Goal: Use online tool/utility: Use online tool/utility

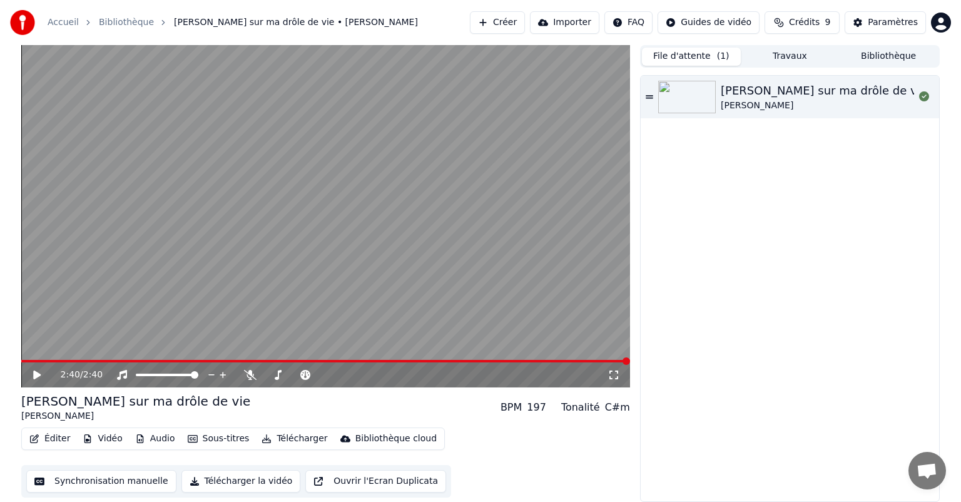
click at [139, 475] on button "Synchronisation manuelle" at bounding box center [101, 481] width 150 height 23
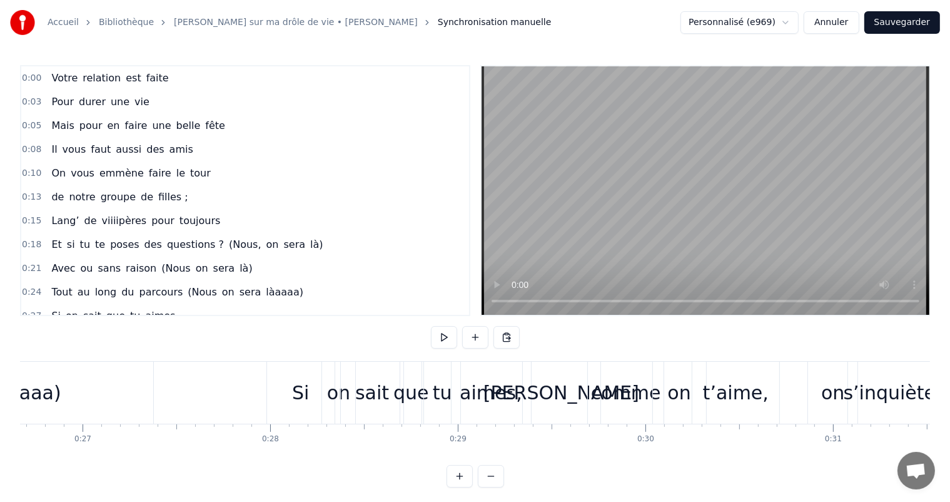
scroll to position [0, 5037]
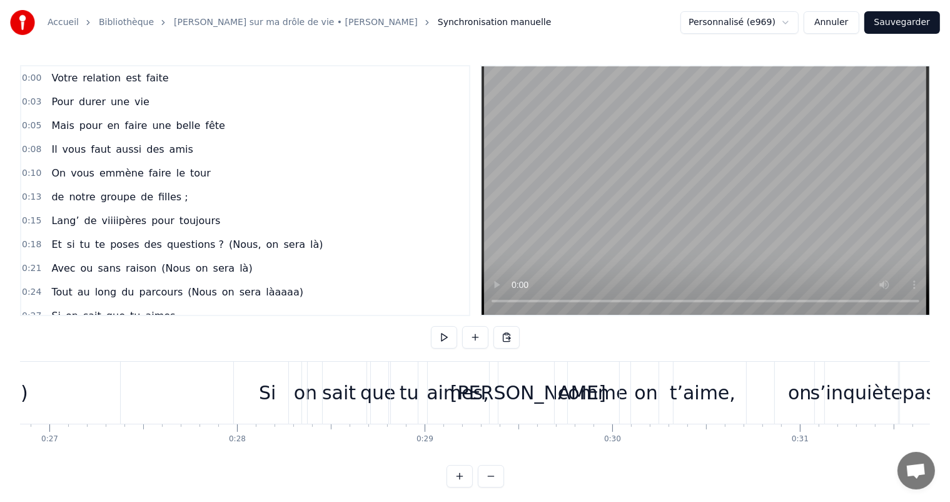
drag, startPoint x: 201, startPoint y: 473, endPoint x: 215, endPoint y: 474, distance: 14.4
click at [215, 474] on div "0:00 Votre relation est faite 0:03 Pour durer une vie 0:05 Mais pour en faire u…" at bounding box center [475, 276] width 910 height 422
click at [443, 341] on button at bounding box center [444, 337] width 26 height 23
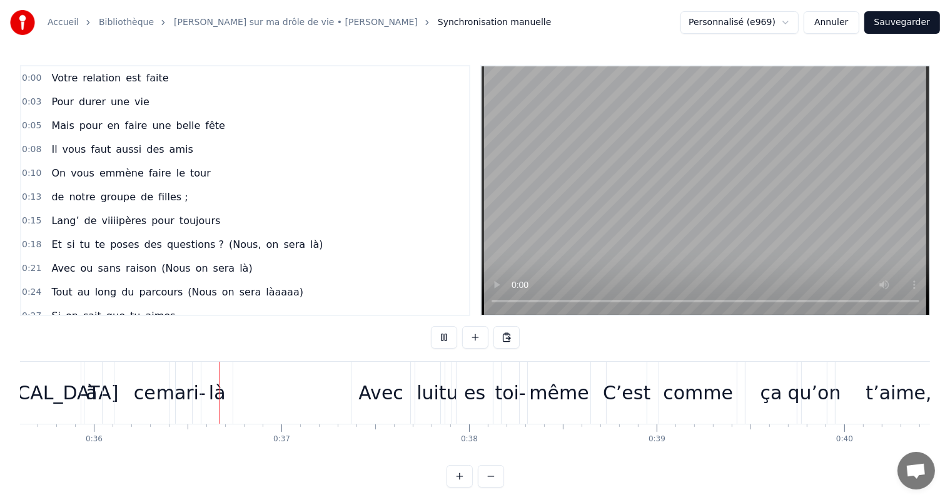
scroll to position [0, 6685]
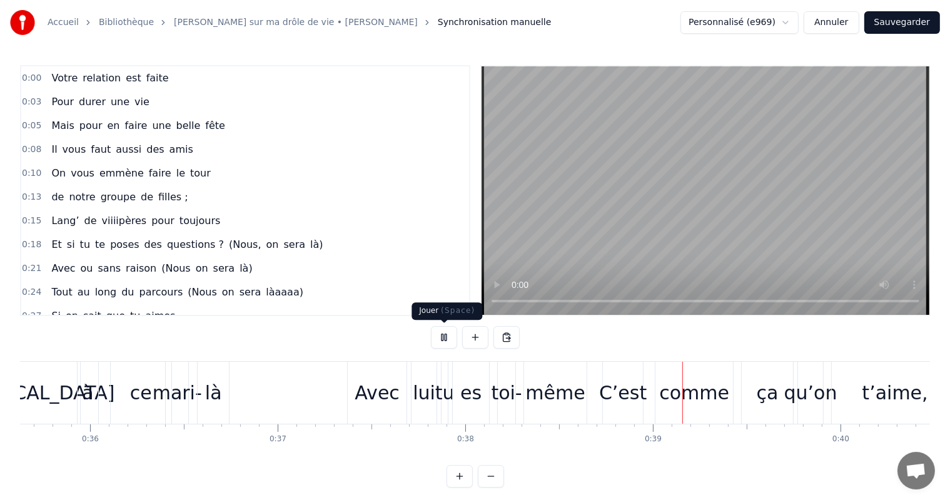
click at [438, 343] on button at bounding box center [444, 337] width 26 height 23
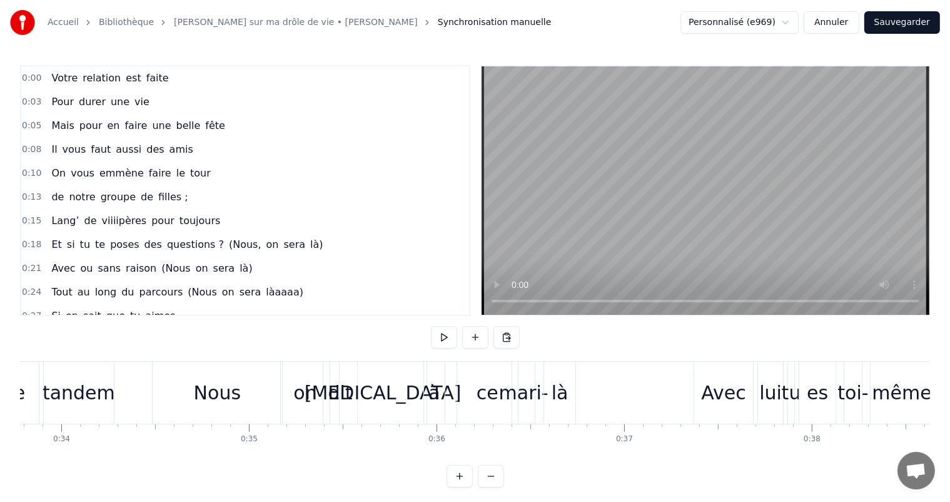
scroll to position [0, 6288]
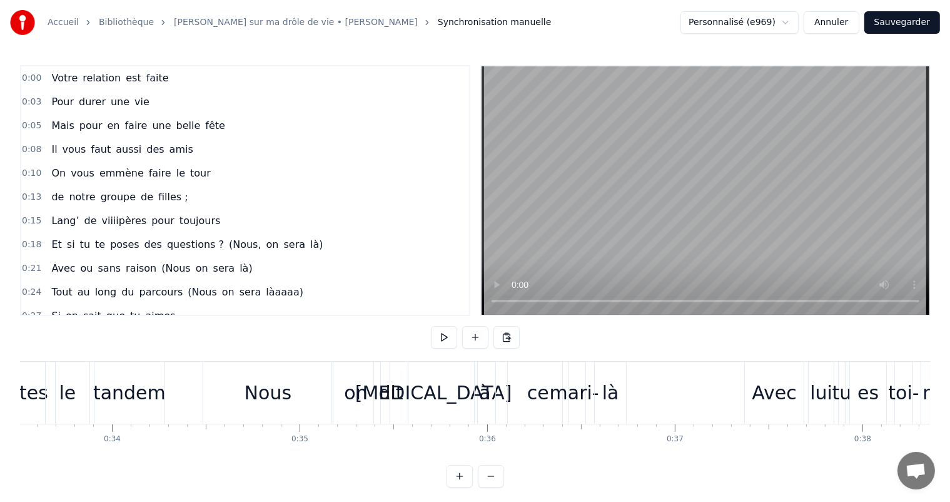
click at [231, 408] on div "Nous" at bounding box center [267, 393] width 129 height 62
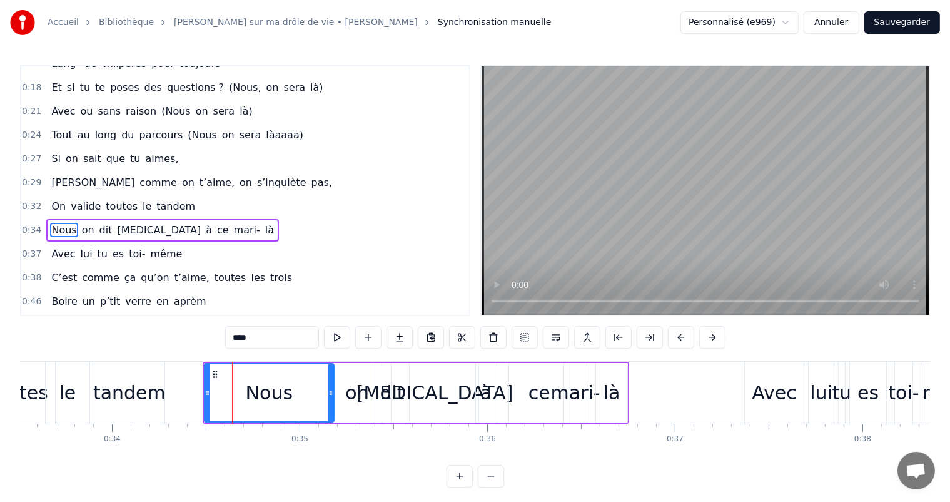
scroll to position [186, 0]
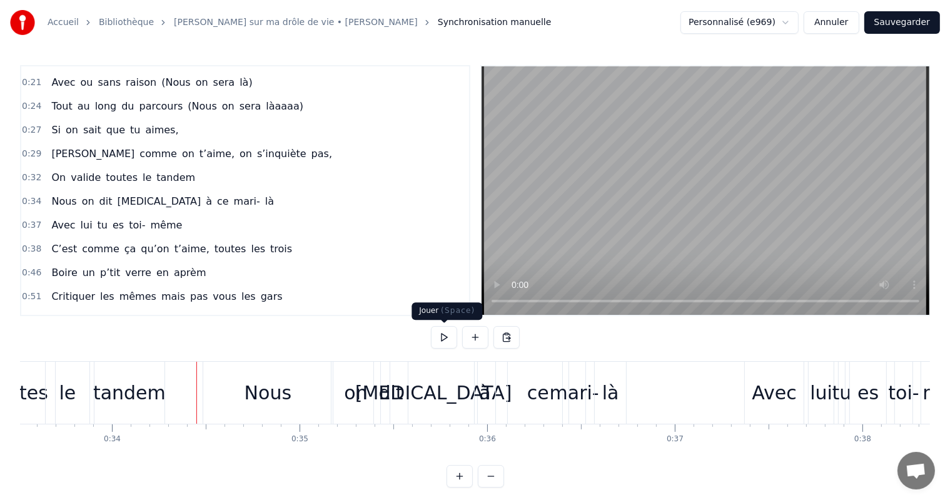
click at [437, 340] on button at bounding box center [444, 337] width 26 height 23
click at [438, 340] on button at bounding box center [444, 337] width 26 height 23
click at [350, 403] on div "on" at bounding box center [355, 392] width 23 height 28
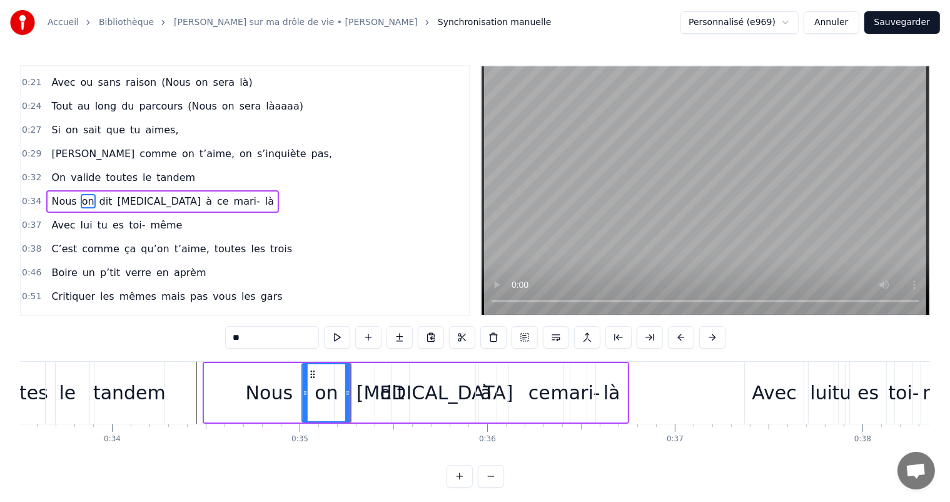
drag, startPoint x: 343, startPoint y: 370, endPoint x: 313, endPoint y: 370, distance: 30.0
click at [314, 371] on circle at bounding box center [314, 371] width 1 height 1
click at [385, 393] on div "dit" at bounding box center [392, 392] width 24 height 28
type input "***"
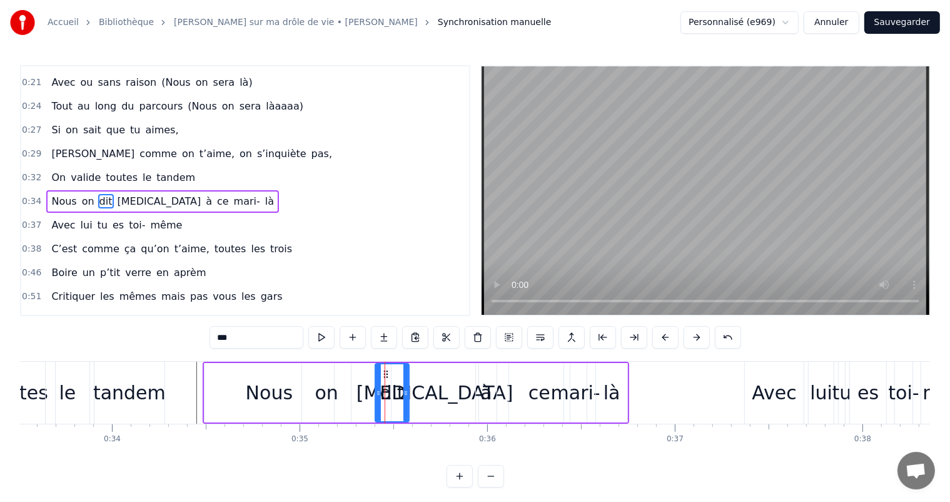
drag, startPoint x: 384, startPoint y: 373, endPoint x: 355, endPoint y: 372, distance: 28.8
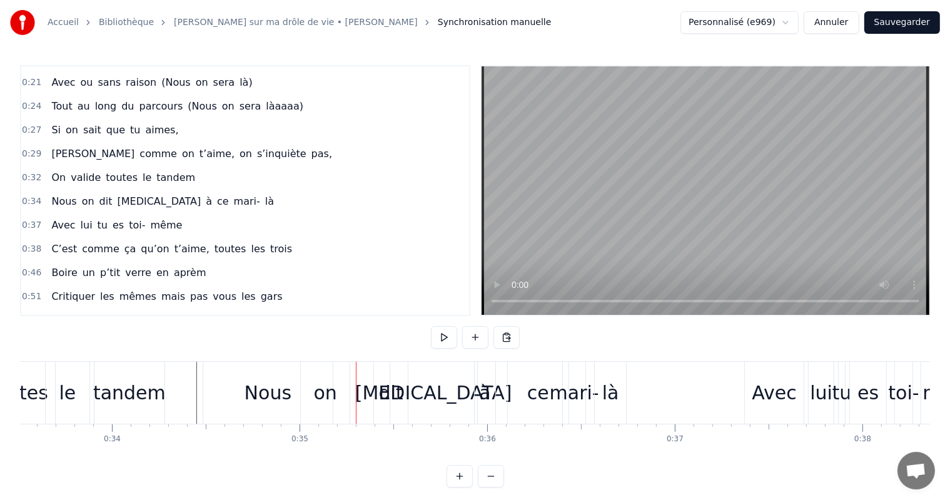
click at [383, 394] on div "dit" at bounding box center [391, 392] width 24 height 28
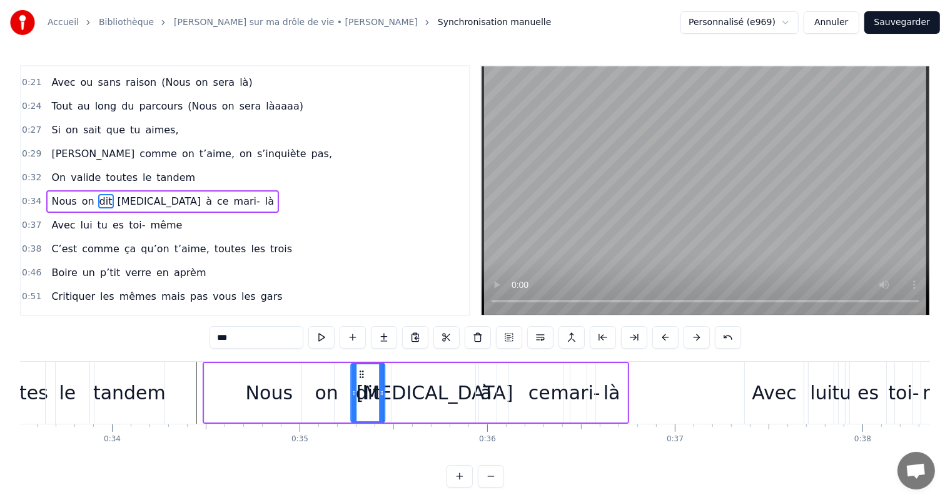
drag, startPoint x: 385, startPoint y: 372, endPoint x: 362, endPoint y: 369, distance: 23.4
click at [362, 369] on icon at bounding box center [362, 374] width 10 height 10
click at [421, 392] on div "[MEDICAL_DATA]" at bounding box center [434, 392] width 157 height 28
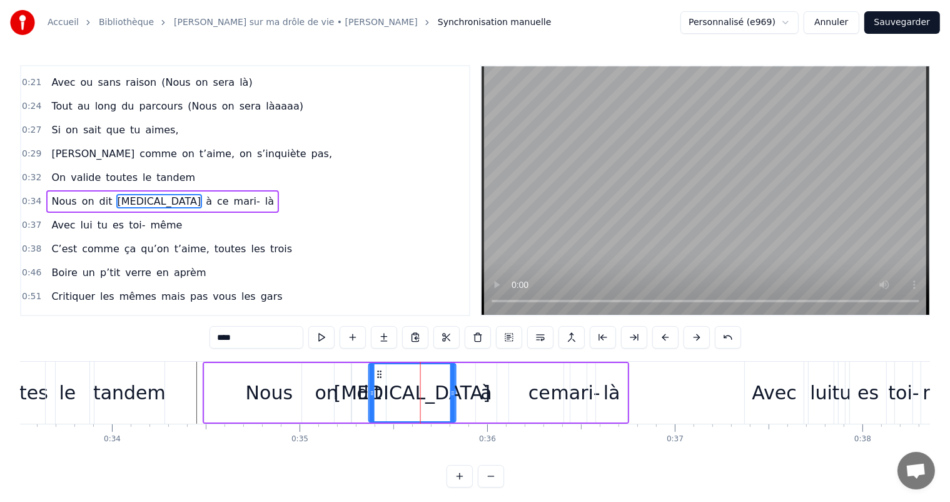
drag, startPoint x: 398, startPoint y: 370, endPoint x: 375, endPoint y: 370, distance: 22.5
click at [375, 370] on icon at bounding box center [380, 374] width 10 height 10
click at [485, 391] on div "à" at bounding box center [485, 392] width 11 height 28
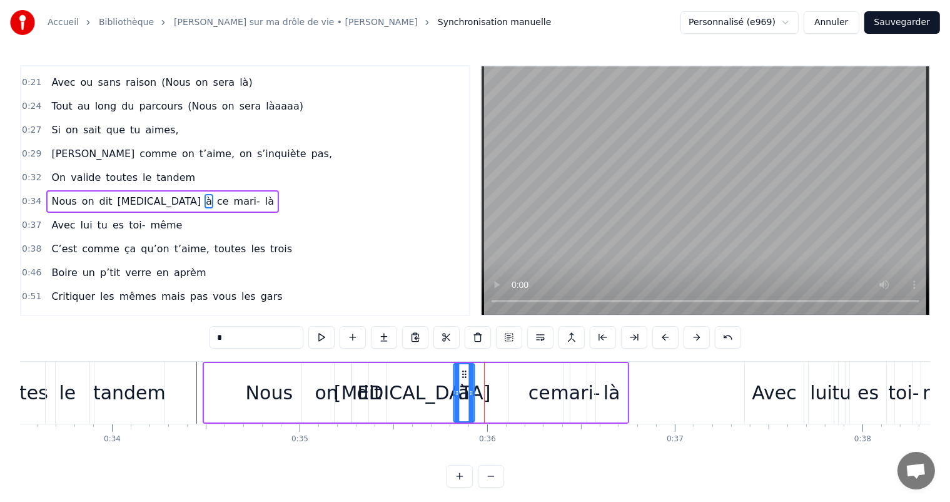
drag, startPoint x: 483, startPoint y: 372, endPoint x: 460, endPoint y: 375, distance: 22.8
click at [460, 375] on icon at bounding box center [465, 374] width 10 height 10
click at [541, 396] on div "ce" at bounding box center [539, 392] width 22 height 28
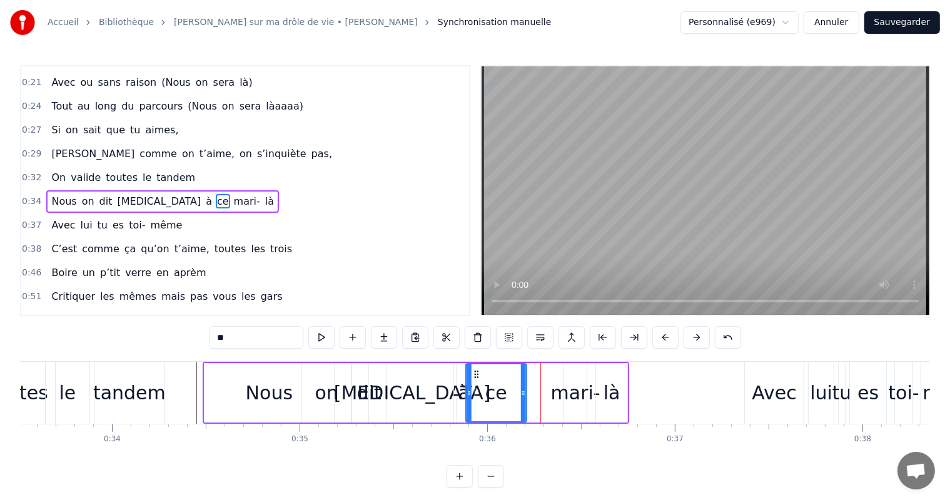
drag, startPoint x: 515, startPoint y: 373, endPoint x: 472, endPoint y: 375, distance: 43.2
click at [472, 375] on icon at bounding box center [477, 374] width 10 height 10
drag, startPoint x: 523, startPoint y: 391, endPoint x: 532, endPoint y: 393, distance: 9.7
click at [532, 393] on icon at bounding box center [530, 393] width 5 height 10
click at [555, 393] on div "mari-" at bounding box center [575, 392] width 49 height 28
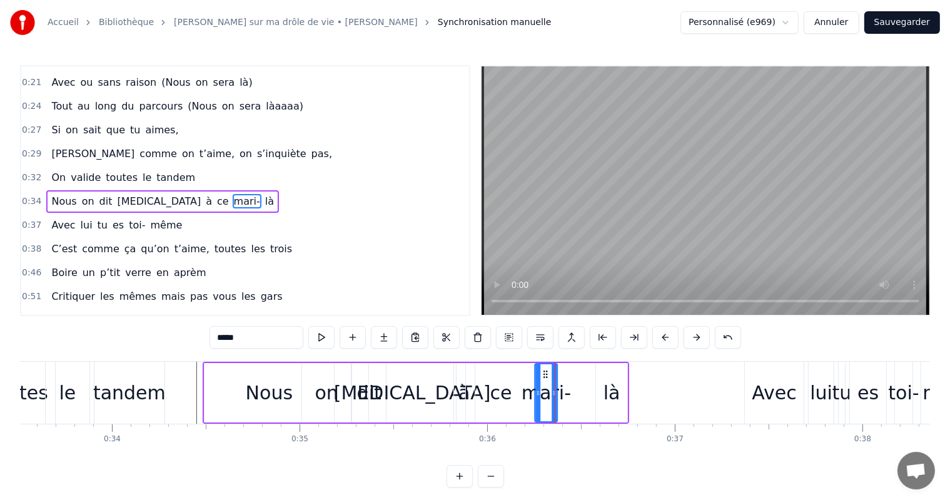
drag, startPoint x: 570, startPoint y: 370, endPoint x: 541, endPoint y: 370, distance: 29.4
click at [541, 370] on icon at bounding box center [546, 374] width 10 height 10
click at [605, 395] on div "là" at bounding box center [612, 392] width 17 height 28
type input "**"
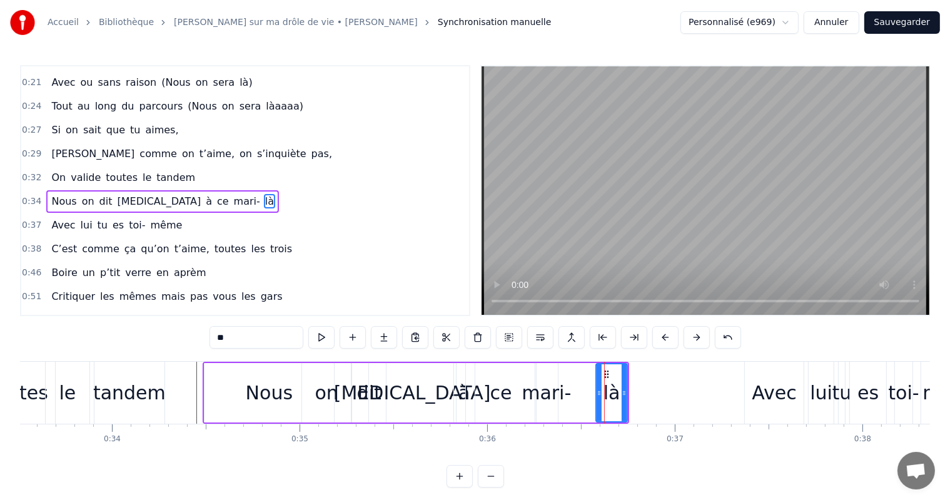
drag, startPoint x: 603, startPoint y: 372, endPoint x: 572, endPoint y: 373, distance: 31.3
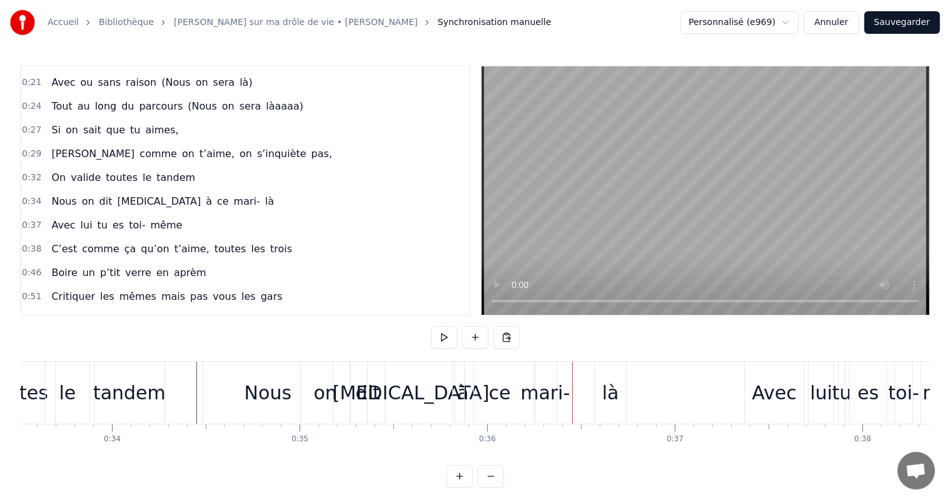
click at [605, 380] on div "là" at bounding box center [610, 392] width 17 height 28
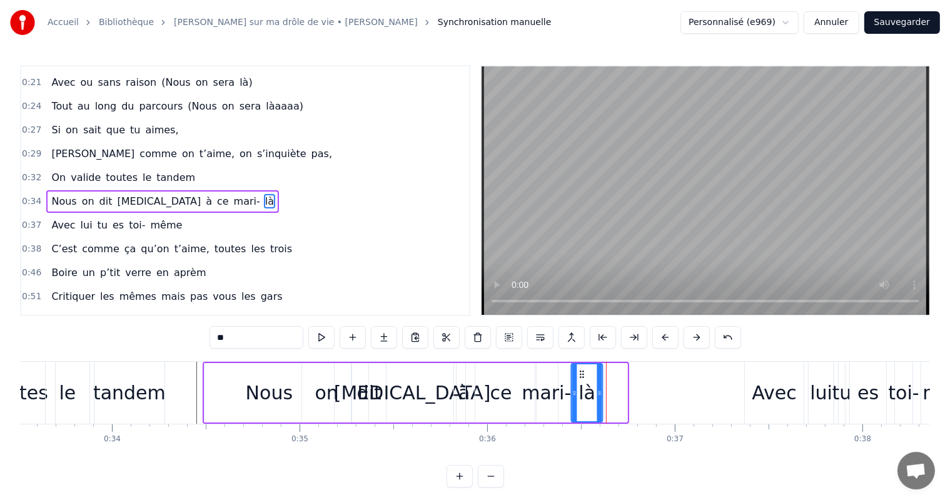
drag, startPoint x: 604, startPoint y: 370, endPoint x: 578, endPoint y: 370, distance: 26.3
click at [580, 371] on circle at bounding box center [580, 371] width 1 height 1
click at [149, 402] on div "tandem" at bounding box center [129, 392] width 73 height 28
type input "******"
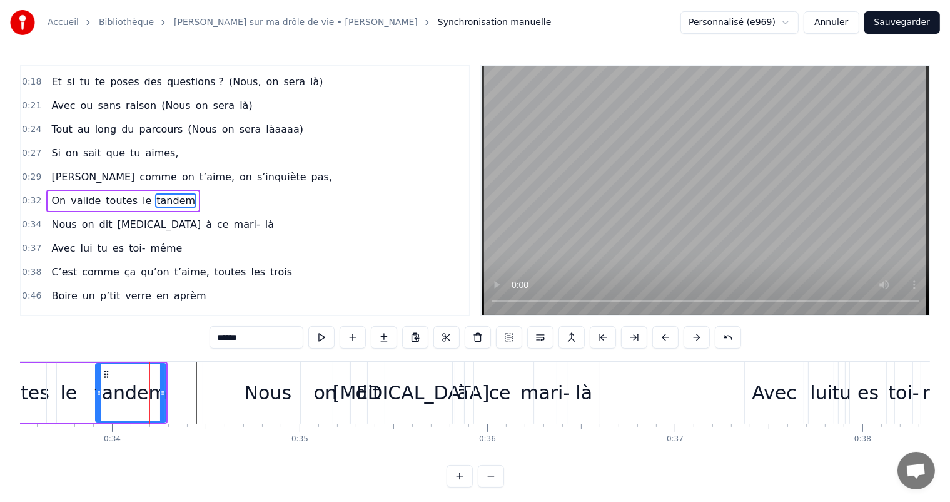
click at [96, 412] on div at bounding box center [98, 392] width 5 height 57
click at [121, 348] on div "0:00 Votre relation est faite 0:03 Pour durer une vie 0:05 Mais pour en faire u…" at bounding box center [475, 276] width 910 height 422
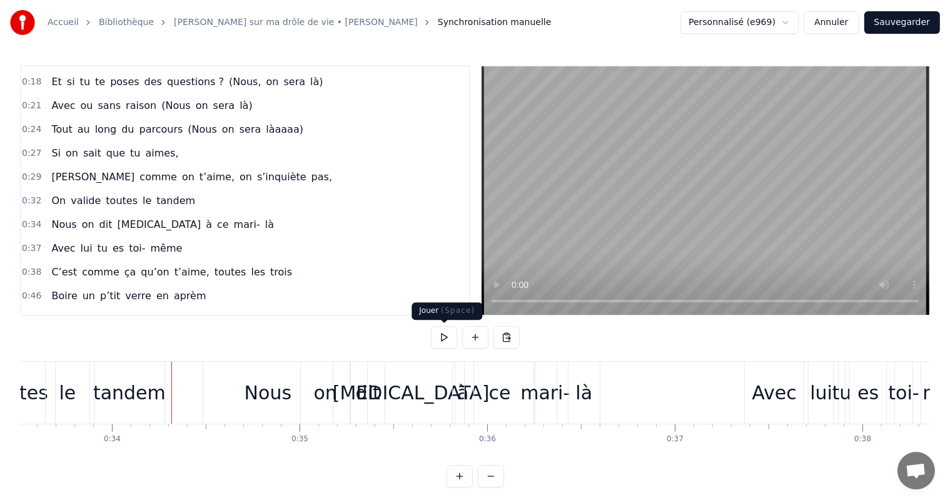
click at [442, 336] on button at bounding box center [444, 337] width 26 height 23
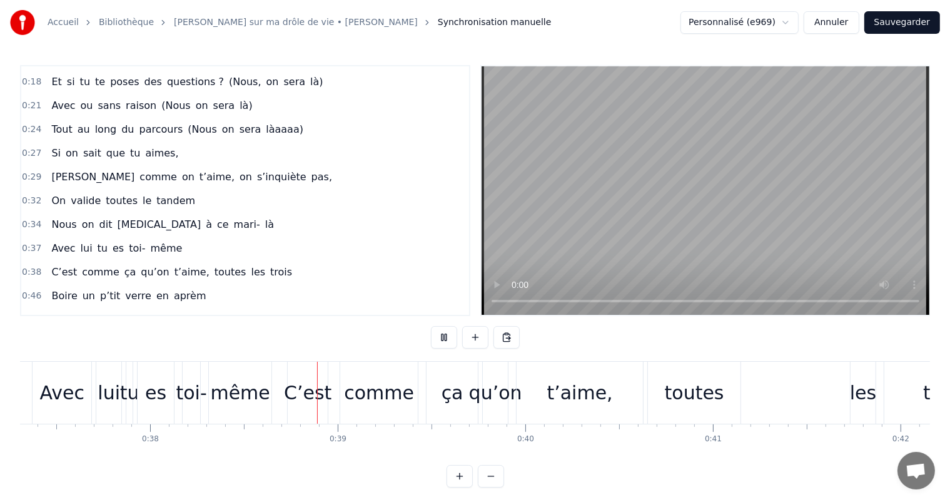
scroll to position [0, 7122]
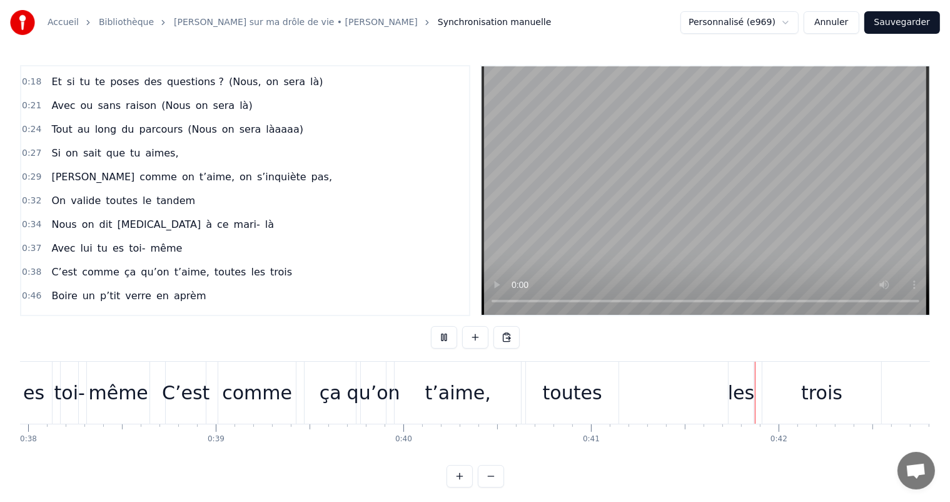
click at [442, 336] on button at bounding box center [444, 337] width 26 height 23
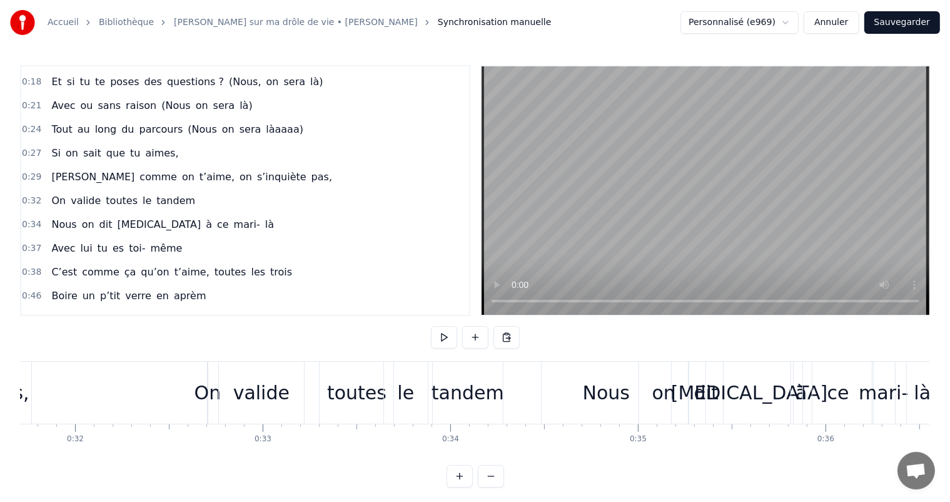
scroll to position [0, 5899]
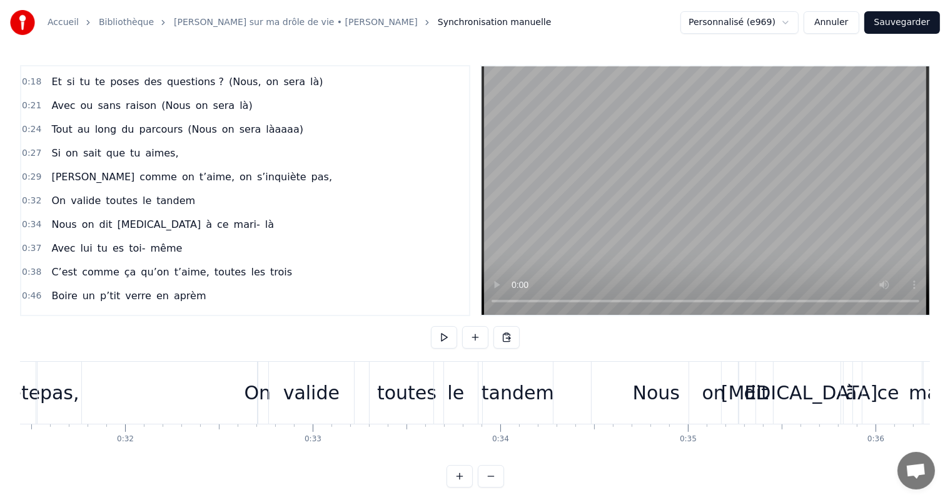
click at [440, 343] on button at bounding box center [444, 337] width 26 height 23
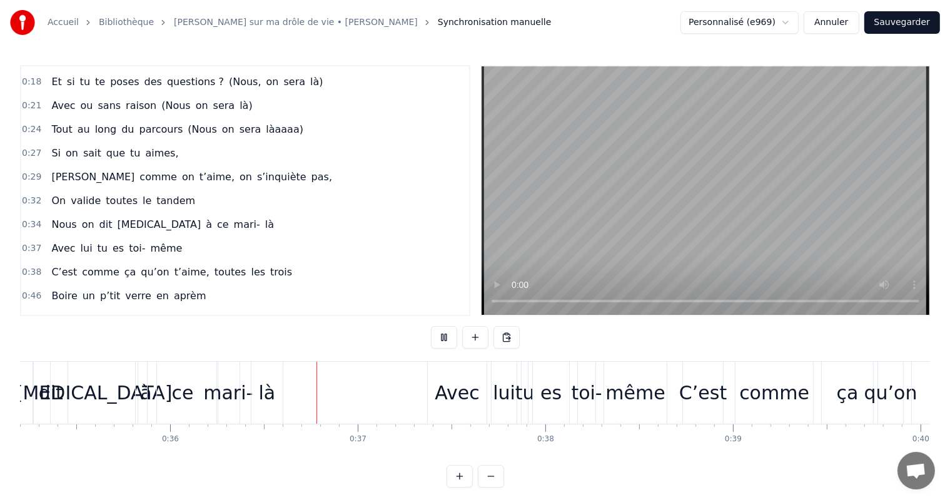
scroll to position [0, 6720]
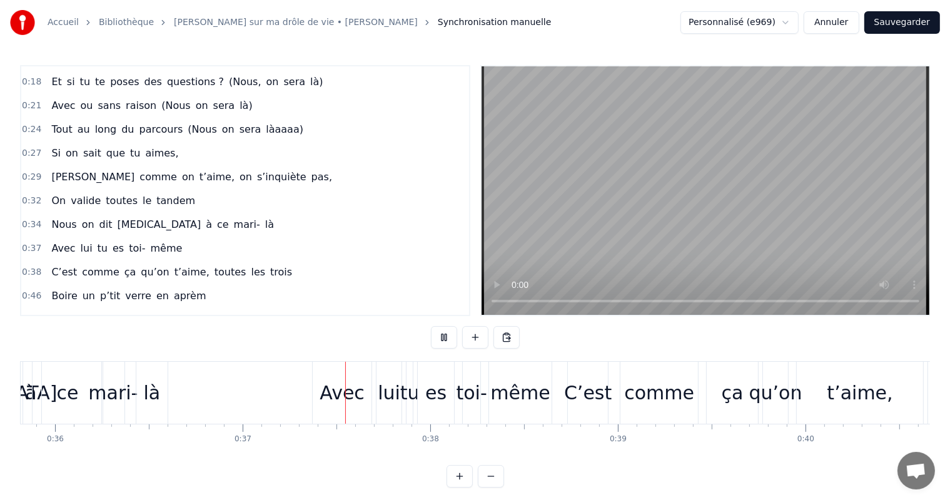
click at [440, 343] on button at bounding box center [444, 337] width 26 height 23
click at [151, 402] on div "là" at bounding box center [151, 392] width 17 height 28
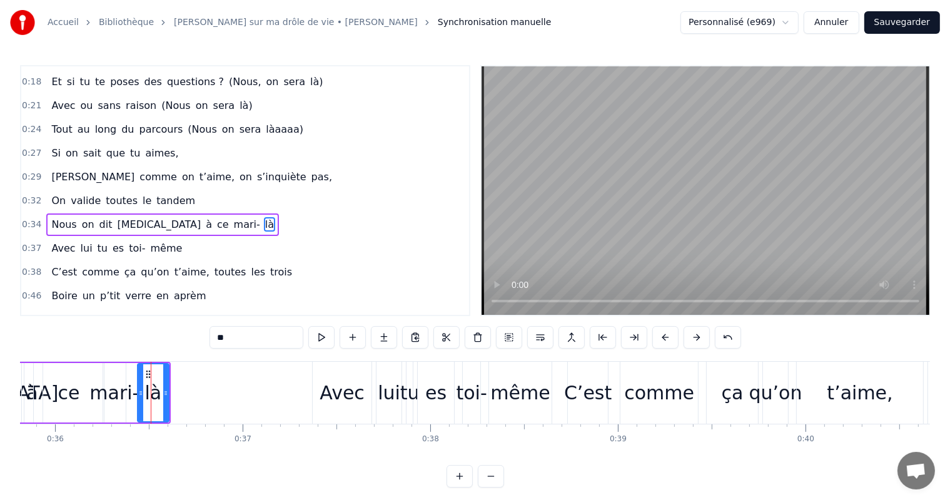
scroll to position [186, 0]
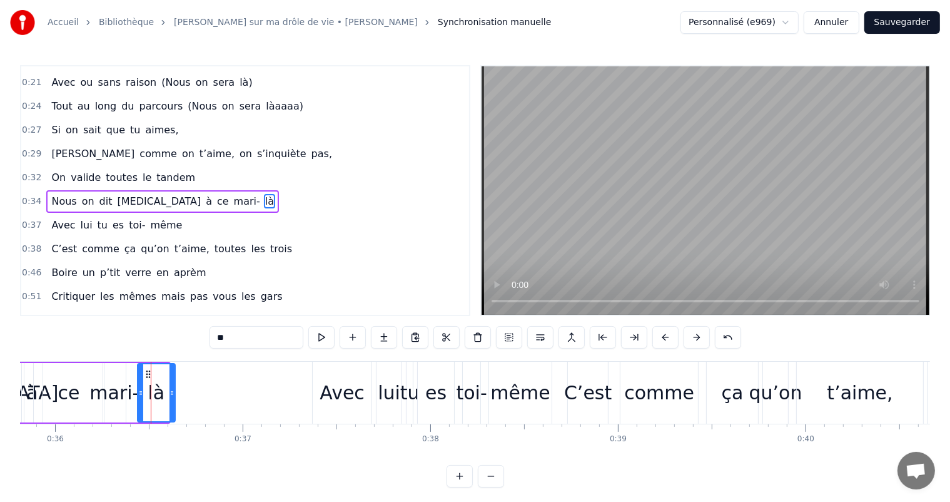
click at [172, 392] on icon at bounding box center [171, 393] width 5 height 10
click at [127, 395] on div "mari-" at bounding box center [113, 392] width 49 height 28
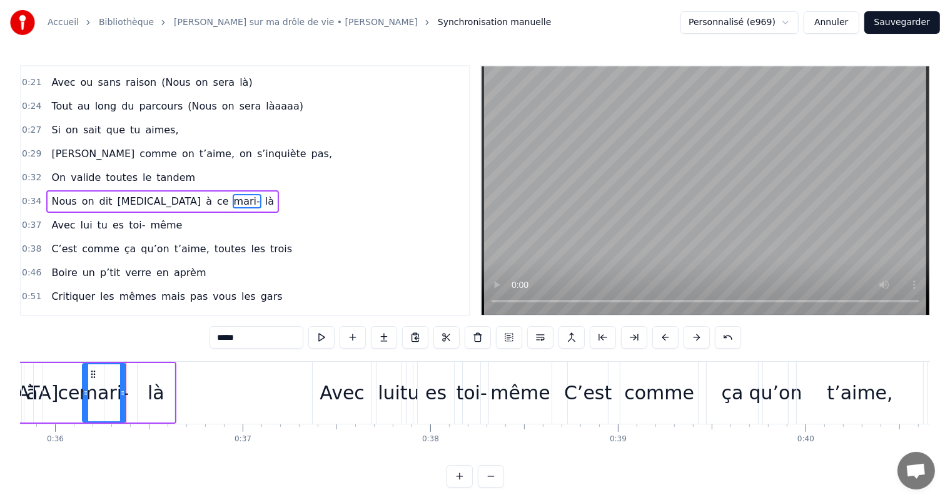
drag, startPoint x: 105, startPoint y: 390, endPoint x: 84, endPoint y: 389, distance: 20.6
click at [84, 389] on icon at bounding box center [85, 393] width 5 height 10
click at [140, 392] on div "là" at bounding box center [156, 392] width 37 height 59
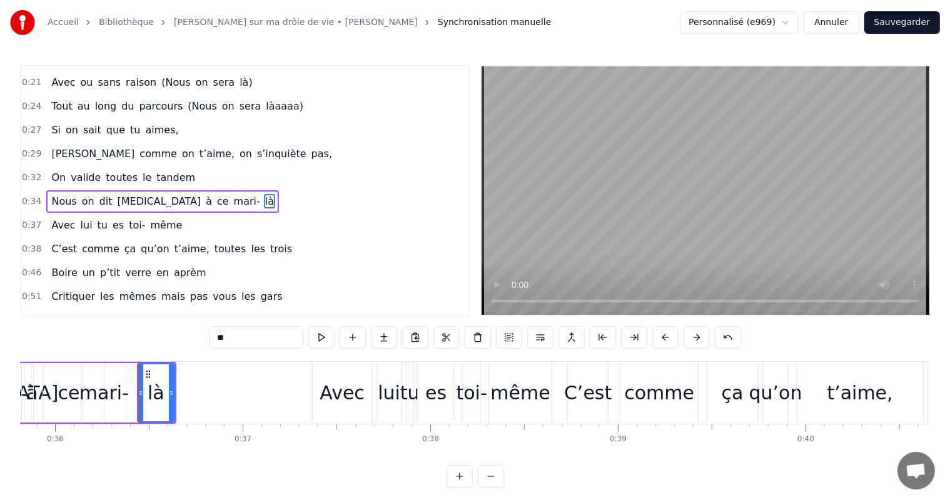
click at [115, 390] on div "mari-" at bounding box center [103, 392] width 49 height 28
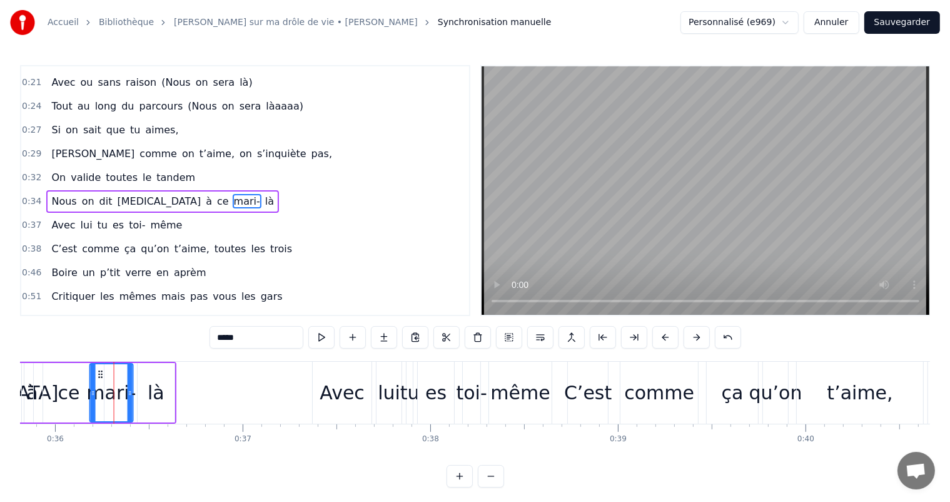
drag, startPoint x: 92, startPoint y: 375, endPoint x: 100, endPoint y: 375, distance: 8.1
click at [100, 375] on icon at bounding box center [101, 374] width 10 height 10
click at [100, 375] on div "mari-" at bounding box center [112, 392] width 42 height 57
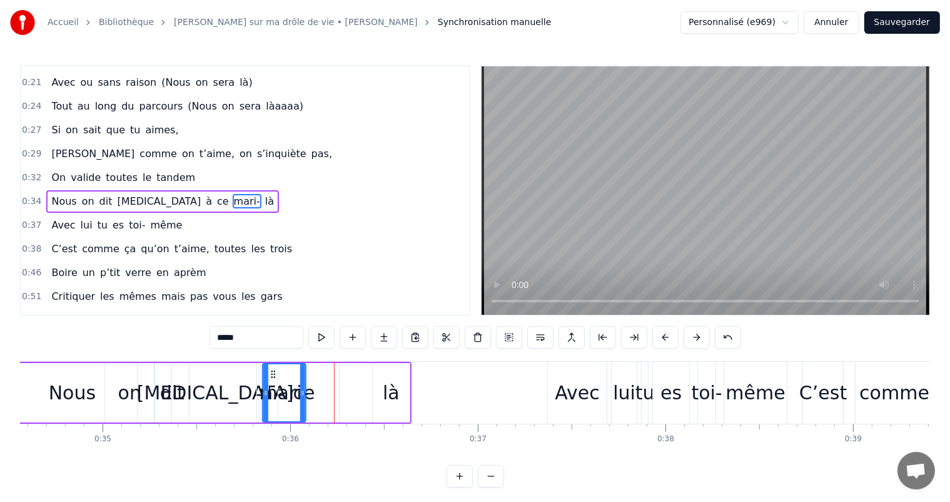
scroll to position [3, 0]
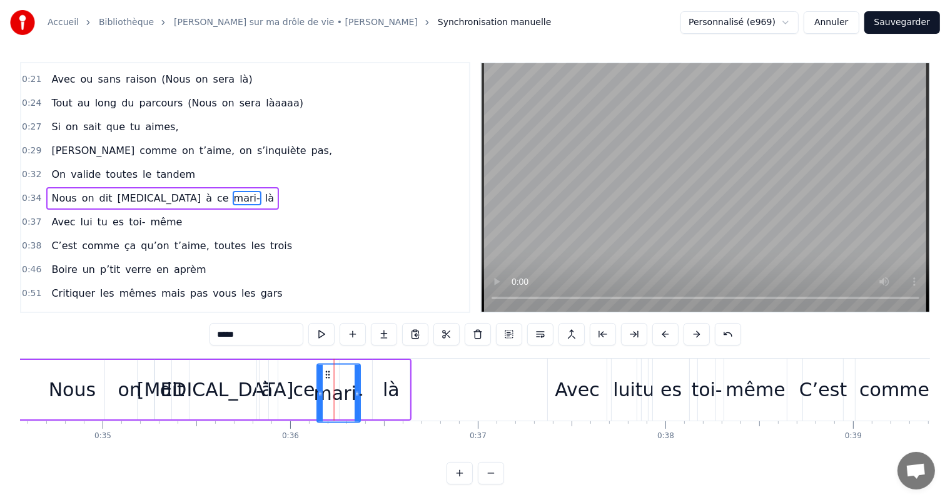
drag, startPoint x: 100, startPoint y: 375, endPoint x: 326, endPoint y: 381, distance: 226.5
click at [326, 381] on div "mari-" at bounding box center [339, 393] width 42 height 57
click at [388, 385] on div "là" at bounding box center [391, 389] width 17 height 28
type input "**"
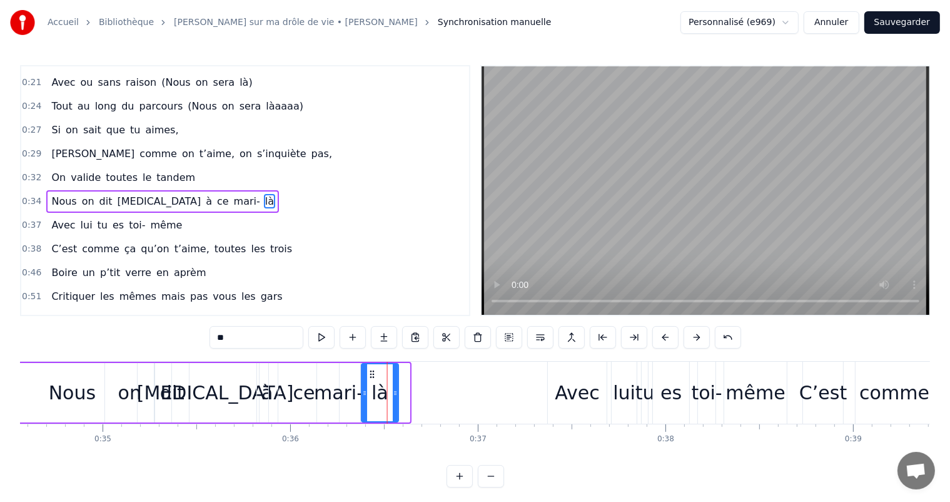
drag, startPoint x: 380, startPoint y: 372, endPoint x: 370, endPoint y: 372, distance: 10.6
click at [370, 372] on icon at bounding box center [372, 374] width 10 height 10
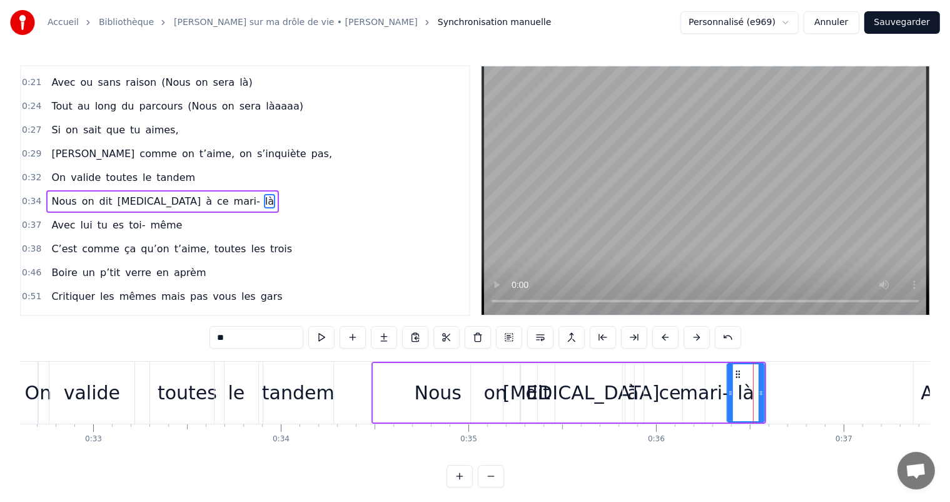
scroll to position [0, 6034]
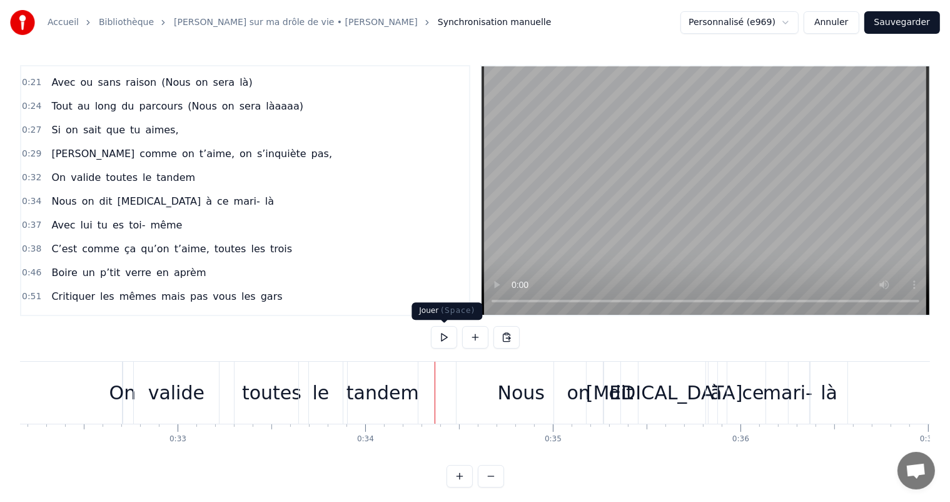
click at [448, 343] on button at bounding box center [444, 337] width 26 height 23
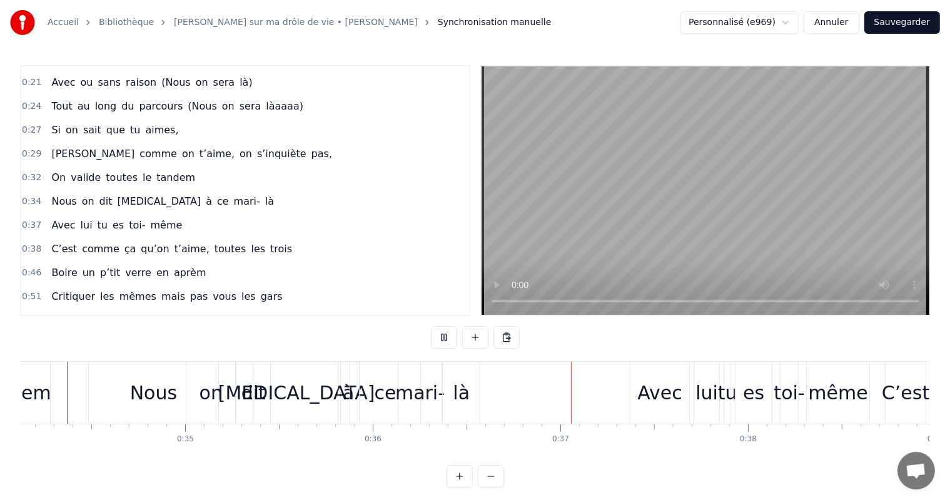
click at [448, 343] on button at bounding box center [444, 337] width 26 height 23
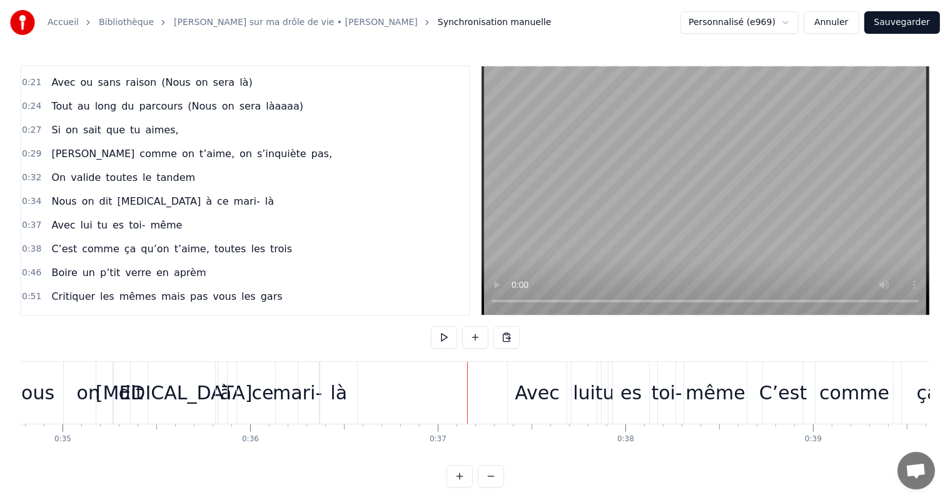
scroll to position [0, 6507]
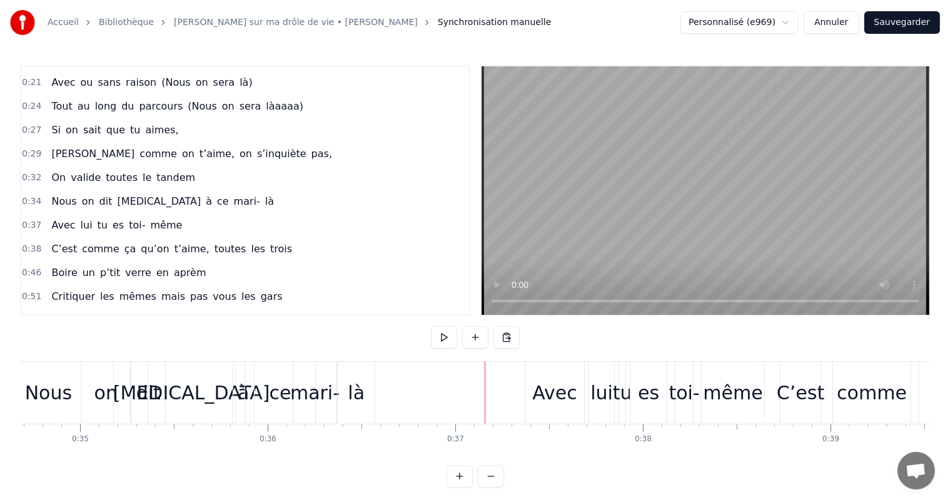
click at [359, 395] on div "là" at bounding box center [356, 392] width 17 height 28
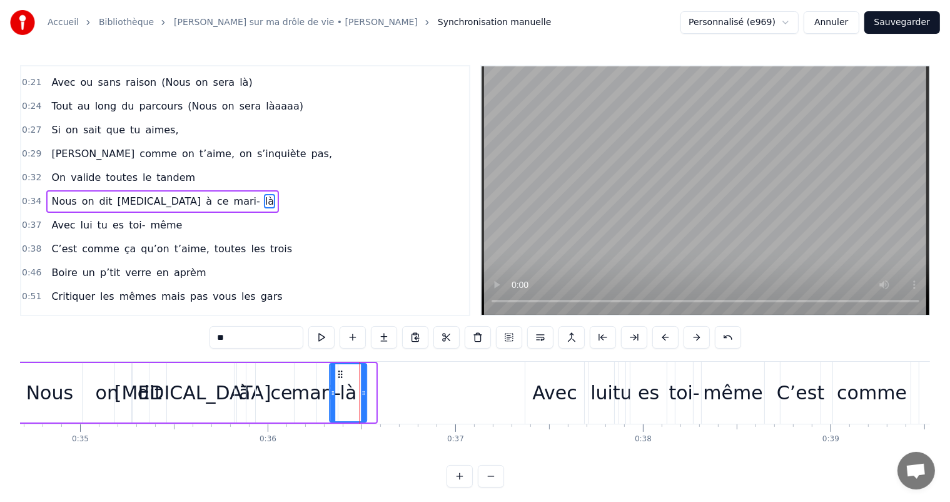
drag, startPoint x: 348, startPoint y: 373, endPoint x: 340, endPoint y: 373, distance: 8.8
click at [340, 373] on icon at bounding box center [341, 374] width 10 height 10
click at [224, 413] on div "[MEDICAL_DATA]" at bounding box center [192, 392] width 87 height 59
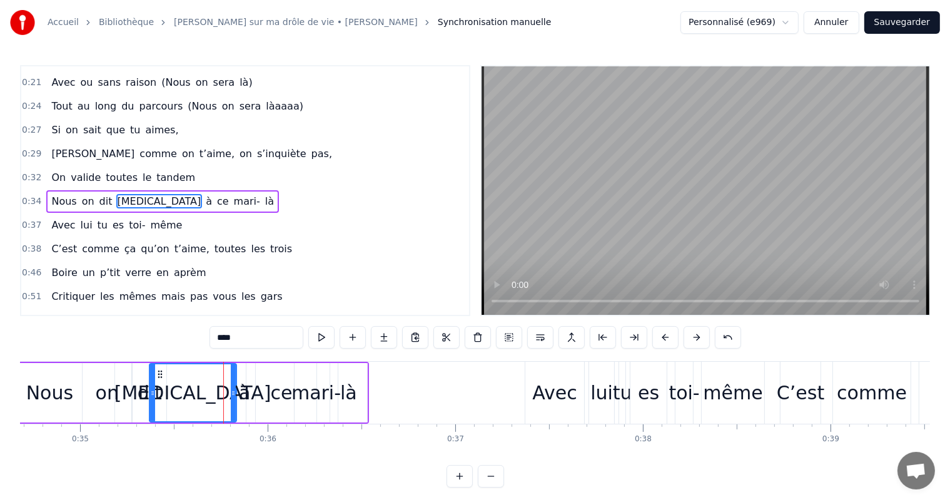
click at [248, 413] on div "ce" at bounding box center [281, 392] width 70 height 59
type input "**"
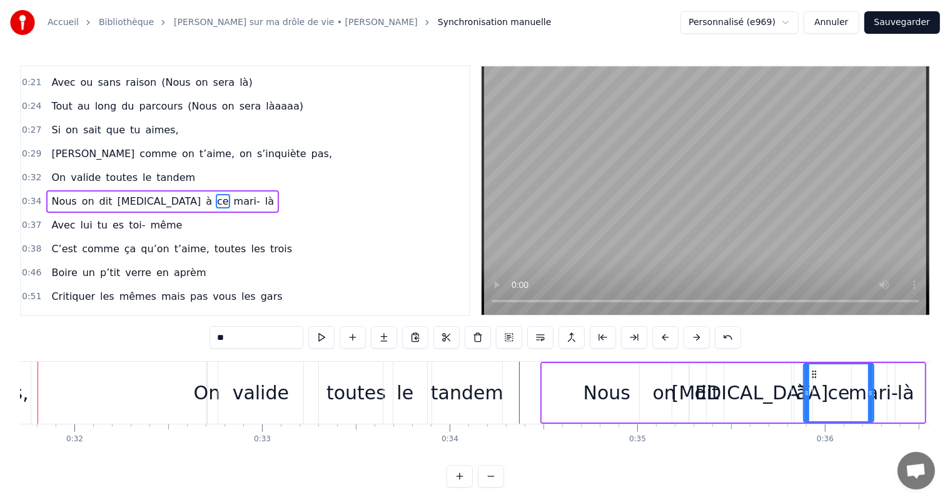
scroll to position [0, 5904]
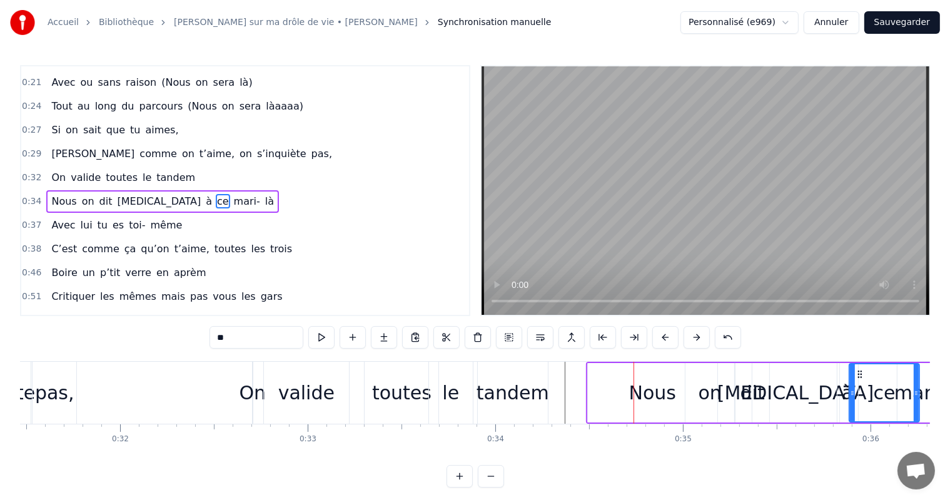
click at [642, 390] on div "Nous" at bounding box center [652, 392] width 47 height 28
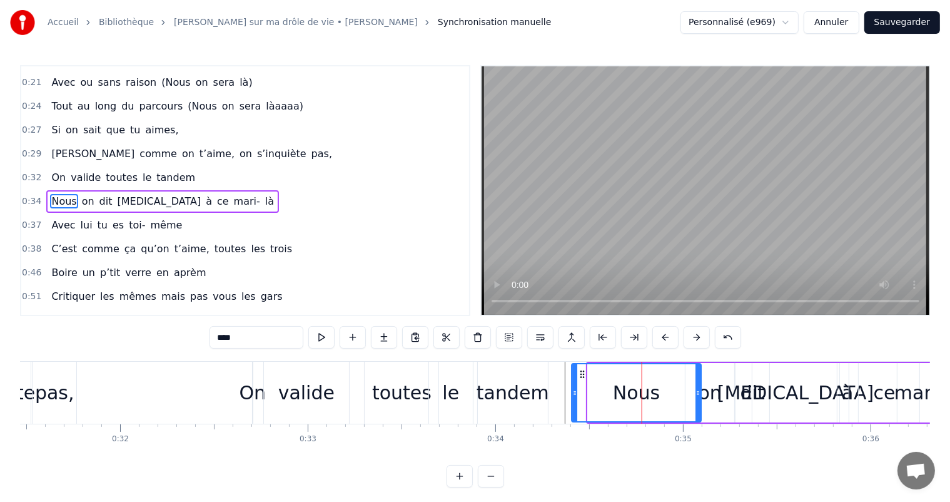
drag, startPoint x: 593, startPoint y: 369, endPoint x: 577, endPoint y: 369, distance: 15.6
click at [577, 369] on icon at bounding box center [582, 374] width 10 height 10
click at [715, 397] on div "on" at bounding box center [710, 392] width 23 height 28
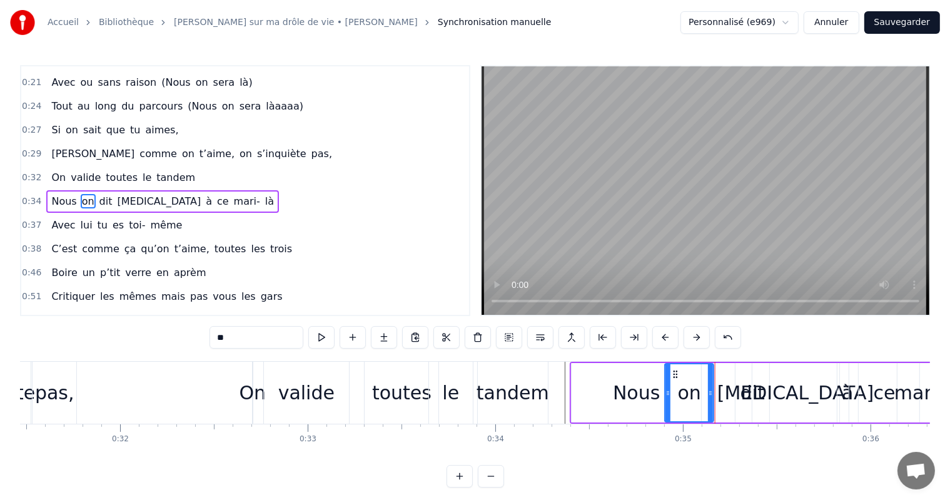
drag, startPoint x: 695, startPoint y: 373, endPoint x: 675, endPoint y: 374, distance: 20.7
click at [675, 374] on icon at bounding box center [675, 374] width 10 height 10
click at [746, 390] on div "dit" at bounding box center [753, 392] width 24 height 28
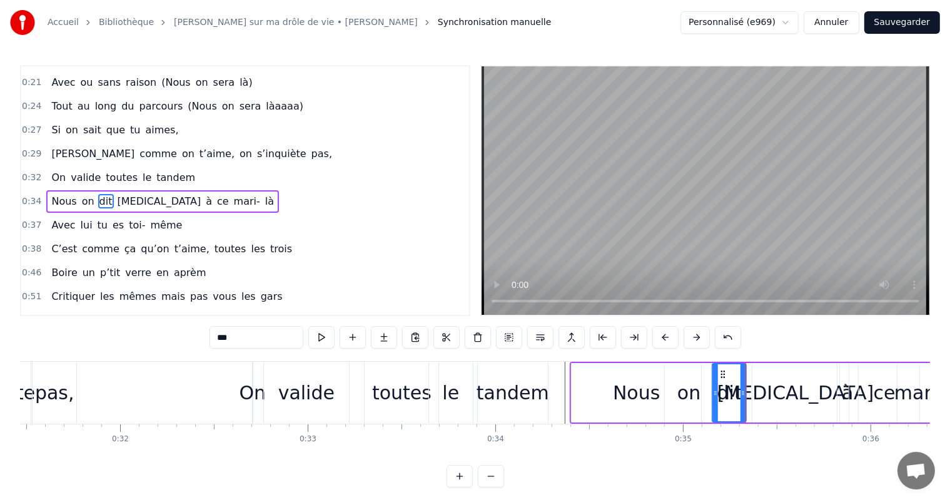
drag, startPoint x: 742, startPoint y: 373, endPoint x: 719, endPoint y: 382, distance: 24.7
click at [719, 382] on div "dit" at bounding box center [729, 392] width 33 height 57
click at [796, 392] on div "[MEDICAL_DATA]" at bounding box center [795, 392] width 157 height 28
type input "****"
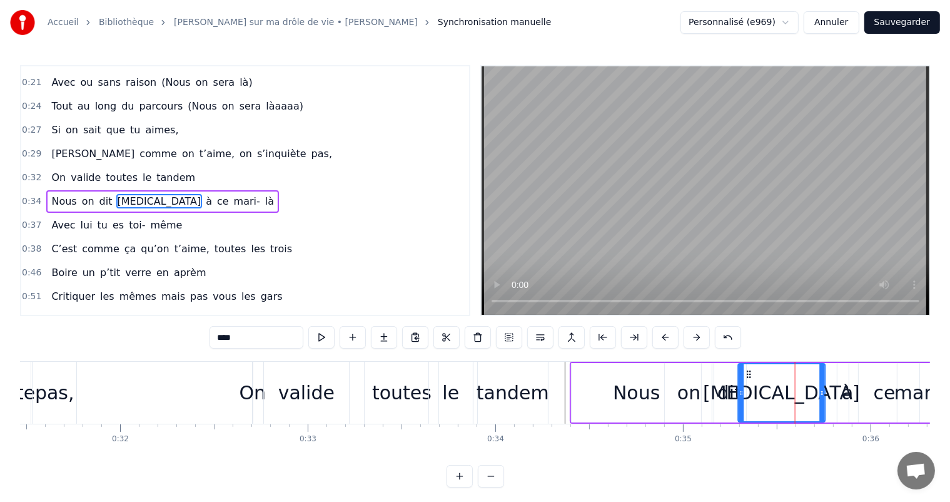
drag, startPoint x: 760, startPoint y: 375, endPoint x: 746, endPoint y: 375, distance: 14.4
click at [746, 375] on icon at bounding box center [749, 374] width 10 height 10
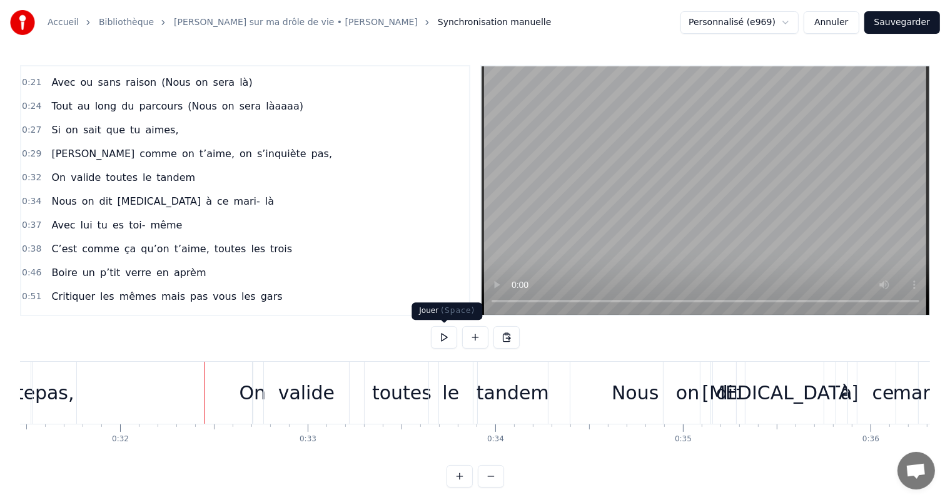
click at [441, 340] on button at bounding box center [444, 337] width 26 height 23
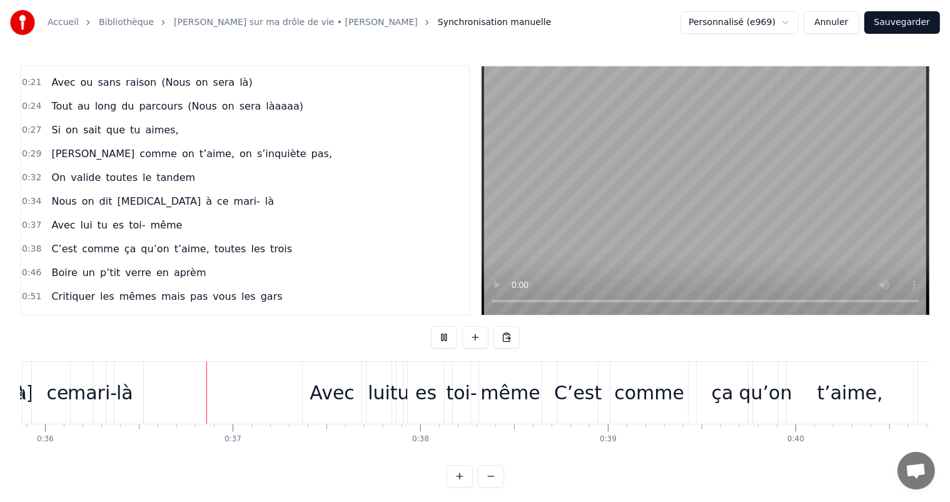
click at [441, 340] on button at bounding box center [444, 337] width 26 height 23
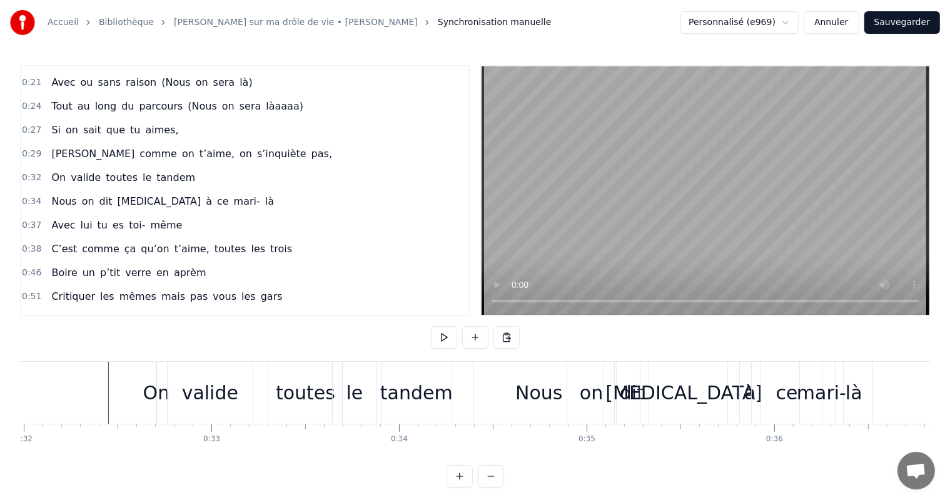
scroll to position [0, 5983]
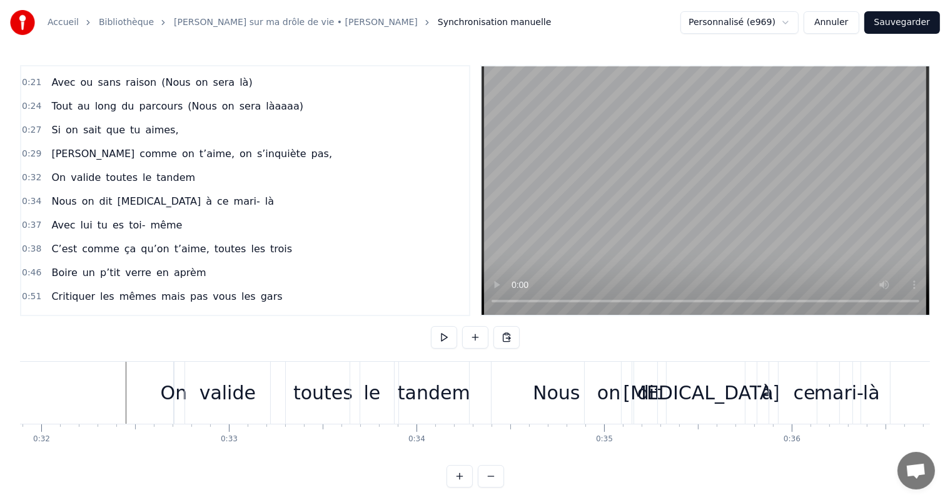
click at [402, 395] on div "tandem" at bounding box center [434, 392] width 73 height 28
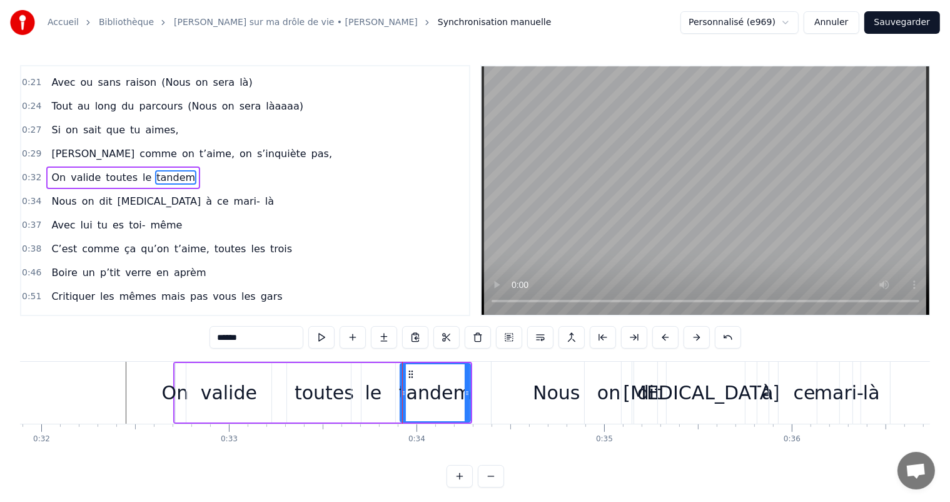
scroll to position [163, 0]
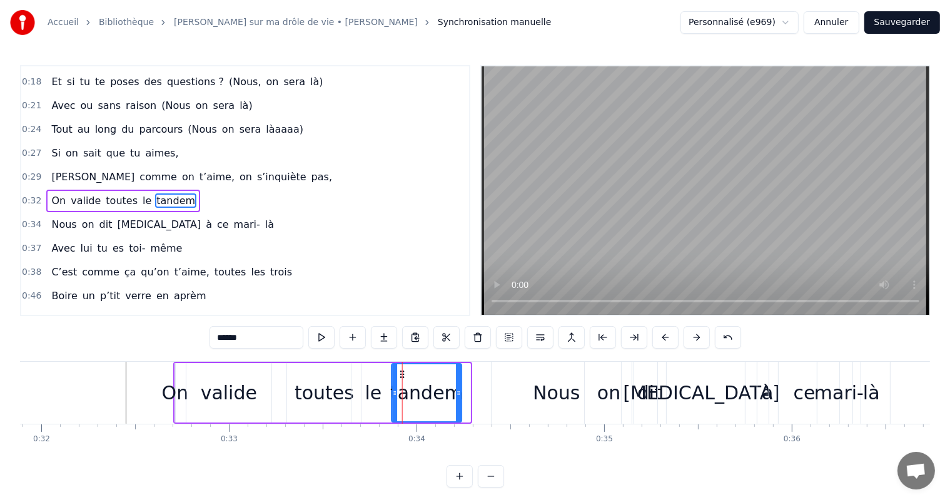
drag, startPoint x: 408, startPoint y: 371, endPoint x: 400, endPoint y: 371, distance: 8.1
click at [400, 371] on icon at bounding box center [402, 374] width 10 height 10
click at [572, 390] on div "Nous" at bounding box center [556, 392] width 47 height 28
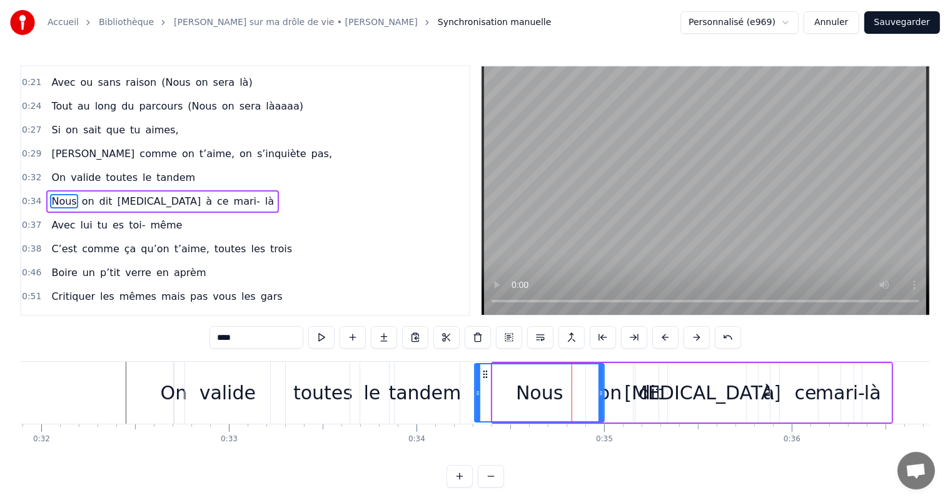
drag, startPoint x: 503, startPoint y: 372, endPoint x: 485, endPoint y: 372, distance: 17.5
click at [485, 372] on icon at bounding box center [485, 374] width 10 height 10
drag, startPoint x: 601, startPoint y: 390, endPoint x: 576, endPoint y: 390, distance: 25.0
click at [579, 391] on circle at bounding box center [579, 391] width 1 height 1
click at [600, 390] on div "on" at bounding box center [610, 392] width 23 height 28
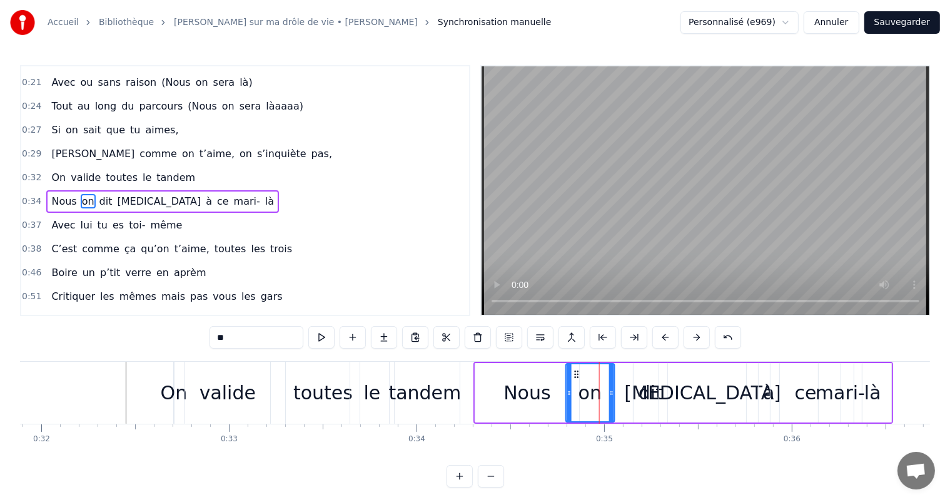
drag, startPoint x: 595, startPoint y: 372, endPoint x: 575, endPoint y: 372, distance: 20.0
click at [575, 372] on icon at bounding box center [577, 374] width 10 height 10
click at [643, 390] on div "dit" at bounding box center [651, 392] width 24 height 28
type input "***"
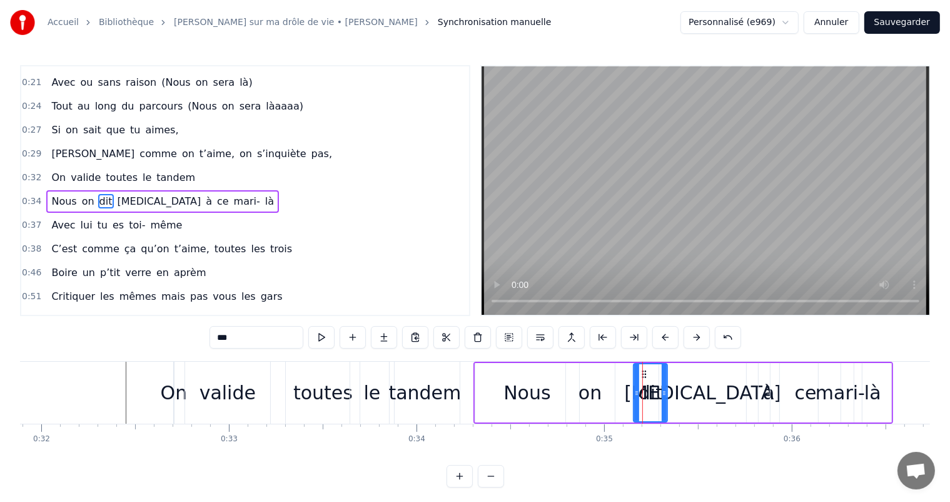
drag, startPoint x: 642, startPoint y: 369, endPoint x: 628, endPoint y: 370, distance: 13.8
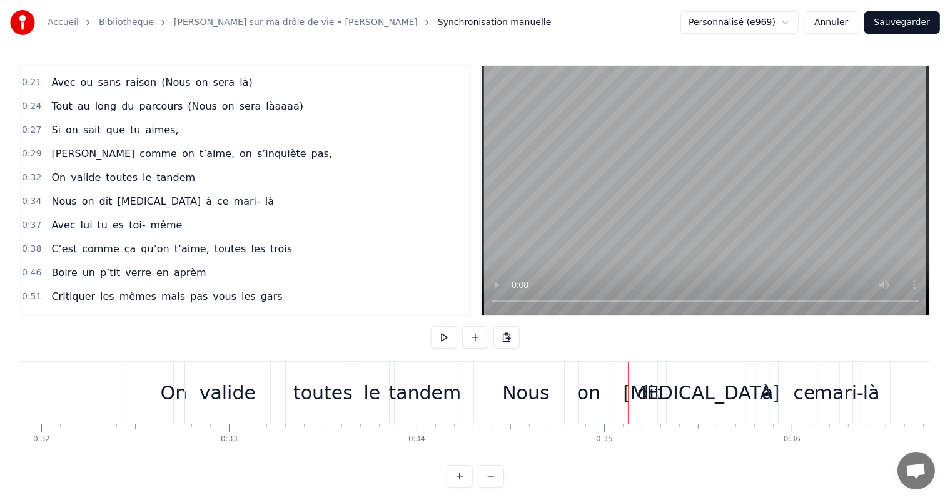
click at [643, 376] on div "dit" at bounding box center [649, 393] width 34 height 62
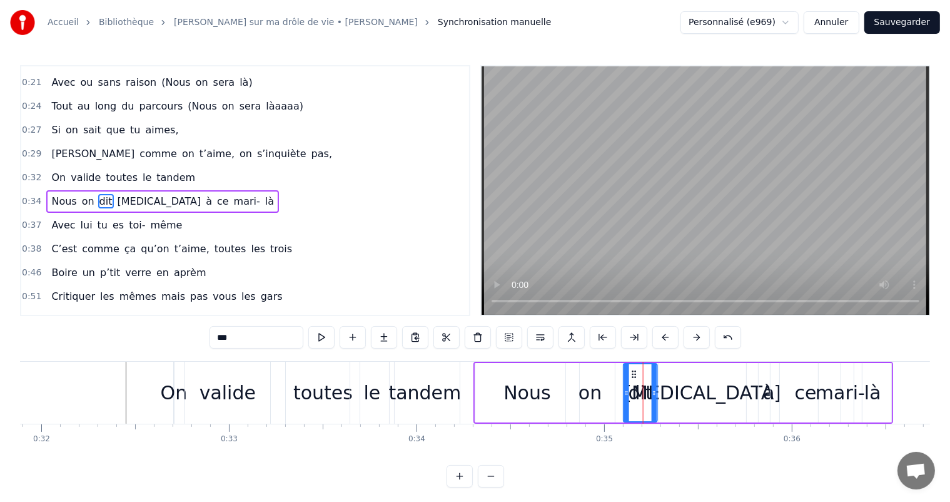
drag, startPoint x: 641, startPoint y: 372, endPoint x: 631, endPoint y: 372, distance: 10.0
click at [631, 372] on icon at bounding box center [634, 374] width 10 height 10
click at [688, 390] on div "[MEDICAL_DATA]" at bounding box center [702, 392] width 157 height 28
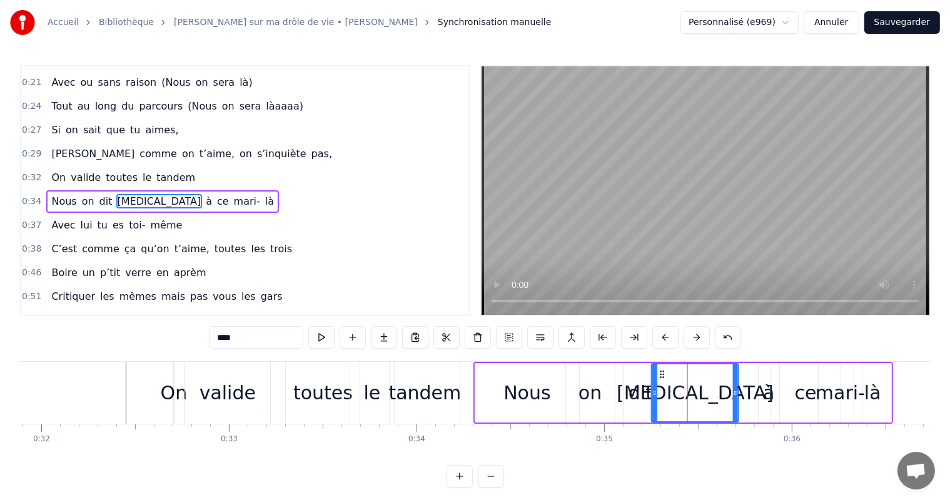
drag, startPoint x: 670, startPoint y: 372, endPoint x: 663, endPoint y: 372, distance: 7.5
click at [663, 372] on icon at bounding box center [662, 374] width 10 height 10
click at [763, 393] on div "à" at bounding box center [769, 392] width 21 height 59
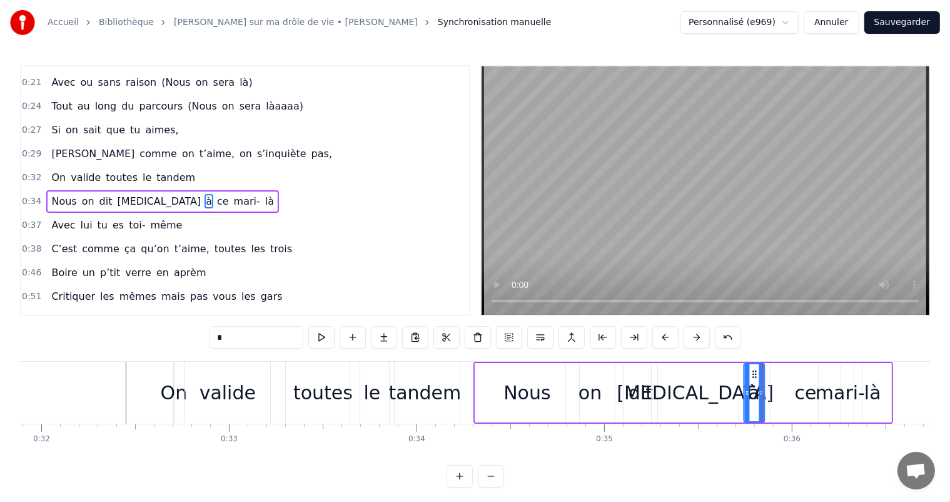
drag, startPoint x: 764, startPoint y: 373, endPoint x: 749, endPoint y: 373, distance: 15.6
click at [750, 373] on icon at bounding box center [755, 374] width 10 height 10
click at [807, 393] on div "ce" at bounding box center [806, 392] width 22 height 28
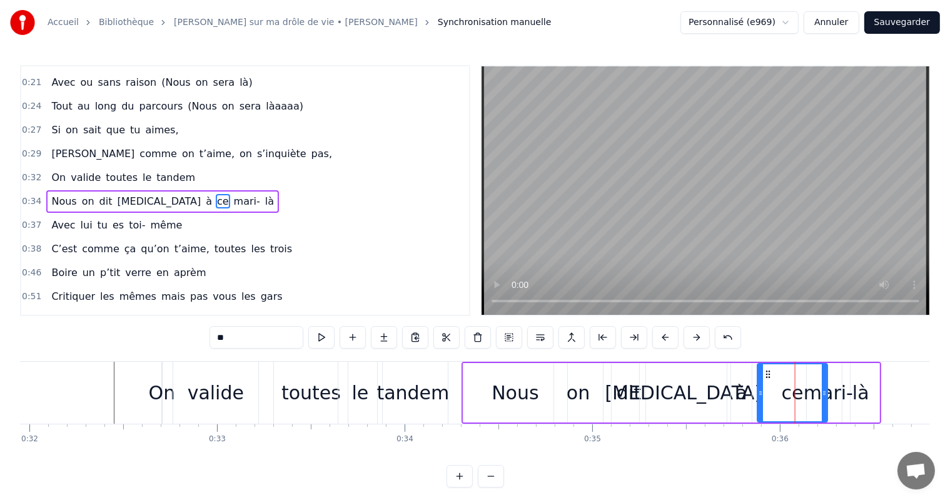
click at [772, 371] on icon at bounding box center [768, 374] width 10 height 10
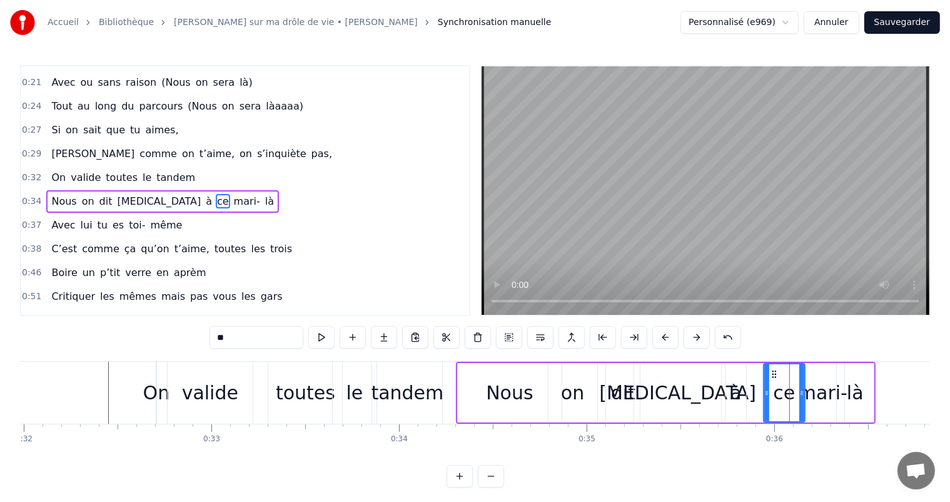
drag, startPoint x: 829, startPoint y: 390, endPoint x: 800, endPoint y: 390, distance: 28.8
click at [800, 390] on icon at bounding box center [801, 393] width 5 height 10
drag, startPoint x: 775, startPoint y: 371, endPoint x: 757, endPoint y: 371, distance: 17.5
click at [757, 371] on icon at bounding box center [757, 374] width 10 height 10
click at [809, 385] on div "mari-" at bounding box center [822, 392] width 49 height 28
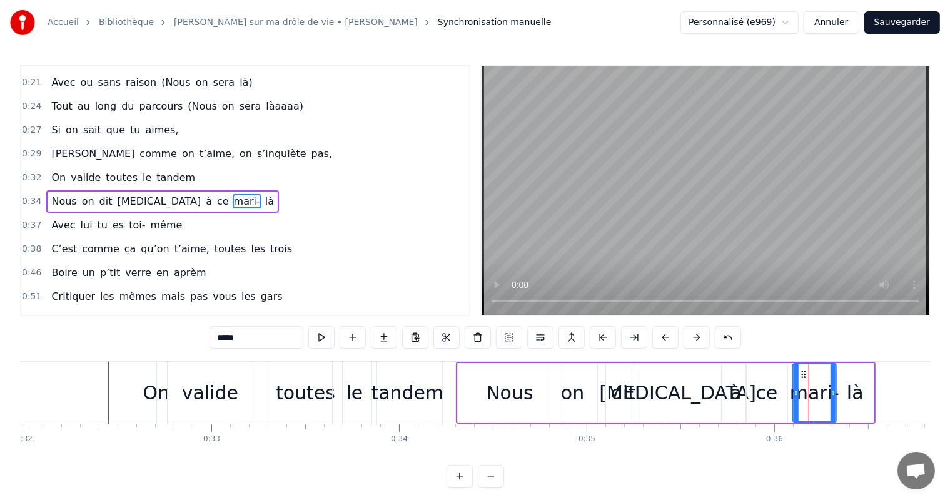
drag, startPoint x: 809, startPoint y: 373, endPoint x: 801, endPoint y: 373, distance: 8.2
click at [802, 373] on circle at bounding box center [802, 373] width 1 height 1
drag, startPoint x: 796, startPoint y: 382, endPoint x: 788, endPoint y: 382, distance: 7.5
click at [788, 382] on div at bounding box center [788, 392] width 5 height 57
click at [791, 371] on circle at bounding box center [791, 371] width 1 height 1
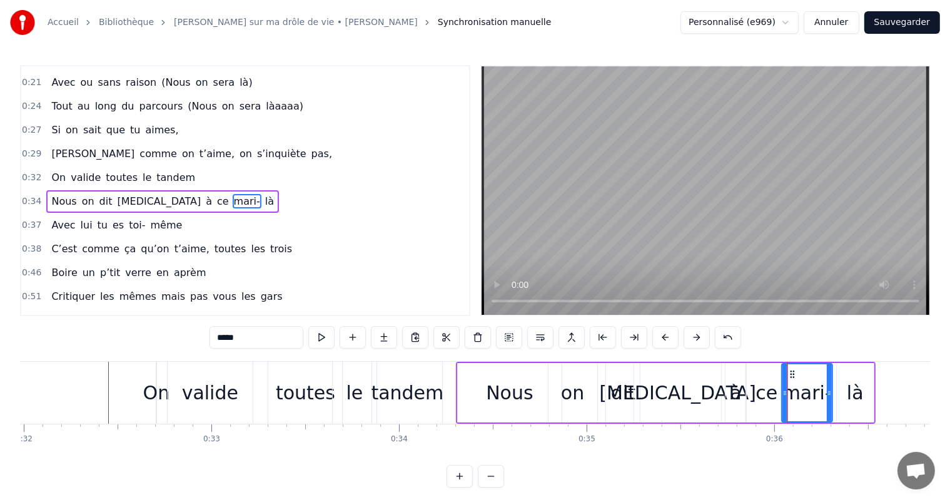
click at [849, 388] on div "là" at bounding box center [855, 392] width 17 height 28
type input "**"
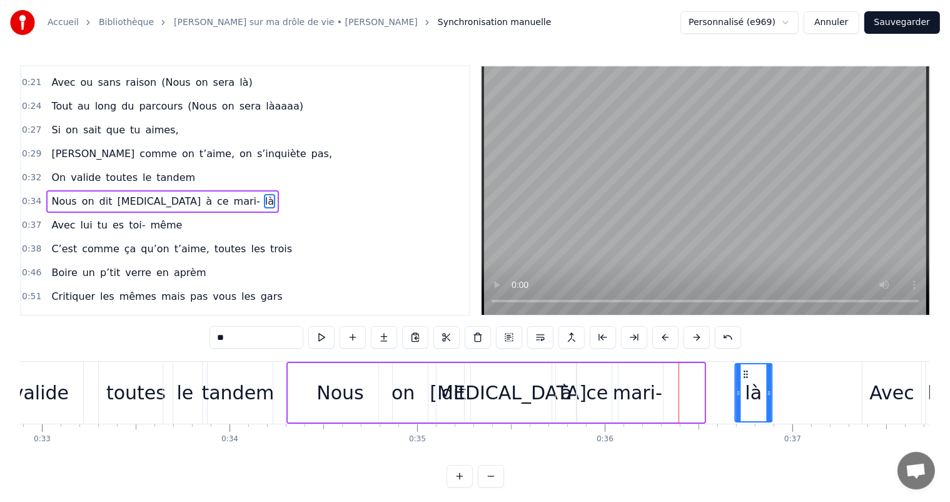
scroll to position [0, 6171]
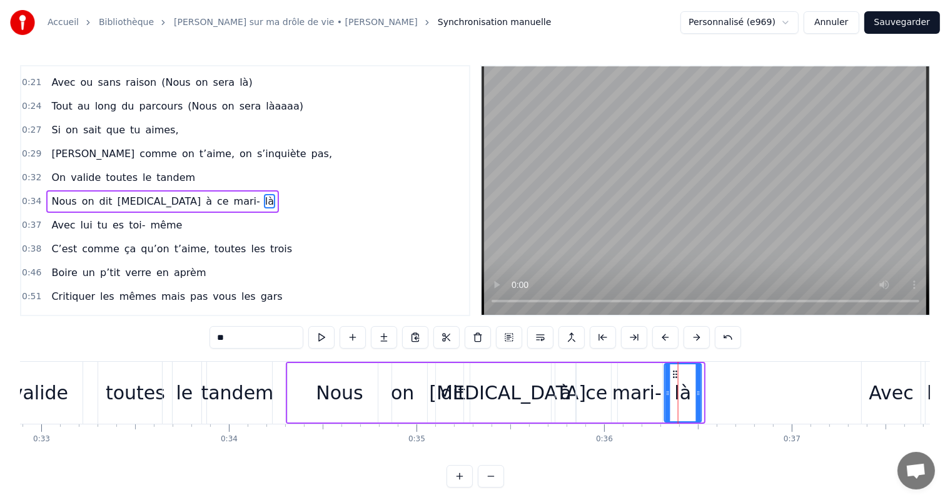
drag, startPoint x: 844, startPoint y: 373, endPoint x: 669, endPoint y: 409, distance: 178.2
click at [671, 409] on div "là" at bounding box center [683, 392] width 36 height 57
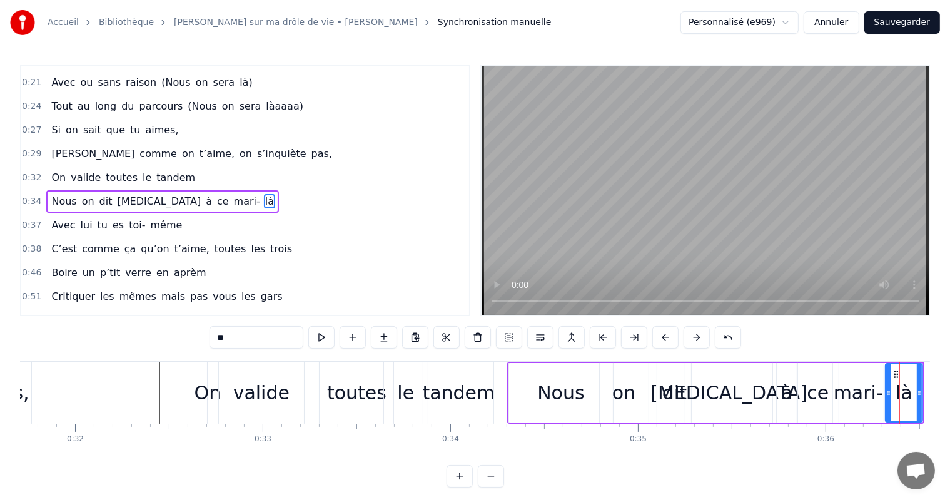
scroll to position [0, 5882]
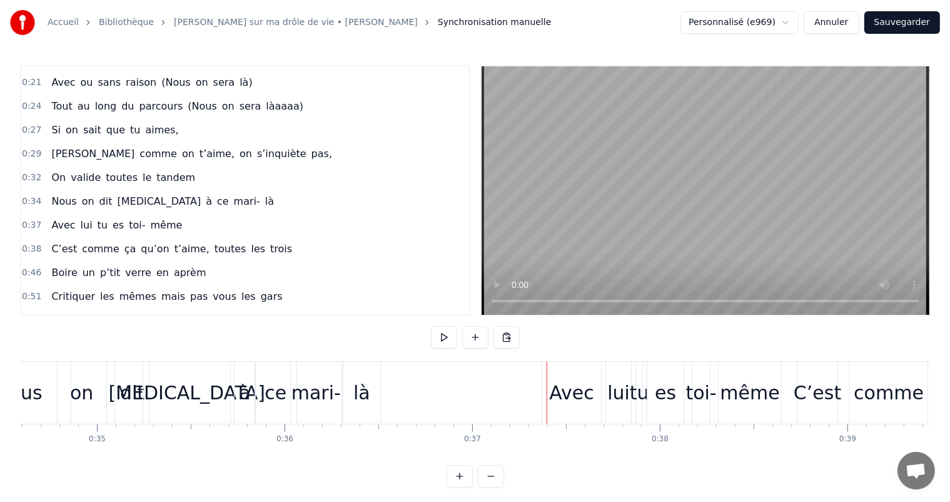
scroll to position [0, 6389]
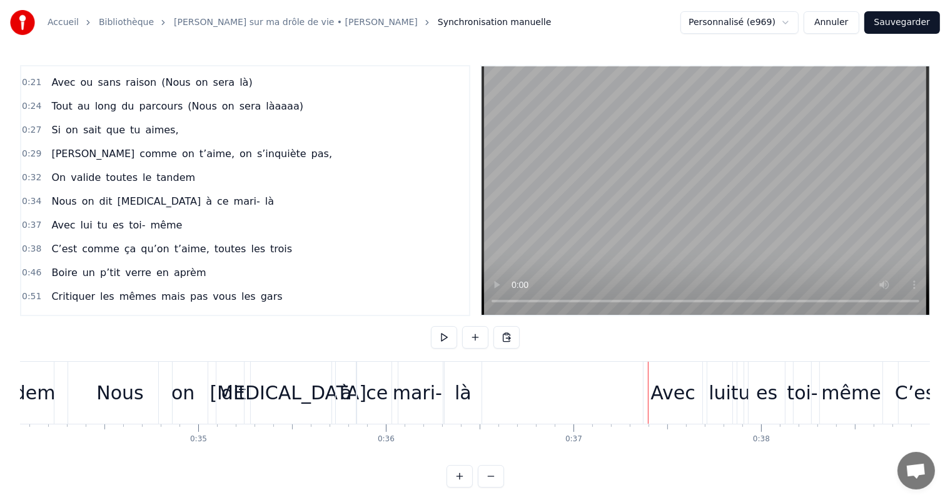
click at [185, 396] on div "on" at bounding box center [182, 392] width 23 height 28
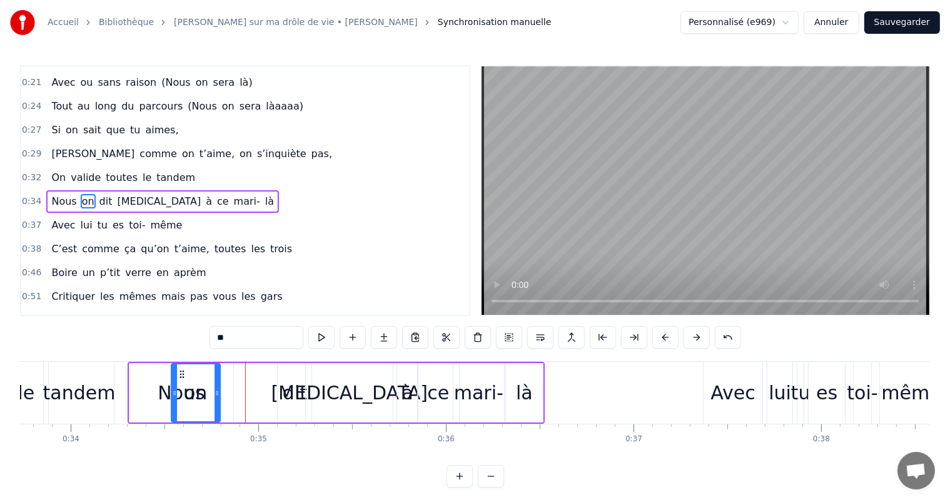
scroll to position [0, 6314]
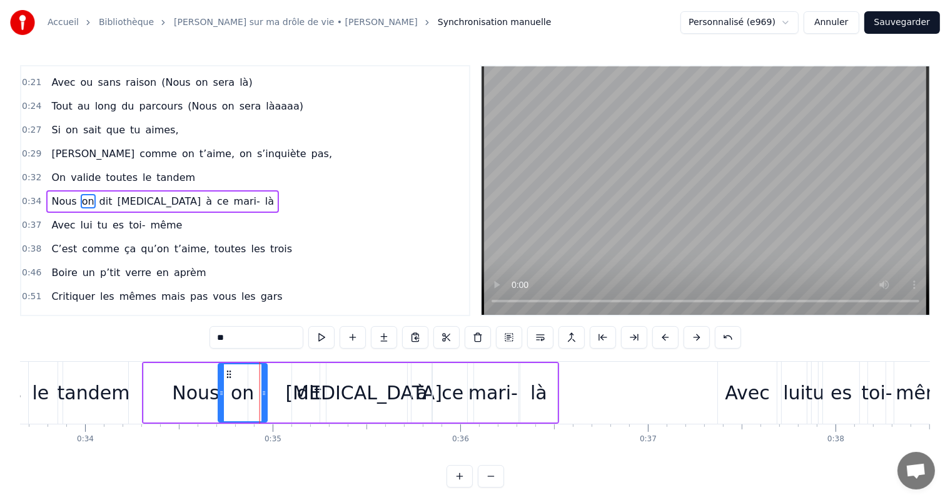
drag, startPoint x: 169, startPoint y: 371, endPoint x: 229, endPoint y: 378, distance: 59.8
click at [229, 378] on div "on" at bounding box center [243, 392] width 48 height 57
click at [201, 394] on div "Nous" at bounding box center [195, 392] width 47 height 28
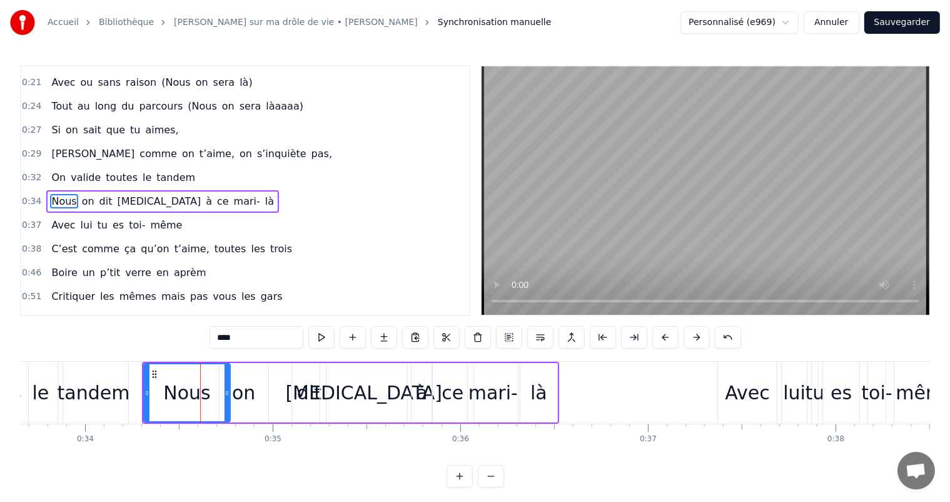
drag, startPoint x: 243, startPoint y: 390, endPoint x: 225, endPoint y: 390, distance: 17.5
click at [225, 390] on icon at bounding box center [227, 393] width 5 height 10
click at [320, 398] on div "[MEDICAL_DATA]" at bounding box center [363, 392] width 87 height 59
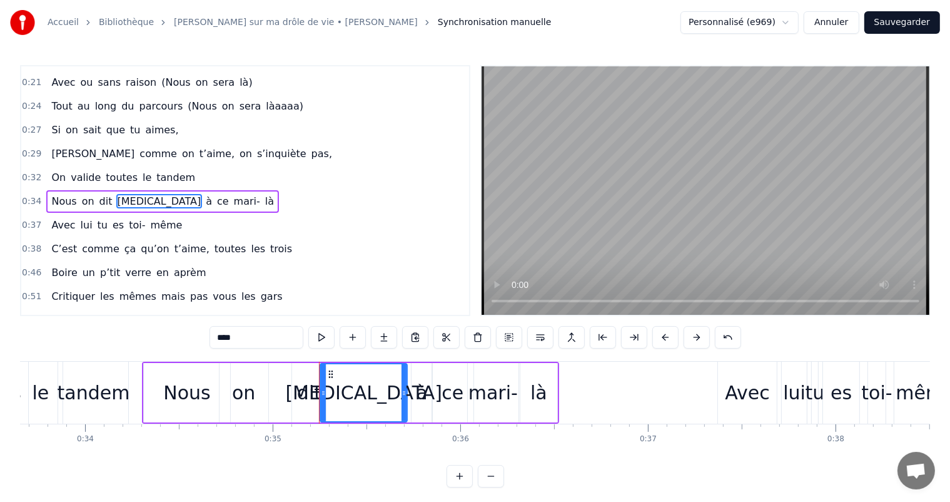
click at [313, 395] on div "dit" at bounding box center [309, 392] width 24 height 28
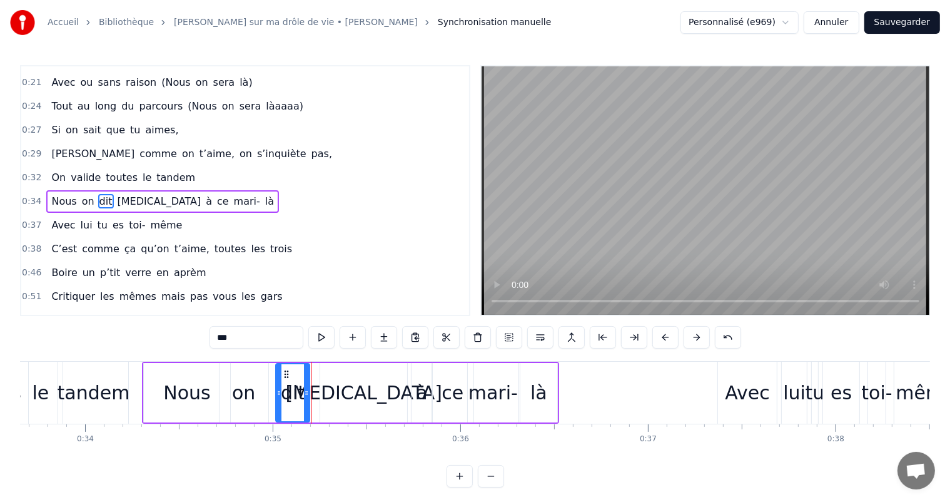
drag, startPoint x: 300, startPoint y: 375, endPoint x: 283, endPoint y: 375, distance: 17.5
click at [283, 375] on icon at bounding box center [287, 374] width 10 height 10
click at [341, 395] on div "[MEDICAL_DATA]" at bounding box center [363, 392] width 157 height 28
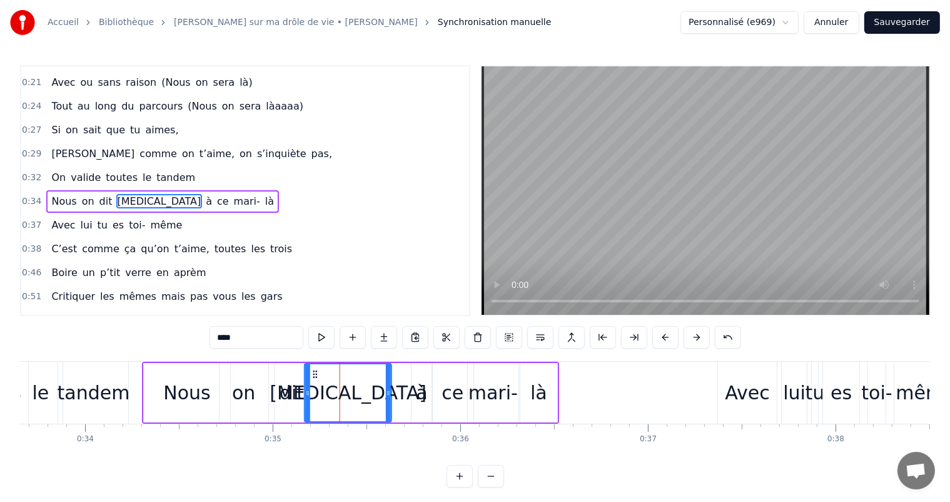
drag, startPoint x: 331, startPoint y: 369, endPoint x: 315, endPoint y: 370, distance: 15.7
click at [315, 370] on icon at bounding box center [315, 374] width 10 height 10
click at [418, 391] on div "à" at bounding box center [421, 392] width 11 height 28
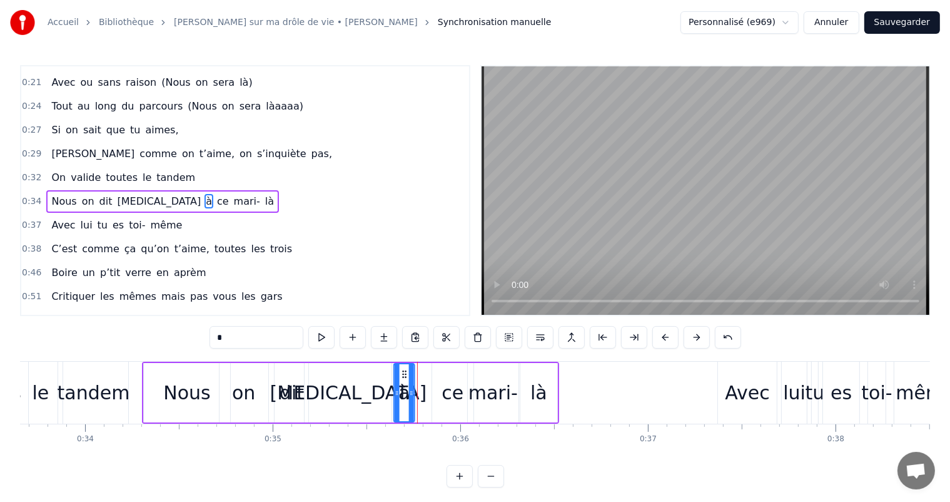
drag, startPoint x: 419, startPoint y: 369, endPoint x: 398, endPoint y: 370, distance: 20.7
click at [400, 370] on icon at bounding box center [405, 374] width 10 height 10
click at [458, 395] on div "ce" at bounding box center [453, 392] width 22 height 28
drag, startPoint x: 444, startPoint y: 373, endPoint x: 427, endPoint y: 373, distance: 17.5
click at [427, 373] on icon at bounding box center [426, 374] width 10 height 10
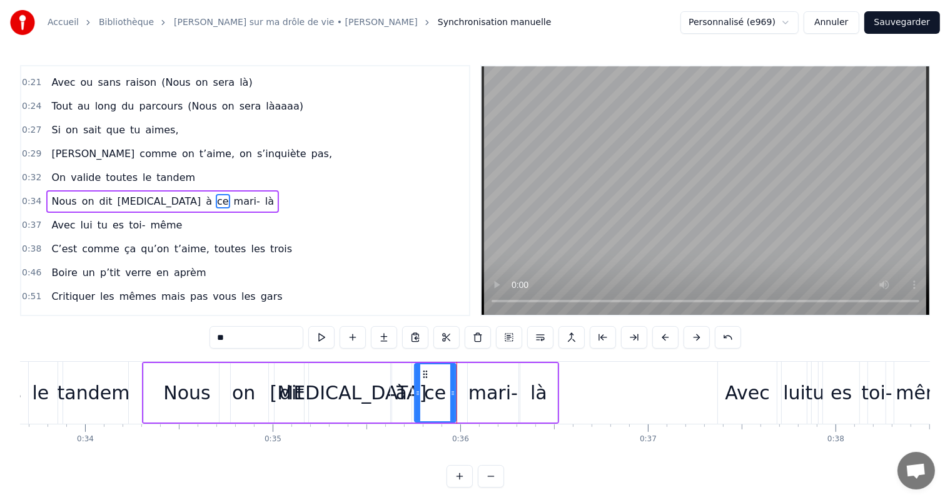
click at [475, 392] on div "mari-" at bounding box center [492, 392] width 49 height 28
type input "*****"
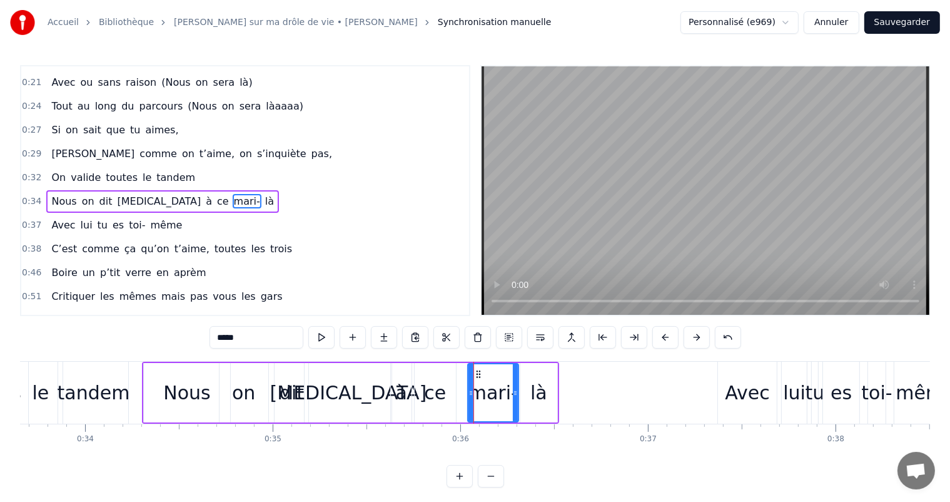
drag, startPoint x: 474, startPoint y: 368, endPoint x: 457, endPoint y: 368, distance: 16.9
click at [457, 368] on div "Nous on dit [MEDICAL_DATA] à ce mari- là" at bounding box center [350, 393] width 417 height 62
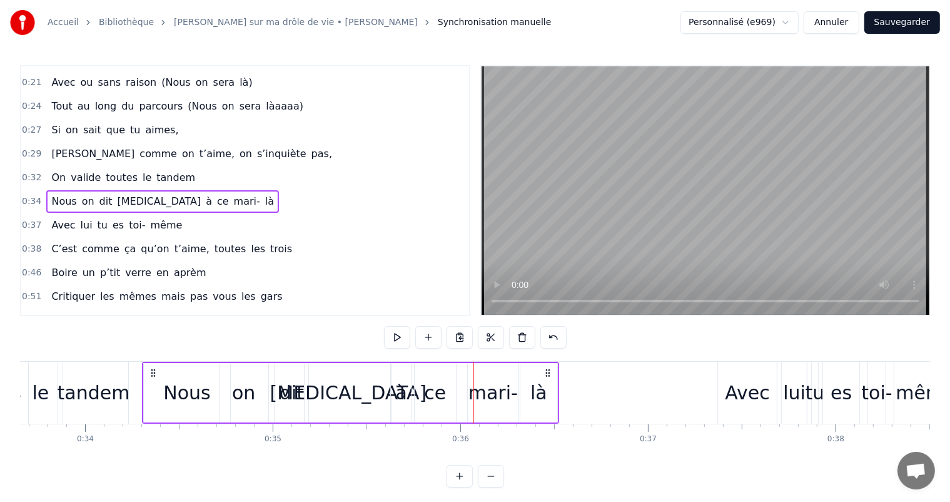
click at [483, 370] on div "mari-" at bounding box center [493, 392] width 51 height 59
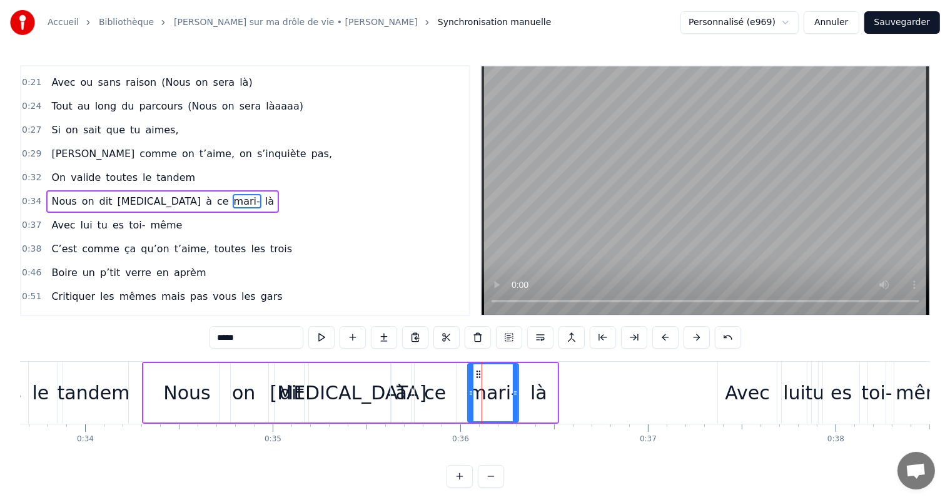
click at [525, 395] on div "là" at bounding box center [538, 392] width 37 height 59
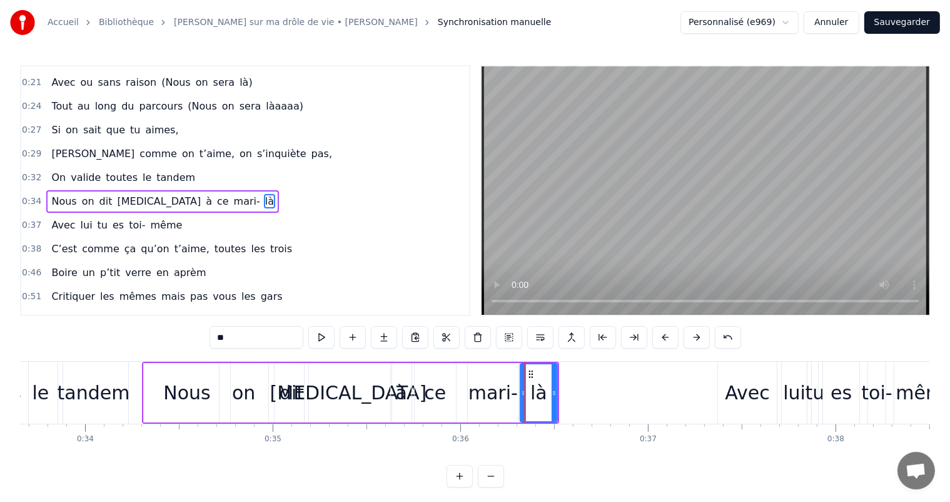
click at [500, 388] on div "mari-" at bounding box center [492, 392] width 49 height 28
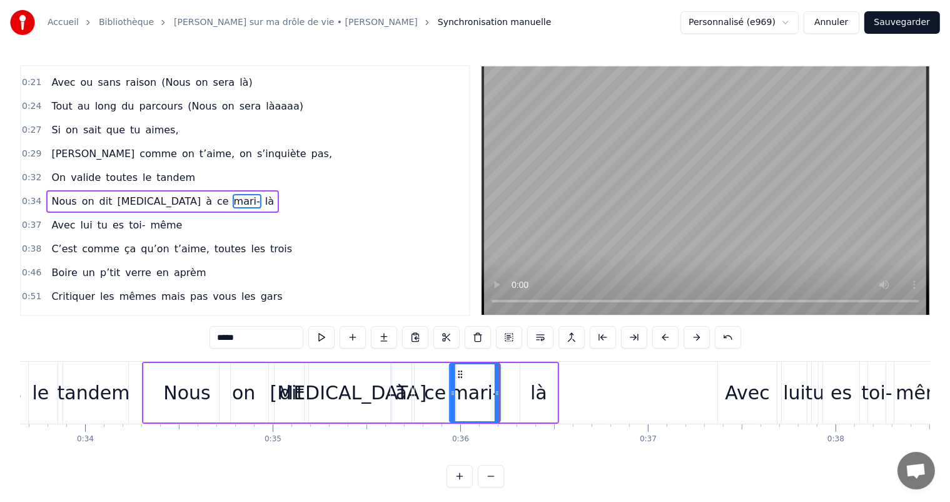
drag, startPoint x: 475, startPoint y: 369, endPoint x: 457, endPoint y: 369, distance: 18.1
click at [457, 369] on icon at bounding box center [460, 374] width 10 height 10
click at [548, 386] on div "là" at bounding box center [538, 392] width 37 height 59
type input "**"
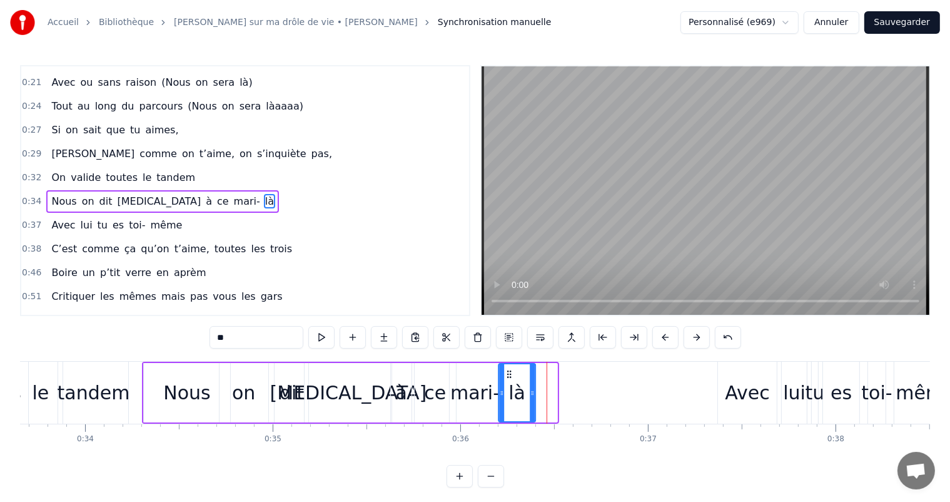
drag, startPoint x: 532, startPoint y: 375, endPoint x: 492, endPoint y: 375, distance: 40.7
click at [510, 375] on icon at bounding box center [509, 374] width 10 height 10
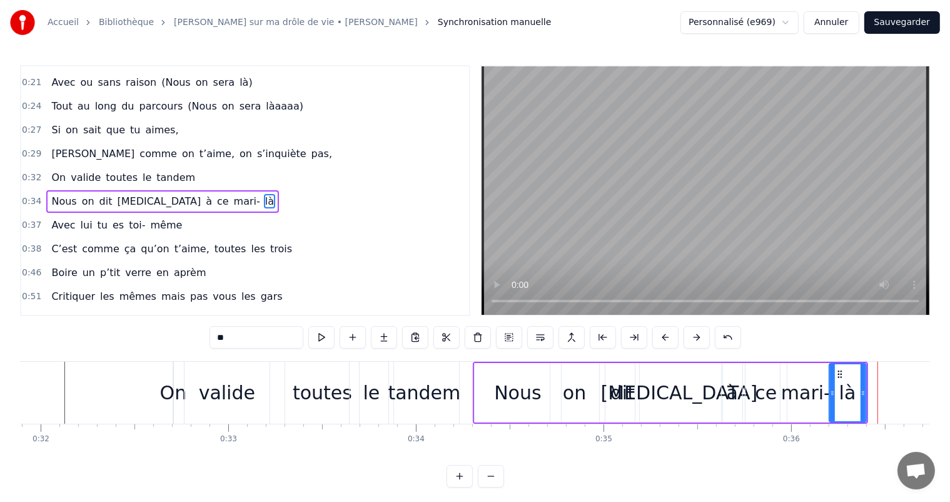
scroll to position [0, 5898]
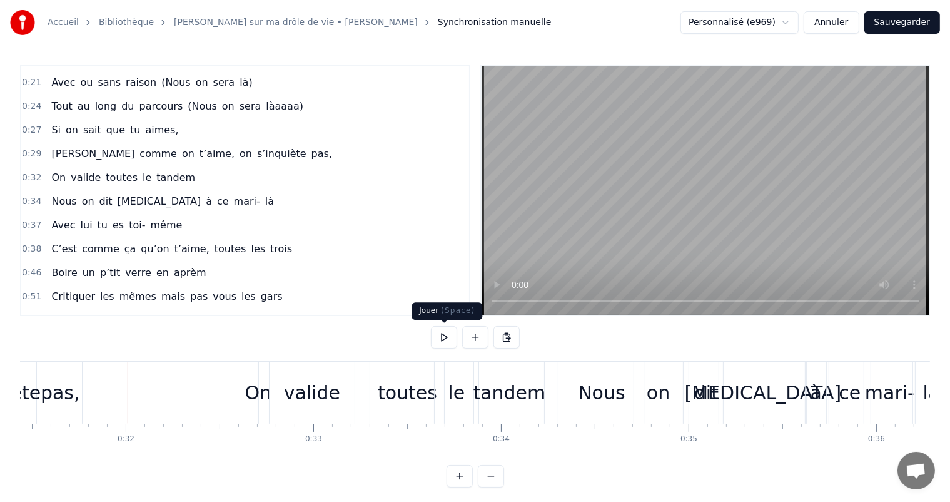
click at [443, 335] on button at bounding box center [444, 337] width 26 height 23
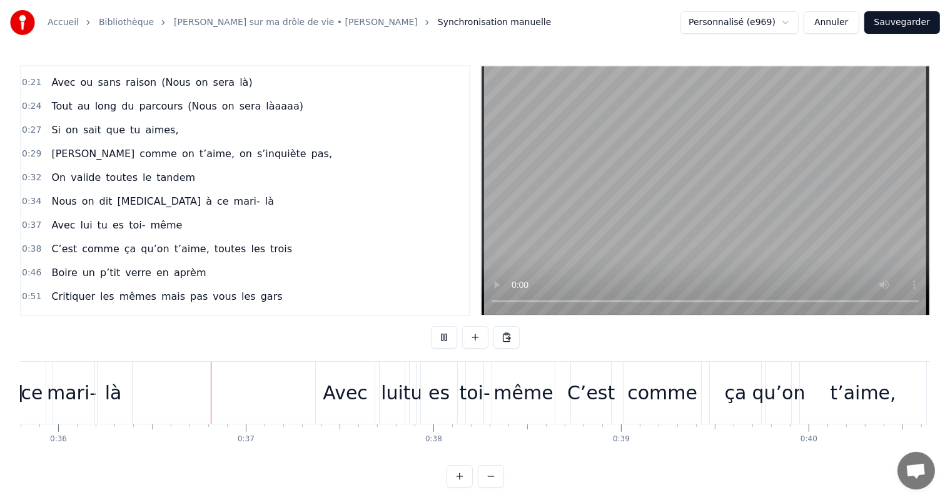
scroll to position [0, 6723]
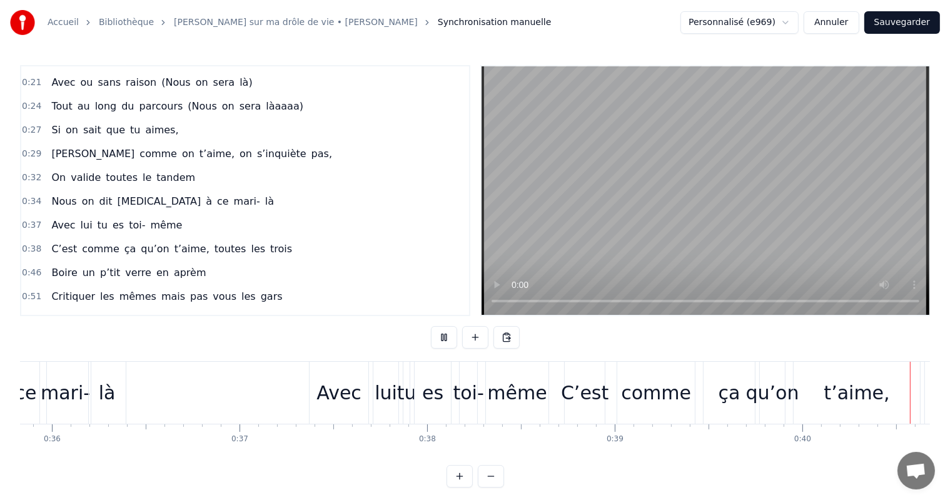
click at [443, 335] on button at bounding box center [444, 337] width 26 height 23
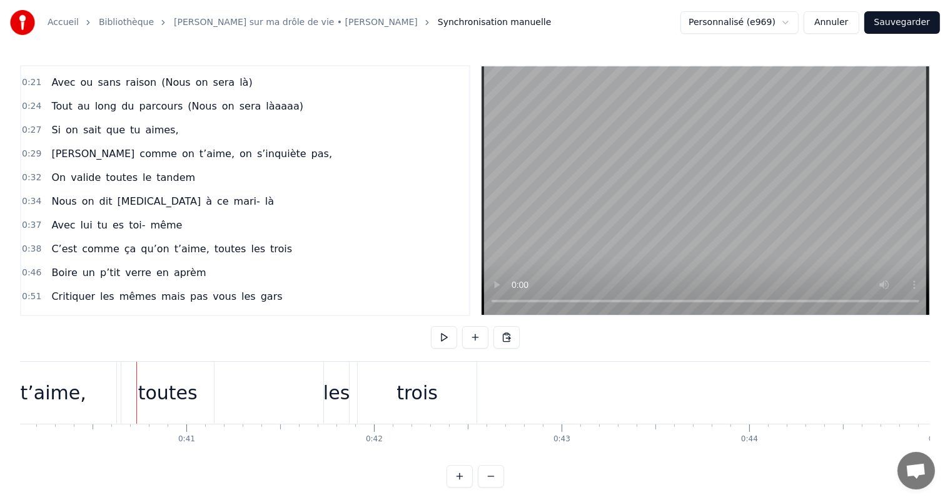
scroll to position [0, 7548]
click at [146, 397] on div "toutes" at bounding box center [146, 392] width 59 height 28
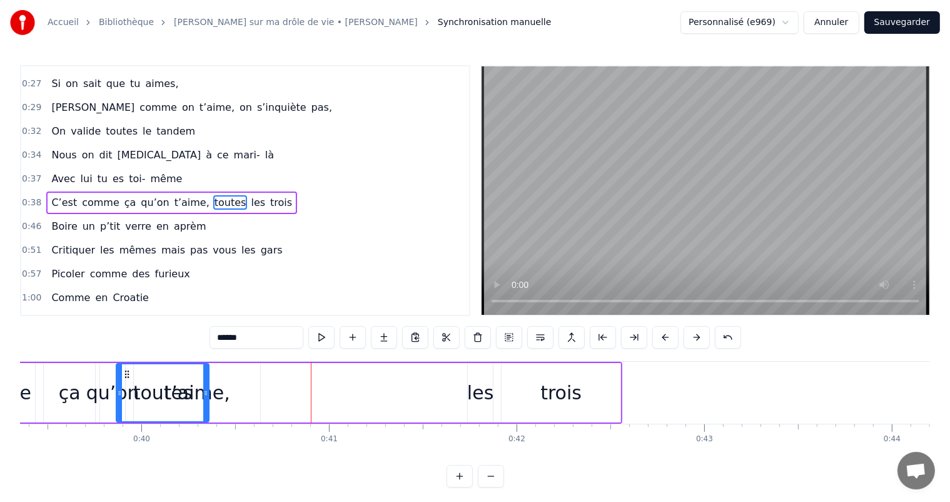
scroll to position [0, 7369]
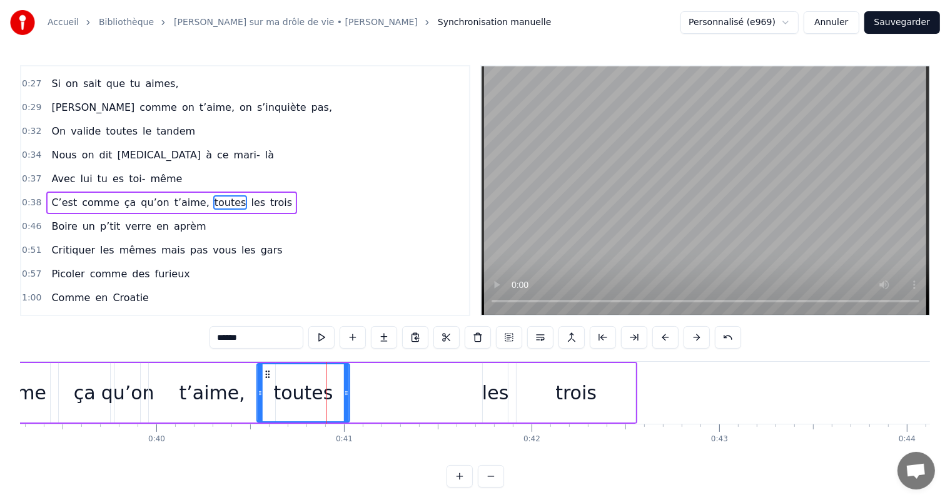
drag, startPoint x: 111, startPoint y: 370, endPoint x: 265, endPoint y: 387, distance: 155.5
click at [266, 387] on div "toutes" at bounding box center [303, 392] width 91 height 57
click at [265, 387] on div "C’est comme ça qu’on t’aime, toutes les trois" at bounding box center [277, 393] width 719 height 62
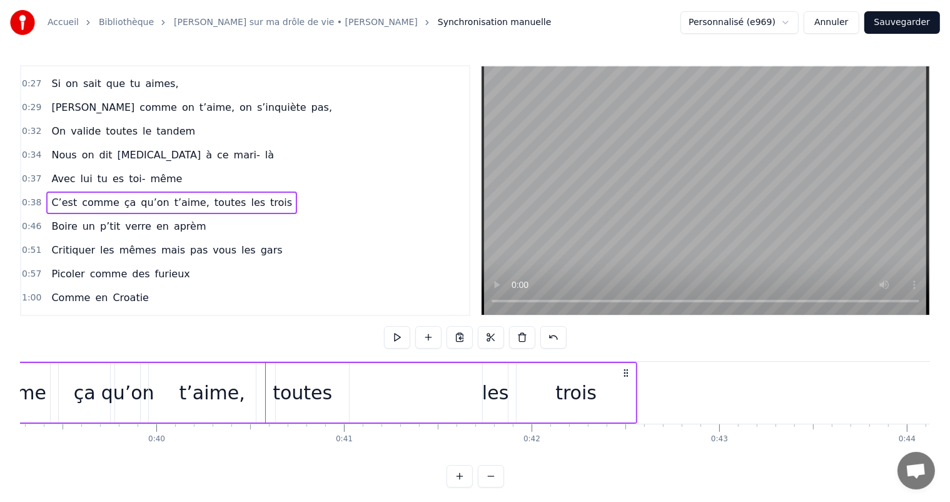
click at [273, 372] on div "toutes" at bounding box center [302, 392] width 93 height 59
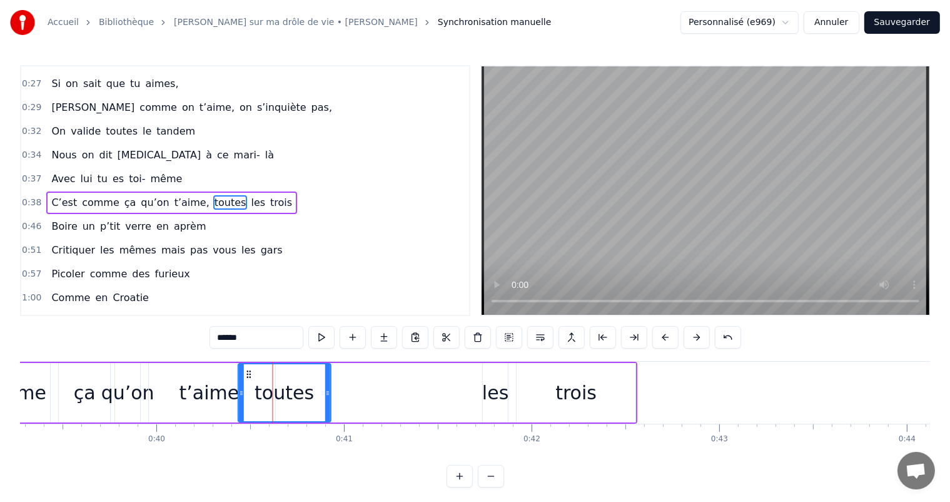
drag, startPoint x: 263, startPoint y: 370, endPoint x: 246, endPoint y: 370, distance: 16.3
click at [246, 370] on icon at bounding box center [248, 374] width 10 height 10
drag, startPoint x: 326, startPoint y: 384, endPoint x: 308, endPoint y: 384, distance: 18.8
click at [308, 384] on div at bounding box center [307, 392] width 5 height 57
click at [252, 373] on icon at bounding box center [253, 374] width 10 height 10
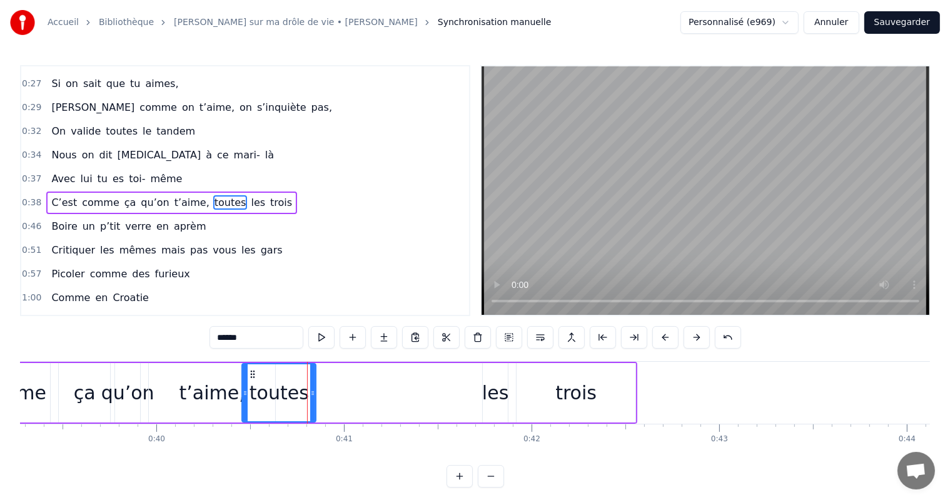
click at [482, 391] on div "les" at bounding box center [495, 392] width 26 height 59
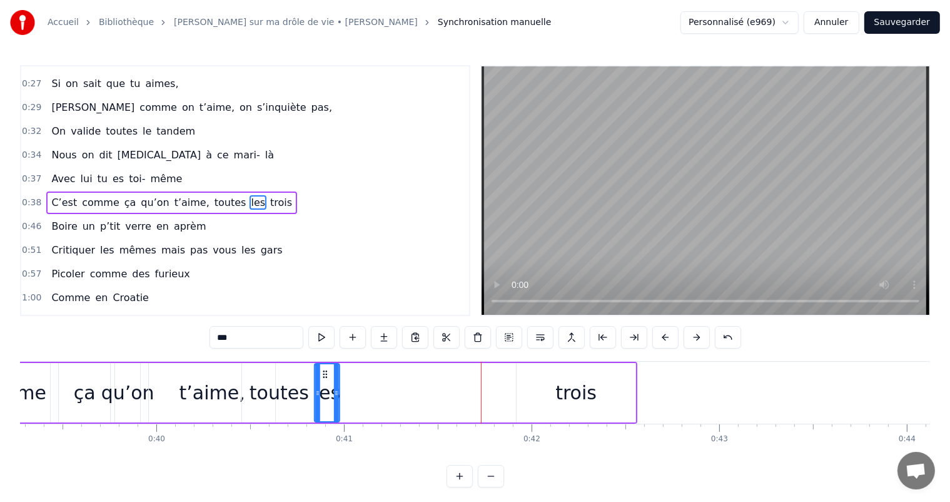
drag, startPoint x: 491, startPoint y: 375, endPoint x: 323, endPoint y: 387, distance: 168.7
click at [323, 387] on div "les" at bounding box center [327, 392] width 24 height 57
click at [554, 390] on div "trois" at bounding box center [576, 392] width 119 height 59
type input "*****"
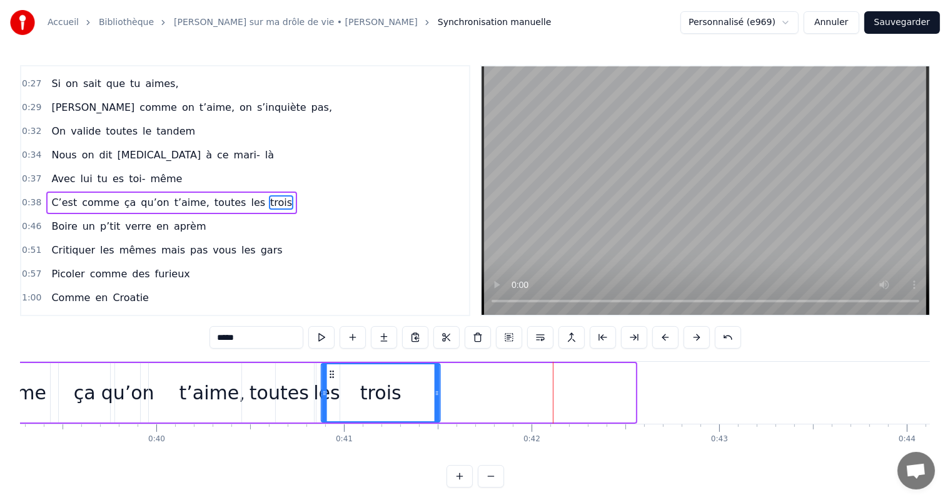
drag, startPoint x: 523, startPoint y: 372, endPoint x: 328, endPoint y: 378, distance: 195.2
click at [328, 378] on div "trois" at bounding box center [380, 392] width 118 height 57
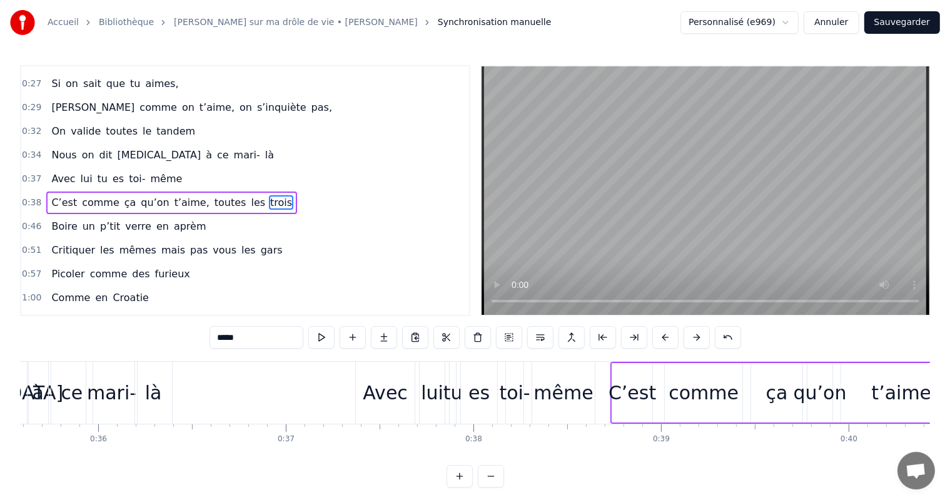
scroll to position [0, 6625]
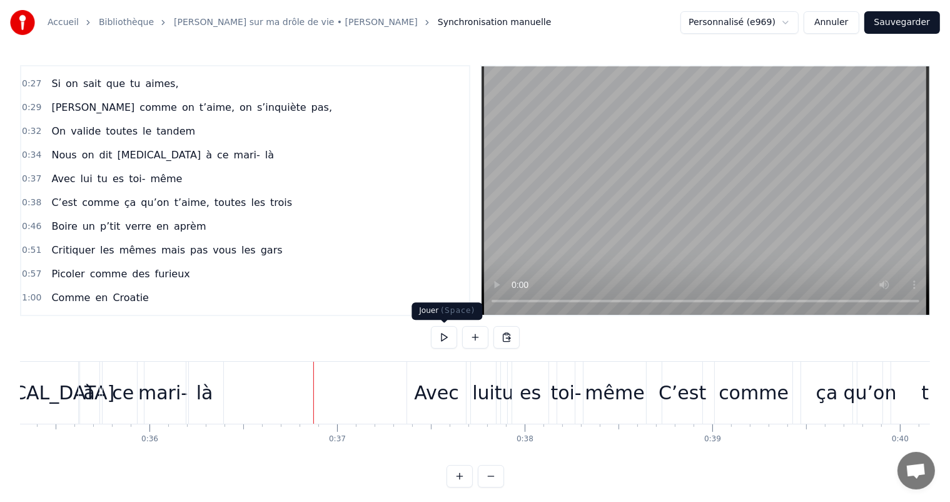
click at [440, 338] on button at bounding box center [444, 337] width 26 height 23
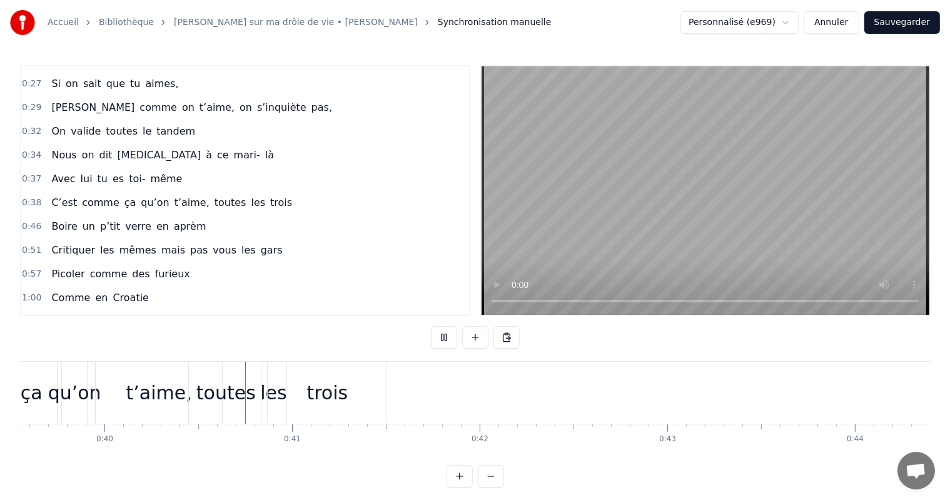
scroll to position [0, 7453]
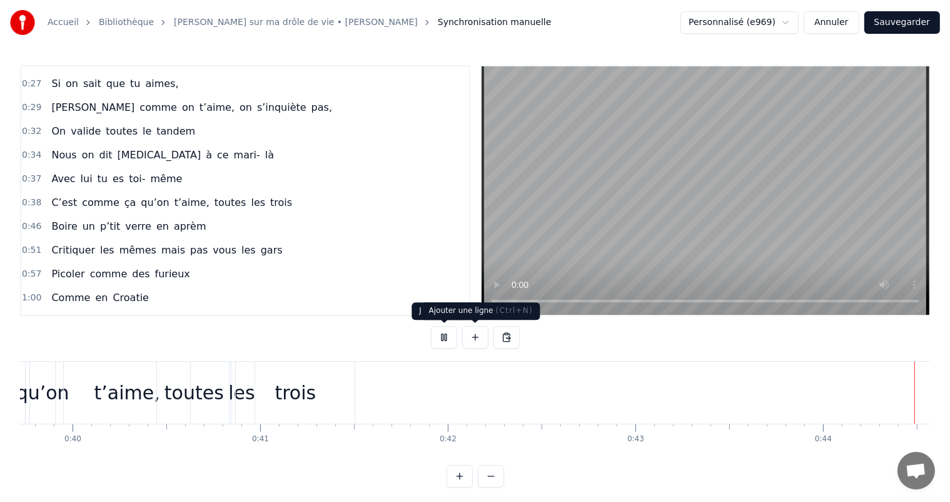
click at [438, 340] on button at bounding box center [444, 337] width 26 height 23
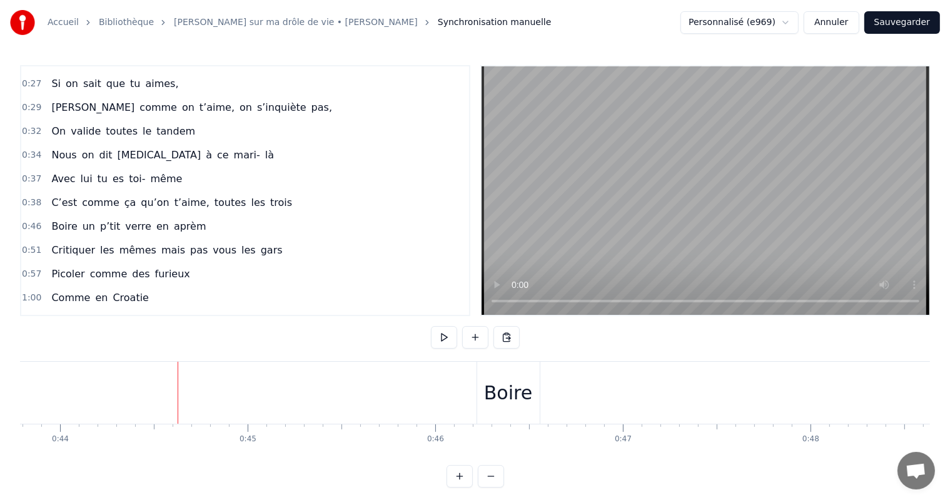
scroll to position [0, 8273]
click at [447, 377] on div "Boire" at bounding box center [451, 393] width 63 height 62
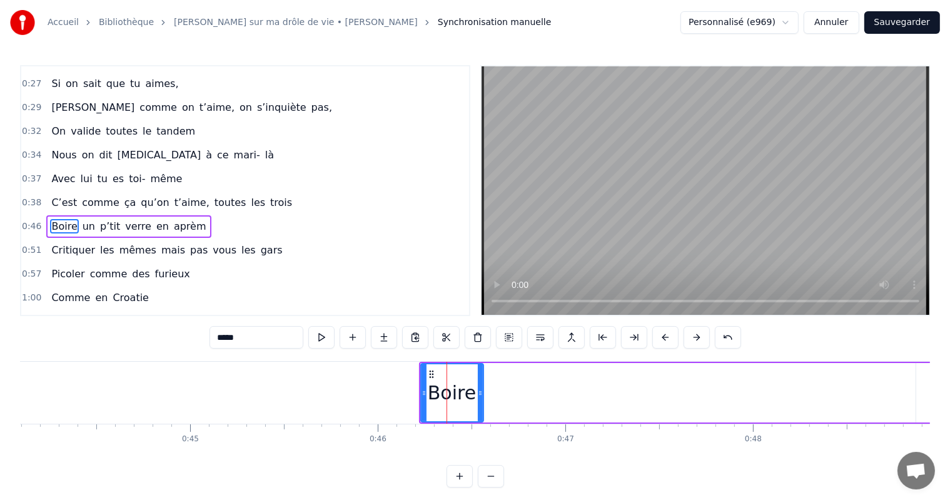
scroll to position [255, 0]
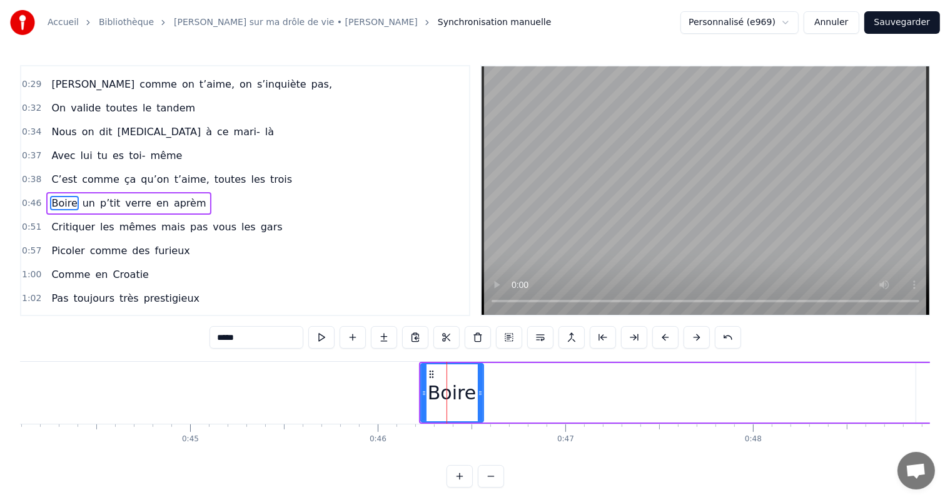
click at [539, 362] on div "Boire un p’tit verre en aprèm" at bounding box center [934, 393] width 1031 height 62
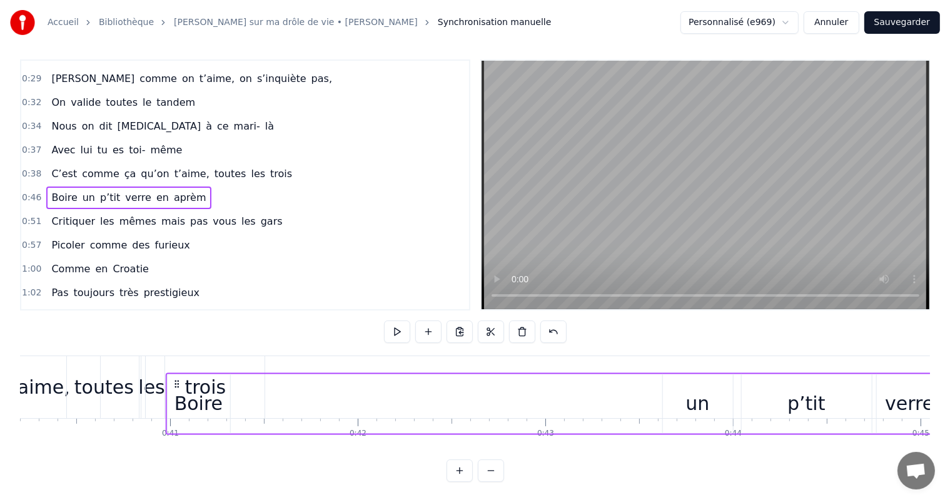
scroll to position [0, 7541]
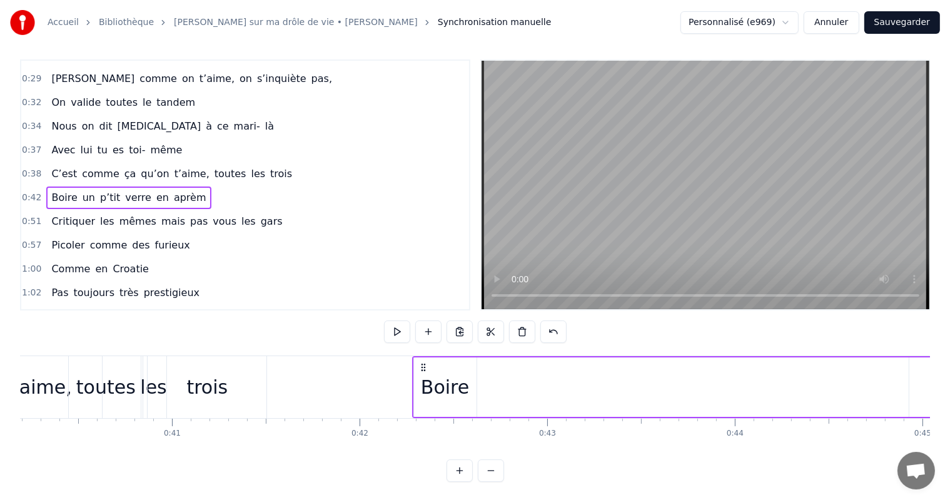
drag, startPoint x: 438, startPoint y: 355, endPoint x: 420, endPoint y: 356, distance: 17.6
click at [420, 362] on icon at bounding box center [423, 367] width 10 height 10
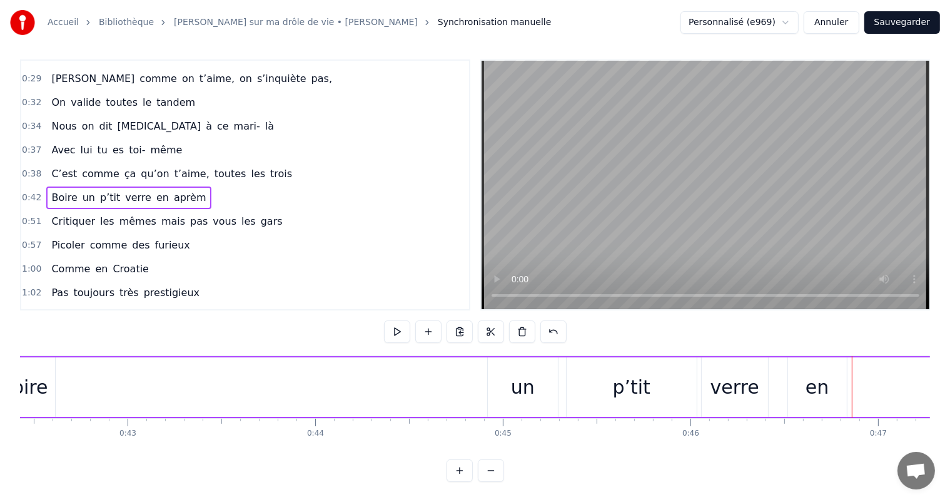
scroll to position [0, 7995]
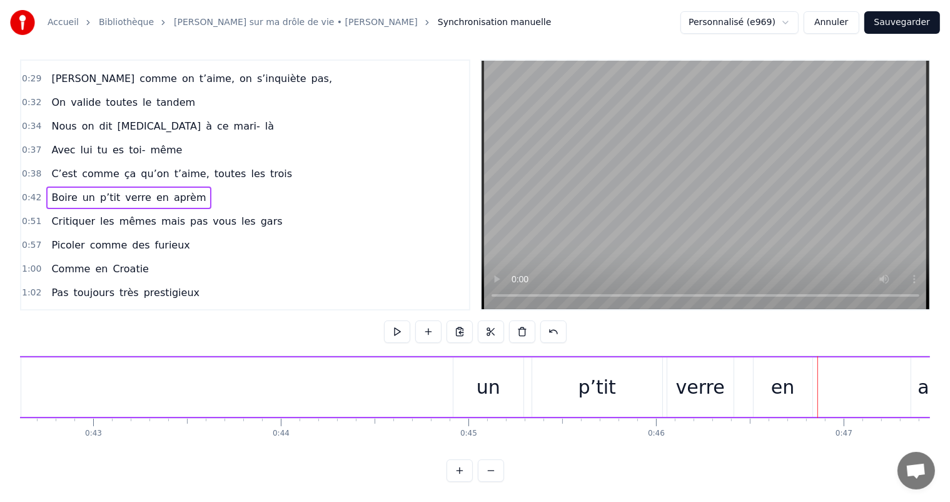
click at [515, 367] on div "un" at bounding box center [488, 386] width 70 height 59
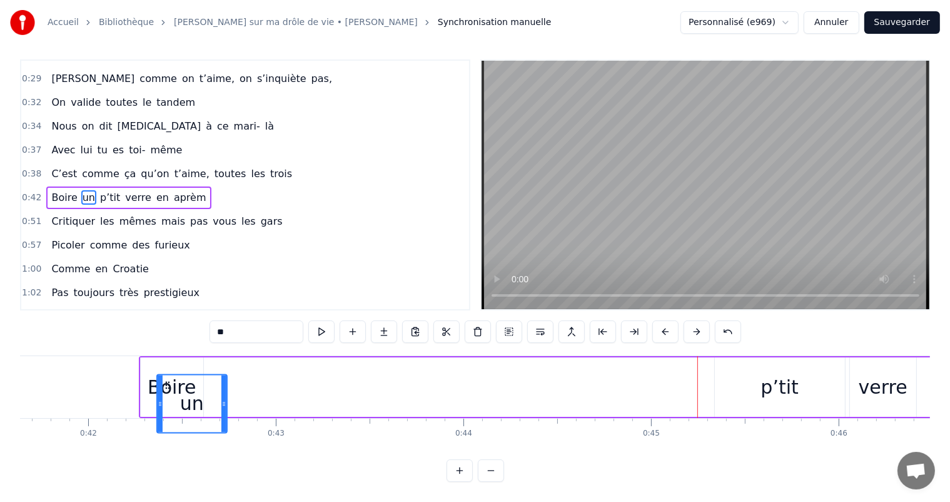
scroll to position [0, 7792]
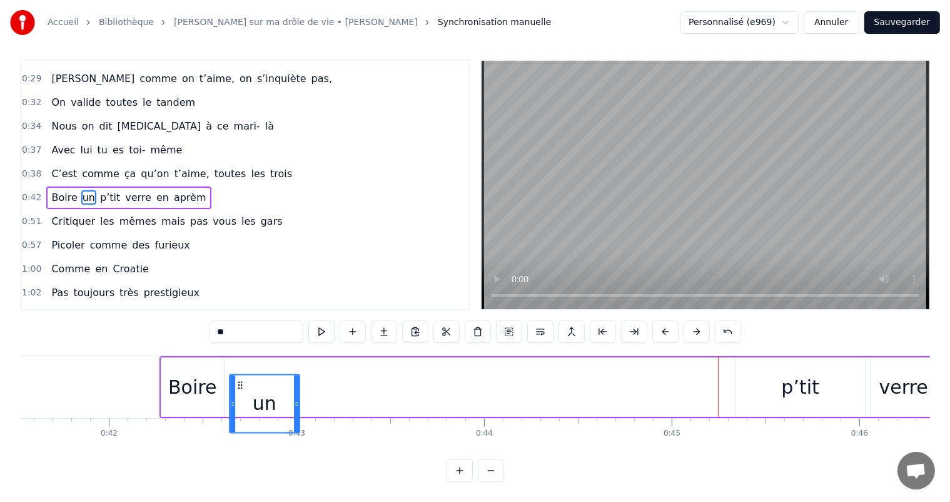
drag, startPoint x: 464, startPoint y: 370, endPoint x: 240, endPoint y: 365, distance: 224.0
click at [240, 375] on div "un" at bounding box center [264, 403] width 69 height 57
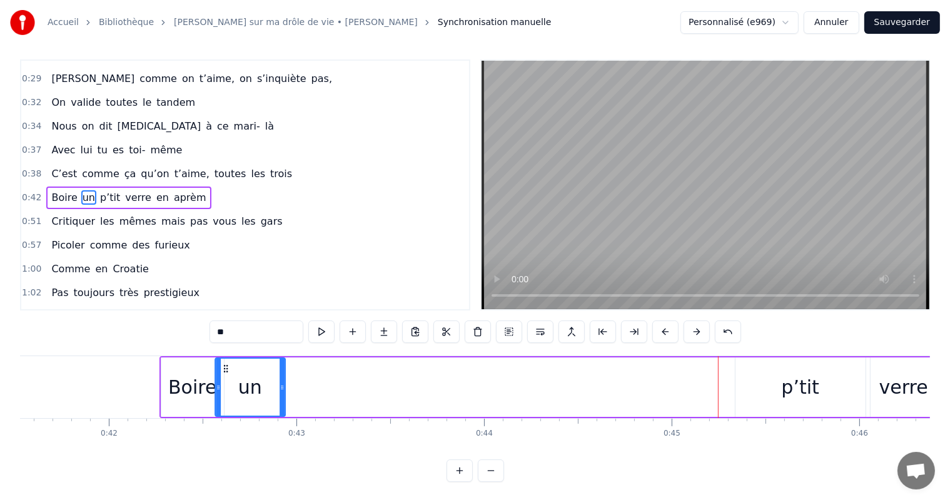
drag, startPoint x: 238, startPoint y: 358, endPoint x: 224, endPoint y: 363, distance: 15.2
click at [224, 363] on div "un" at bounding box center [249, 386] width 69 height 57
click at [811, 377] on div "p’tit" at bounding box center [801, 387] width 38 height 28
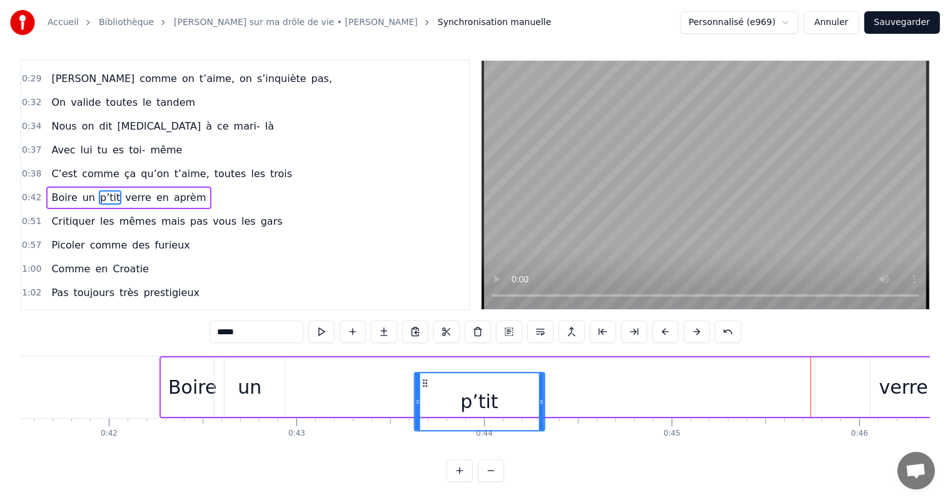
scroll to position [16, 0]
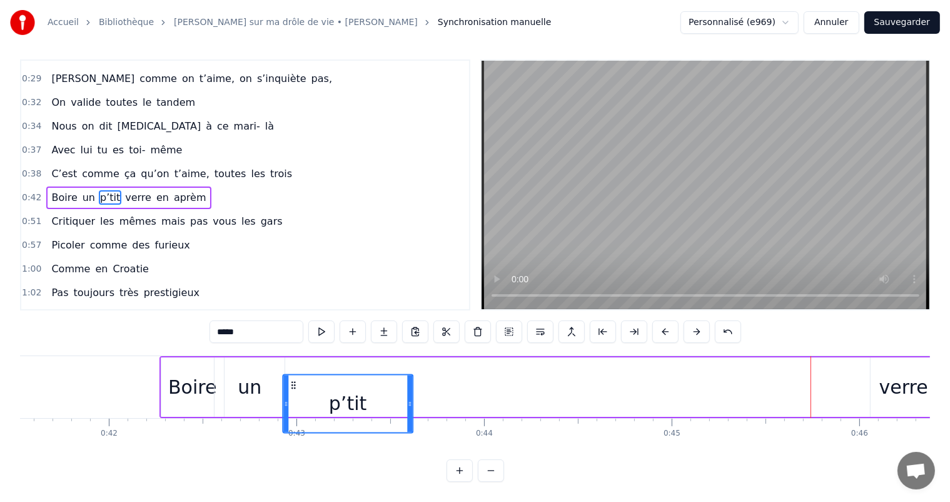
drag, startPoint x: 748, startPoint y: 372, endPoint x: 297, endPoint y: 358, distance: 451.2
click at [297, 358] on div "Boire un p’tit verre en aprèm" at bounding box center [674, 387] width 1031 height 62
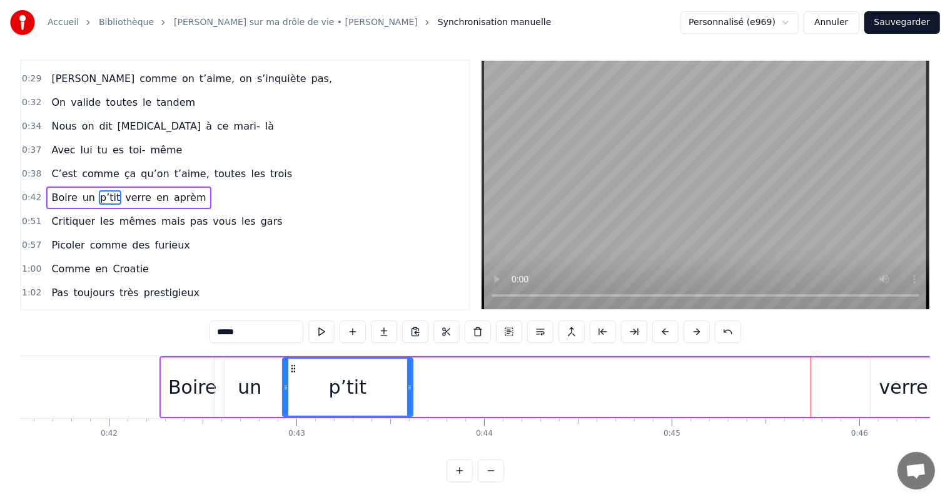
click at [914, 373] on div "verre" at bounding box center [903, 387] width 49 height 28
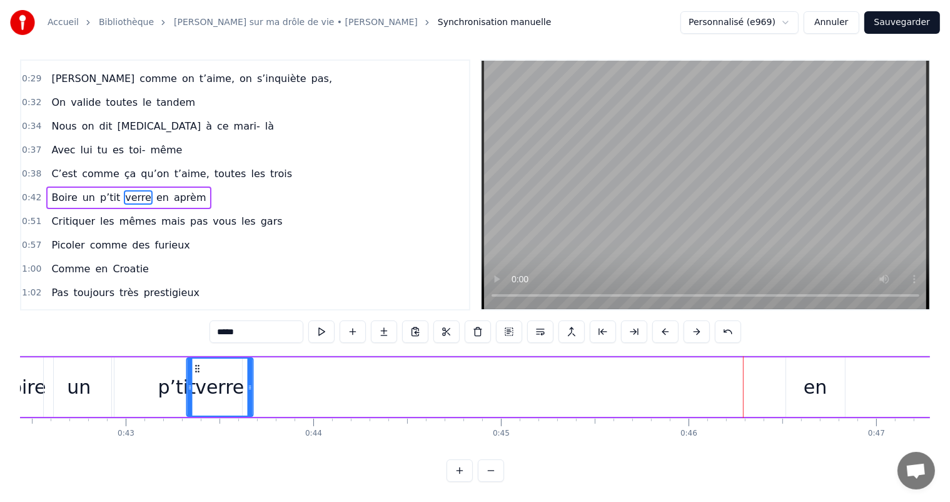
scroll to position [0, 7958]
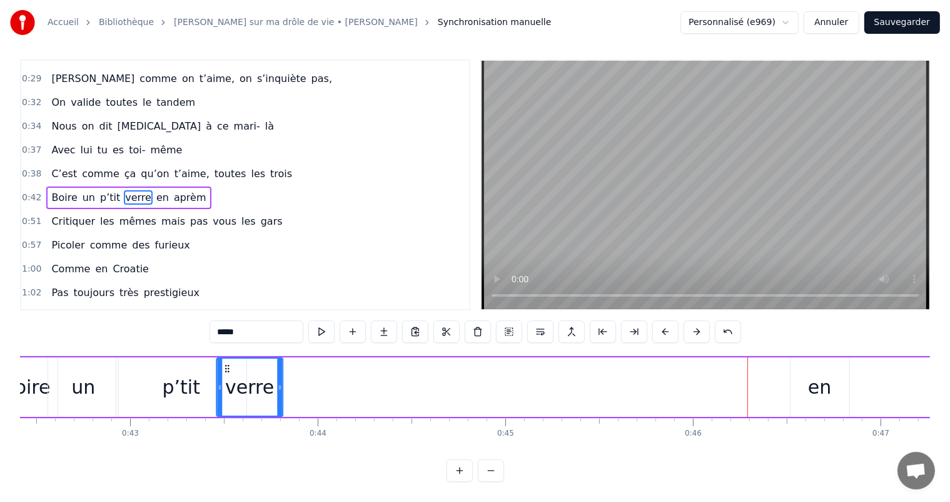
drag, startPoint x: 51, startPoint y: 360, endPoint x: 228, endPoint y: 362, distance: 177.0
click at [228, 368] on circle at bounding box center [228, 368] width 1 height 1
click at [841, 377] on div "en" at bounding box center [820, 386] width 59 height 59
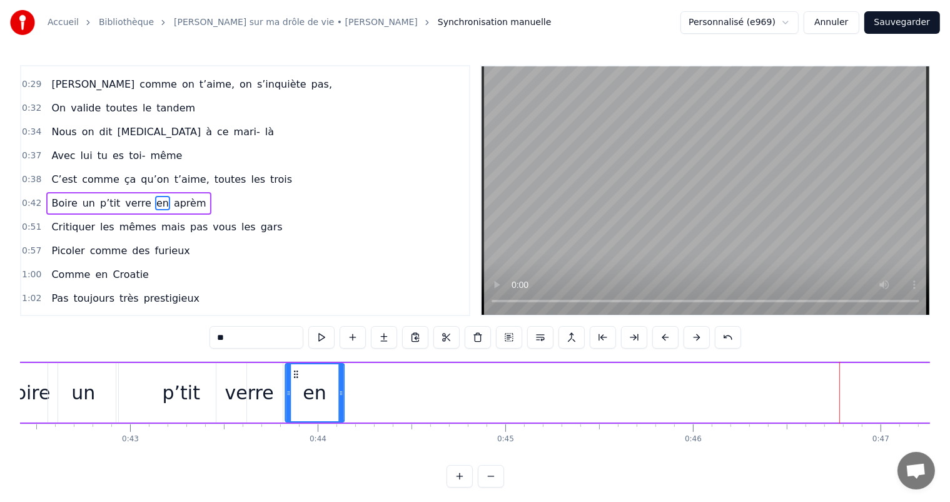
drag, startPoint x: 801, startPoint y: 373, endPoint x: 296, endPoint y: 391, distance: 505.7
click at [296, 391] on div "en" at bounding box center [315, 392] width 58 height 57
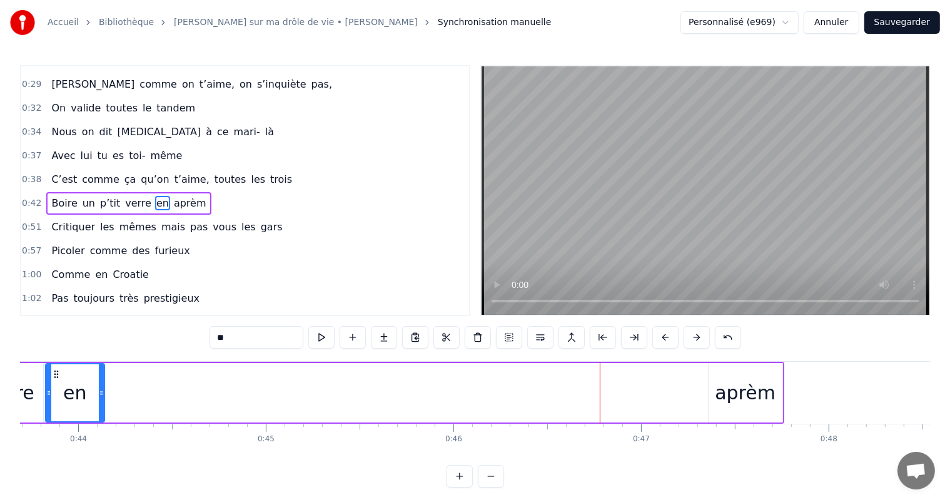
scroll to position [0, 8316]
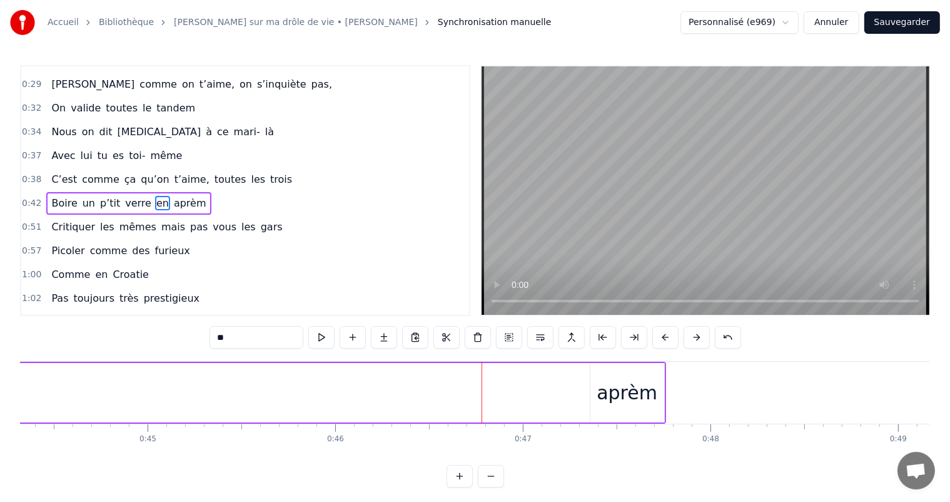
click at [625, 383] on div "aprèm" at bounding box center [627, 392] width 61 height 28
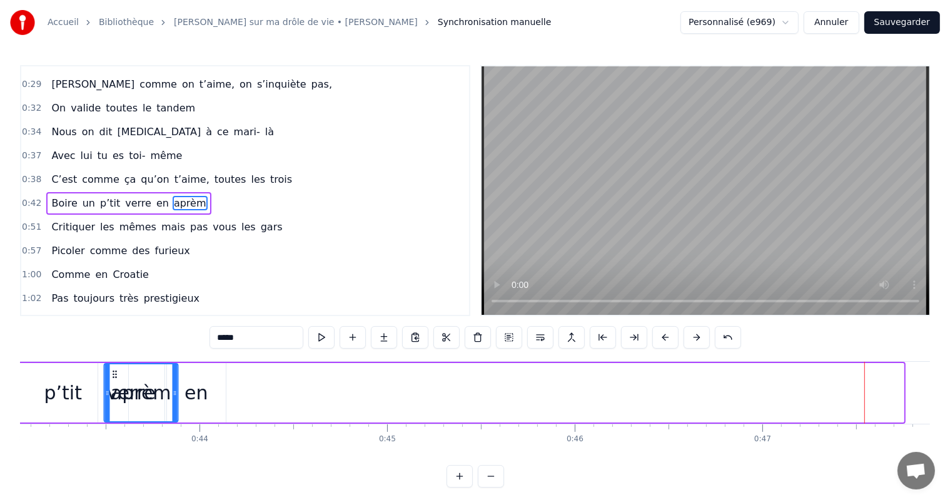
scroll to position [0, 8013]
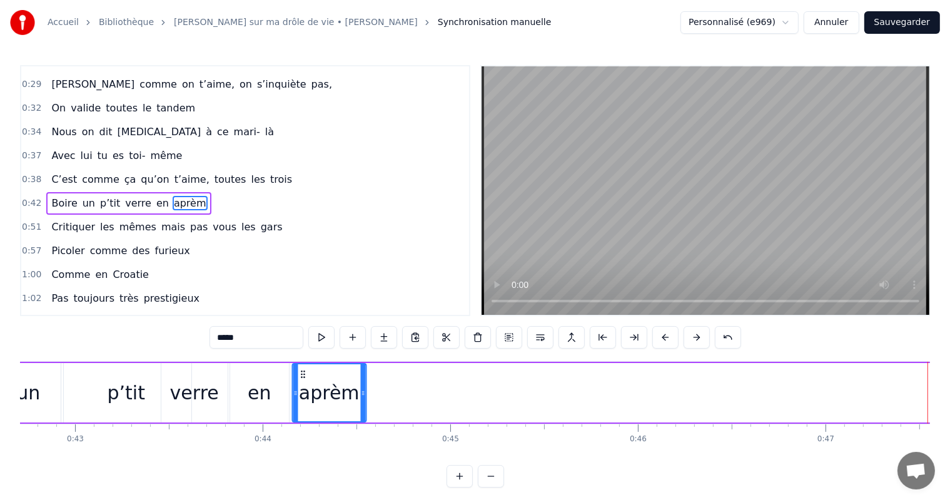
drag, startPoint x: 600, startPoint y: 371, endPoint x: 302, endPoint y: 403, distance: 299.4
click at [302, 403] on div "aprèm" at bounding box center [329, 392] width 73 height 57
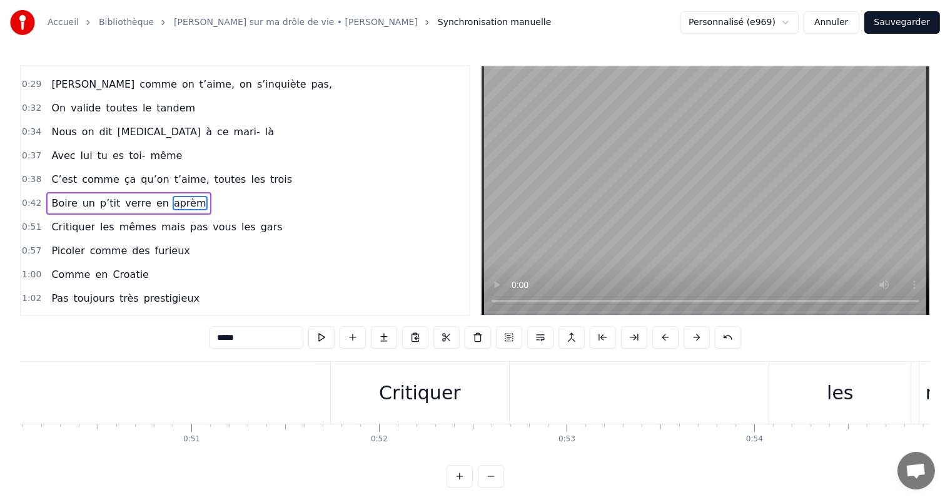
scroll to position [0, 9482]
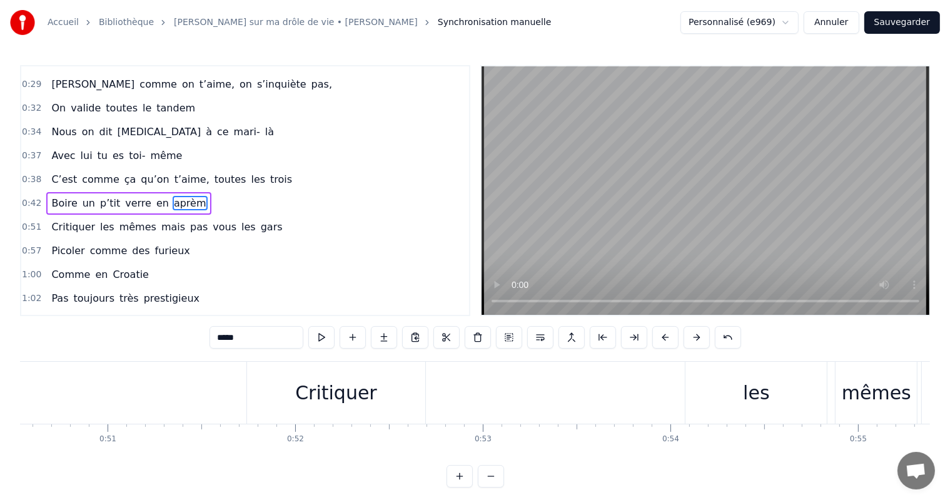
click at [306, 411] on div "Critiquer" at bounding box center [336, 393] width 179 height 62
type input "*********"
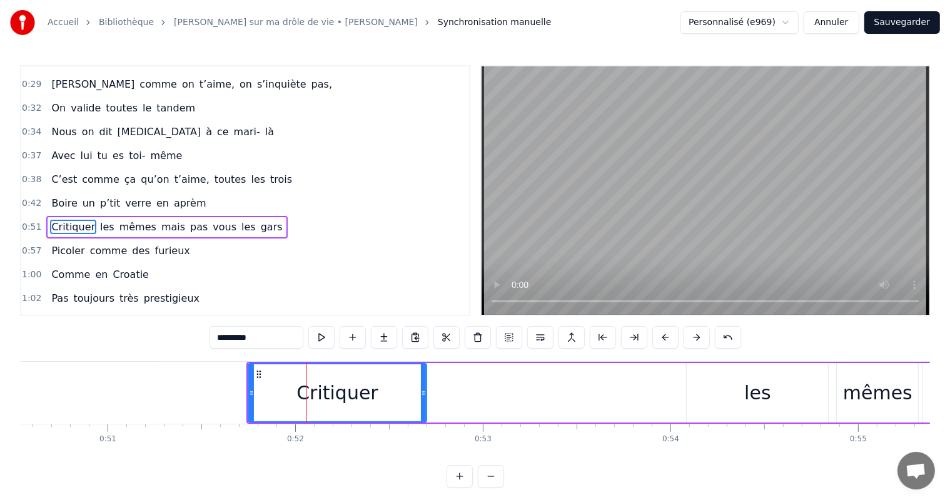
scroll to position [278, 0]
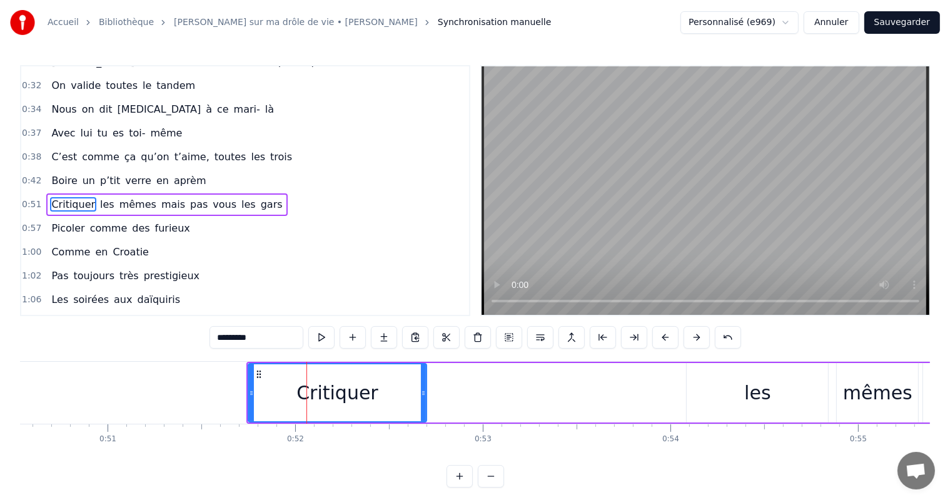
click at [452, 403] on div "Critiquer les mêmes mais pas vous les gars" at bounding box center [816, 393] width 1140 height 62
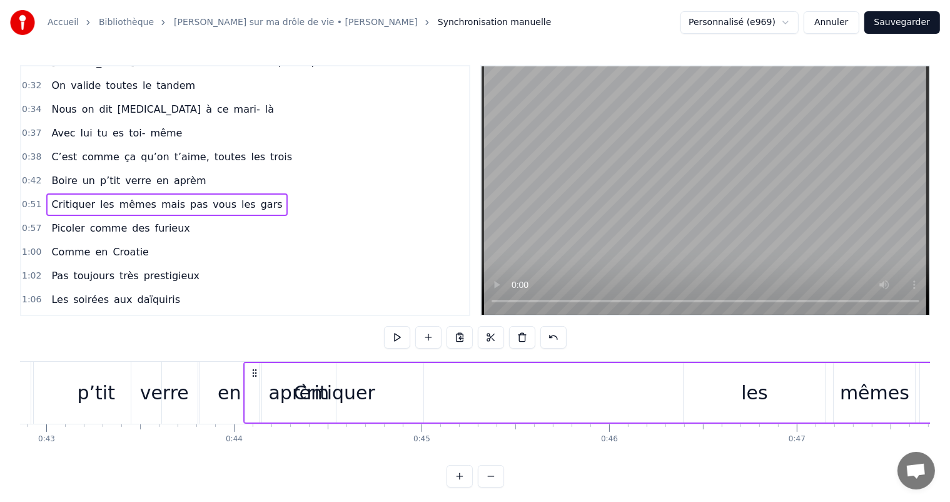
scroll to position [0, 8042]
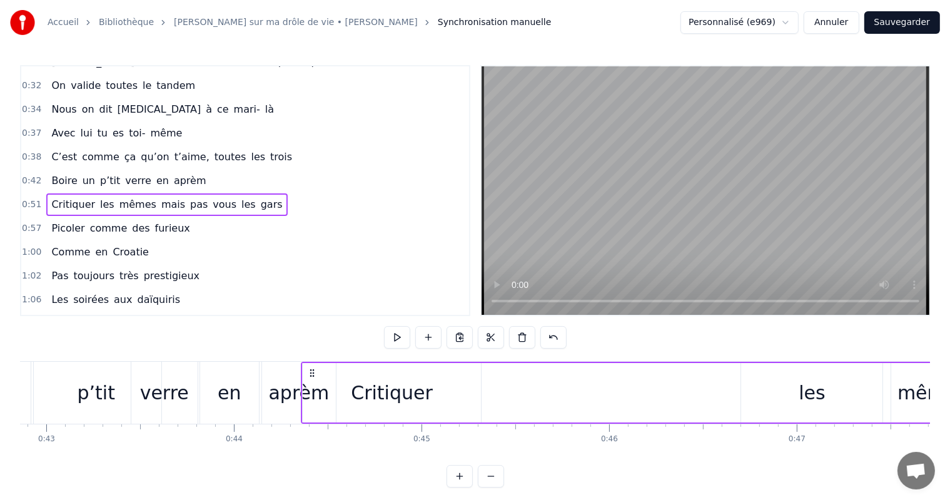
drag, startPoint x: 256, startPoint y: 373, endPoint x: 310, endPoint y: 385, distance: 55.8
click at [310, 385] on div "Critiquer les mêmes mais pas vous les gars" at bounding box center [870, 393] width 1140 height 62
click at [481, 391] on div "Critiquer les mêmes mais pas vous les gars" at bounding box center [870, 393] width 1140 height 62
click at [438, 390] on div "Critiquer" at bounding box center [391, 392] width 179 height 59
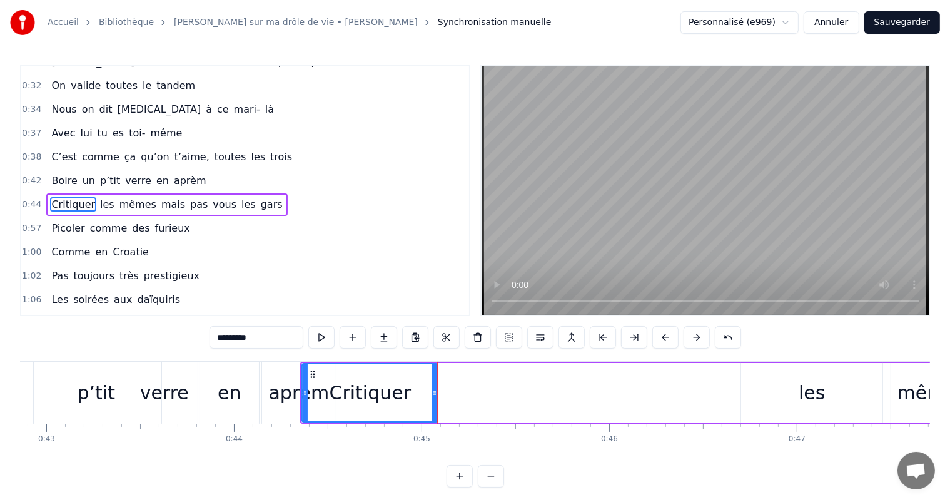
drag, startPoint x: 478, startPoint y: 392, endPoint x: 435, endPoint y: 393, distance: 43.2
click at [435, 393] on icon at bounding box center [434, 393] width 5 height 10
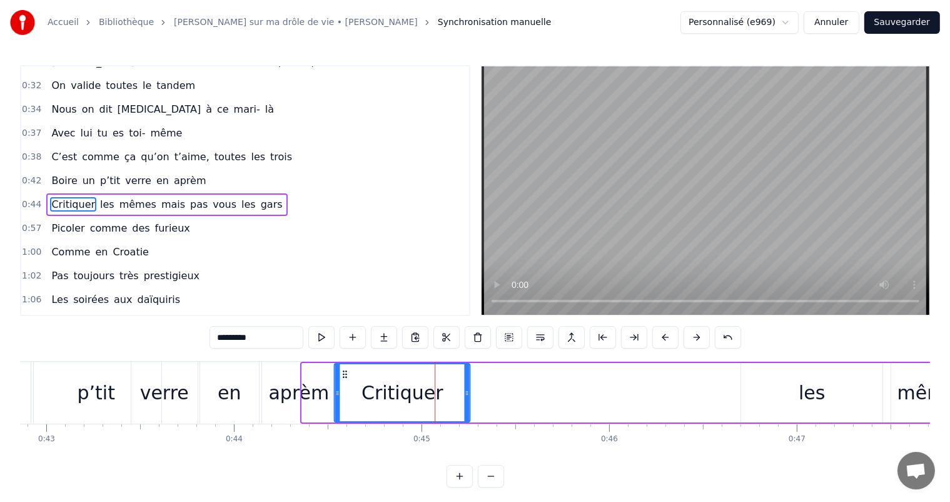
drag, startPoint x: 310, startPoint y: 370, endPoint x: 341, endPoint y: 377, distance: 32.5
click at [341, 377] on icon at bounding box center [345, 374] width 10 height 10
drag, startPoint x: 335, startPoint y: 390, endPoint x: 362, endPoint y: 397, distance: 27.2
click at [362, 397] on icon at bounding box center [362, 393] width 5 height 10
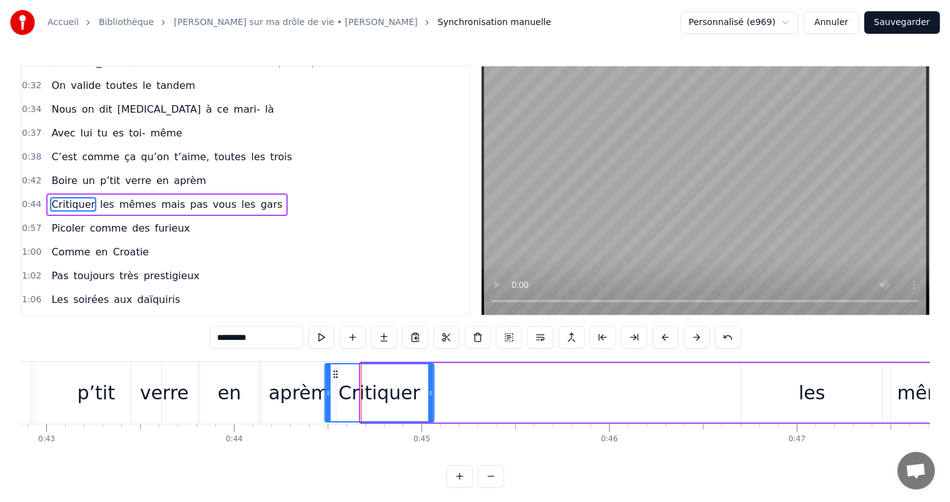
drag, startPoint x: 368, startPoint y: 372, endPoint x: 332, endPoint y: 374, distance: 35.7
click at [332, 374] on icon at bounding box center [335, 374] width 10 height 10
click at [791, 382] on div "les" at bounding box center [811, 392] width 141 height 59
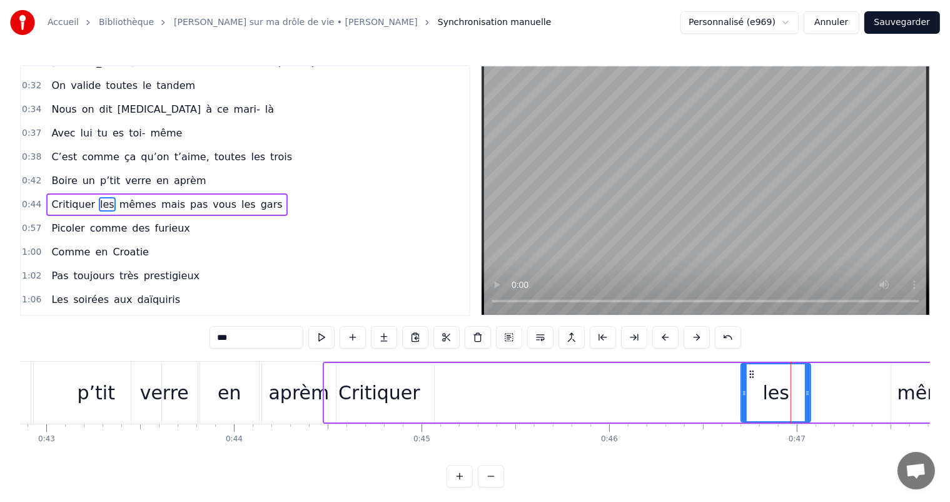
drag, startPoint x: 879, startPoint y: 390, endPoint x: 807, endPoint y: 393, distance: 72.0
click at [807, 393] on icon at bounding box center [807, 393] width 5 height 10
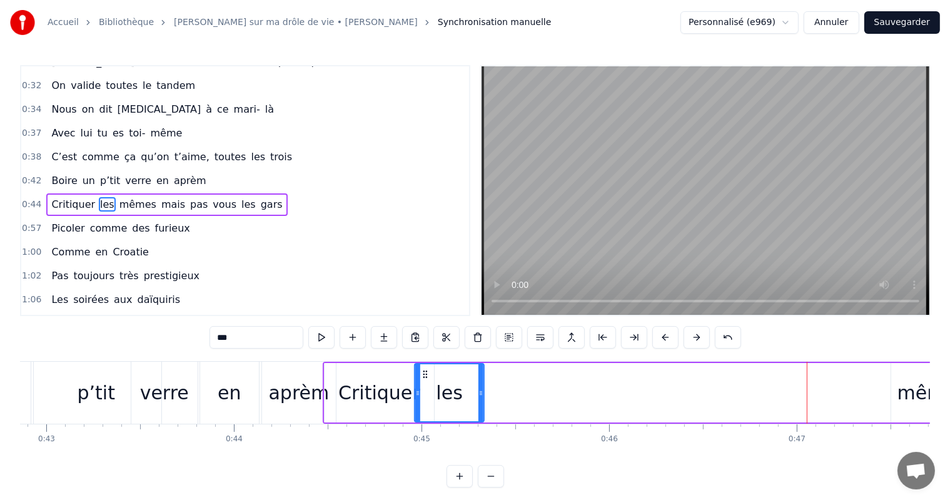
drag, startPoint x: 749, startPoint y: 370, endPoint x: 423, endPoint y: 400, distance: 327.9
click at [423, 400] on div "les" at bounding box center [449, 392] width 68 height 57
click at [924, 387] on div "mêmes" at bounding box center [932, 392] width 69 height 28
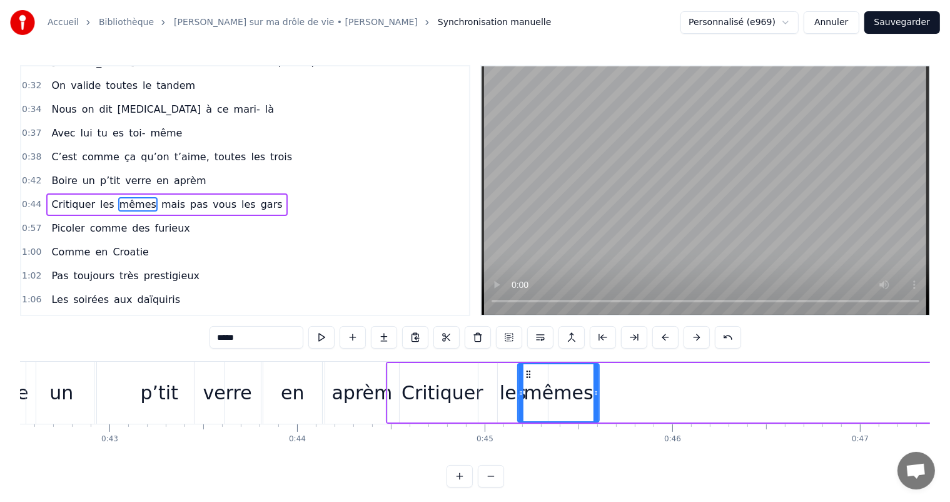
scroll to position [0, 7979]
drag, startPoint x: 63, startPoint y: 372, endPoint x: 540, endPoint y: 379, distance: 477.9
click at [540, 379] on div "mêmes" at bounding box center [570, 392] width 80 height 57
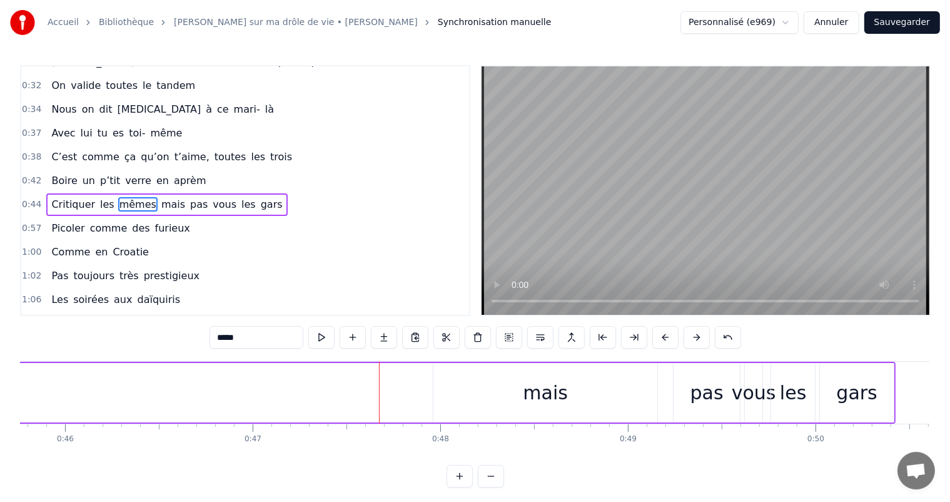
scroll to position [0, 8637]
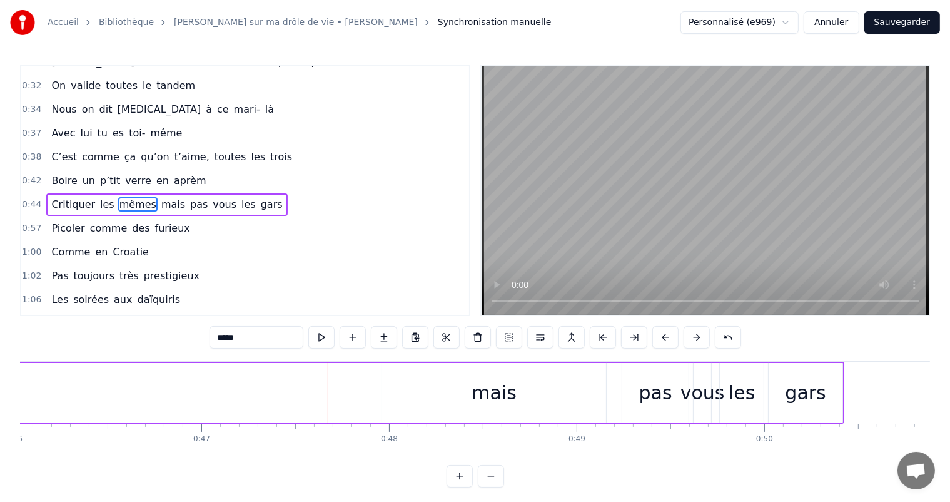
click at [503, 388] on div "mais" at bounding box center [494, 392] width 45 height 28
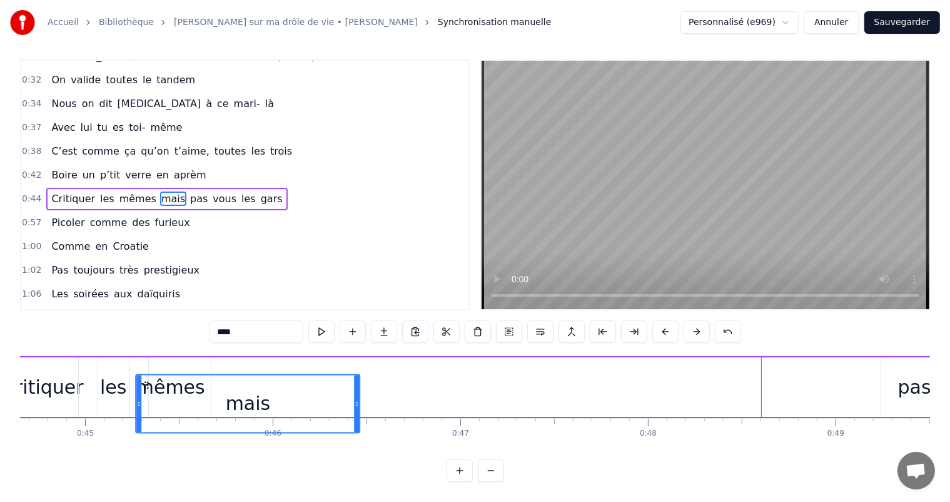
scroll to position [0, 8370]
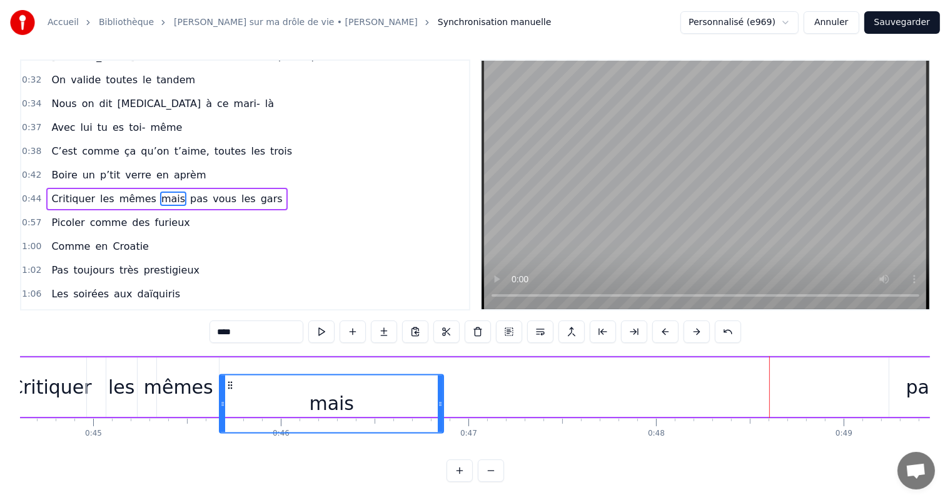
drag, startPoint x: 394, startPoint y: 373, endPoint x: 231, endPoint y: 351, distance: 164.1
click at [231, 356] on div "Critiquer les mêmes mais pas vous les gars" at bounding box center [552, 387] width 1117 height 62
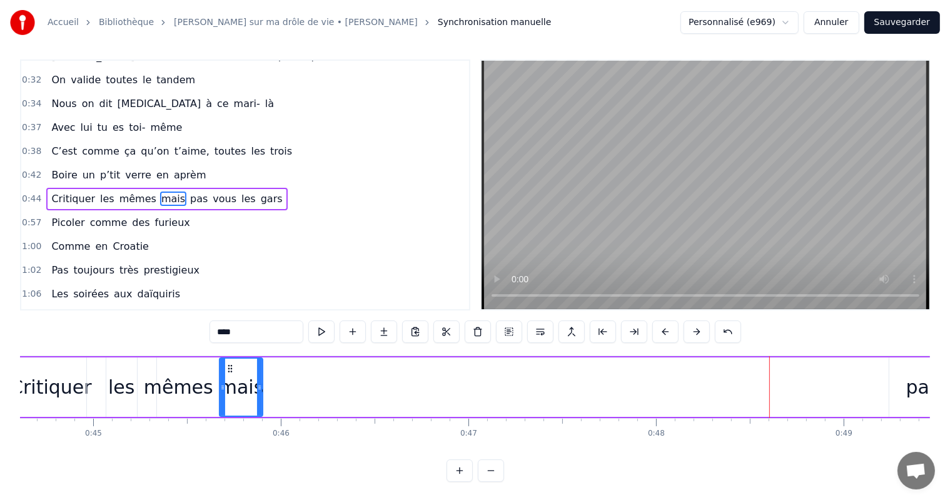
drag, startPoint x: 440, startPoint y: 371, endPoint x: 258, endPoint y: 400, distance: 185.0
click at [258, 400] on div at bounding box center [259, 386] width 5 height 57
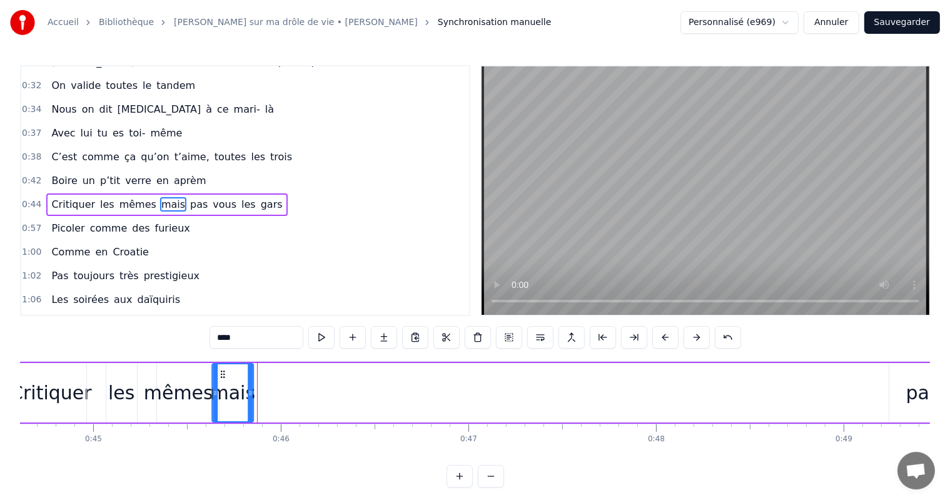
drag, startPoint x: 230, startPoint y: 370, endPoint x: 223, endPoint y: 370, distance: 7.5
click at [223, 371] on circle at bounding box center [223, 371] width 1 height 1
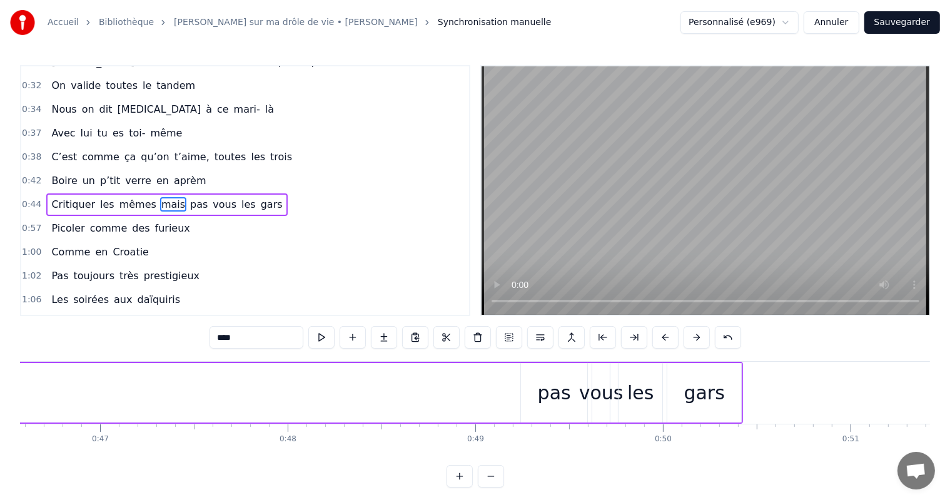
scroll to position [0, 8755]
click at [569, 388] on div "vous" at bounding box center [584, 392] width 44 height 28
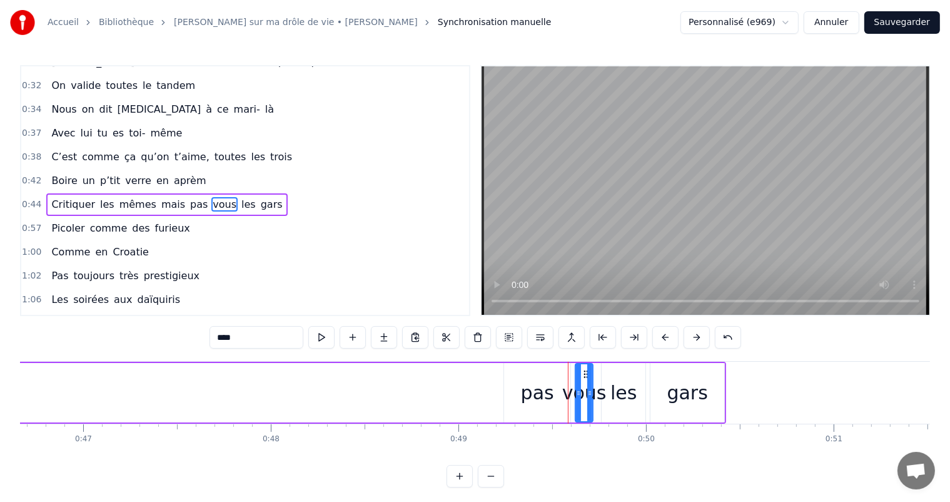
click at [546, 388] on div "pas" at bounding box center [537, 392] width 33 height 28
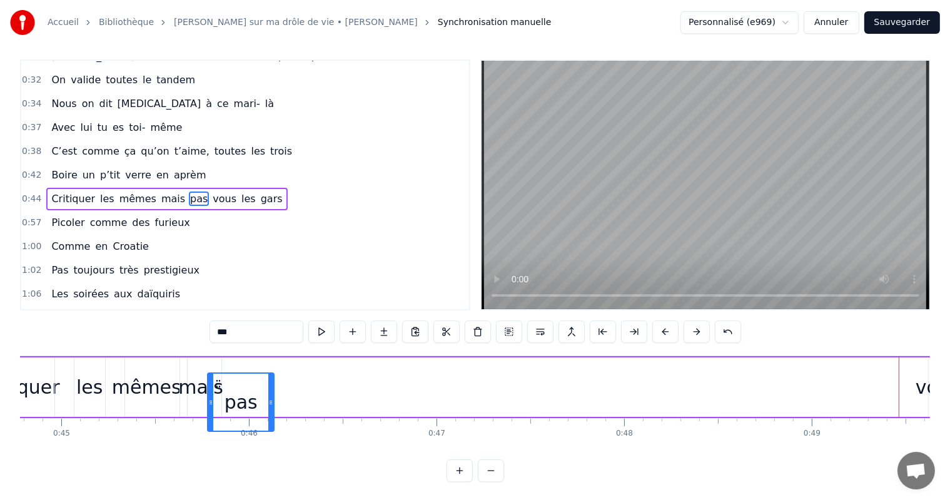
scroll to position [16, 0]
drag, startPoint x: 512, startPoint y: 369, endPoint x: 223, endPoint y: 363, distance: 289.0
click at [223, 375] on div "pas" at bounding box center [248, 403] width 65 height 57
click at [928, 373] on div "vous" at bounding box center [938, 387] width 44 height 28
type input "****"
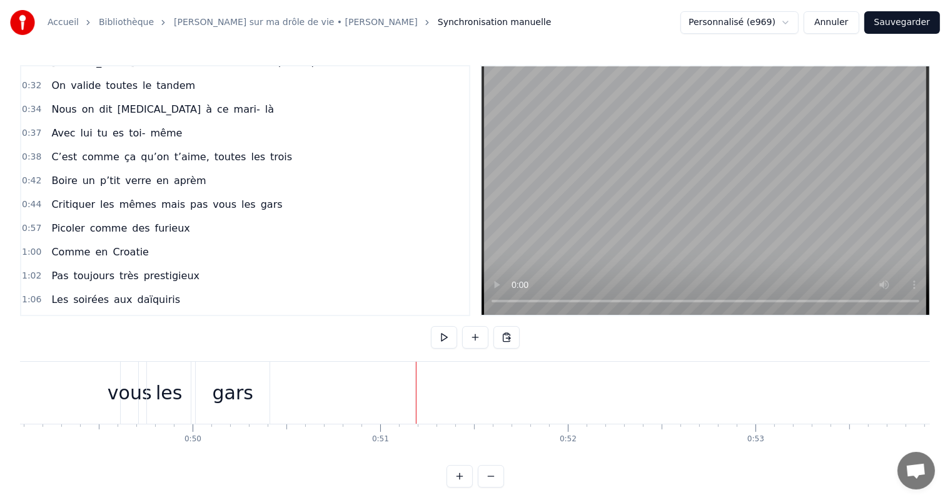
scroll to position [0, 9246]
click at [88, 390] on div "vous" at bounding box center [92, 392] width 44 height 28
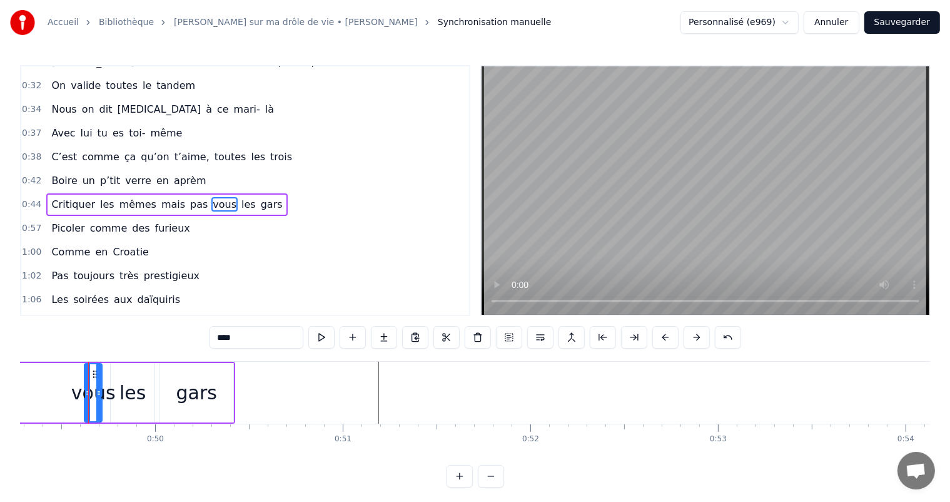
click at [147, 395] on div "les" at bounding box center [133, 392] width 44 height 59
click at [94, 380] on div "vous" at bounding box center [93, 392] width 44 height 28
type input "****"
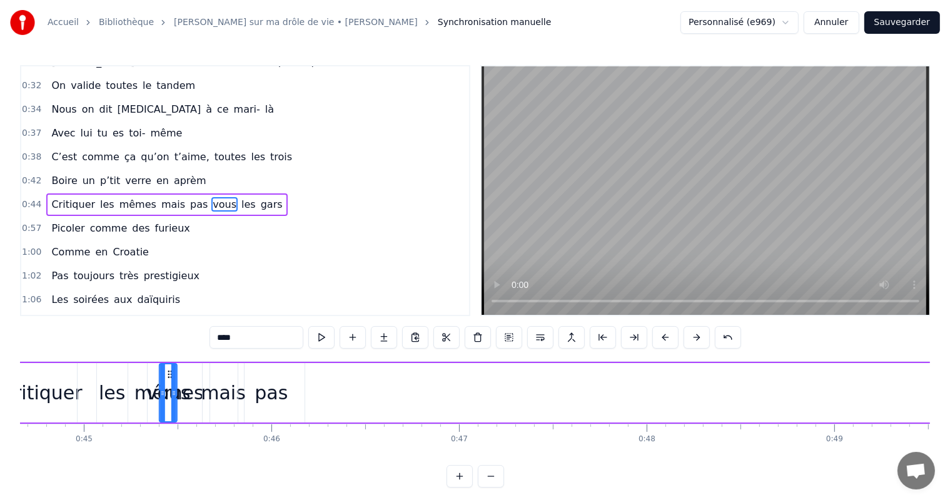
scroll to position [0, 8378]
drag, startPoint x: 92, startPoint y: 370, endPoint x: 308, endPoint y: 382, distance: 216.1
click at [308, 382] on div "vous" at bounding box center [308, 392] width 16 height 57
drag, startPoint x: 313, startPoint y: 388, endPoint x: 329, endPoint y: 392, distance: 16.1
click at [329, 392] on icon at bounding box center [329, 393] width 5 height 10
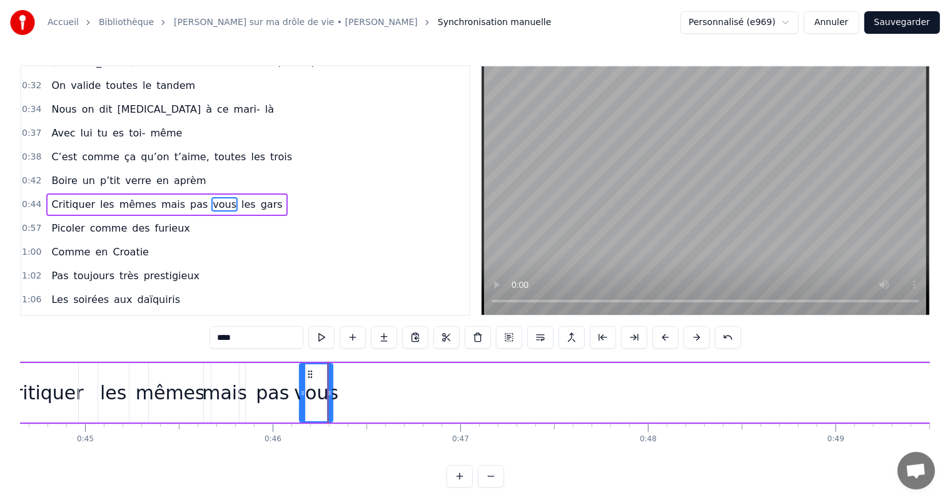
click at [821, 405] on div "Critiquer les mêmes mais pas vous les gars" at bounding box center [544, 393] width 1117 height 62
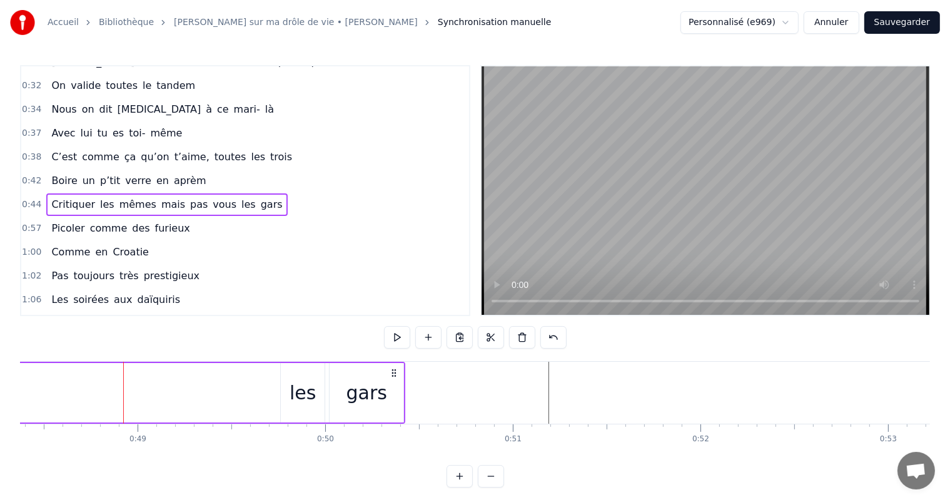
scroll to position [0, 9127]
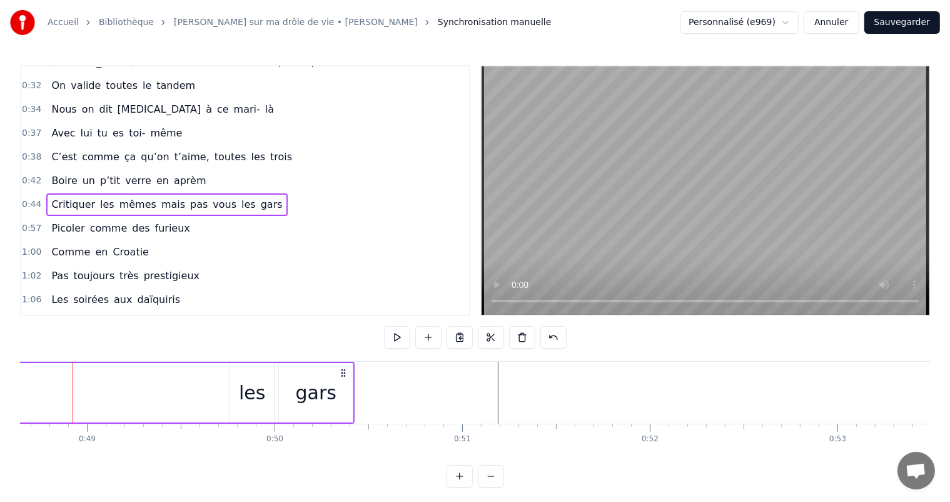
click at [248, 385] on div "les" at bounding box center [252, 392] width 26 height 28
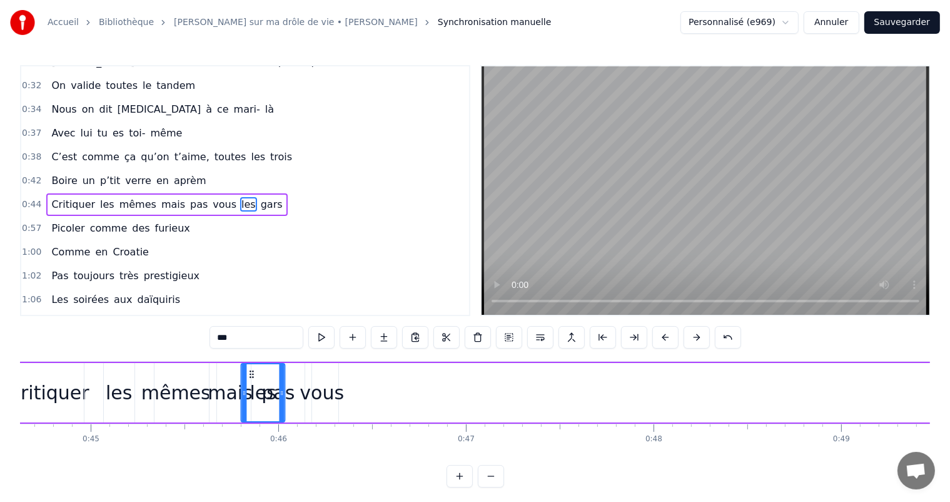
scroll to position [0, 8361]
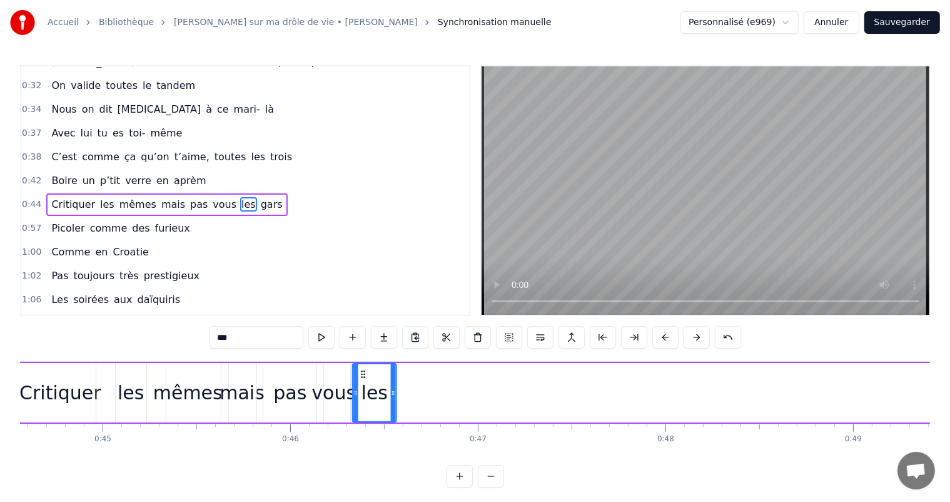
drag, startPoint x: 238, startPoint y: 371, endPoint x: 360, endPoint y: 397, distance: 124.6
click at [360, 397] on div "les" at bounding box center [374, 392] width 43 height 57
click at [360, 397] on div "les" at bounding box center [373, 392] width 45 height 59
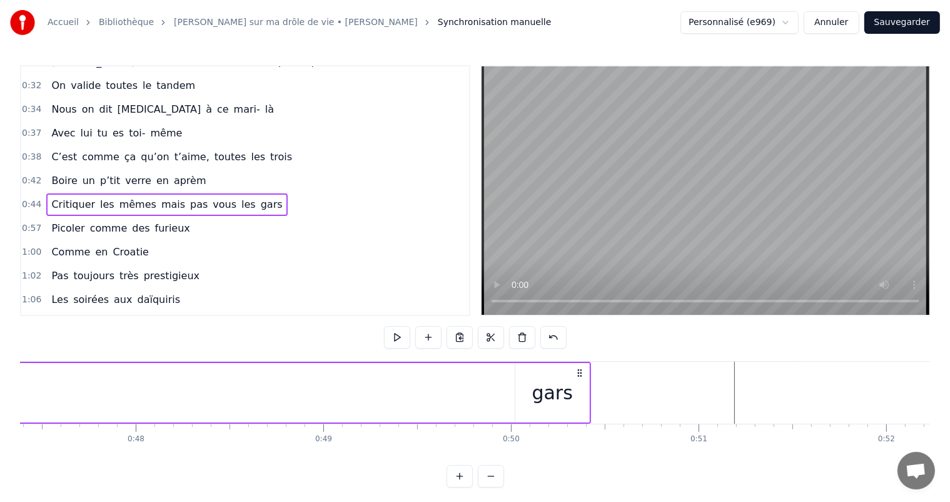
scroll to position [0, 9229]
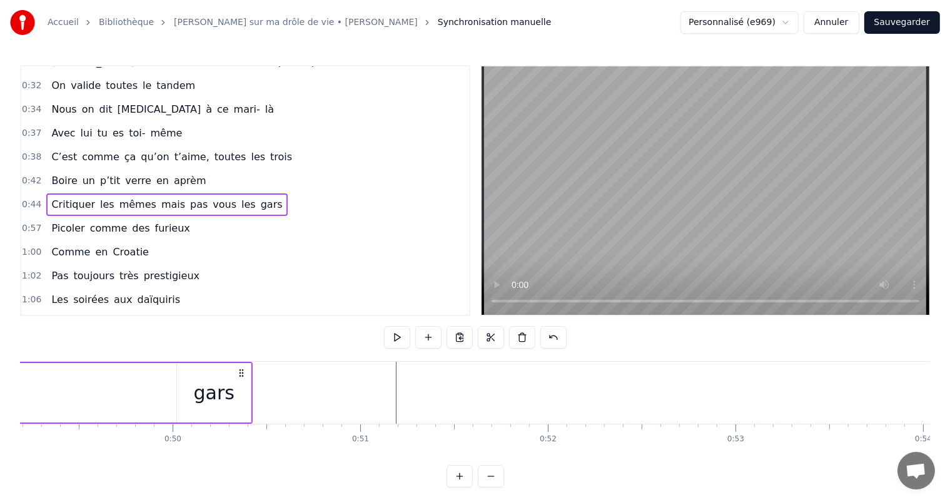
click at [206, 380] on div "gars" at bounding box center [214, 392] width 41 height 28
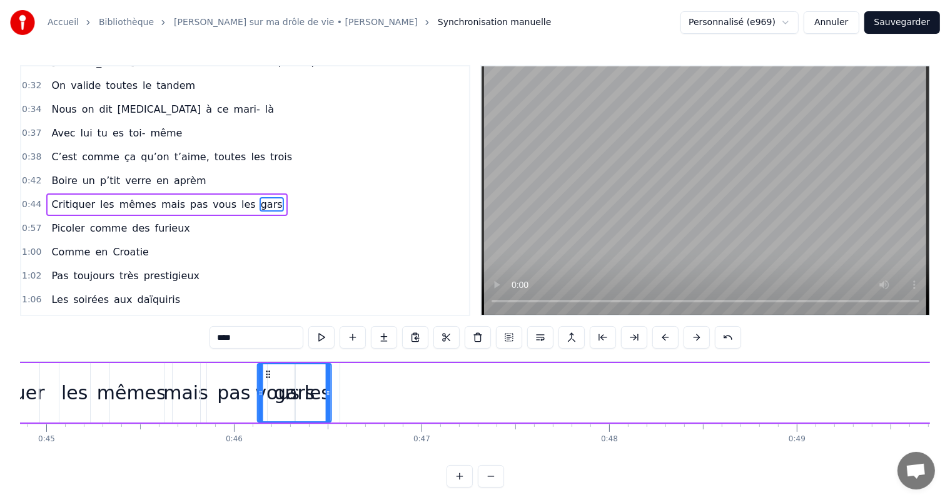
scroll to position [0, 8413]
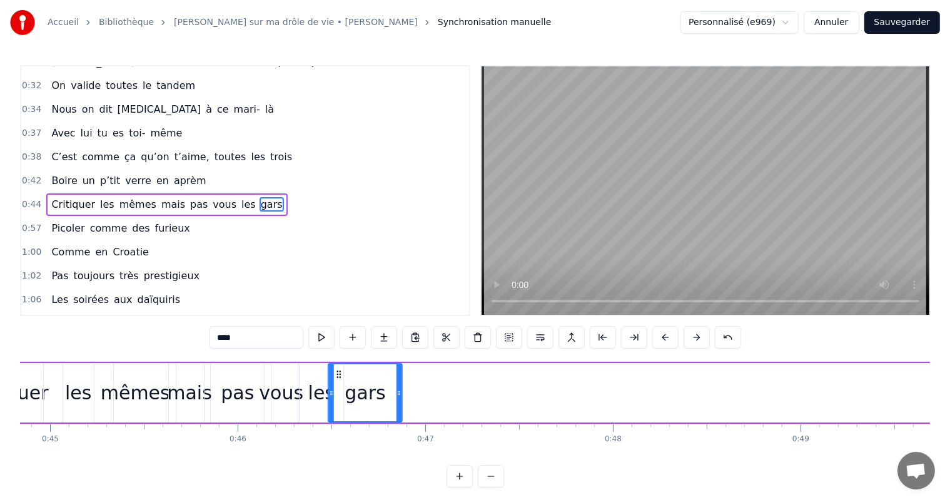
drag, startPoint x: 186, startPoint y: 371, endPoint x: 337, endPoint y: 378, distance: 151.5
click at [337, 378] on div "gars" at bounding box center [365, 392] width 73 height 57
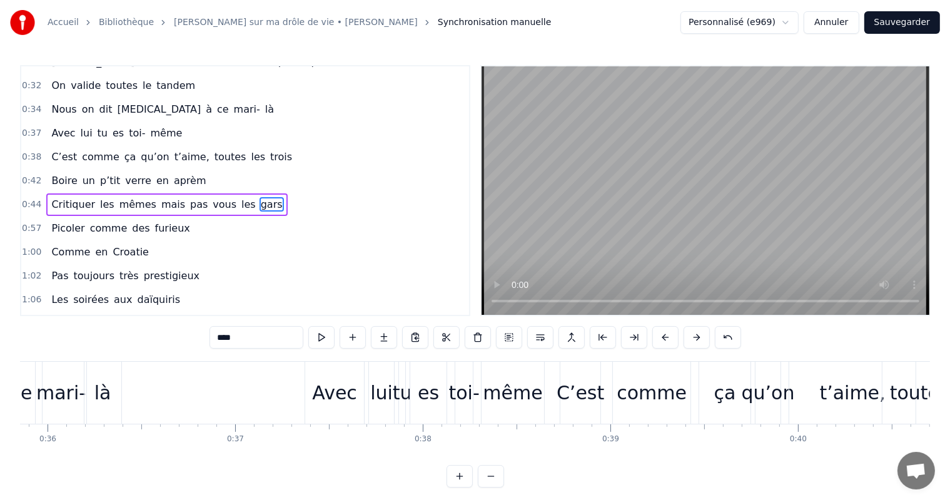
scroll to position [0, 6660]
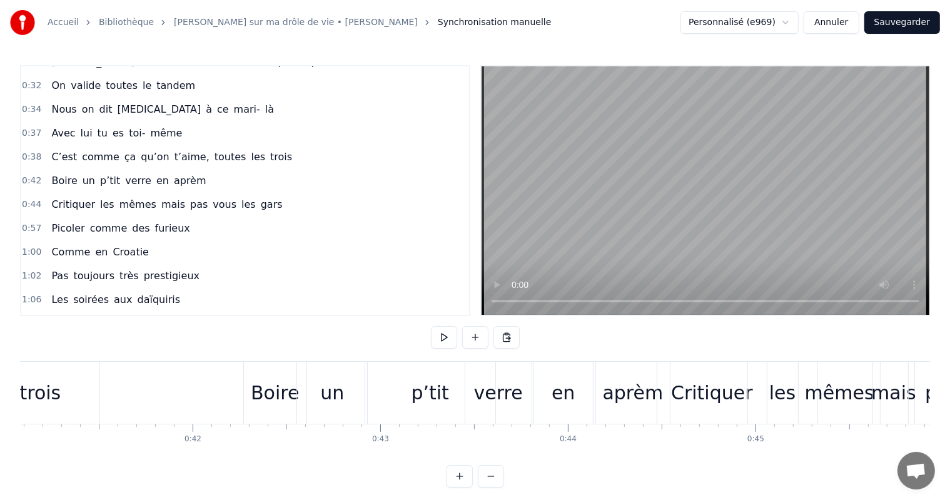
scroll to position [0, 7690]
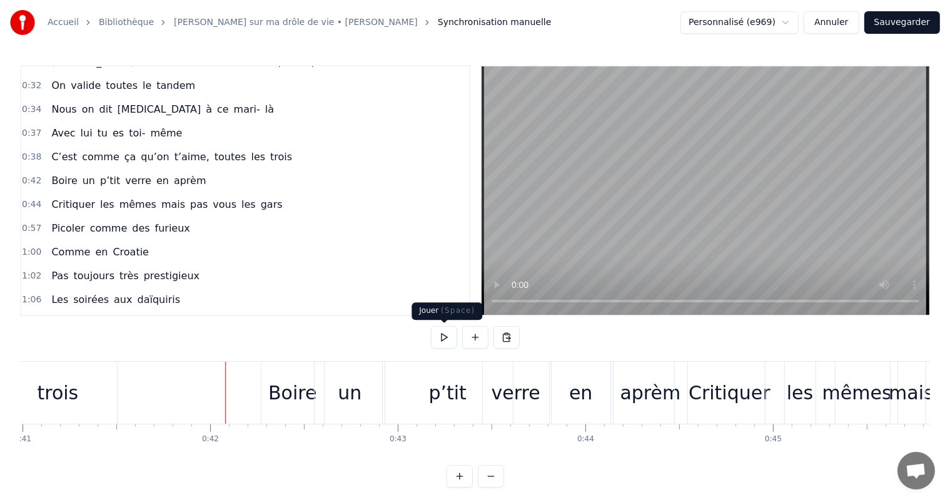
click at [447, 333] on button at bounding box center [444, 337] width 26 height 23
click at [438, 396] on div "p’tit" at bounding box center [448, 392] width 38 height 28
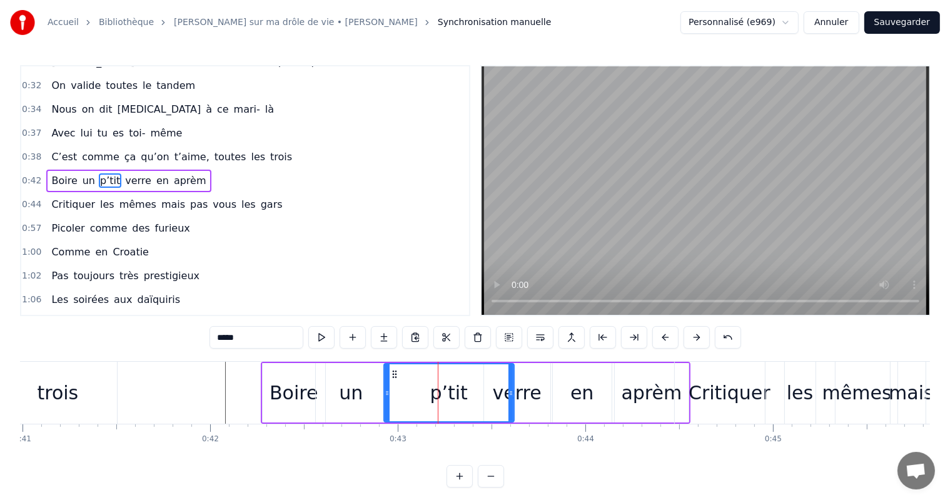
scroll to position [255, 0]
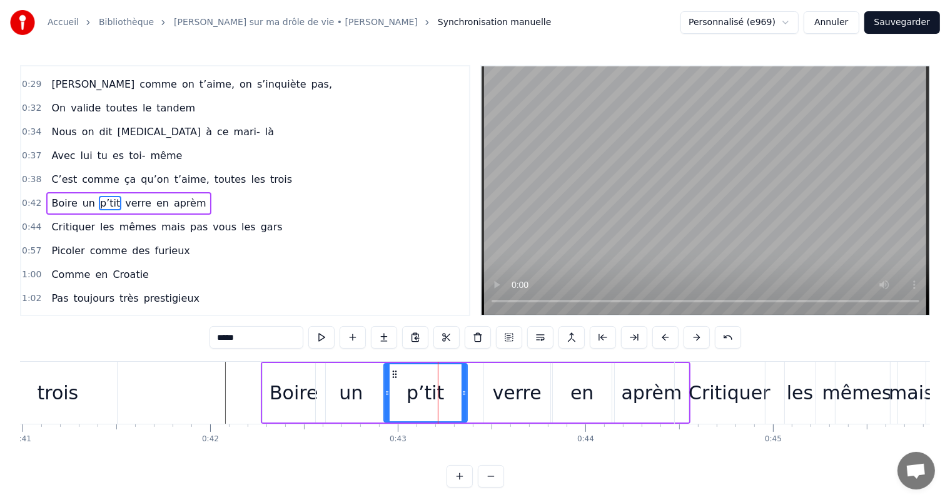
drag, startPoint x: 513, startPoint y: 394, endPoint x: 403, endPoint y: 372, distance: 112.4
click at [465, 394] on icon at bounding box center [464, 393] width 5 height 10
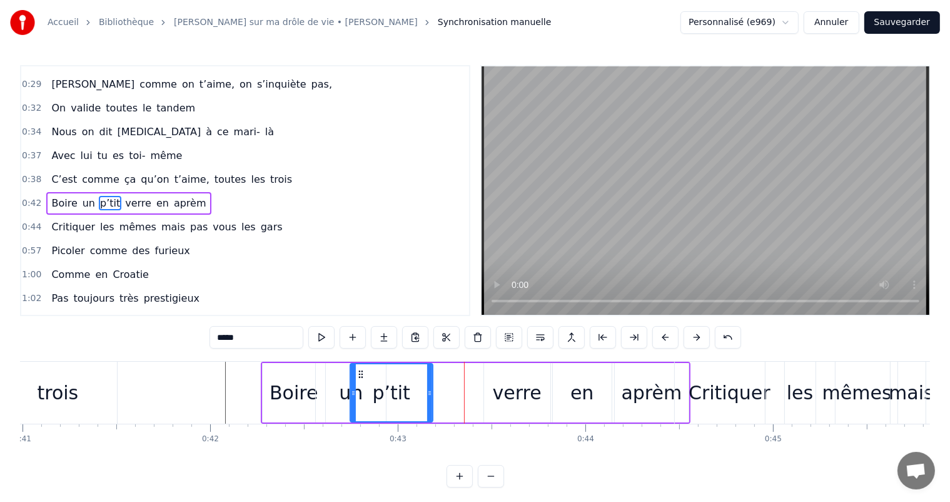
drag, startPoint x: 395, startPoint y: 373, endPoint x: 361, endPoint y: 374, distance: 34.4
click at [361, 374] on icon at bounding box center [360, 374] width 10 height 10
click at [345, 393] on div "un" at bounding box center [351, 392] width 24 height 28
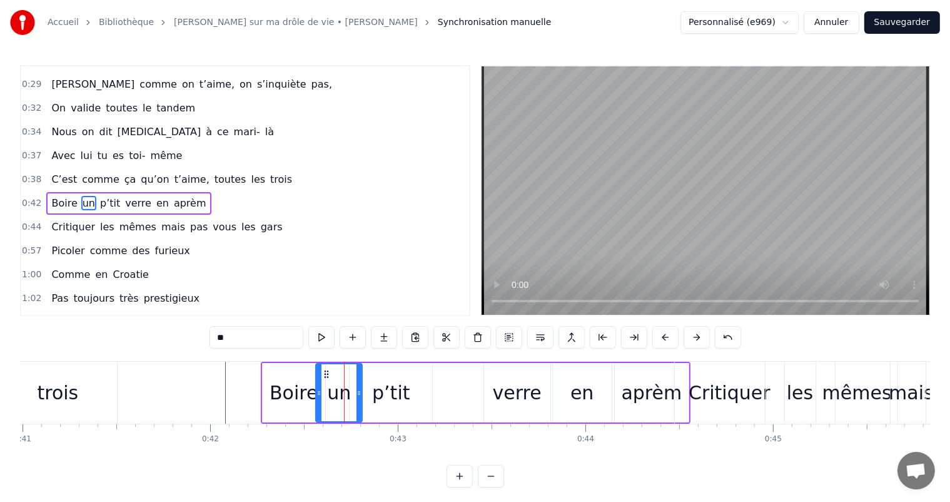
drag, startPoint x: 382, startPoint y: 392, endPoint x: 355, endPoint y: 392, distance: 26.3
click at [356, 392] on icon at bounding box center [358, 393] width 5 height 10
click at [383, 388] on div "p’tit" at bounding box center [391, 392] width 38 height 28
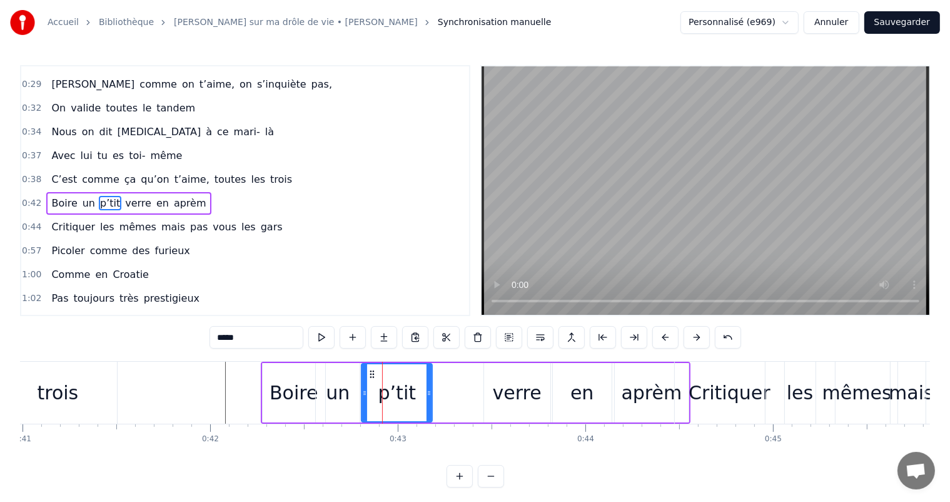
drag, startPoint x: 353, startPoint y: 393, endPoint x: 365, endPoint y: 393, distance: 11.9
click at [365, 393] on icon at bounding box center [364, 393] width 5 height 10
click at [510, 393] on div "verre" at bounding box center [517, 392] width 49 height 28
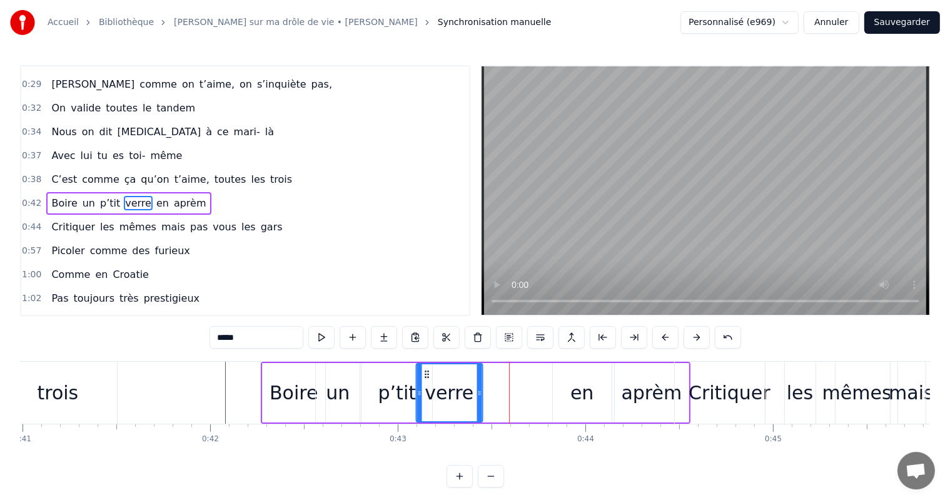
drag, startPoint x: 491, startPoint y: 370, endPoint x: 423, endPoint y: 378, distance: 68.7
click at [423, 378] on div "verre" at bounding box center [449, 392] width 65 height 57
click at [587, 388] on div "en" at bounding box center [581, 392] width 23 height 28
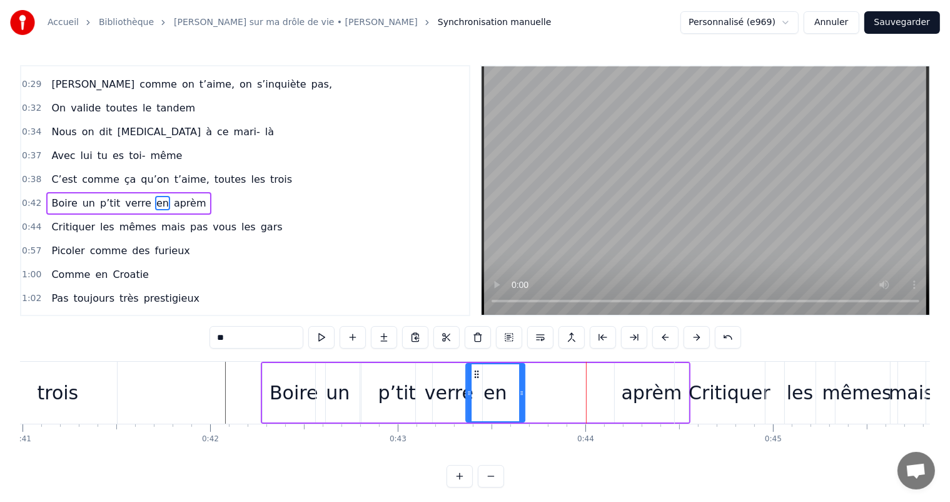
drag, startPoint x: 561, startPoint y: 370, endPoint x: 475, endPoint y: 381, distance: 87.0
click at [475, 381] on div "en" at bounding box center [496, 392] width 58 height 57
click at [669, 384] on div "aprèm" at bounding box center [652, 392] width 61 height 28
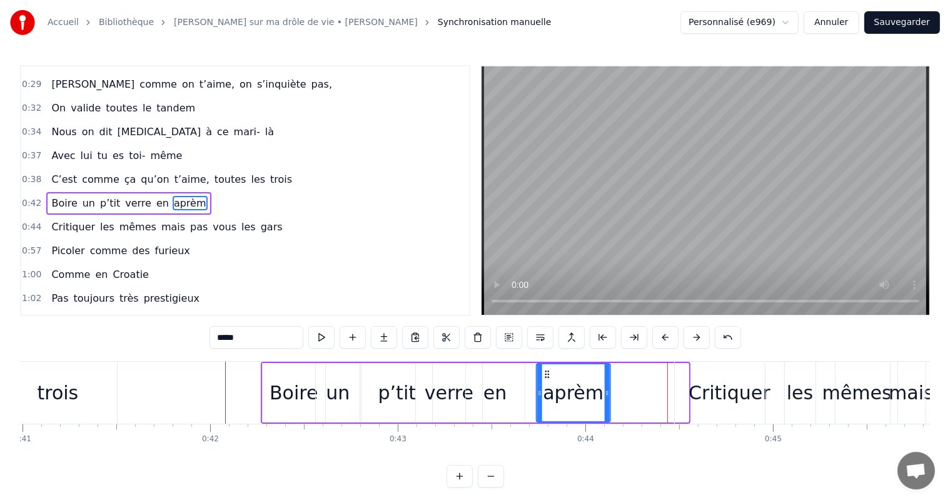
drag, startPoint x: 625, startPoint y: 372, endPoint x: 547, endPoint y: 387, distance: 80.3
click at [547, 387] on div "aprèm" at bounding box center [573, 392] width 73 height 57
click at [502, 403] on div "en" at bounding box center [494, 392] width 23 height 28
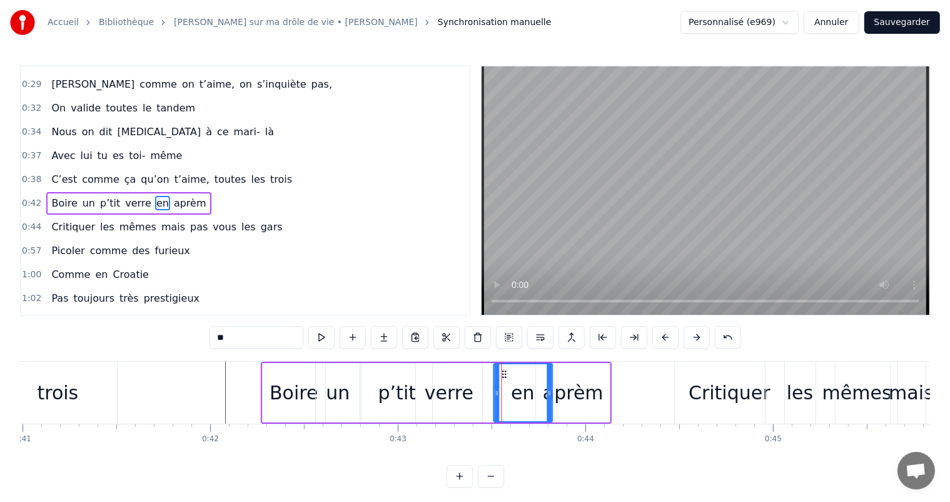
drag, startPoint x: 480, startPoint y: 375, endPoint x: 507, endPoint y: 375, distance: 27.5
click at [507, 375] on icon at bounding box center [504, 374] width 10 height 10
click at [695, 390] on div "Critiquer" at bounding box center [730, 392] width 82 height 28
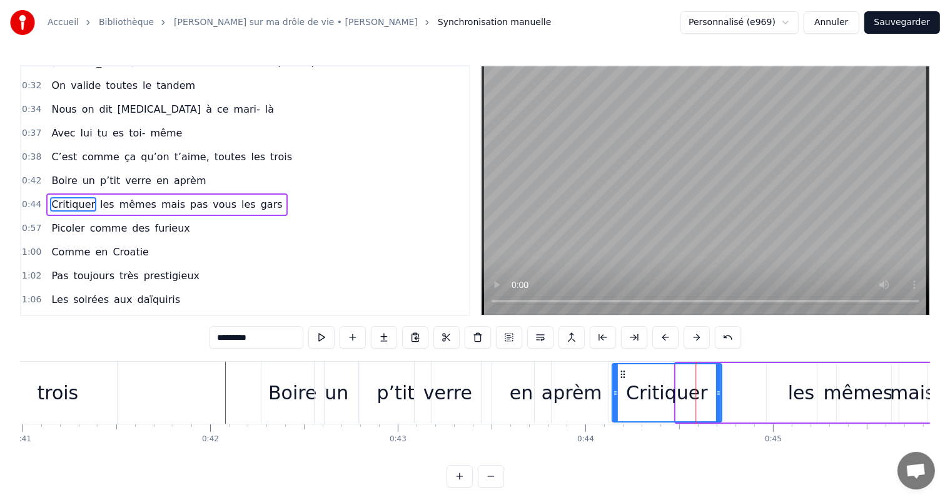
drag, startPoint x: 682, startPoint y: 371, endPoint x: 618, endPoint y: 375, distance: 63.9
click at [618, 375] on icon at bounding box center [622, 374] width 10 height 10
click at [785, 390] on div "les" at bounding box center [801, 392] width 69 height 59
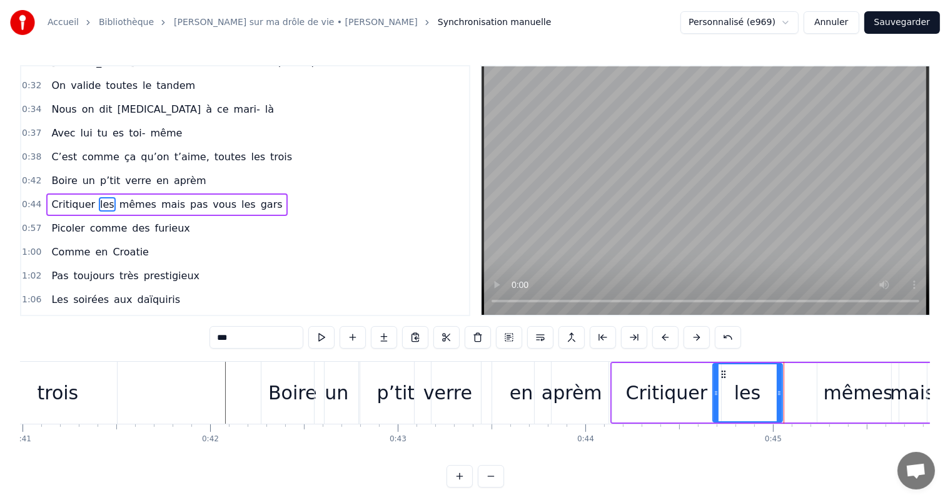
drag, startPoint x: 776, startPoint y: 373, endPoint x: 722, endPoint y: 375, distance: 53.8
click at [722, 375] on icon at bounding box center [723, 374] width 10 height 10
click at [843, 385] on div "mêmes" at bounding box center [858, 392] width 69 height 28
type input "*****"
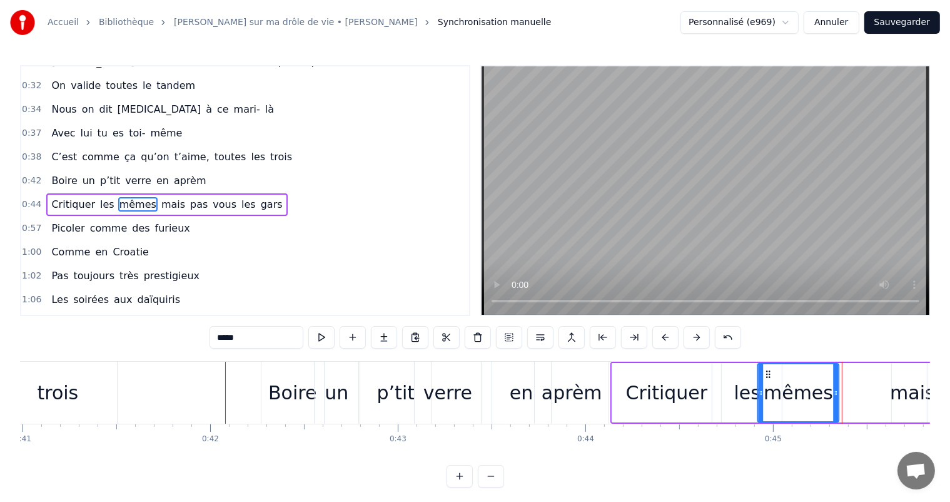
drag, startPoint x: 826, startPoint y: 372, endPoint x: 766, endPoint y: 380, distance: 60.6
click at [766, 380] on div "mêmes" at bounding box center [798, 392] width 80 height 57
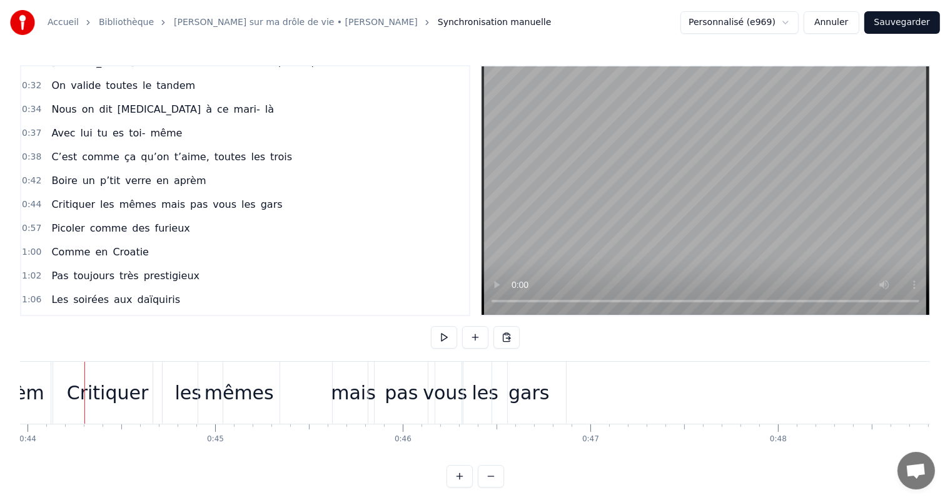
scroll to position [0, 8249]
click at [446, 340] on button at bounding box center [444, 337] width 26 height 23
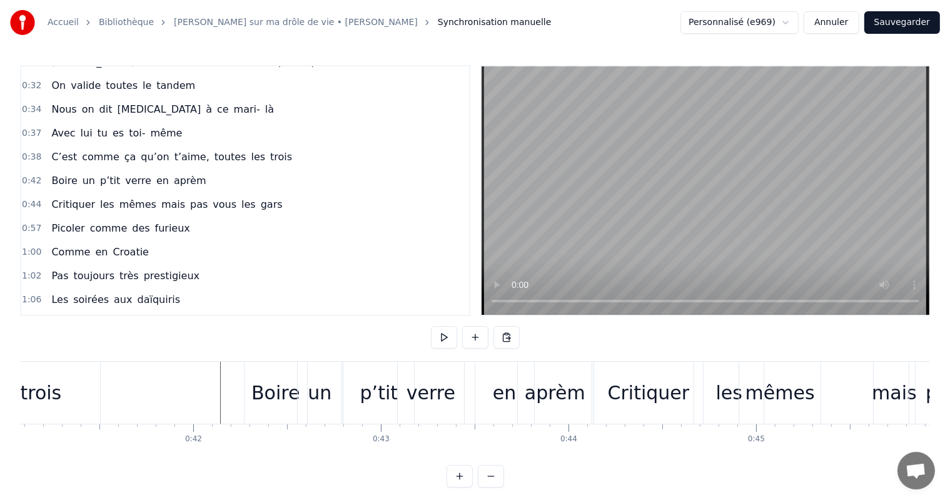
scroll to position [0, 7690]
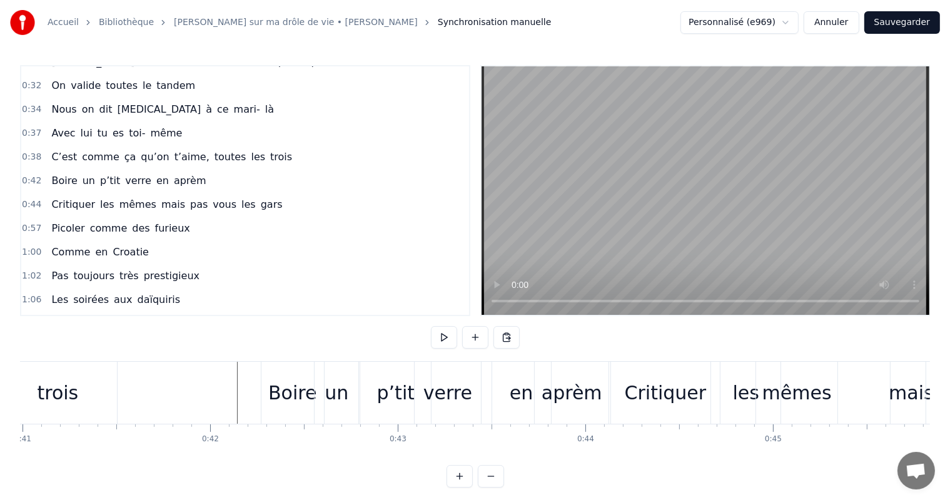
click at [447, 335] on button at bounding box center [444, 337] width 26 height 23
click at [516, 393] on div "en" at bounding box center [521, 392] width 23 height 28
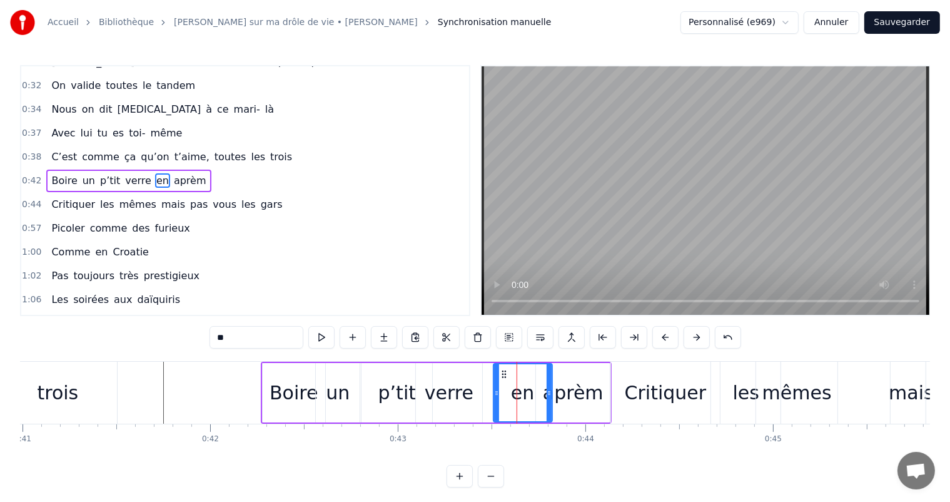
scroll to position [255, 0]
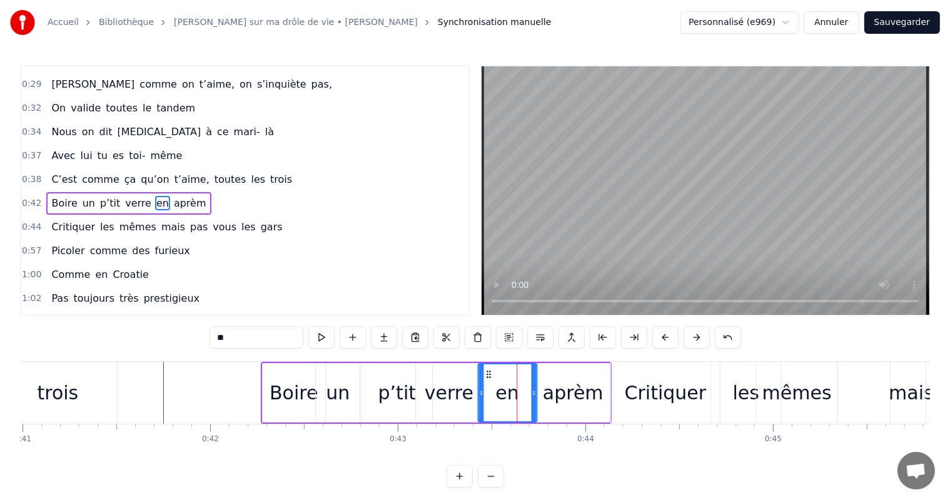
drag, startPoint x: 500, startPoint y: 370, endPoint x: 485, endPoint y: 370, distance: 15.6
click at [485, 370] on icon at bounding box center [488, 374] width 10 height 10
click at [562, 393] on div "aprèm" at bounding box center [573, 392] width 61 height 28
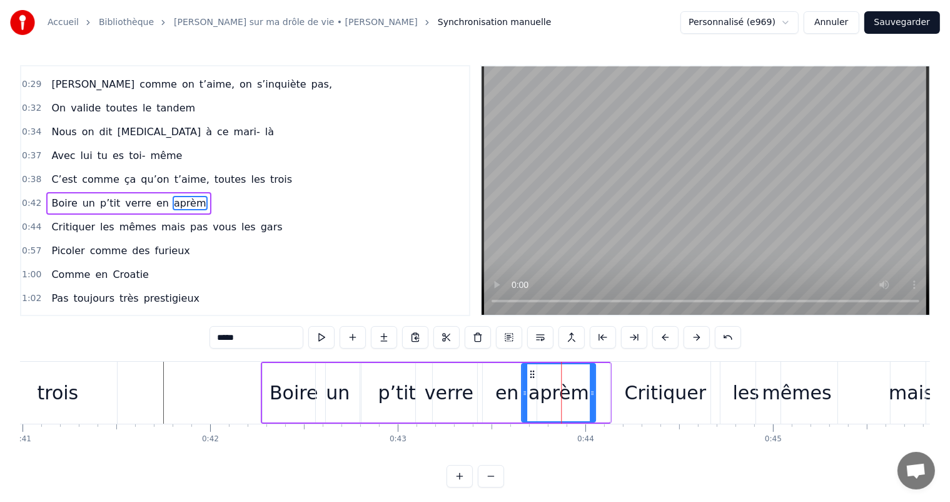
drag, startPoint x: 544, startPoint y: 370, endPoint x: 530, endPoint y: 372, distance: 14.5
click at [530, 372] on icon at bounding box center [532, 374] width 10 height 10
click at [388, 398] on div "p’tit" at bounding box center [397, 392] width 38 height 28
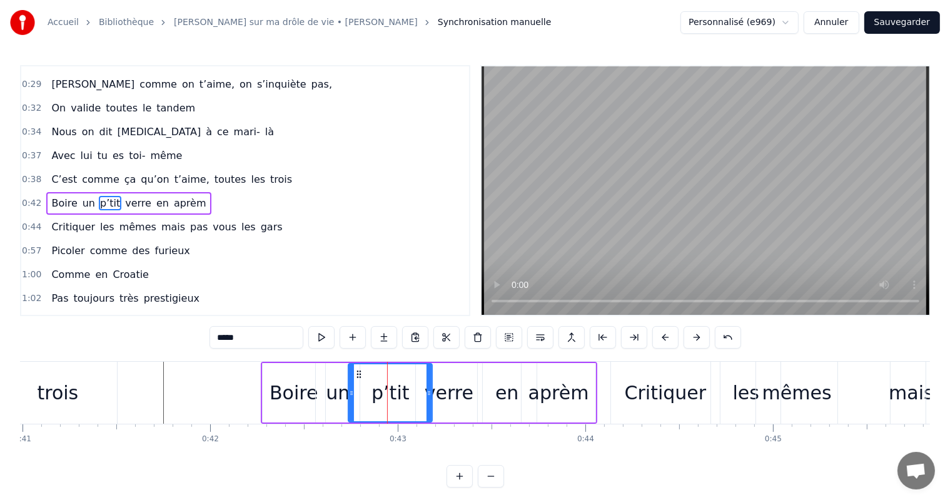
drag, startPoint x: 364, startPoint y: 392, endPoint x: 350, endPoint y: 392, distance: 13.8
click at [352, 392] on circle at bounding box center [352, 392] width 1 height 1
click at [345, 393] on div "un" at bounding box center [338, 392] width 24 height 28
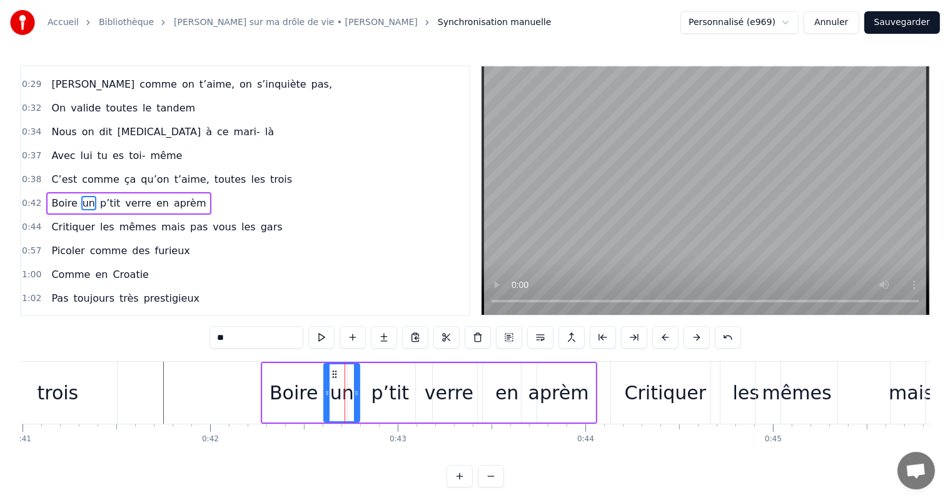
drag, startPoint x: 319, startPoint y: 390, endPoint x: 327, endPoint y: 390, distance: 8.1
click at [328, 391] on circle at bounding box center [328, 391] width 1 height 1
click at [297, 399] on div "Boire" at bounding box center [294, 392] width 48 height 28
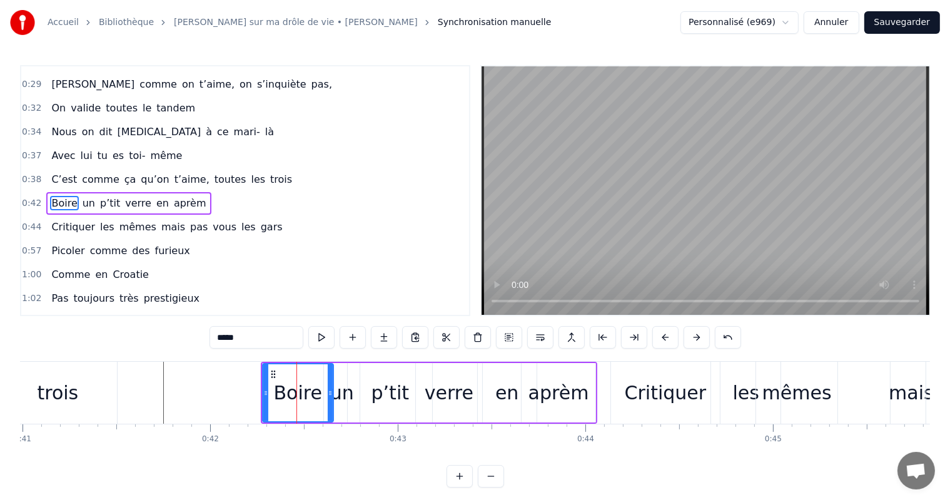
drag, startPoint x: 322, startPoint y: 390, endPoint x: 331, endPoint y: 392, distance: 9.5
click at [331, 392] on icon at bounding box center [330, 393] width 5 height 10
click at [344, 396] on div "un" at bounding box center [342, 392] width 24 height 28
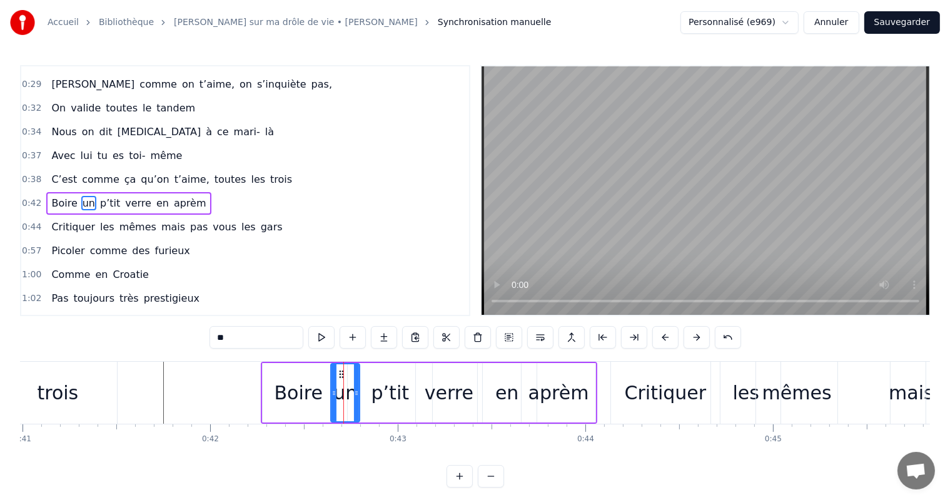
drag, startPoint x: 328, startPoint y: 391, endPoint x: 335, endPoint y: 393, distance: 7.3
click at [335, 393] on icon at bounding box center [333, 393] width 5 height 10
click at [539, 386] on div "aprèm" at bounding box center [558, 392] width 61 height 28
type input "*****"
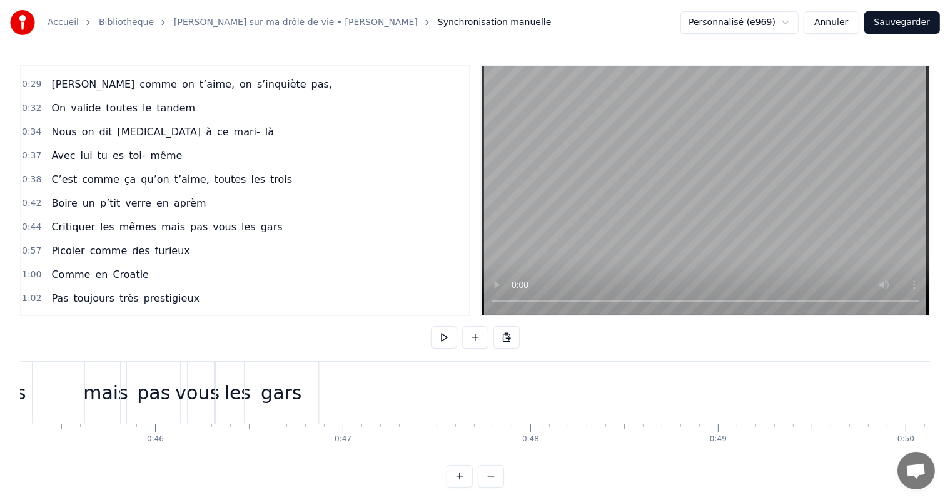
scroll to position [0, 8265]
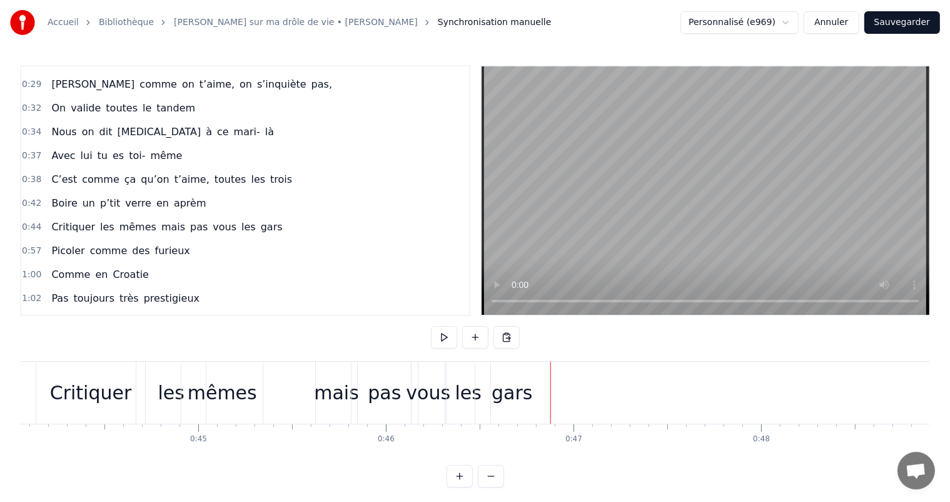
click at [320, 395] on div "mais" at bounding box center [336, 392] width 45 height 28
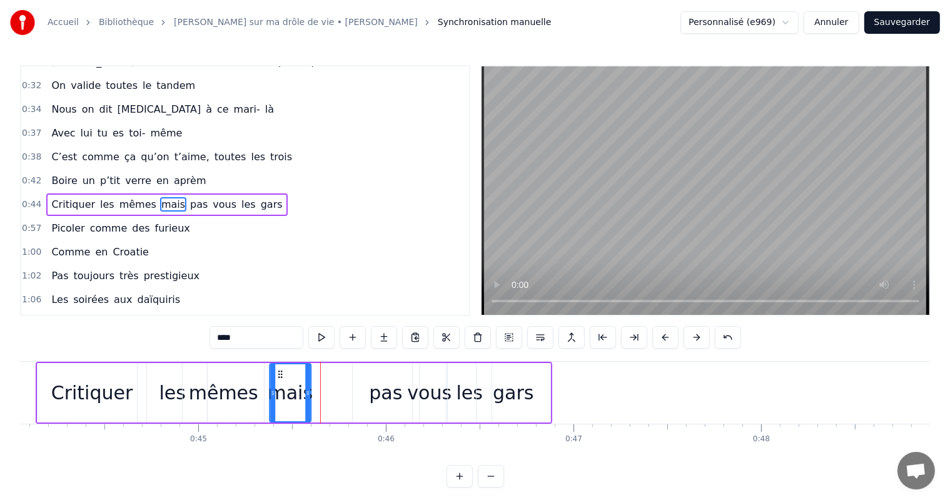
drag, startPoint x: 325, startPoint y: 375, endPoint x: 278, endPoint y: 380, distance: 47.7
click at [278, 380] on div "mais" at bounding box center [290, 392] width 40 height 57
click at [148, 397] on div "les" at bounding box center [172, 392] width 69 height 59
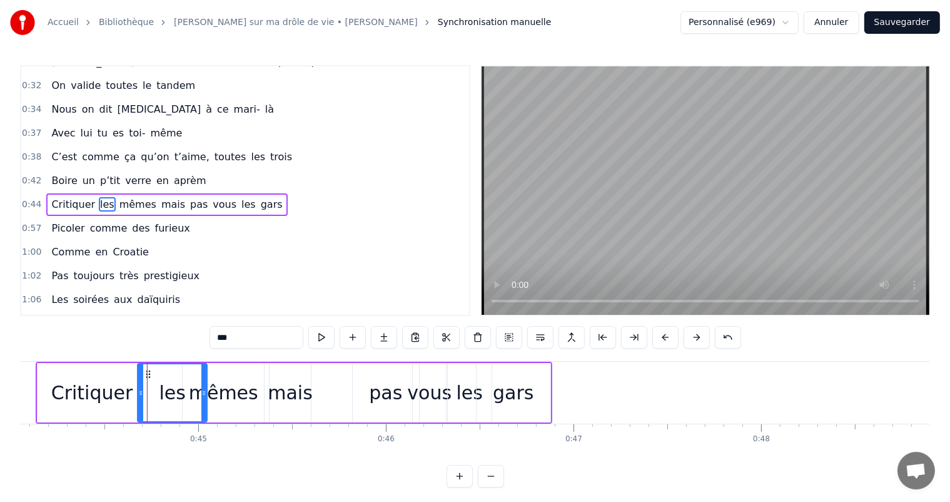
click at [95, 392] on div "Critiquer" at bounding box center [92, 392] width 82 height 28
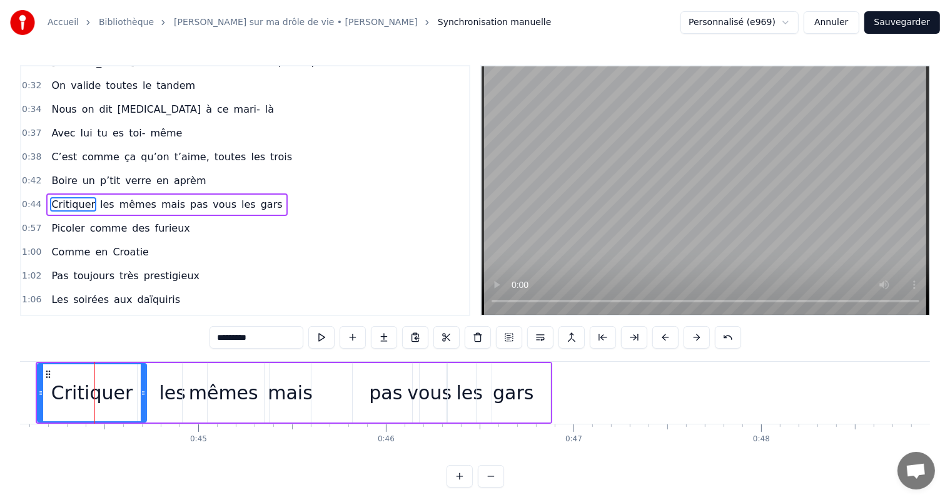
click at [352, 401] on div "pas" at bounding box center [386, 392] width 68 height 59
type input "***"
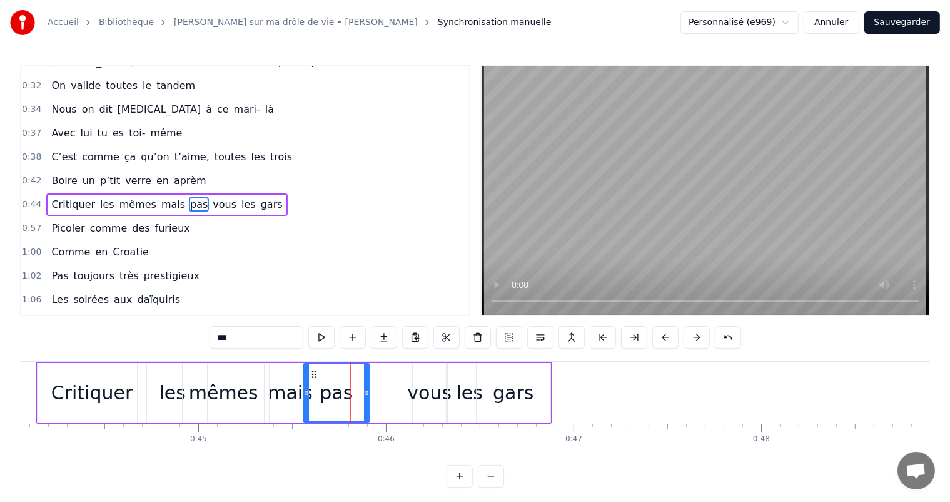
drag, startPoint x: 360, startPoint y: 378, endPoint x: 310, endPoint y: 378, distance: 49.4
click at [310, 378] on icon at bounding box center [314, 374] width 10 height 10
click at [408, 398] on div "Critiquer les mêmes mais pas vous les gars" at bounding box center [294, 393] width 517 height 62
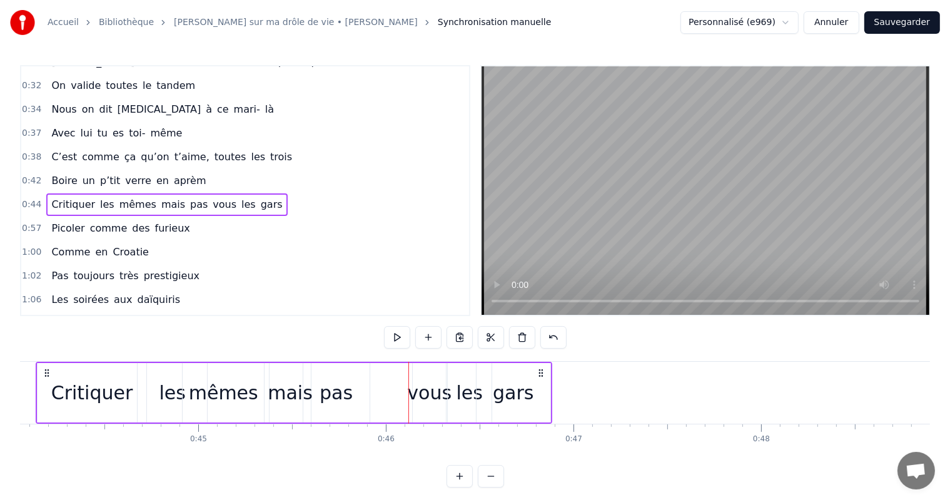
click at [418, 375] on div "vous" at bounding box center [429, 392] width 33 height 59
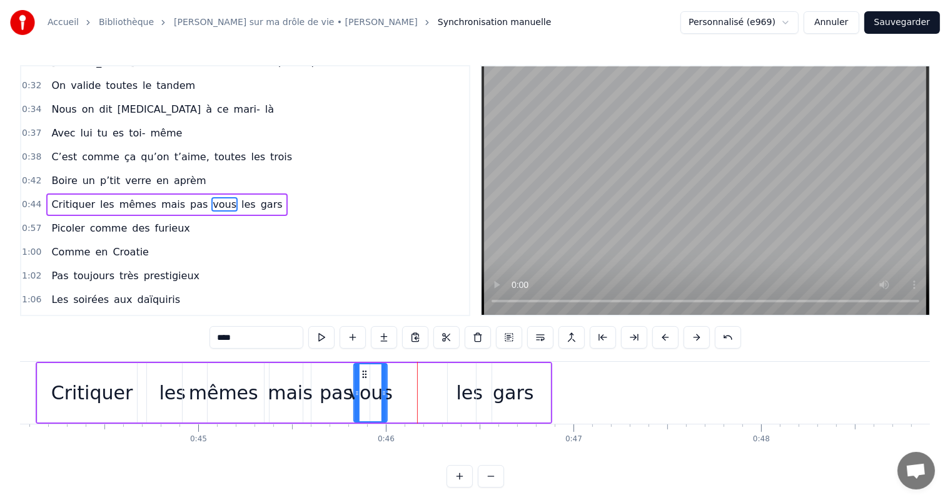
drag, startPoint x: 423, startPoint y: 375, endPoint x: 363, endPoint y: 381, distance: 59.7
click at [363, 381] on div "vous" at bounding box center [371, 392] width 32 height 57
click at [452, 393] on div "les" at bounding box center [470, 392] width 44 height 59
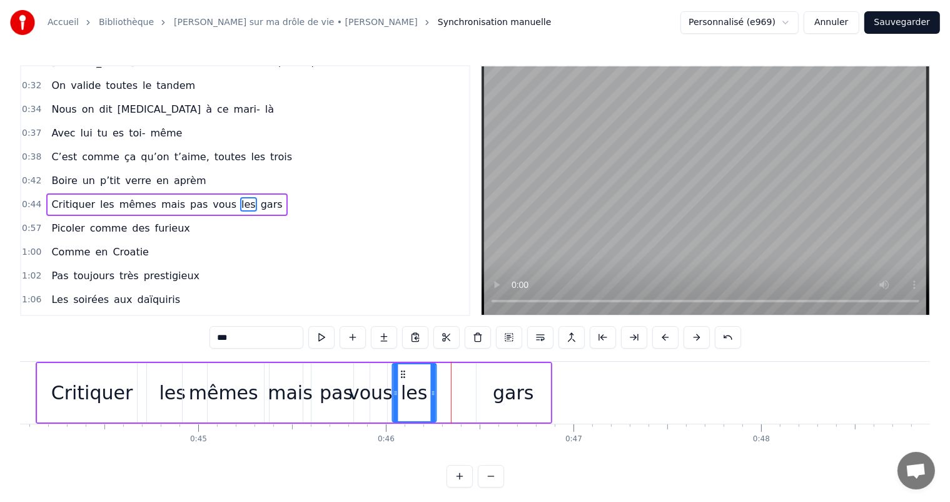
drag, startPoint x: 457, startPoint y: 377, endPoint x: 399, endPoint y: 383, distance: 57.9
click at [399, 383] on div "les" at bounding box center [414, 392] width 43 height 57
click at [490, 390] on div "gars" at bounding box center [514, 392] width 74 height 59
type input "****"
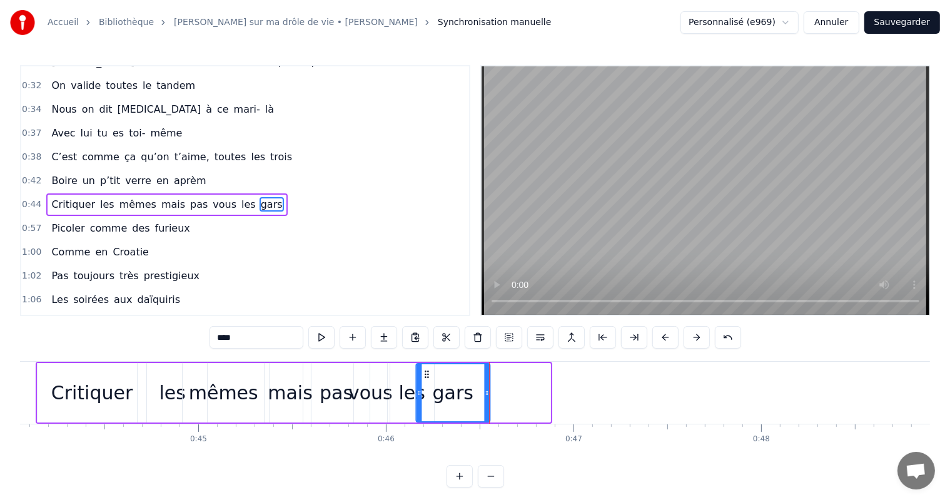
drag, startPoint x: 487, startPoint y: 370, endPoint x: 427, endPoint y: 375, distance: 60.9
click at [427, 375] on icon at bounding box center [427, 374] width 10 height 10
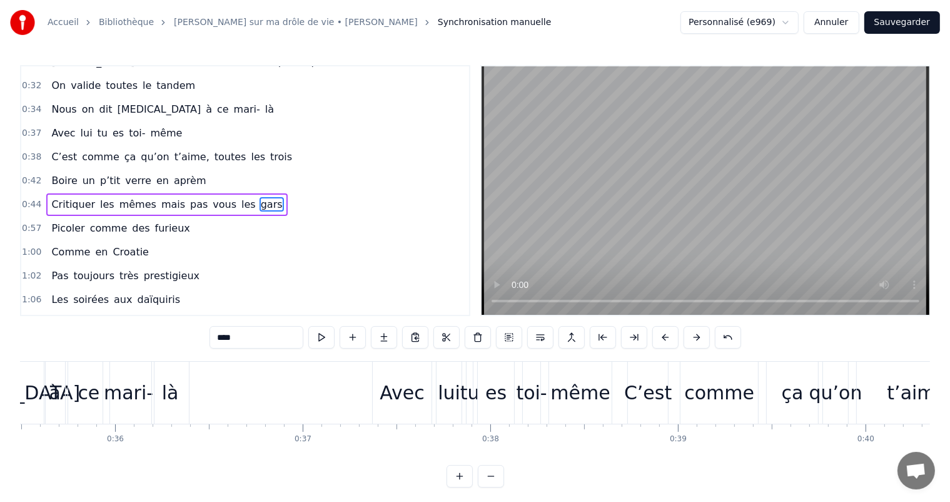
scroll to position [0, 6507]
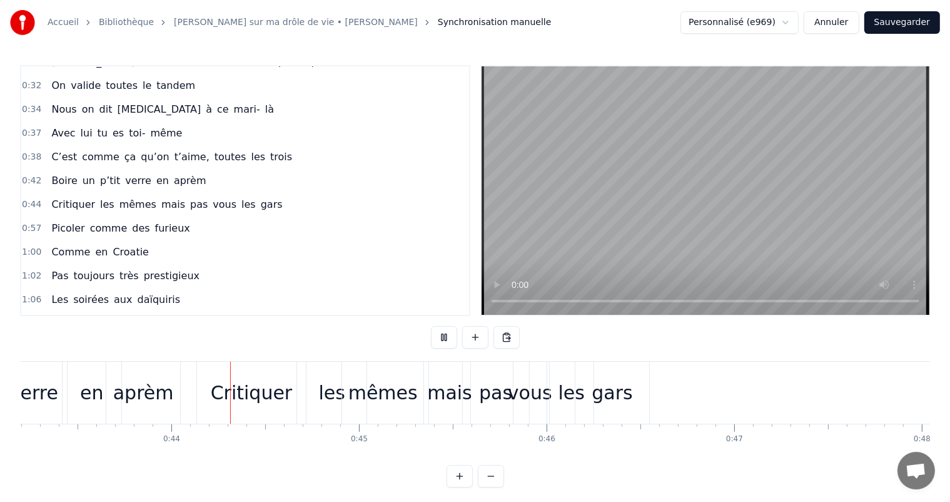
scroll to position [0, 8123]
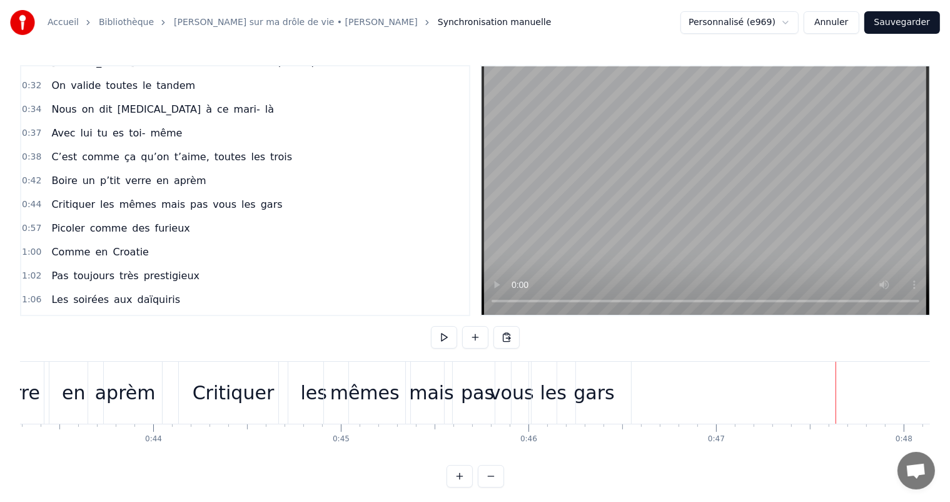
click at [315, 395] on div "les" at bounding box center [314, 392] width 26 height 28
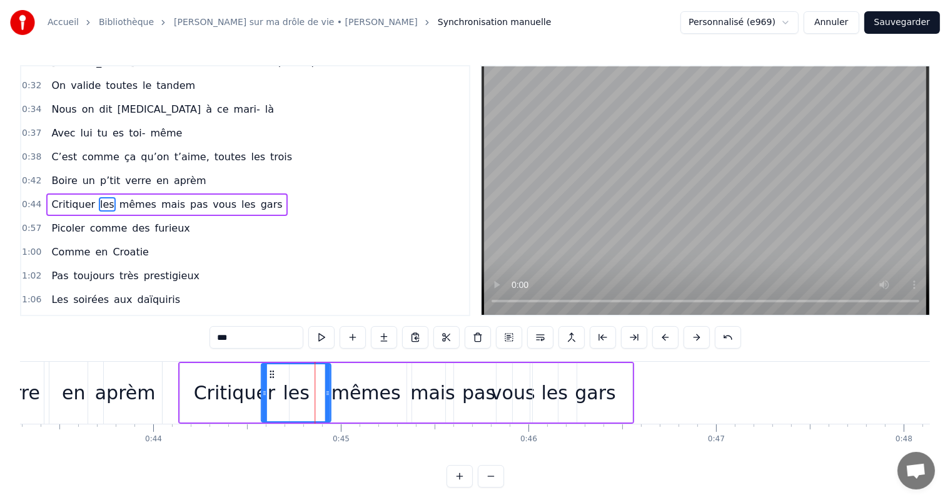
drag, startPoint x: 285, startPoint y: 374, endPoint x: 268, endPoint y: 375, distance: 16.3
click at [268, 375] on icon at bounding box center [272, 374] width 10 height 10
drag, startPoint x: 263, startPoint y: 394, endPoint x: 277, endPoint y: 397, distance: 14.6
click at [267, 397] on icon at bounding box center [264, 393] width 5 height 10
drag, startPoint x: 277, startPoint y: 397, endPoint x: 291, endPoint y: 397, distance: 14.4
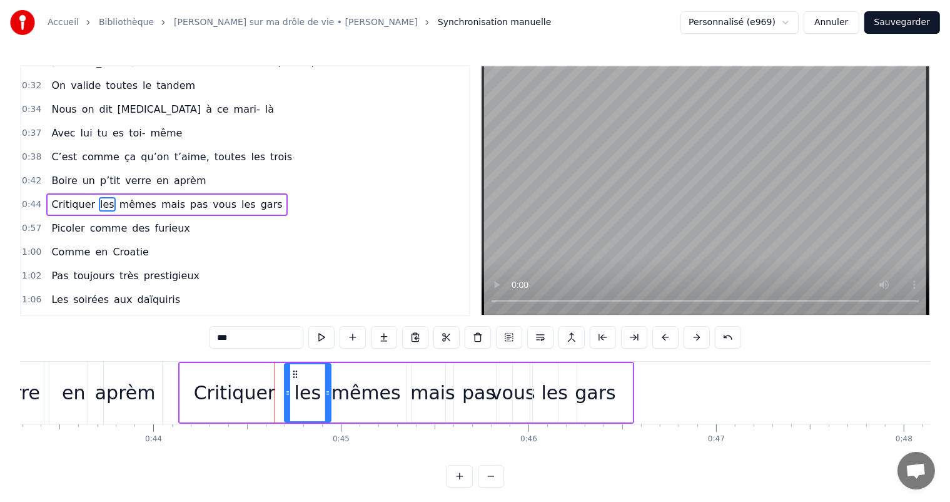
click at [290, 397] on icon at bounding box center [287, 393] width 5 height 10
click at [285, 372] on icon at bounding box center [285, 374] width 10 height 10
click at [383, 384] on div "mêmes" at bounding box center [365, 392] width 69 height 28
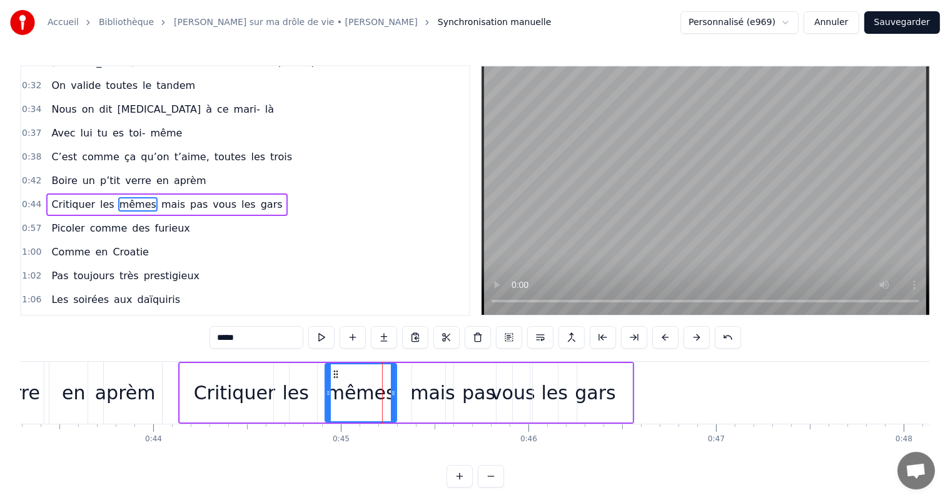
drag, startPoint x: 402, startPoint y: 391, endPoint x: 391, endPoint y: 392, distance: 10.7
click at [391, 392] on icon at bounding box center [393, 393] width 5 height 10
drag, startPoint x: 333, startPoint y: 372, endPoint x: 316, endPoint y: 376, distance: 16.8
click at [316, 376] on icon at bounding box center [320, 374] width 10 height 10
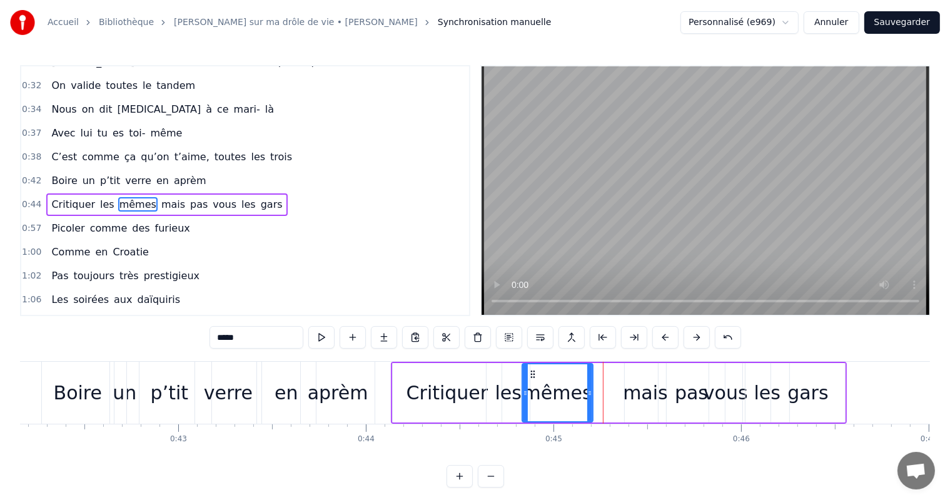
scroll to position [0, 7859]
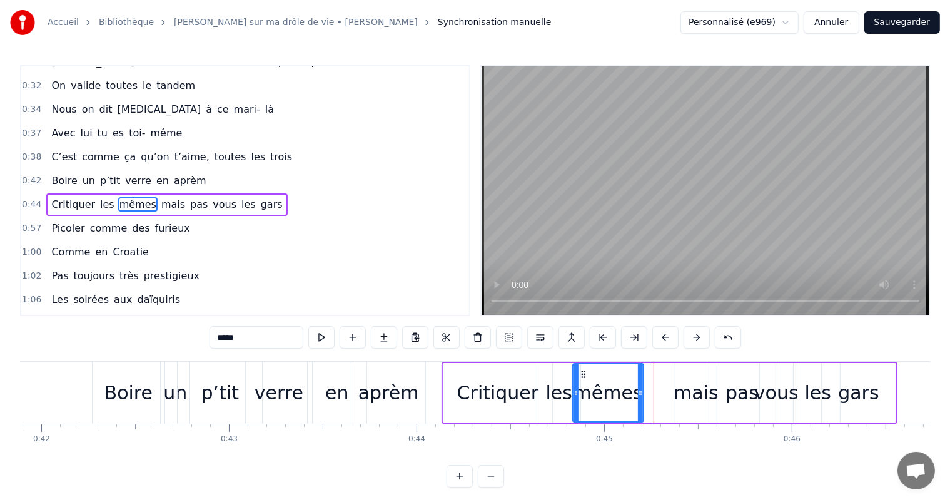
click at [326, 400] on div "en" at bounding box center [336, 392] width 23 height 28
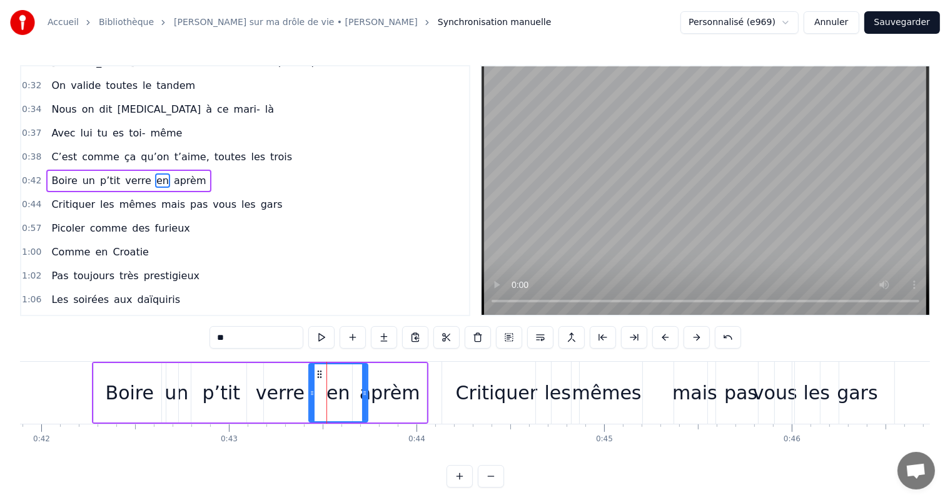
scroll to position [255, 0]
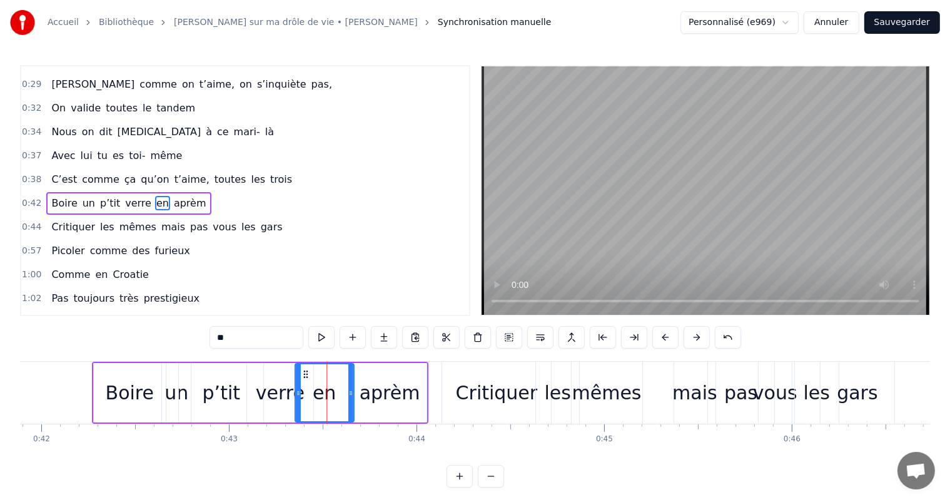
drag, startPoint x: 316, startPoint y: 372, endPoint x: 303, endPoint y: 372, distance: 13.1
click at [303, 372] on icon at bounding box center [305, 374] width 10 height 10
click at [400, 399] on div "aprèm" at bounding box center [390, 392] width 61 height 28
type input "*****"
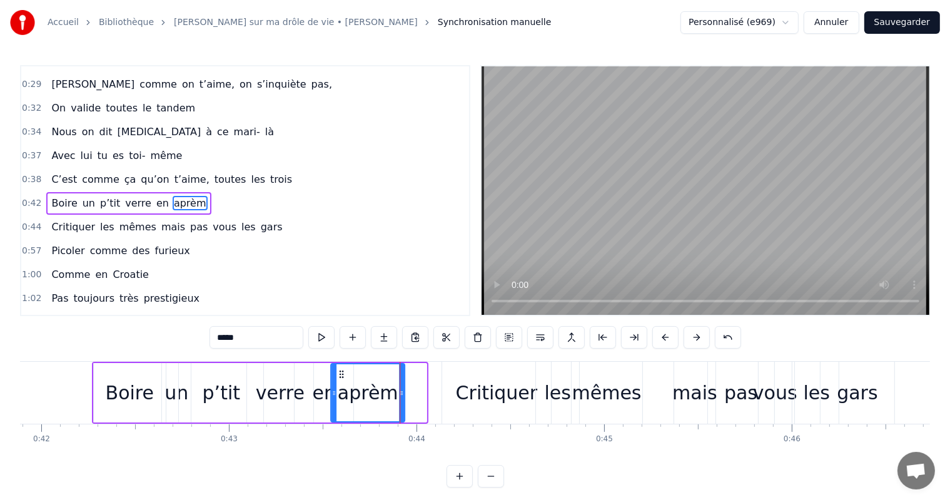
drag, startPoint x: 365, startPoint y: 374, endPoint x: 343, endPoint y: 375, distance: 21.9
click at [343, 375] on icon at bounding box center [341, 374] width 10 height 10
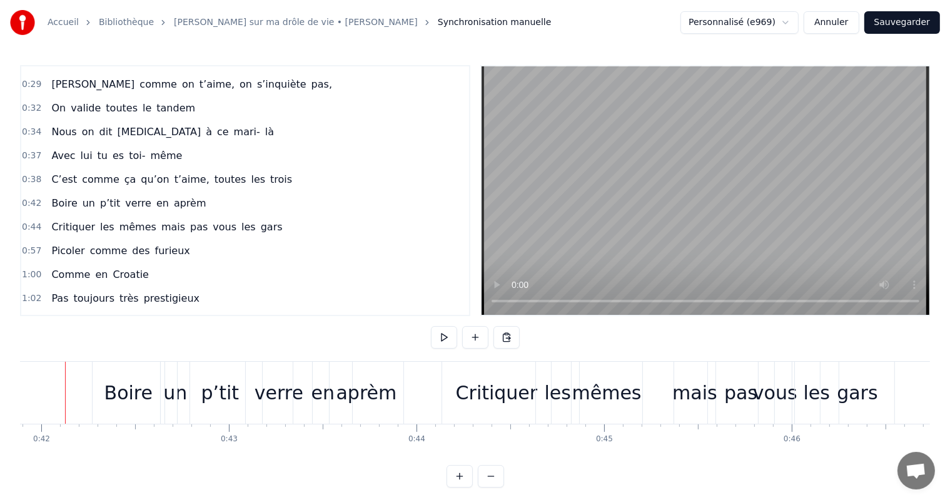
scroll to position [0, 7842]
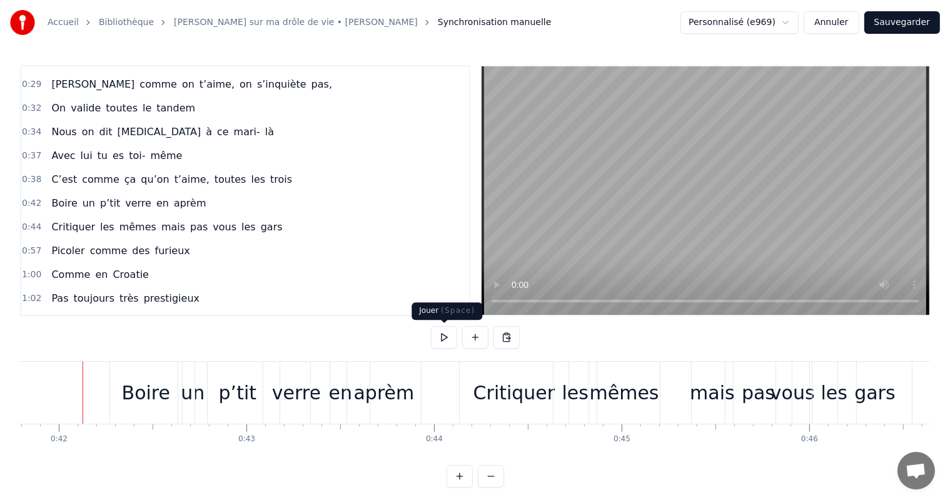
click at [443, 343] on button at bounding box center [444, 337] width 26 height 23
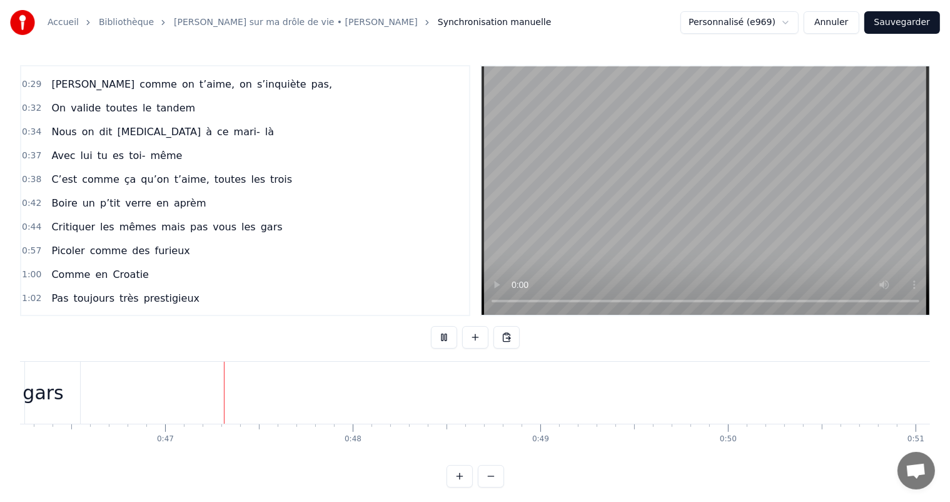
scroll to position [0, 8674]
click at [454, 333] on button at bounding box center [444, 337] width 26 height 23
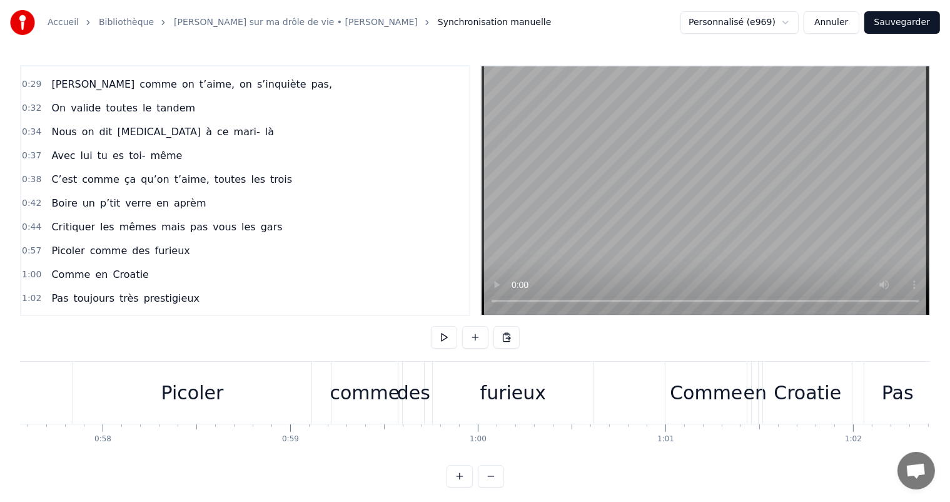
scroll to position [0, 10750]
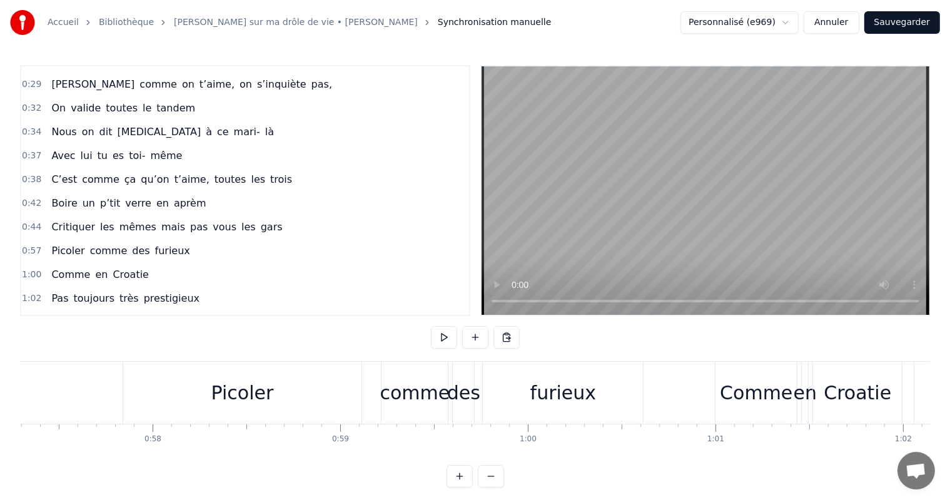
click at [221, 351] on div "0:00 Votre relation est faite 0:03 Pour durer une vie 0:05 Mais pour en faire u…" at bounding box center [475, 276] width 910 height 422
click at [392, 367] on div "comme" at bounding box center [415, 393] width 66 height 62
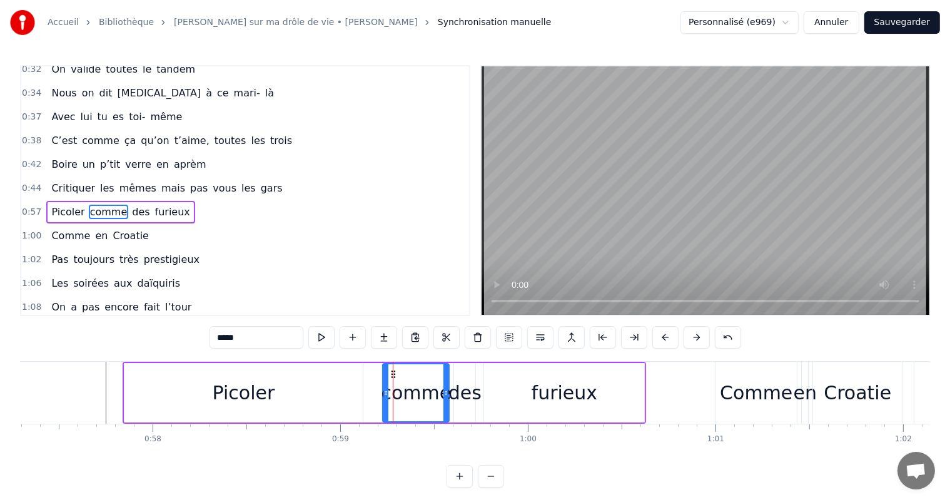
scroll to position [301, 0]
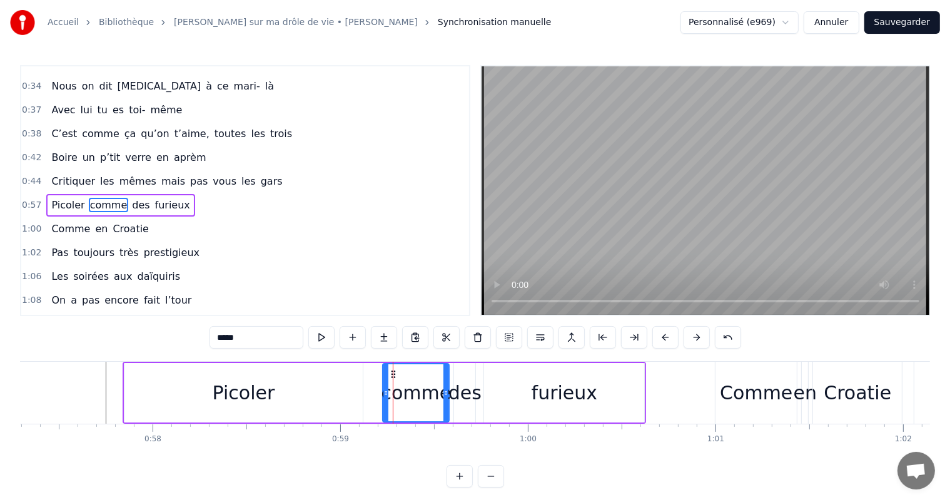
click at [96, 358] on div "0:00 Votre relation est faite 0:03 Pour durer une vie 0:05 Mais pour en faire u…" at bounding box center [475, 276] width 910 height 422
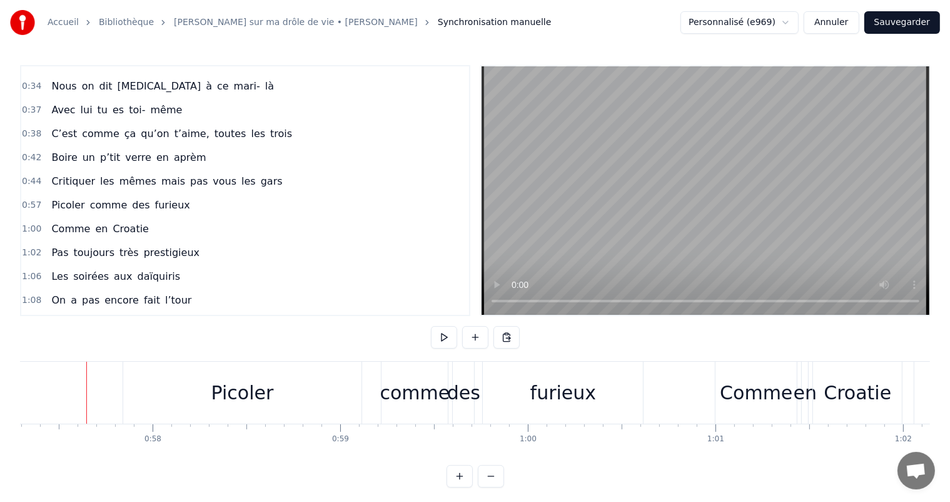
click at [373, 397] on div "[PERSON_NAME] comme des furieux" at bounding box center [385, 393] width 524 height 62
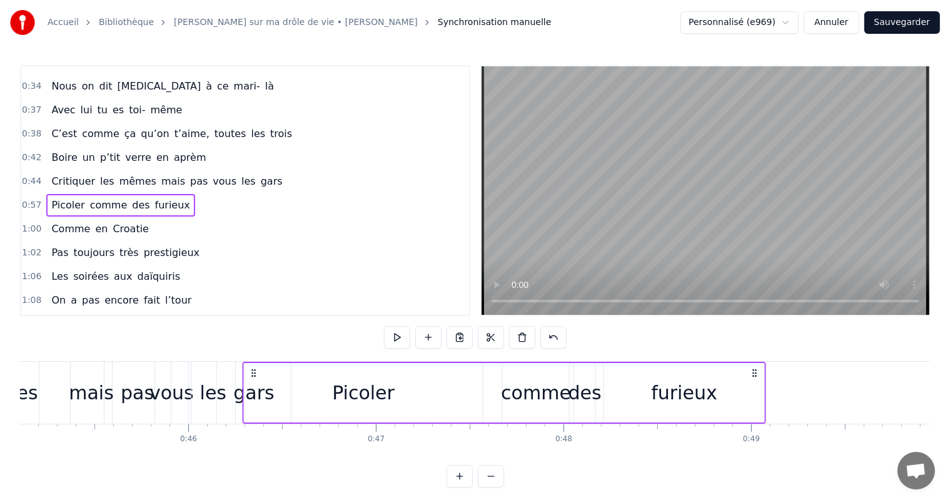
scroll to position [0, 8452]
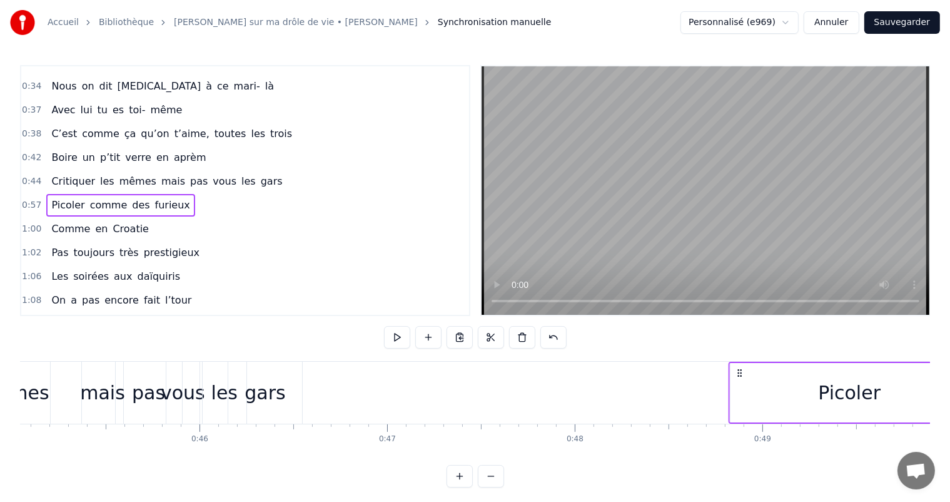
drag, startPoint x: 129, startPoint y: 368, endPoint x: 735, endPoint y: 388, distance: 606.4
click at [843, 385] on div "Picoler" at bounding box center [849, 392] width 63 height 28
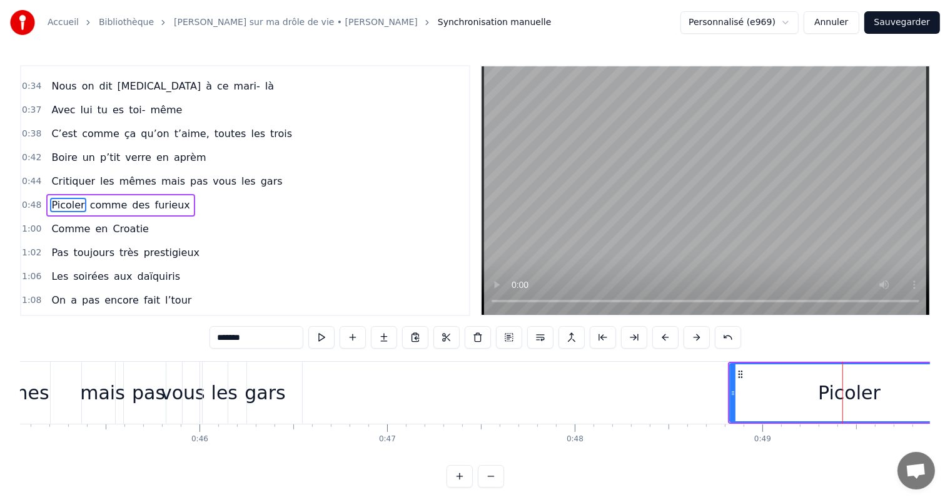
click at [876, 395] on div "Picoler" at bounding box center [849, 392] width 63 height 28
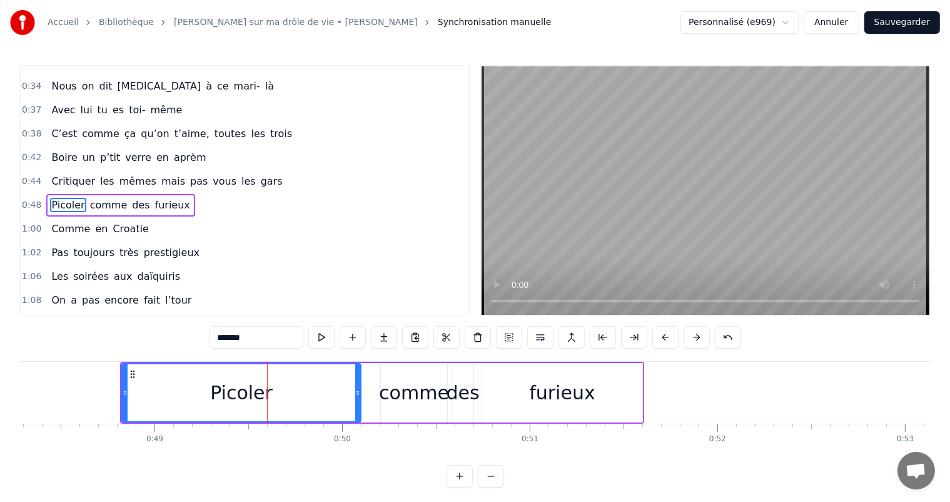
scroll to position [0, 8976]
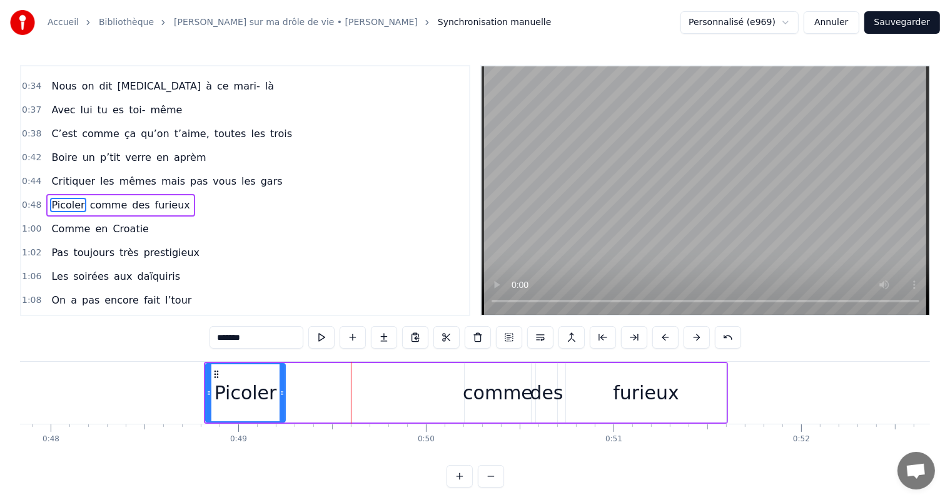
drag, startPoint x: 440, startPoint y: 383, endPoint x: 280, endPoint y: 383, distance: 159.5
click at [280, 383] on div at bounding box center [282, 392] width 5 height 57
click at [481, 397] on div "comme" at bounding box center [498, 392] width 70 height 28
type input "*****"
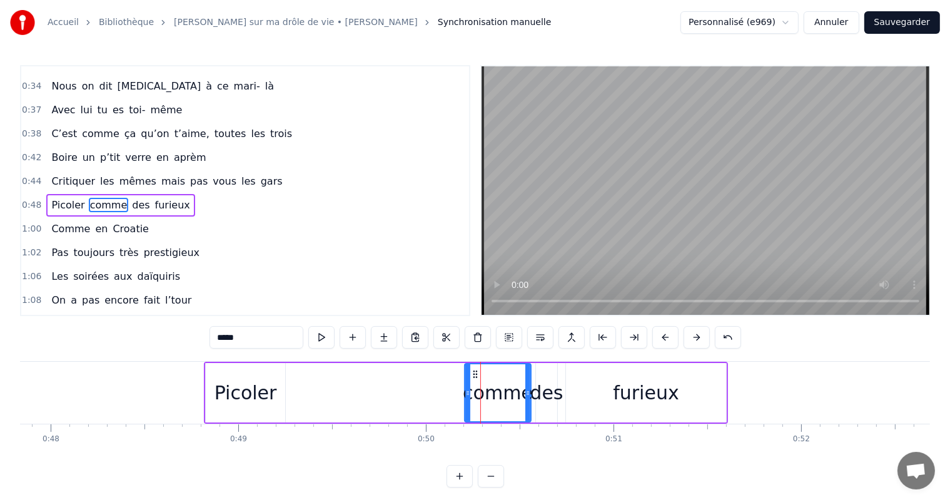
drag, startPoint x: 473, startPoint y: 368, endPoint x: 313, endPoint y: 378, distance: 159.8
click at [313, 378] on div "[PERSON_NAME] comme des furieux" at bounding box center [466, 393] width 524 height 62
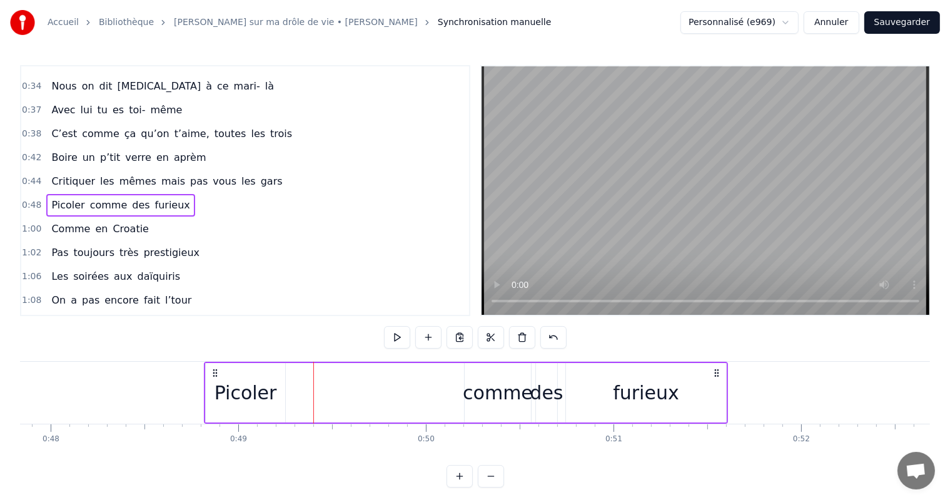
click at [475, 377] on div "comme" at bounding box center [498, 392] width 66 height 59
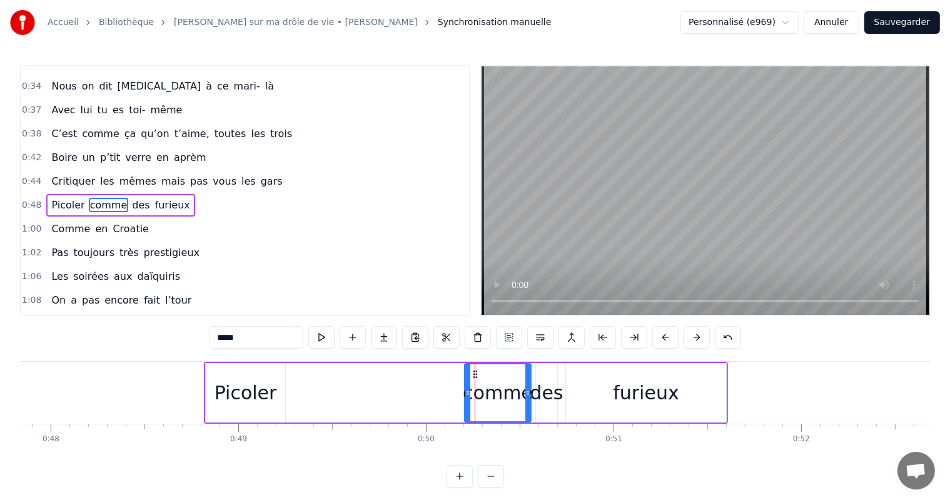
drag, startPoint x: 475, startPoint y: 370, endPoint x: 318, endPoint y: 380, distance: 156.6
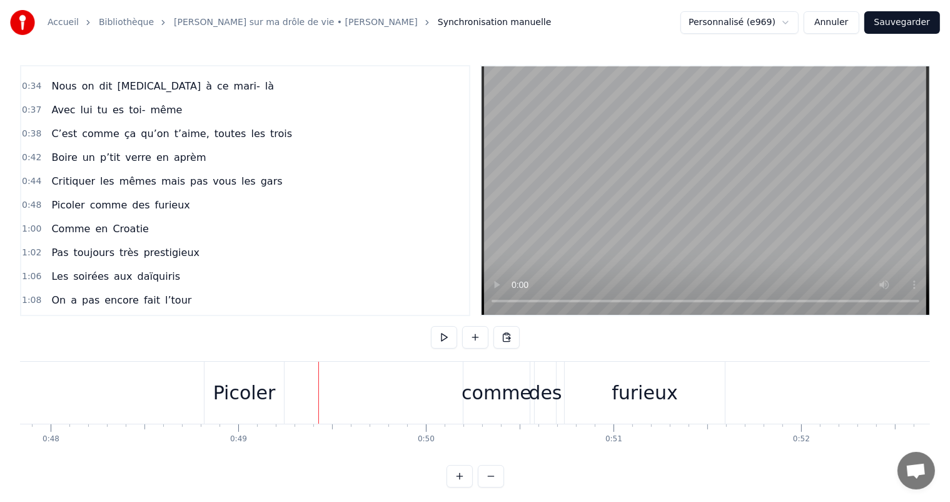
click at [474, 381] on div "comme" at bounding box center [497, 392] width 70 height 28
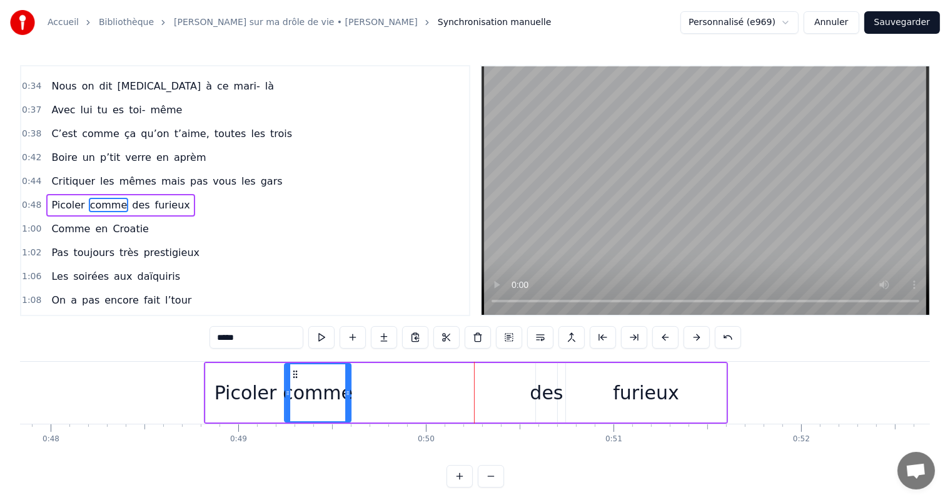
drag, startPoint x: 477, startPoint y: 372, endPoint x: 296, endPoint y: 389, distance: 180.9
click at [296, 389] on div "comme" at bounding box center [317, 392] width 65 height 57
click at [546, 391] on div "des" at bounding box center [546, 392] width 33 height 28
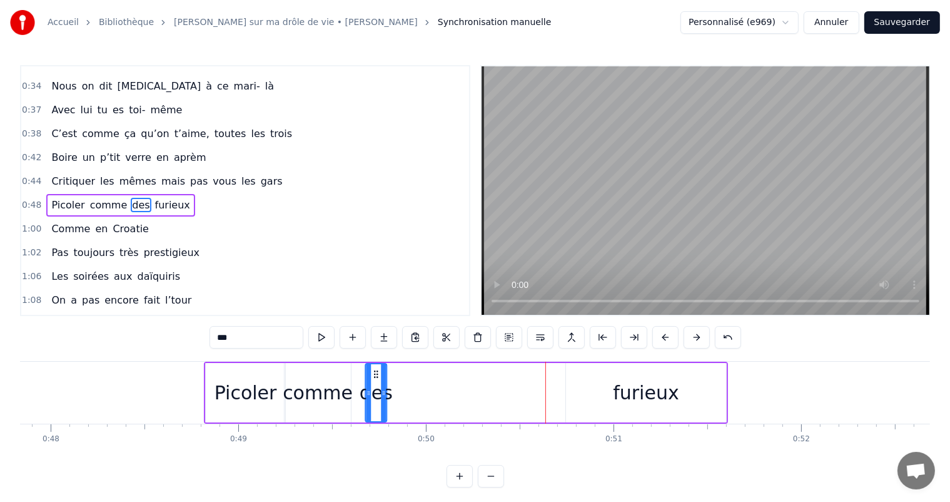
drag, startPoint x: 546, startPoint y: 375, endPoint x: 375, endPoint y: 388, distance: 171.2
click at [375, 388] on div "des" at bounding box center [376, 392] width 20 height 57
click at [664, 393] on div "furieux" at bounding box center [646, 392] width 66 height 28
type input "*******"
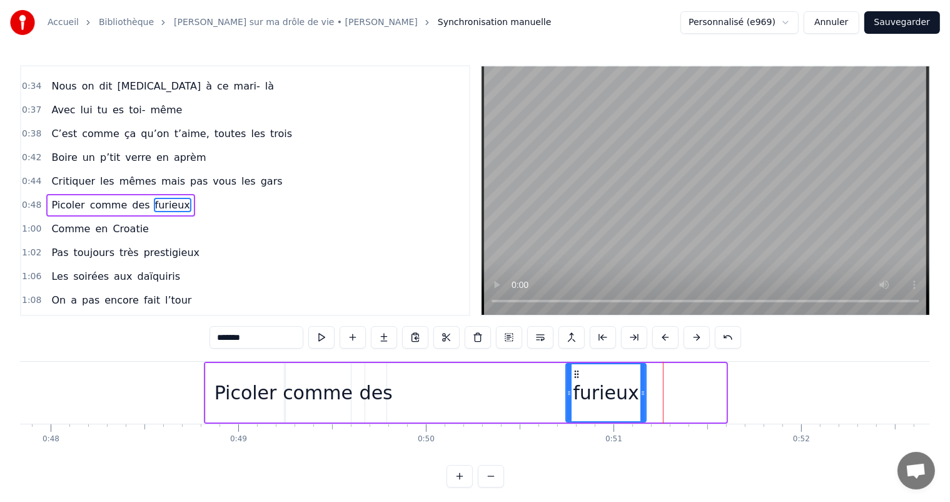
drag, startPoint x: 723, startPoint y: 394, endPoint x: 642, endPoint y: 393, distance: 80.7
click at [642, 393] on icon at bounding box center [642, 393] width 5 height 10
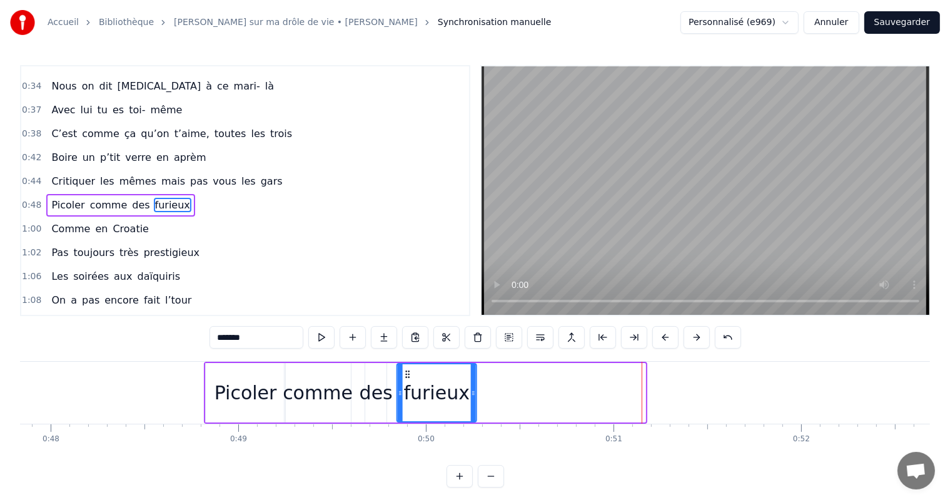
drag, startPoint x: 578, startPoint y: 370, endPoint x: 408, endPoint y: 398, distance: 171.8
click at [408, 398] on div "furieux" at bounding box center [437, 392] width 78 height 57
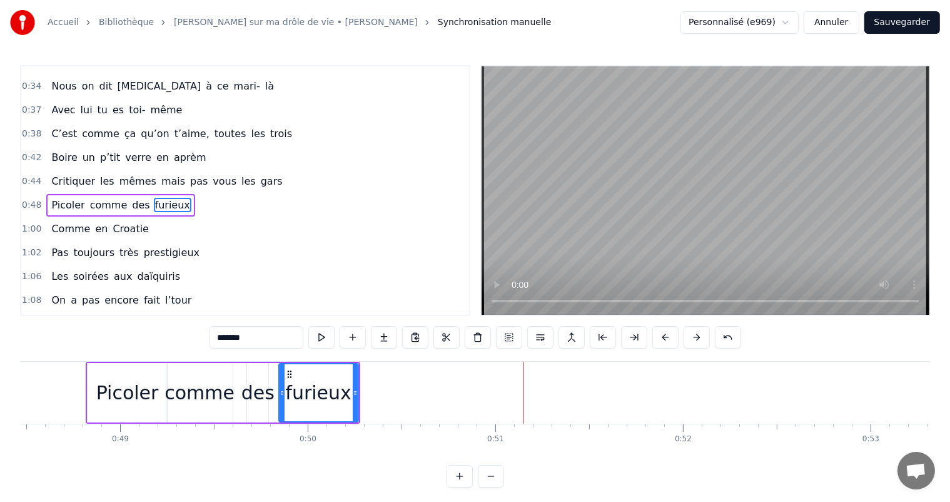
scroll to position [0, 8992]
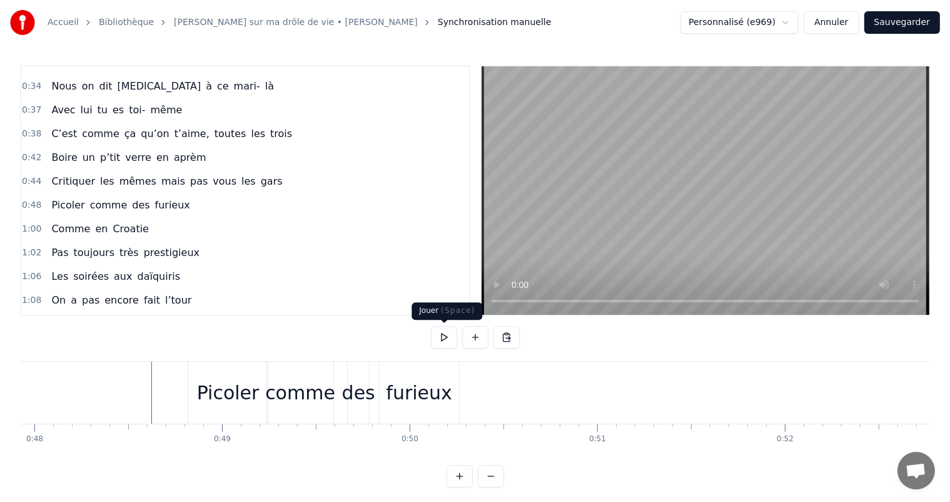
click at [455, 333] on button at bounding box center [444, 337] width 26 height 23
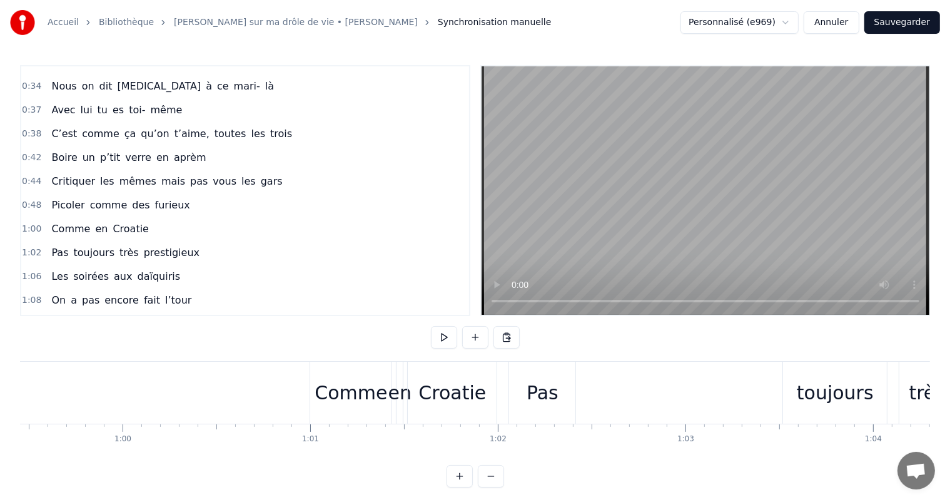
scroll to position [0, 11173]
click at [294, 370] on div "Comme" at bounding box center [333, 393] width 81 height 62
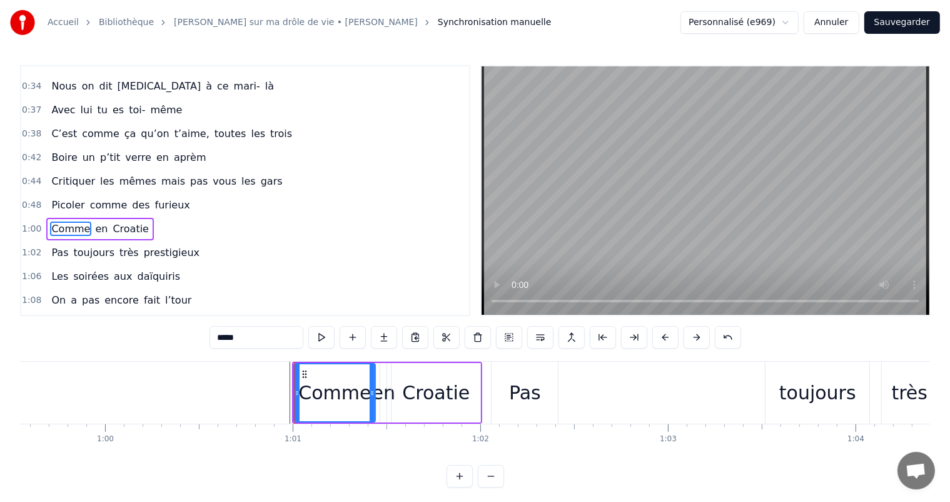
scroll to position [324, 0]
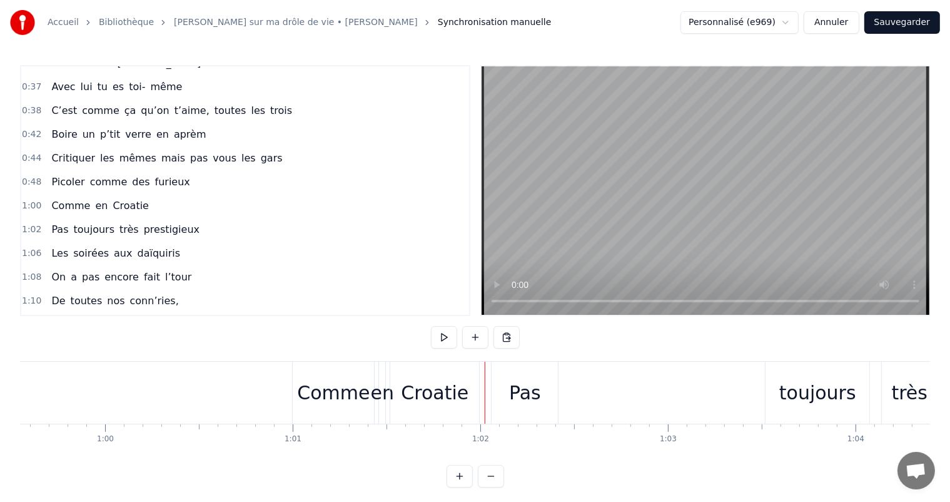
click at [388, 420] on div "Comme en Croatie" at bounding box center [387, 393] width 190 height 62
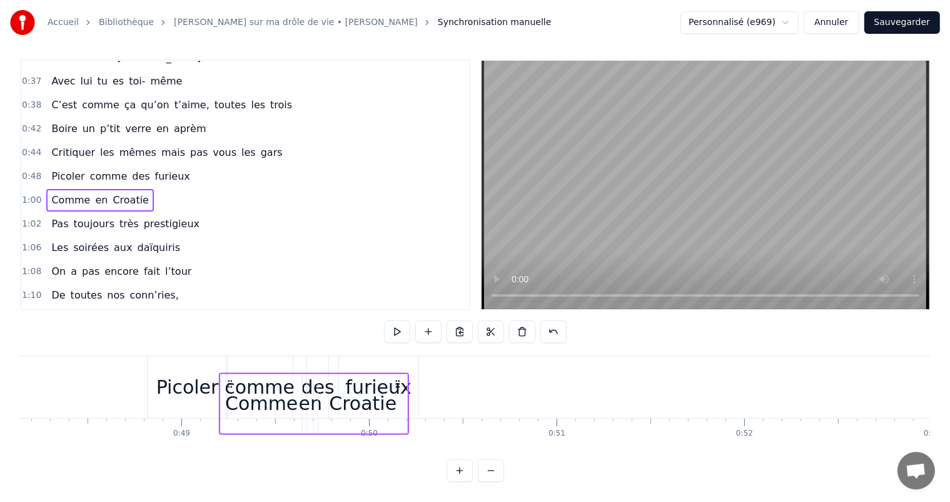
scroll to position [0, 9033]
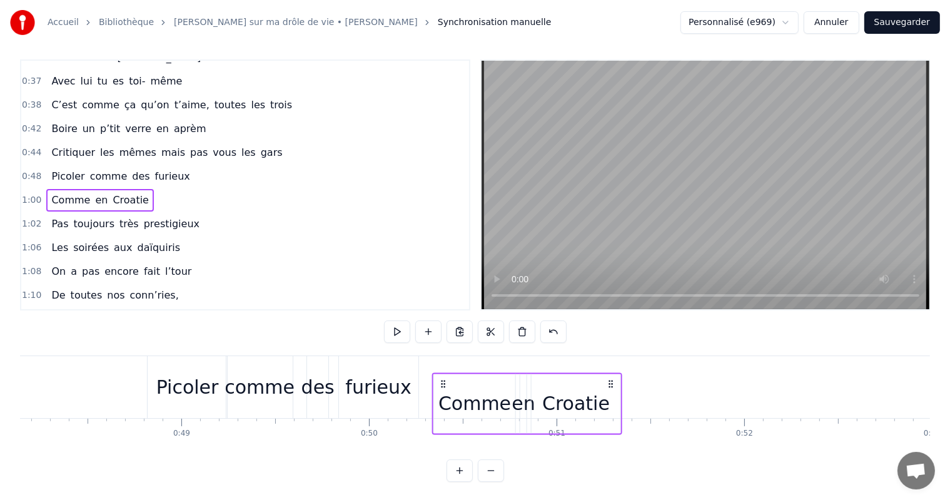
drag, startPoint x: 303, startPoint y: 370, endPoint x: 442, endPoint y: 359, distance: 139.9
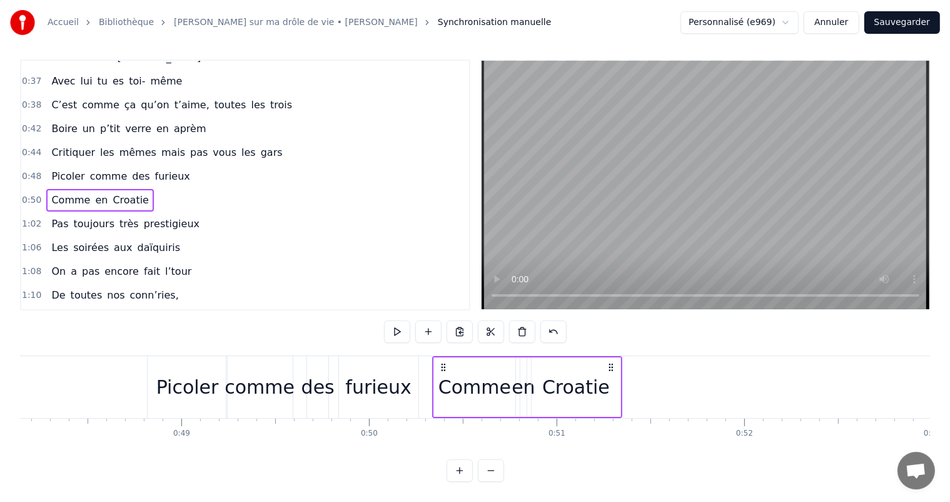
click at [13, 423] on div "Accueil Bibliothèque Chanson sur ma drôle de vie • [PERSON_NAME] Synchronisatio…" at bounding box center [475, 237] width 950 height 487
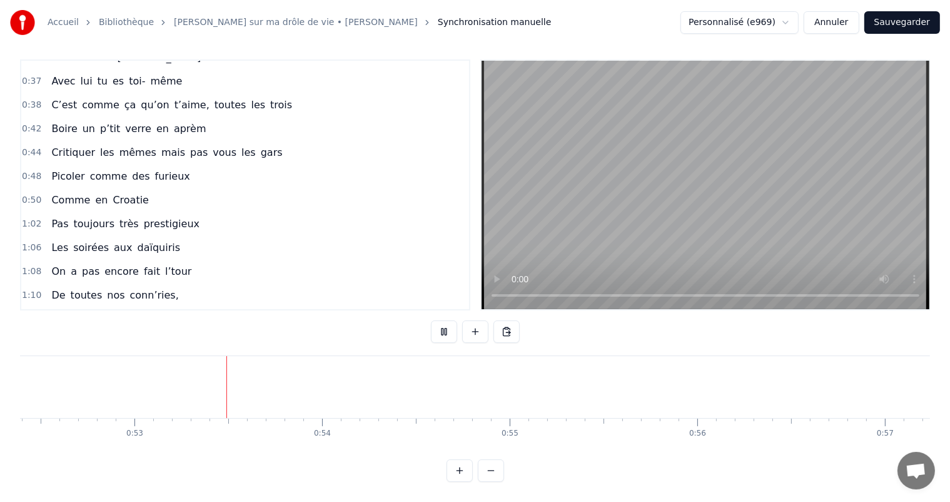
scroll to position [0, 9838]
click at [423, 325] on div "0:00 Votre relation est faite 0:03 Pour durer une vie 0:05 Mais pour en faire u…" at bounding box center [475, 270] width 910 height 422
click at [452, 320] on button at bounding box center [444, 331] width 26 height 23
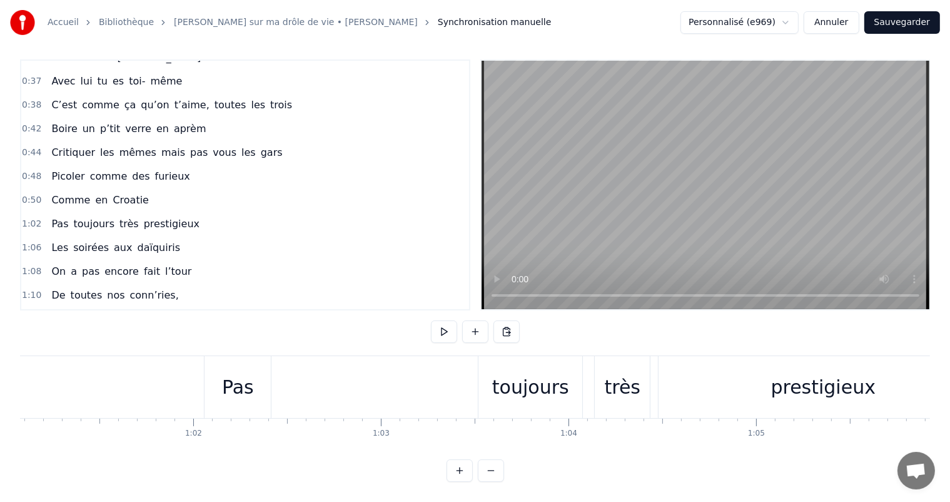
scroll to position [0, 11494]
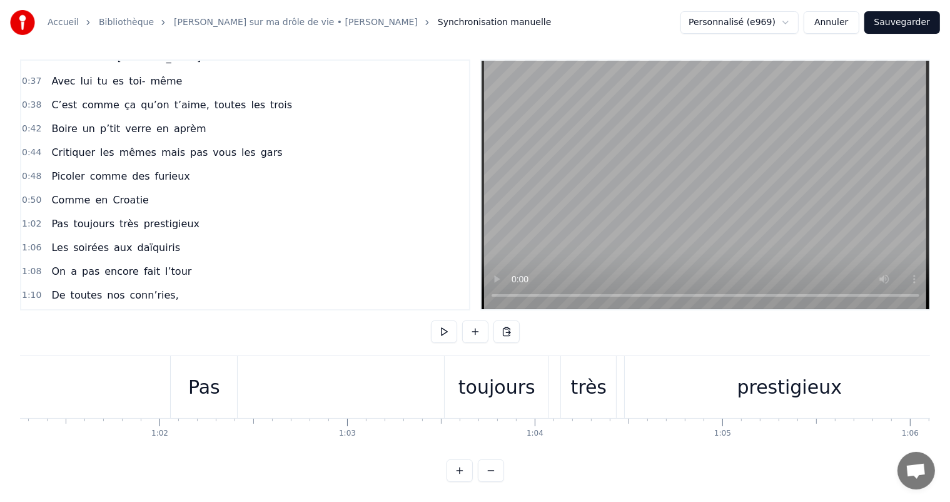
click at [264, 373] on div "Pas toujours très prestigieux" at bounding box center [563, 387] width 787 height 62
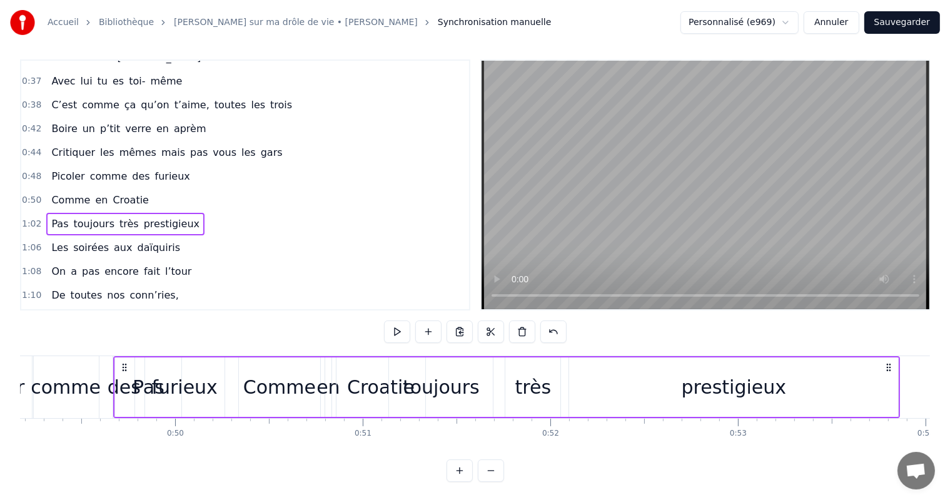
scroll to position [0, 9216]
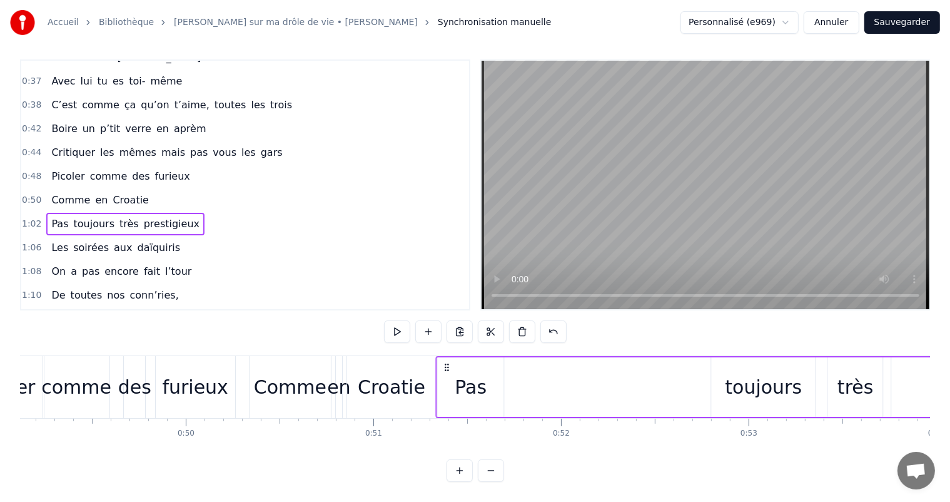
drag, startPoint x: 183, startPoint y: 351, endPoint x: 448, endPoint y: 376, distance: 266.3
click at [448, 376] on div "Pas toujours très prestigieux" at bounding box center [829, 387] width 787 height 62
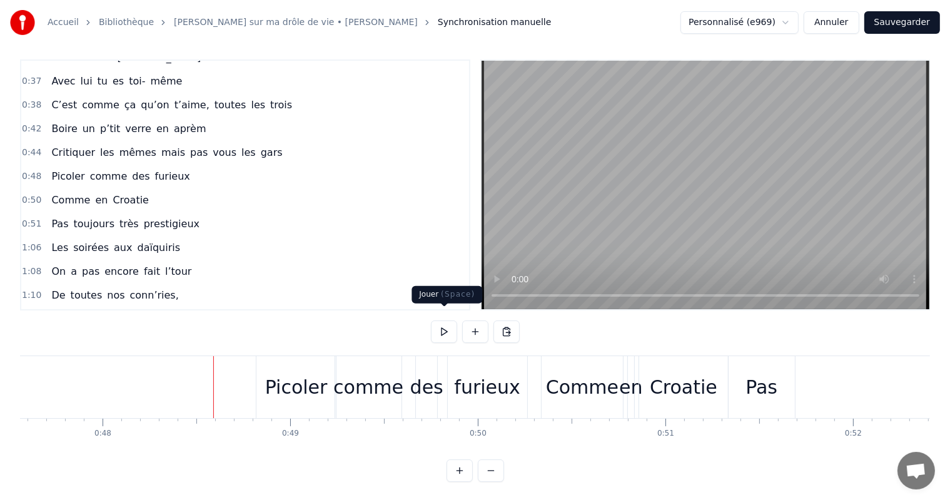
click at [441, 320] on button at bounding box center [444, 331] width 26 height 23
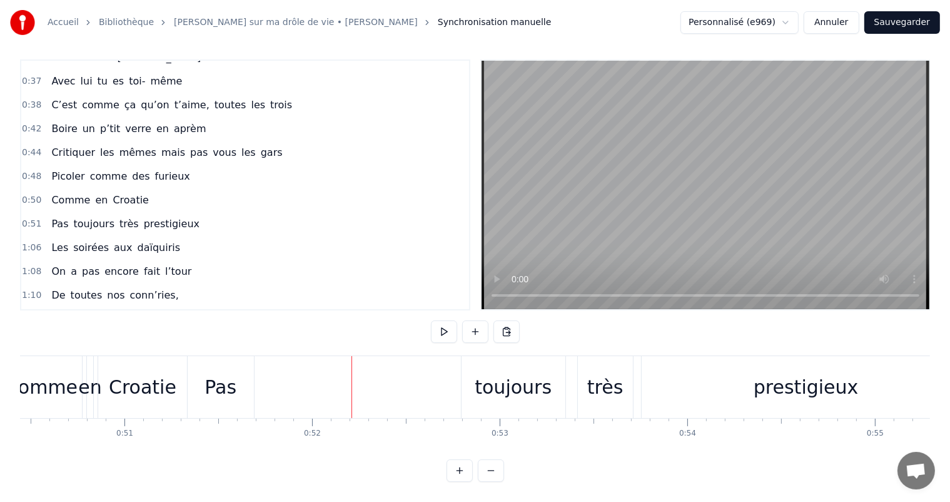
scroll to position [0, 9380]
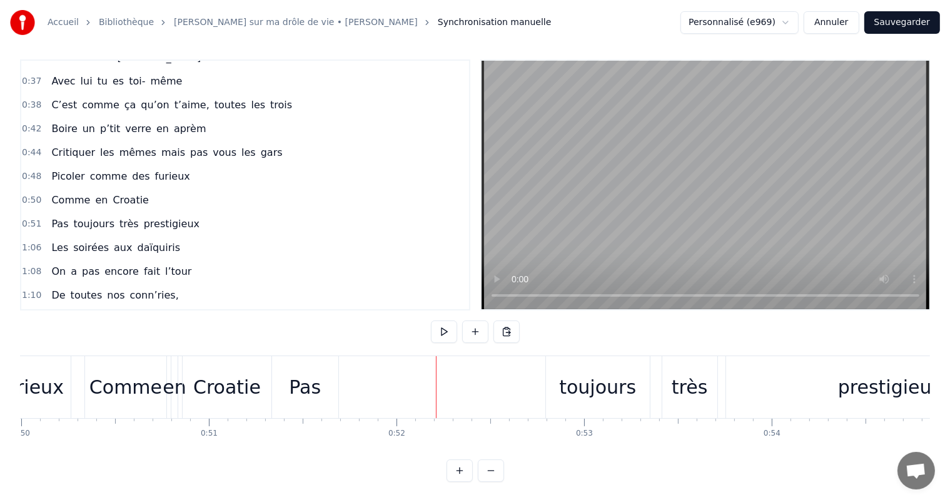
click at [297, 373] on div "Pas" at bounding box center [305, 387] width 32 height 28
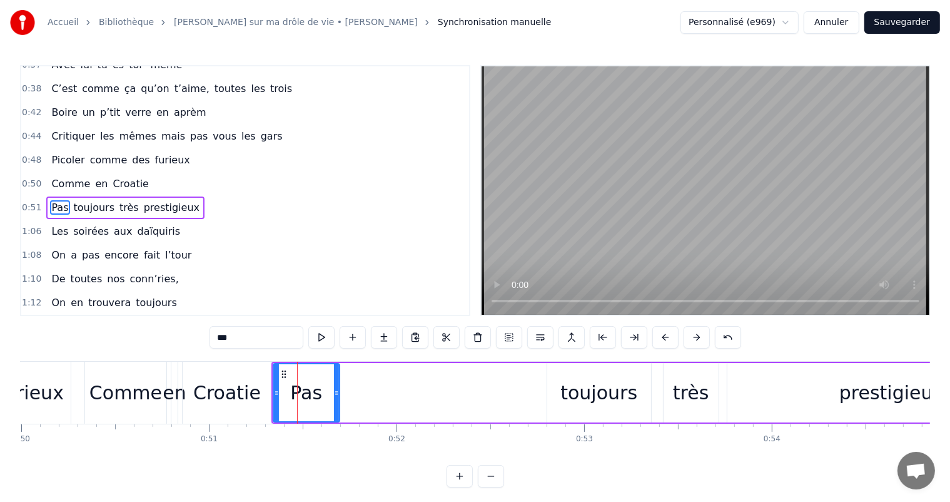
scroll to position [347, 0]
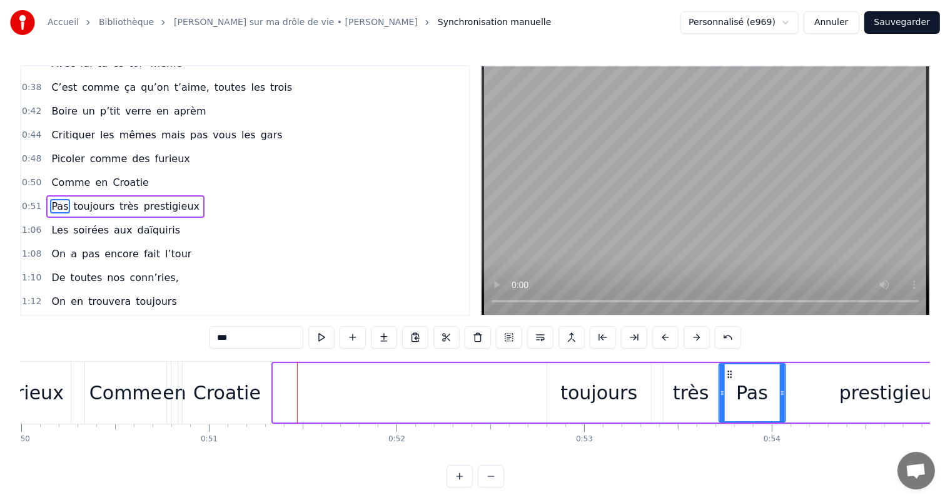
drag, startPoint x: 278, startPoint y: 373, endPoint x: 724, endPoint y: 354, distance: 446.3
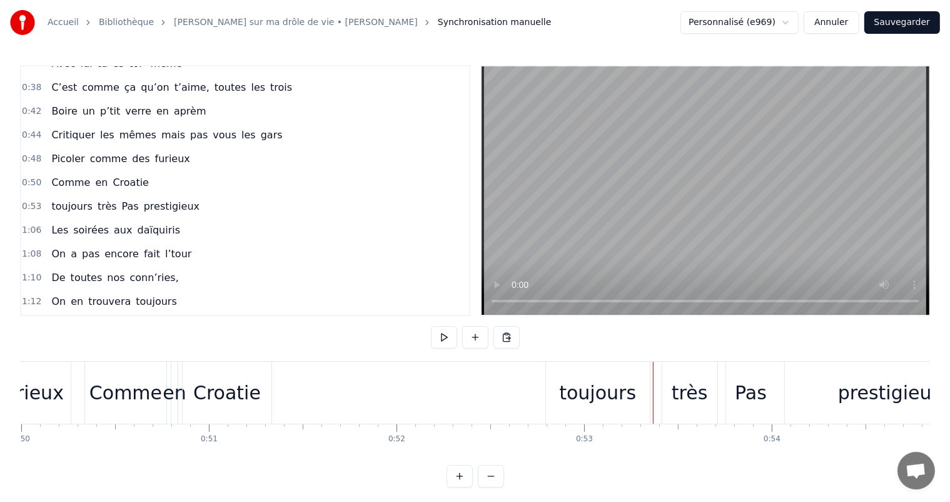
click at [620, 390] on div "toujours" at bounding box center [597, 392] width 77 height 28
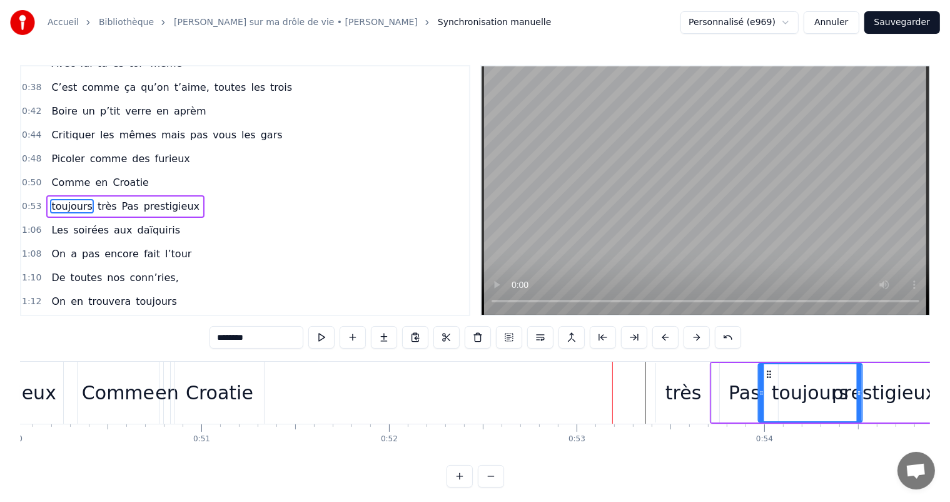
drag, startPoint x: 555, startPoint y: 372, endPoint x: 766, endPoint y: 365, distance: 210.3
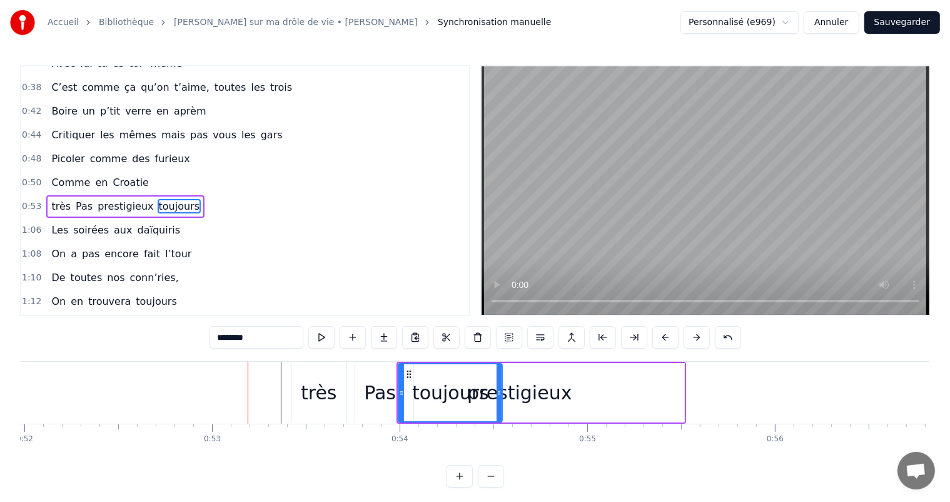
scroll to position [0, 9787]
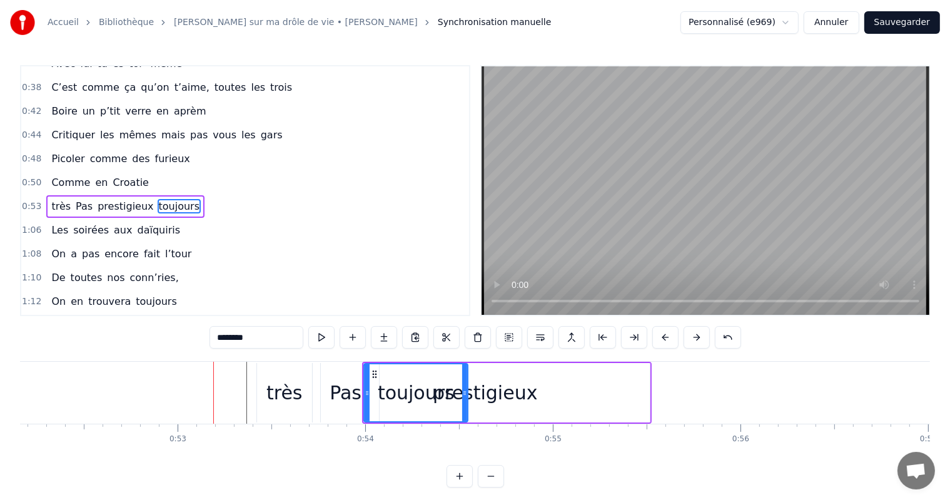
click at [498, 385] on div "prestigieux" at bounding box center [485, 392] width 105 height 28
type input "**********"
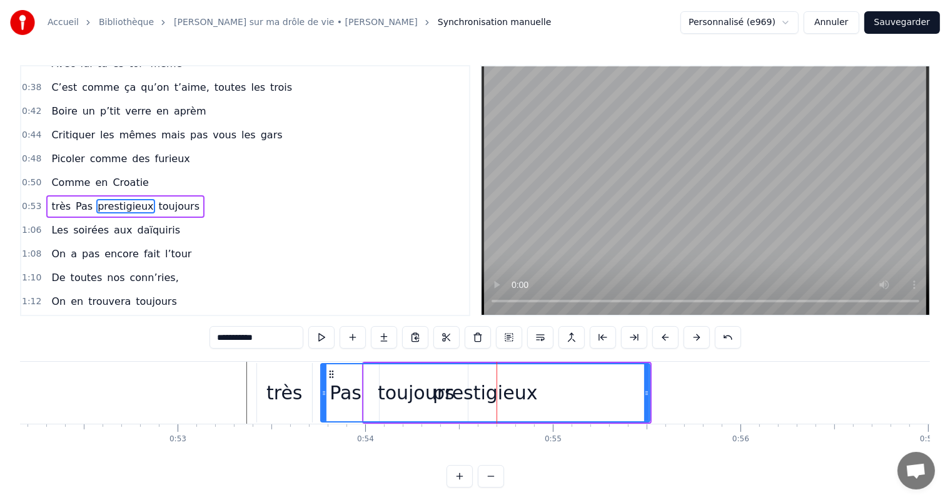
click at [342, 392] on div "prestigieux" at bounding box center [485, 392] width 328 height 57
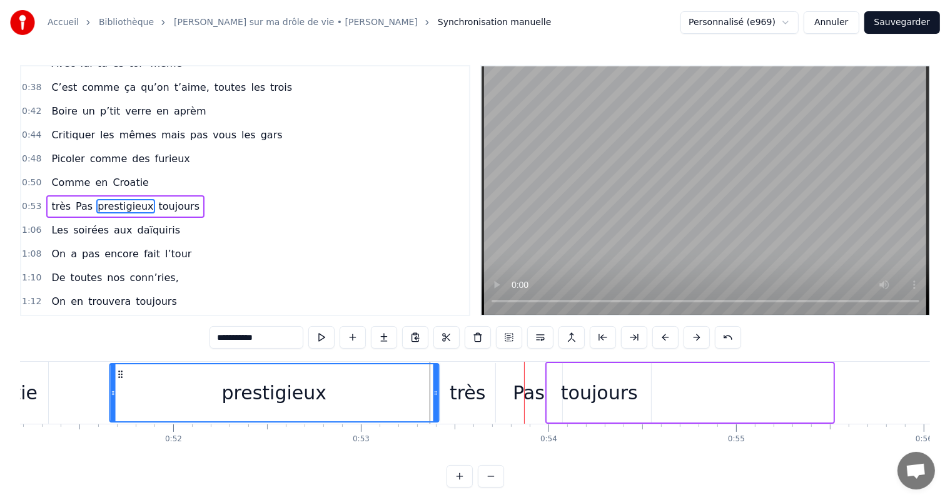
scroll to position [0, 9580]
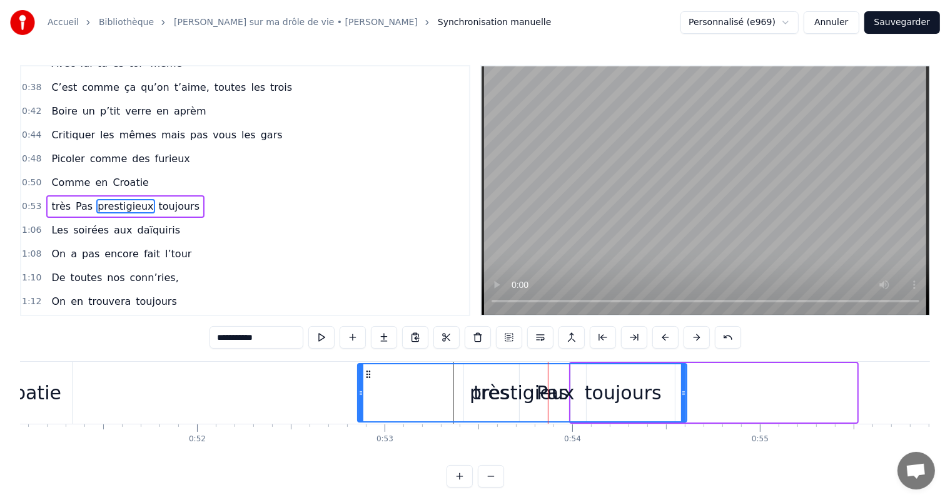
drag, startPoint x: 331, startPoint y: 374, endPoint x: 368, endPoint y: 388, distance: 38.8
click at [368, 388] on div "prestigieux" at bounding box center [522, 392] width 328 height 57
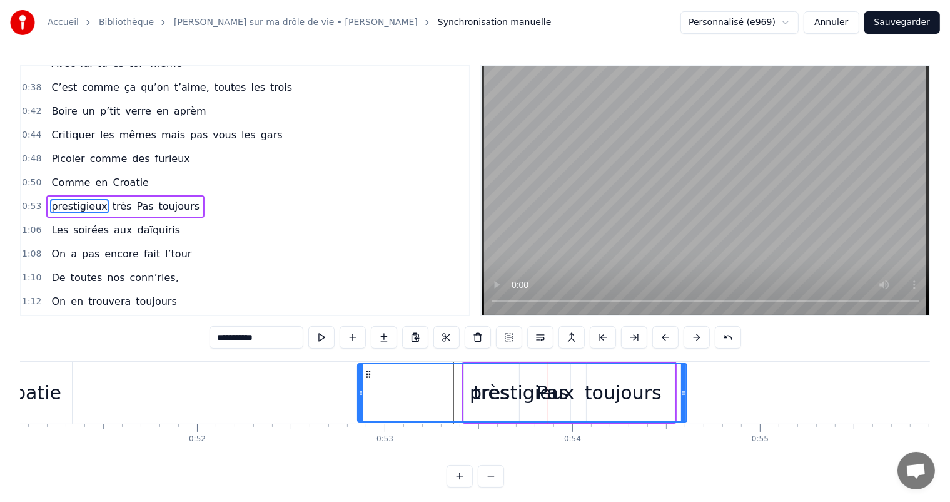
click at [559, 400] on div "prestigieux" at bounding box center [522, 392] width 105 height 28
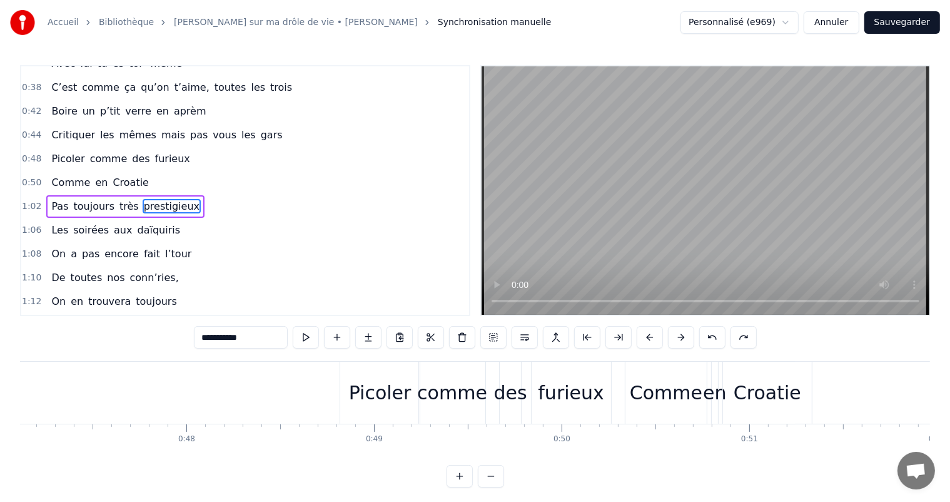
scroll to position [0, 8823]
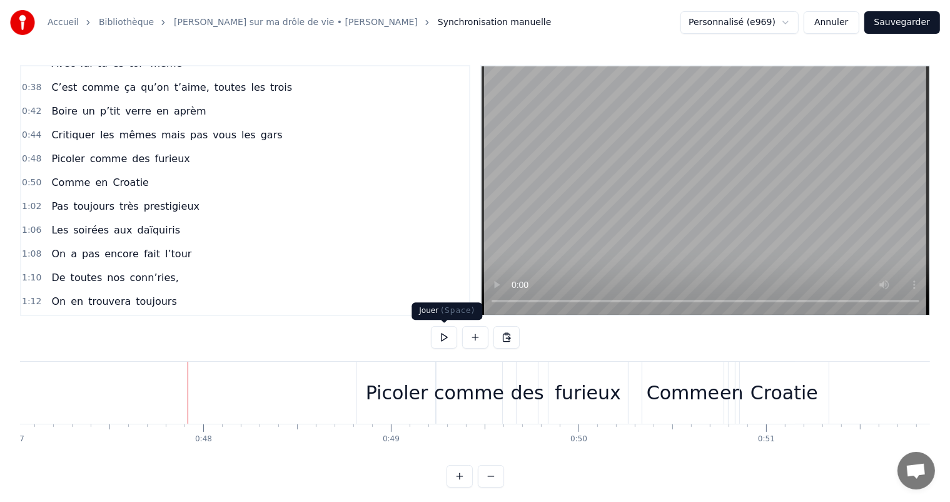
click at [448, 330] on button at bounding box center [444, 337] width 26 height 23
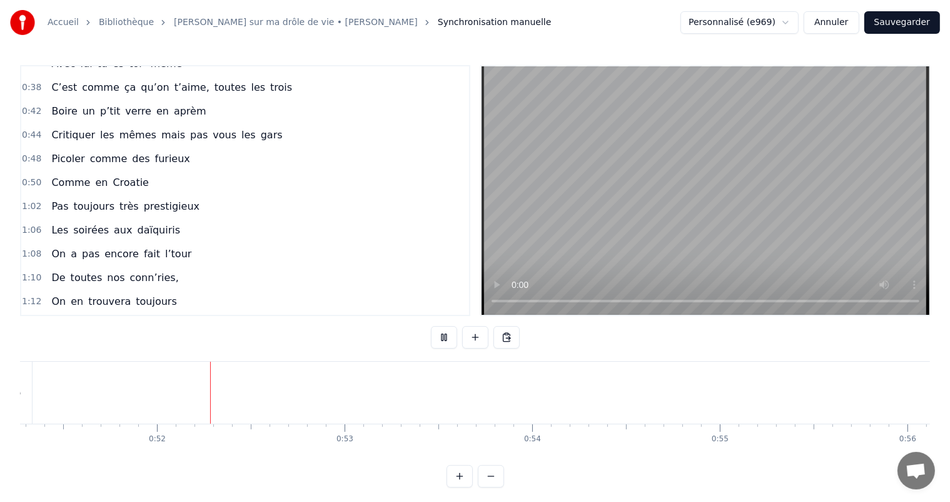
scroll to position [0, 9639]
click at [447, 329] on button at bounding box center [444, 337] width 26 height 23
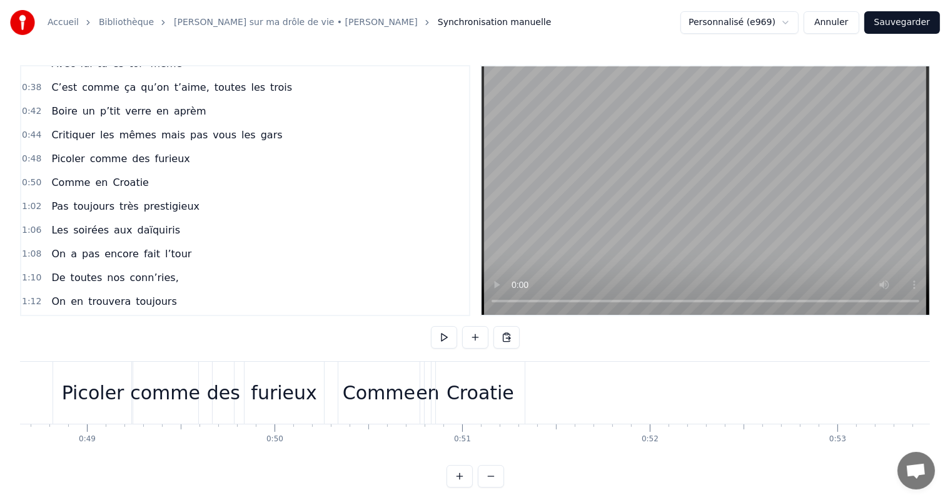
scroll to position [0, 9195]
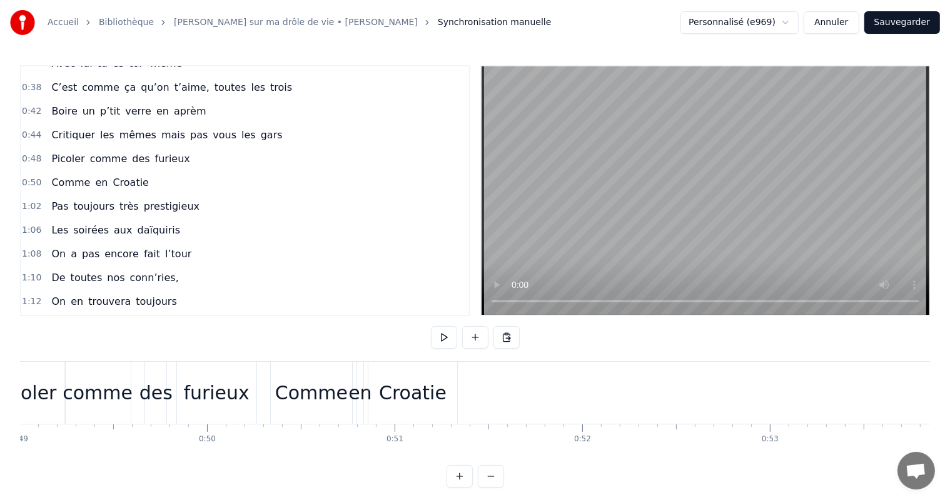
click at [297, 405] on div "Comme" at bounding box center [311, 392] width 73 height 28
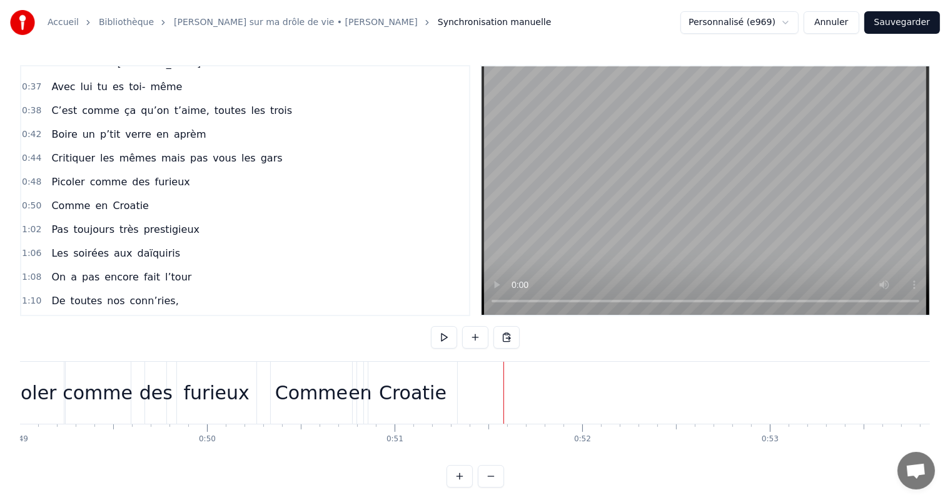
click at [343, 405] on div "Comme" at bounding box center [311, 392] width 73 height 28
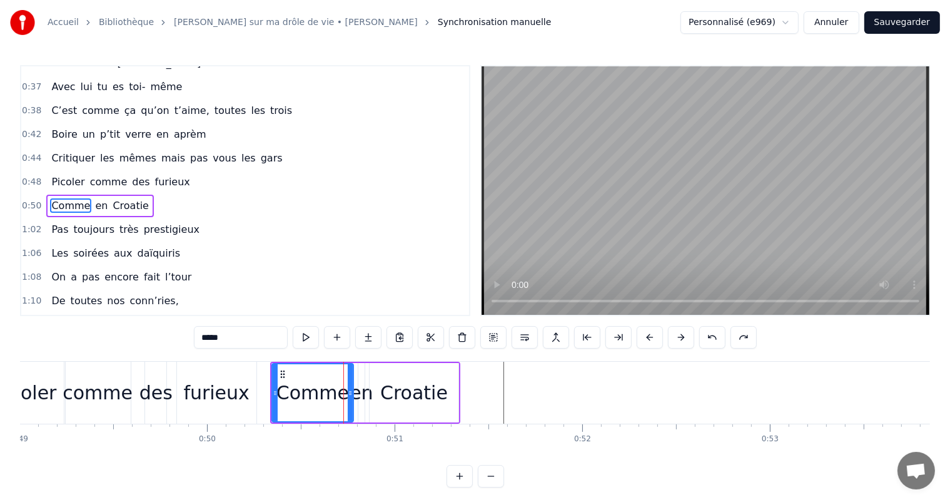
drag, startPoint x: 406, startPoint y: 372, endPoint x: 427, endPoint y: 370, distance: 21.3
click at [408, 373] on div "Croatie" at bounding box center [414, 392] width 89 height 59
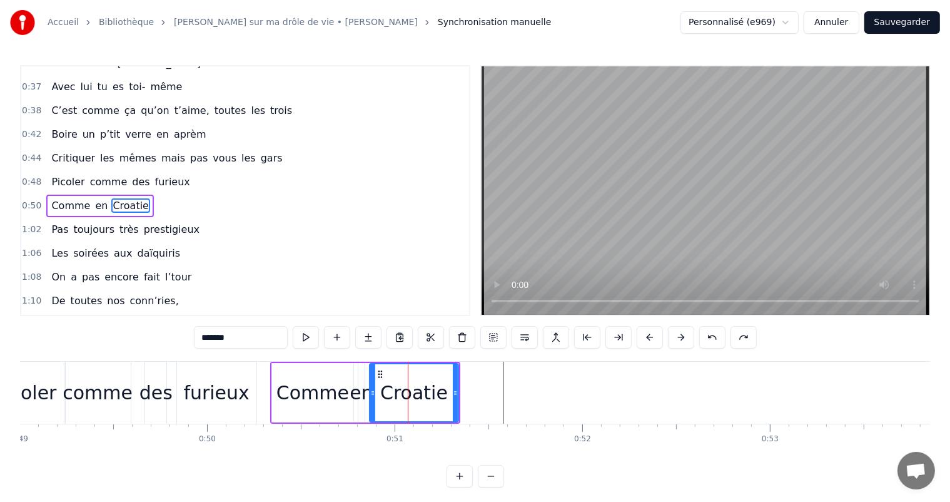
click at [283, 363] on div "Comme" at bounding box center [312, 392] width 81 height 59
type input "*****"
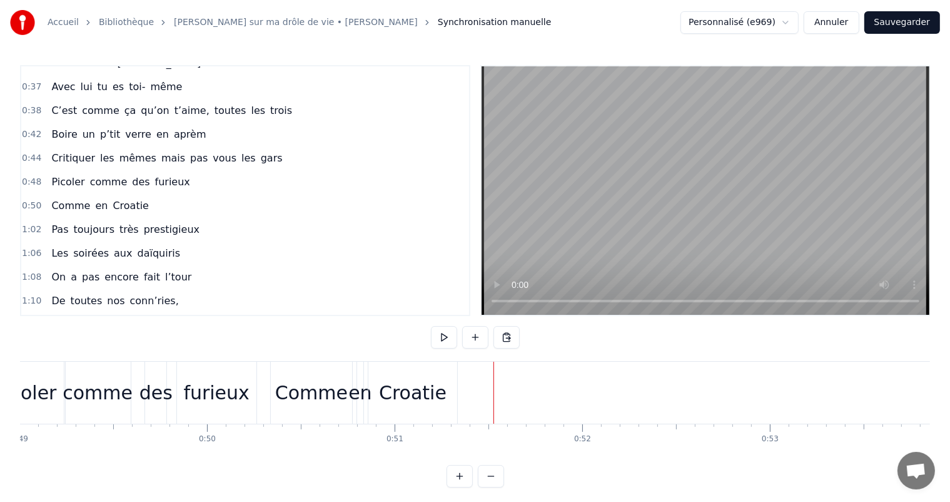
click at [364, 377] on div "Comme en Croatie" at bounding box center [365, 393] width 190 height 62
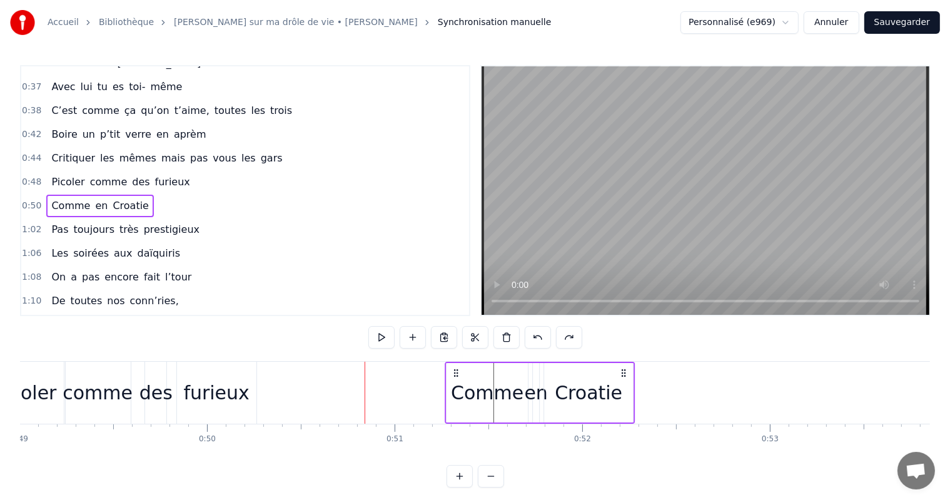
drag, startPoint x: 278, startPoint y: 373, endPoint x: 453, endPoint y: 371, distance: 175.1
click at [453, 371] on icon at bounding box center [456, 373] width 10 height 10
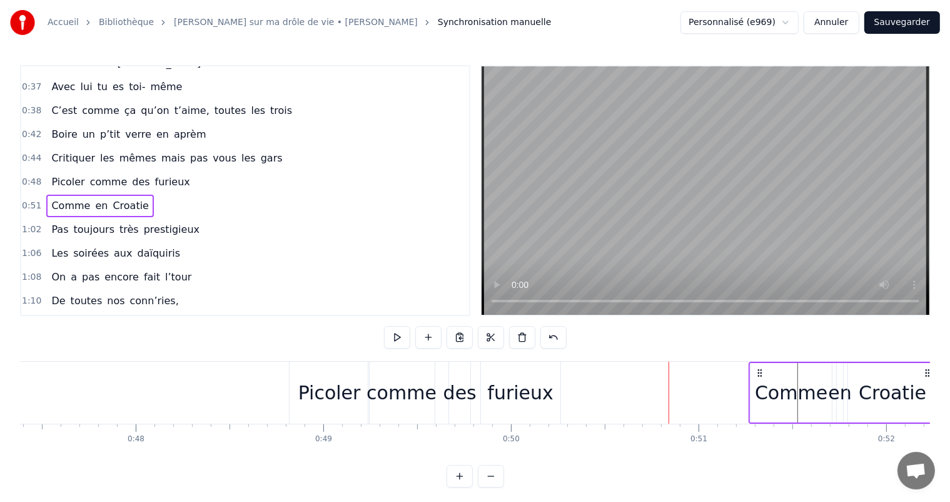
scroll to position [0, 8823]
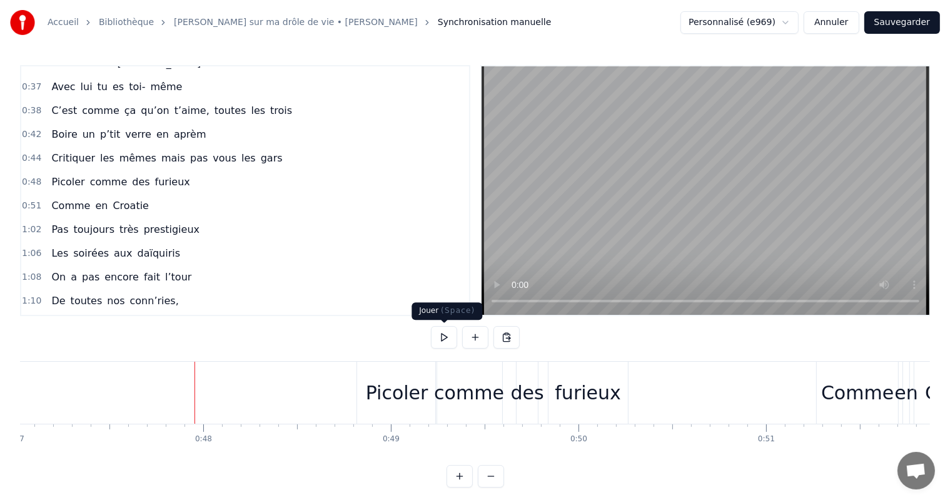
click at [434, 339] on button at bounding box center [444, 337] width 26 height 23
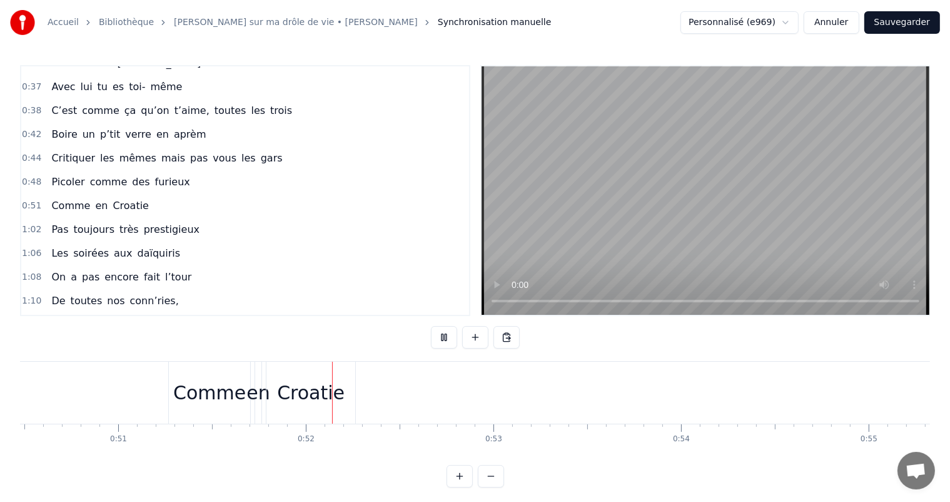
scroll to position [0, 9618]
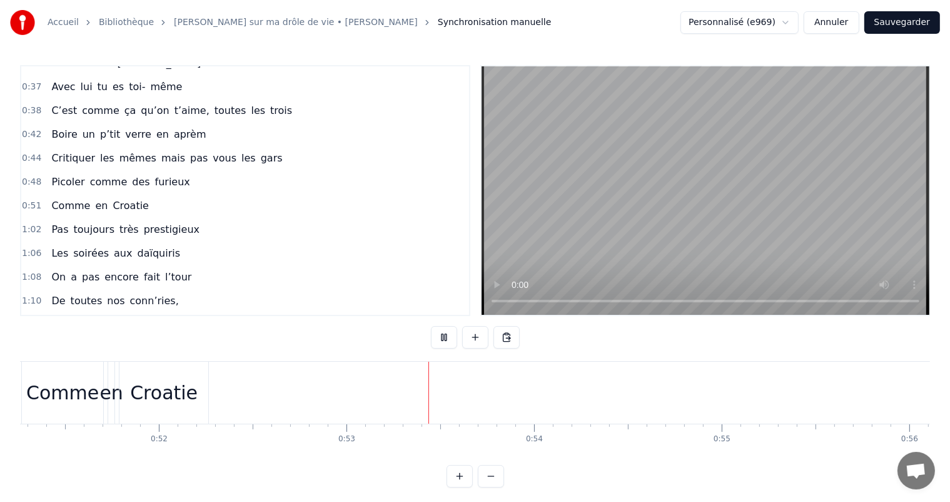
click at [434, 339] on button at bounding box center [444, 337] width 26 height 23
click at [468, 382] on div "Pas toujours très prestigieux" at bounding box center [749, 393] width 787 height 62
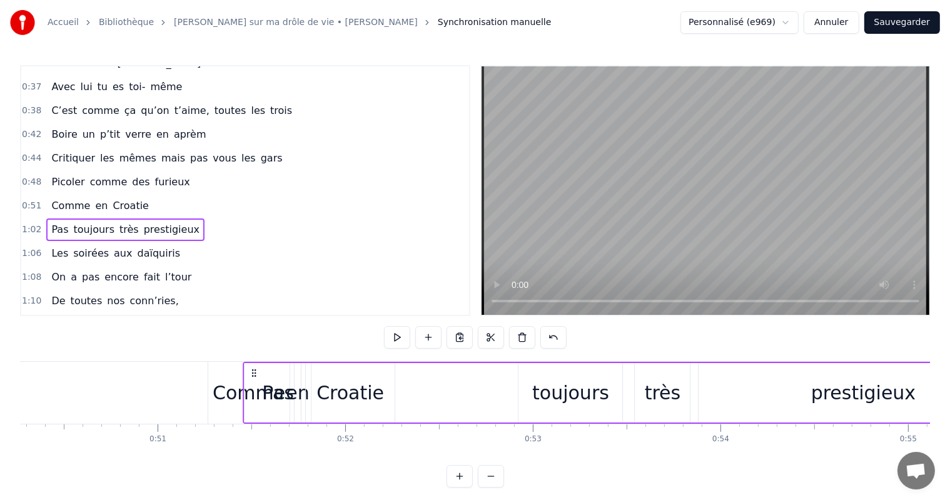
scroll to position [0, 9417]
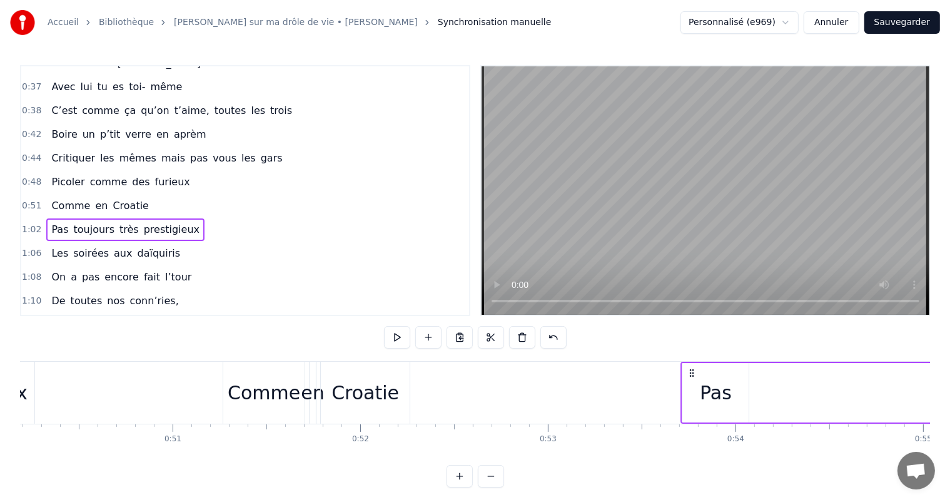
drag, startPoint x: 365, startPoint y: 371, endPoint x: 689, endPoint y: 361, distance: 324.8
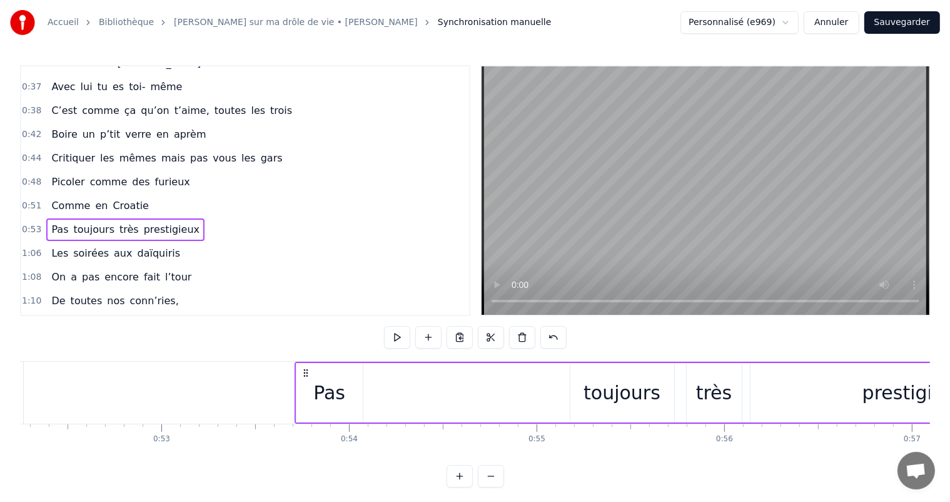
scroll to position [0, 9837]
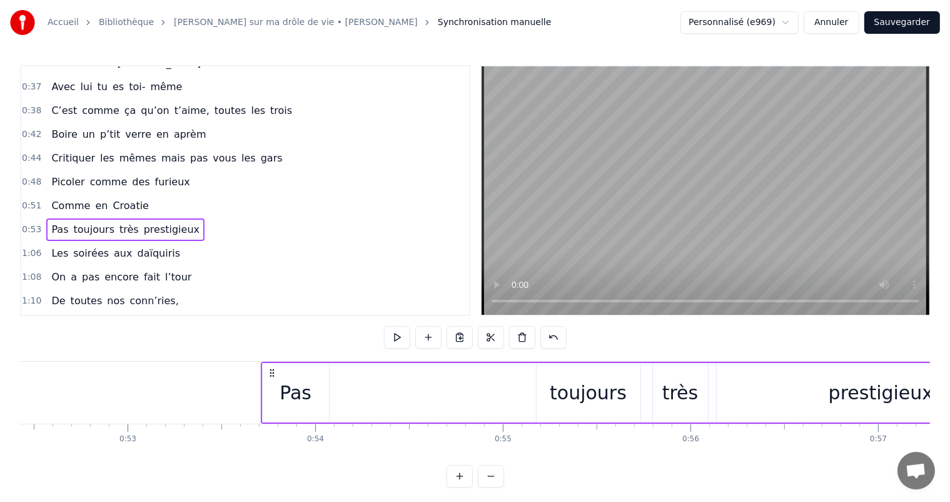
click at [335, 418] on div "Pas toujours très prestigieux" at bounding box center [654, 393] width 787 height 62
click at [312, 400] on div "Pas" at bounding box center [296, 392] width 66 height 59
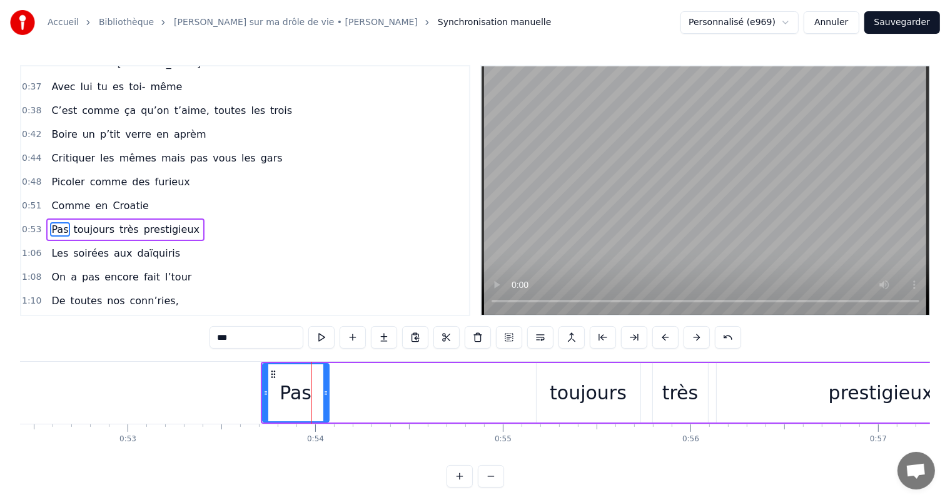
scroll to position [347, 0]
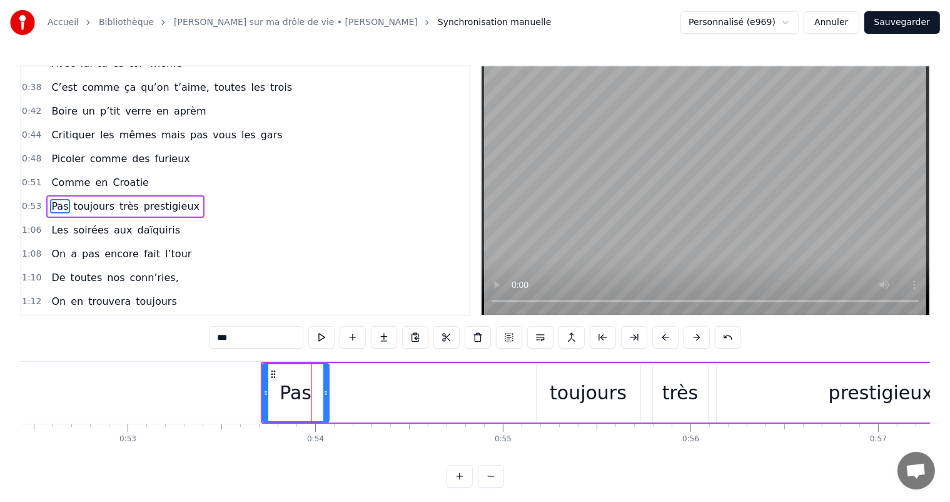
click at [579, 385] on div "toujours" at bounding box center [588, 392] width 77 height 28
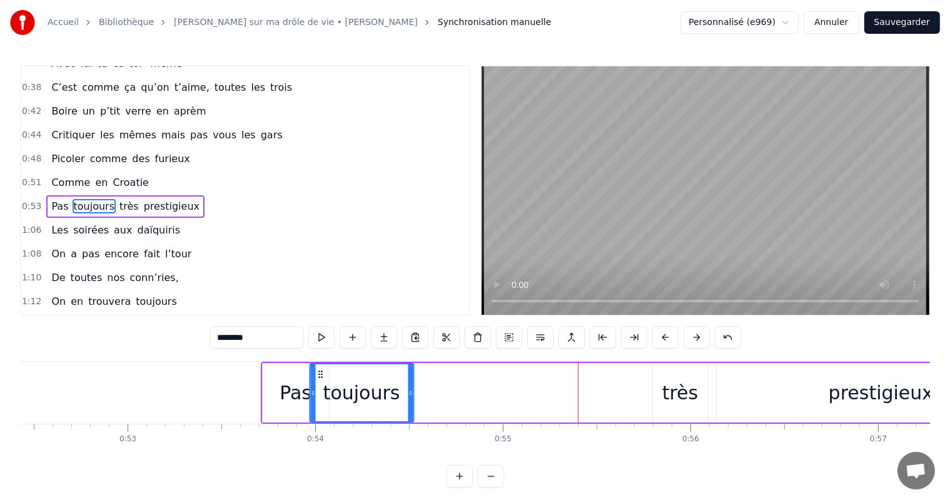
drag, startPoint x: 547, startPoint y: 370, endPoint x: 320, endPoint y: 385, distance: 226.9
click at [320, 385] on div "toujours" at bounding box center [361, 392] width 103 height 57
click at [683, 396] on div "très" at bounding box center [680, 392] width 36 height 28
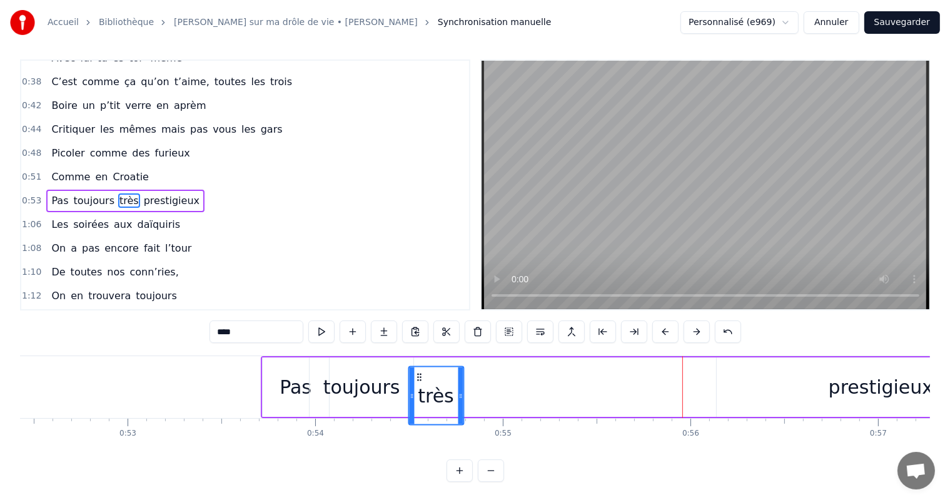
scroll to position [16, 0]
drag, startPoint x: 662, startPoint y: 372, endPoint x: 408, endPoint y: 380, distance: 254.1
click at [408, 380] on div "très" at bounding box center [427, 403] width 54 height 57
click at [871, 373] on div "prestigieux" at bounding box center [881, 387] width 105 height 28
type input "**********"
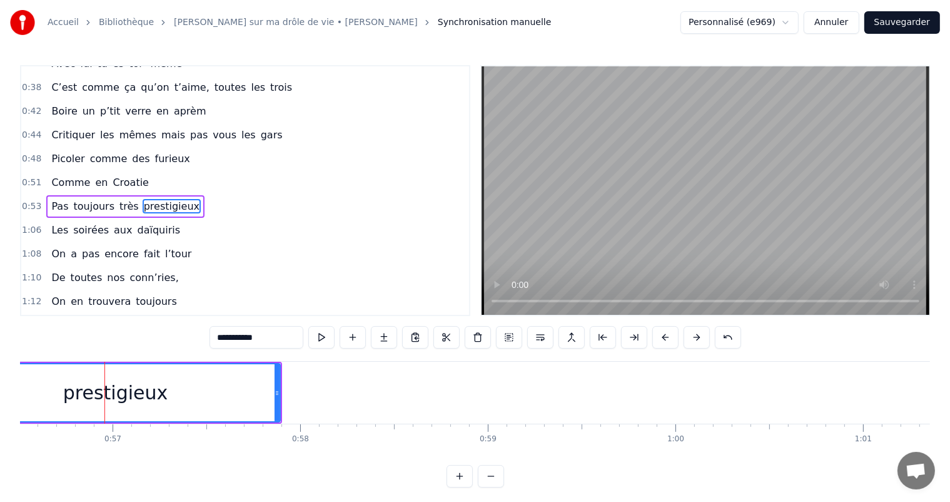
scroll to position [0, 10624]
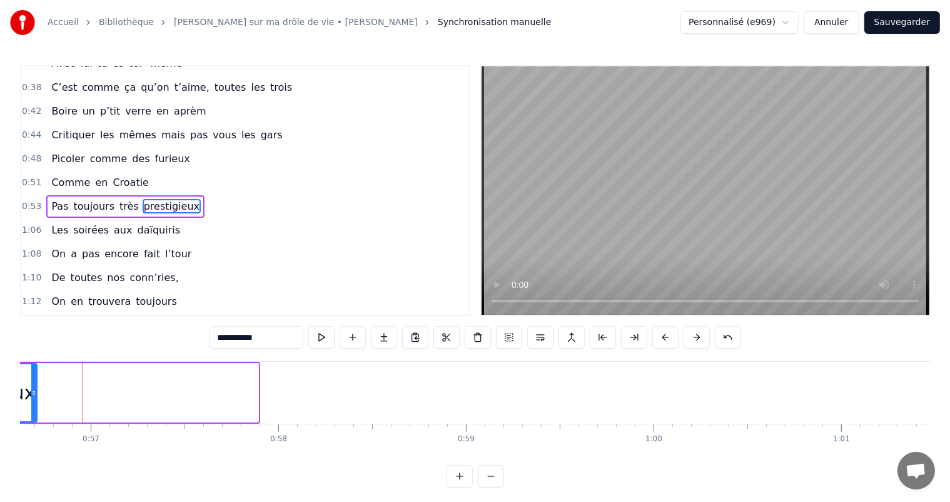
drag, startPoint x: 256, startPoint y: 387, endPoint x: 34, endPoint y: 405, distance: 222.2
click at [34, 405] on div at bounding box center [33, 392] width 5 height 57
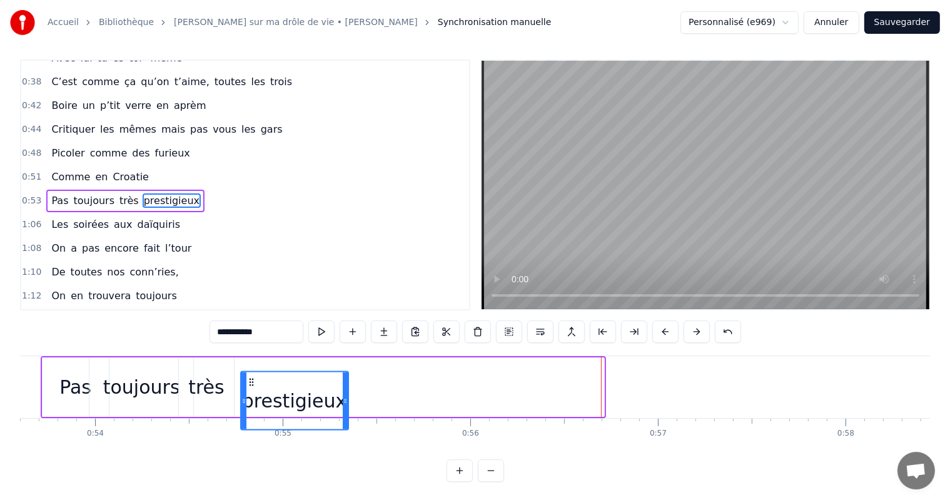
scroll to position [16, 0]
drag, startPoint x: 508, startPoint y: 368, endPoint x: 245, endPoint y: 368, distance: 263.3
click at [245, 380] on icon at bounding box center [244, 385] width 10 height 10
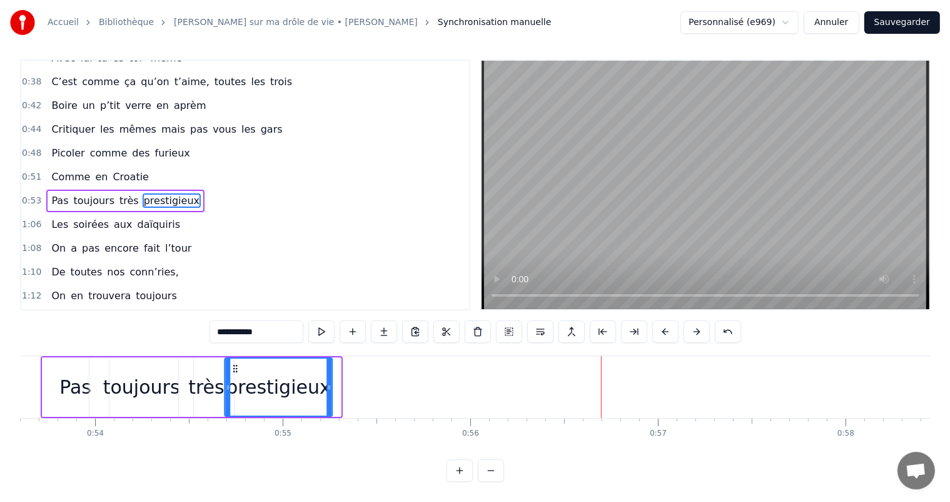
drag, startPoint x: 243, startPoint y: 356, endPoint x: 235, endPoint y: 356, distance: 8.1
click at [235, 363] on icon at bounding box center [235, 368] width 10 height 10
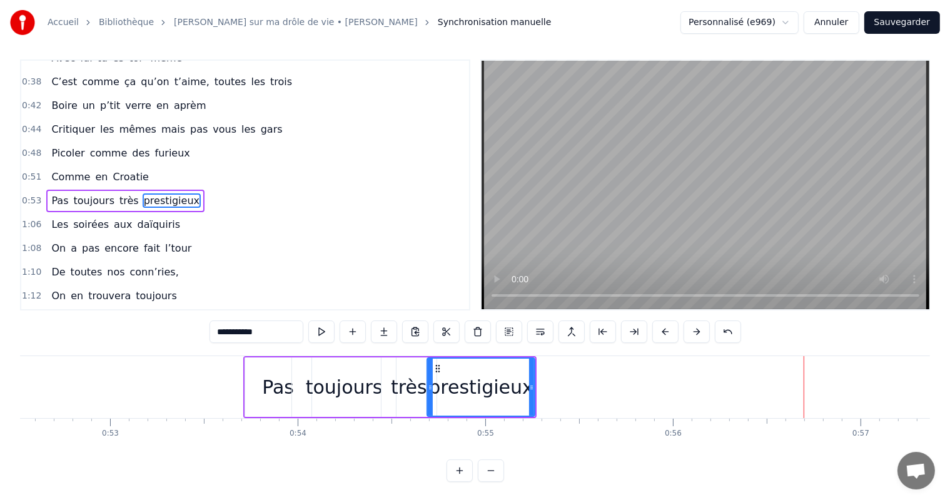
scroll to position [0, 9668]
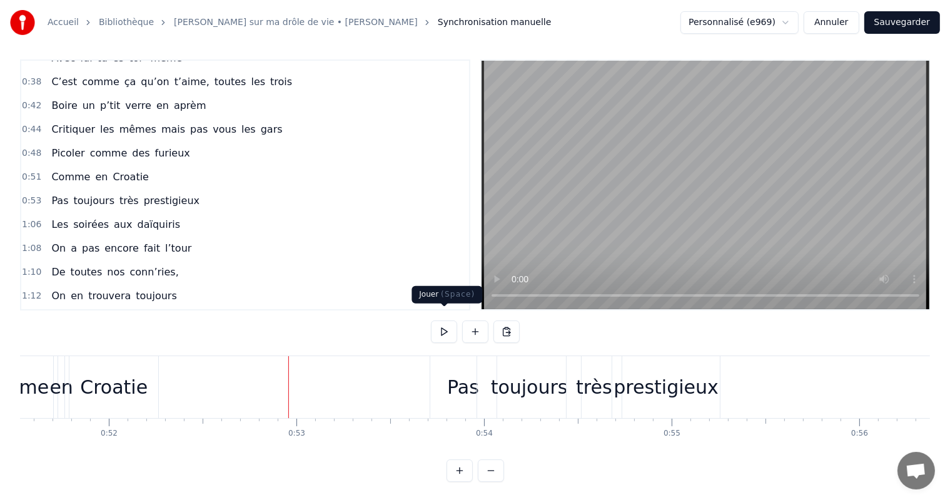
click at [443, 320] on button at bounding box center [444, 331] width 26 height 23
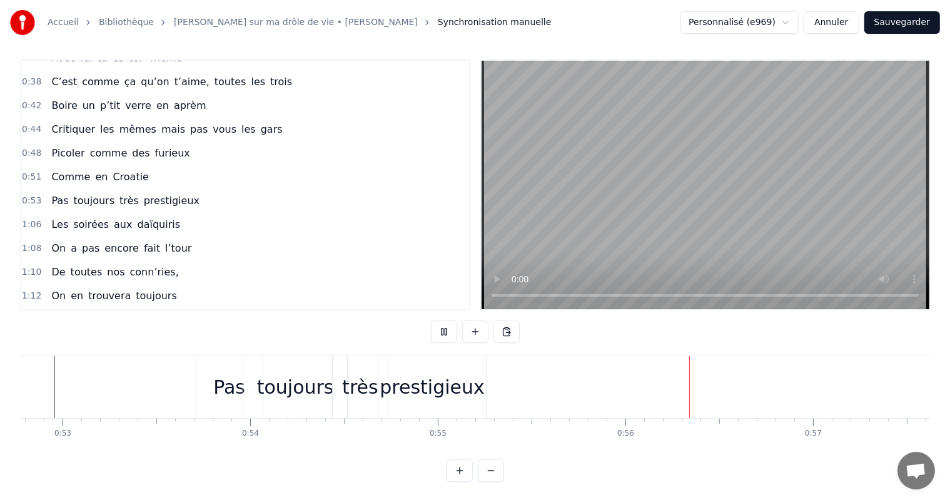
click at [443, 320] on button at bounding box center [444, 331] width 26 height 23
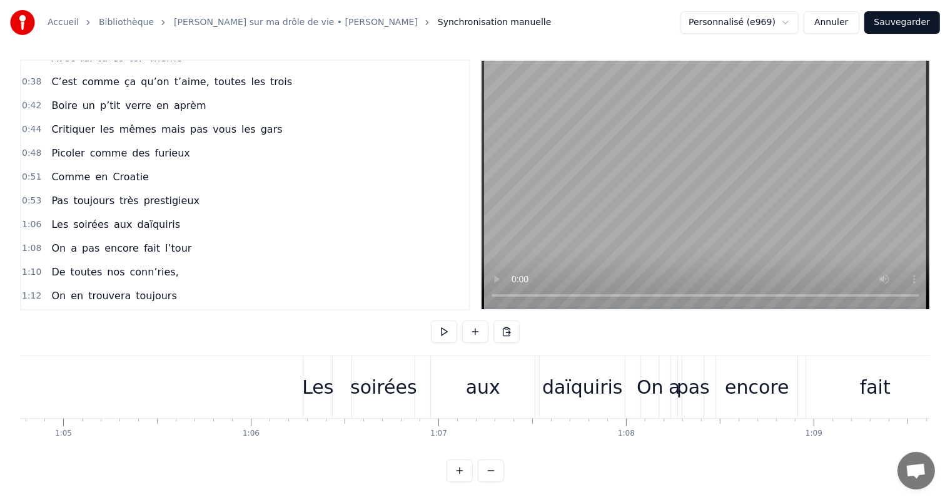
scroll to position [0, 12118]
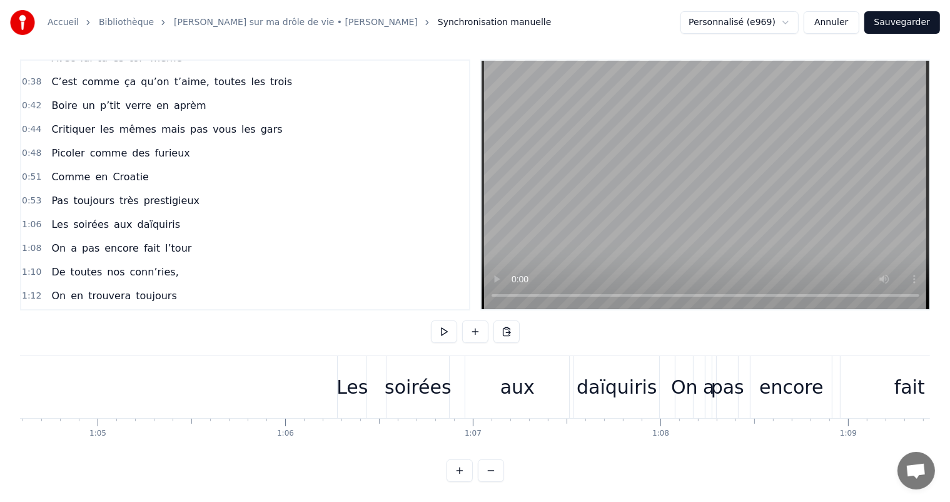
click at [370, 389] on div "Les soirées aux daïquiris" at bounding box center [499, 387] width 325 height 62
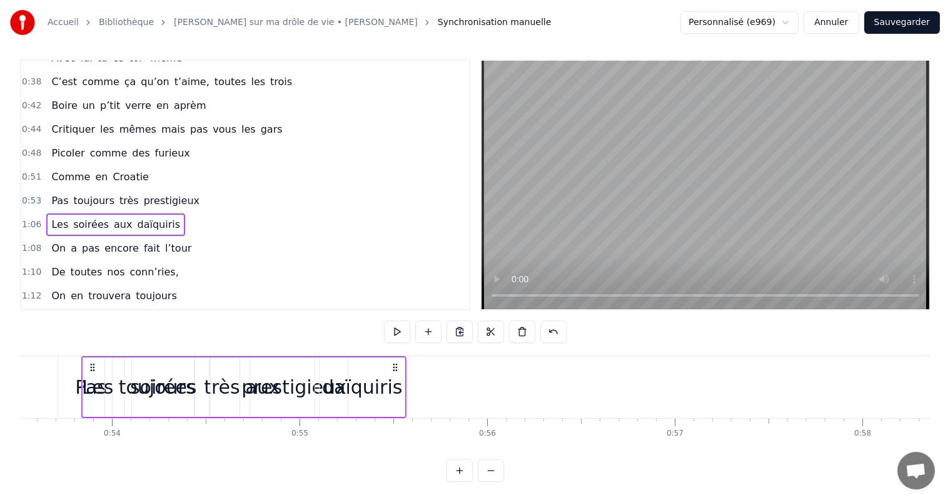
scroll to position [0, 10032]
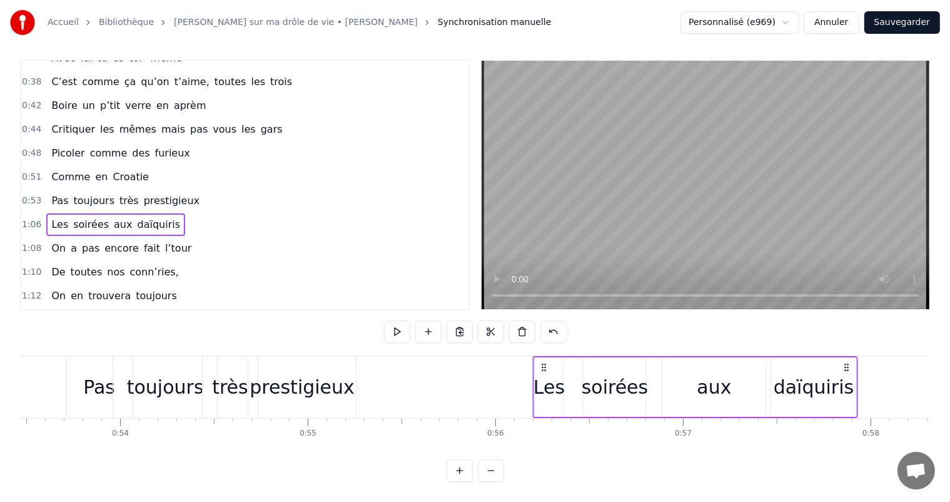
drag, startPoint x: 346, startPoint y: 352, endPoint x: 542, endPoint y: 385, distance: 198.5
click at [542, 385] on div "Les soirées aux daïquiris" at bounding box center [695, 387] width 325 height 62
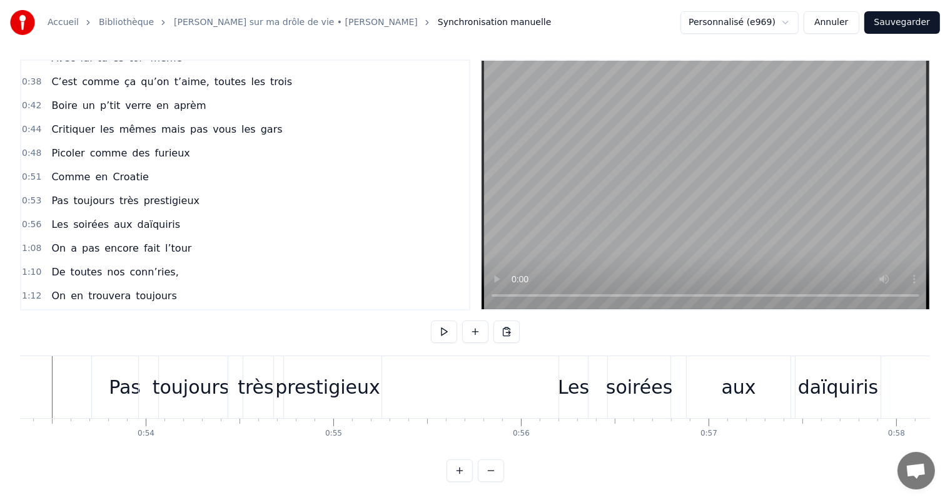
scroll to position [0, 9975]
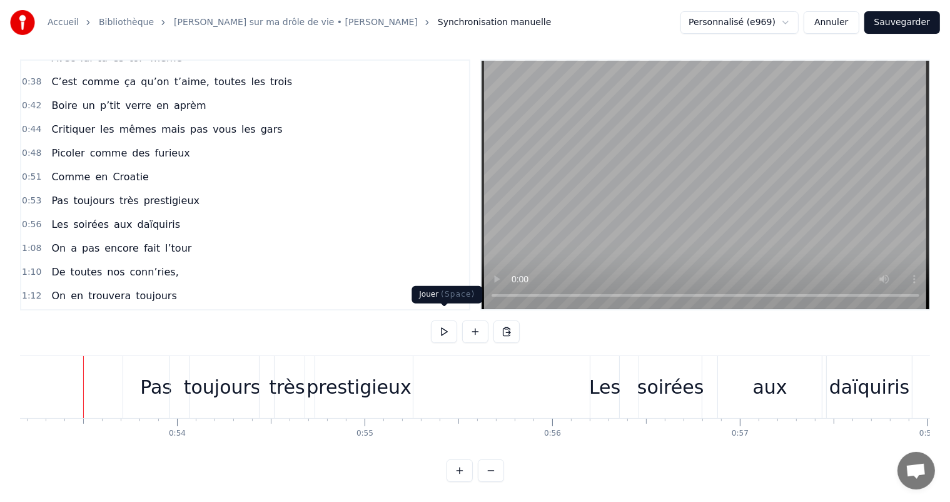
click at [450, 320] on button at bounding box center [444, 331] width 26 height 23
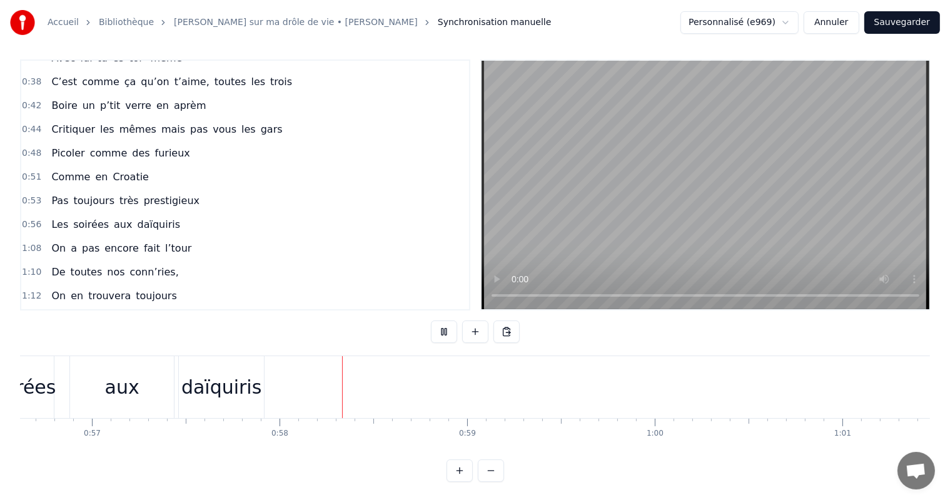
scroll to position [0, 10770]
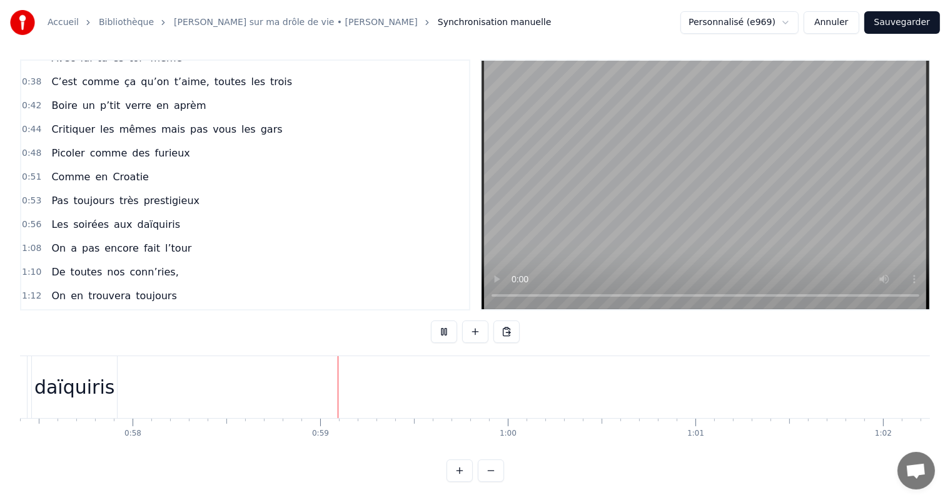
click at [450, 320] on button at bounding box center [444, 331] width 26 height 23
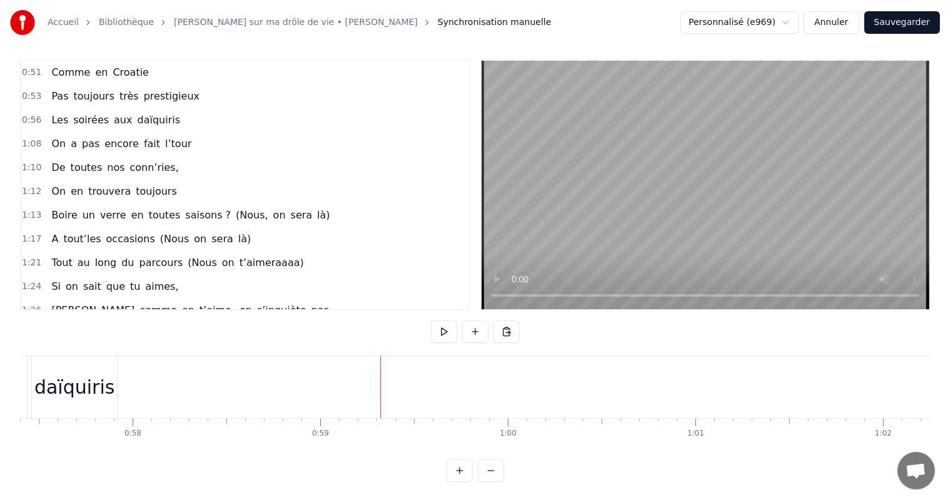
scroll to position [472, 0]
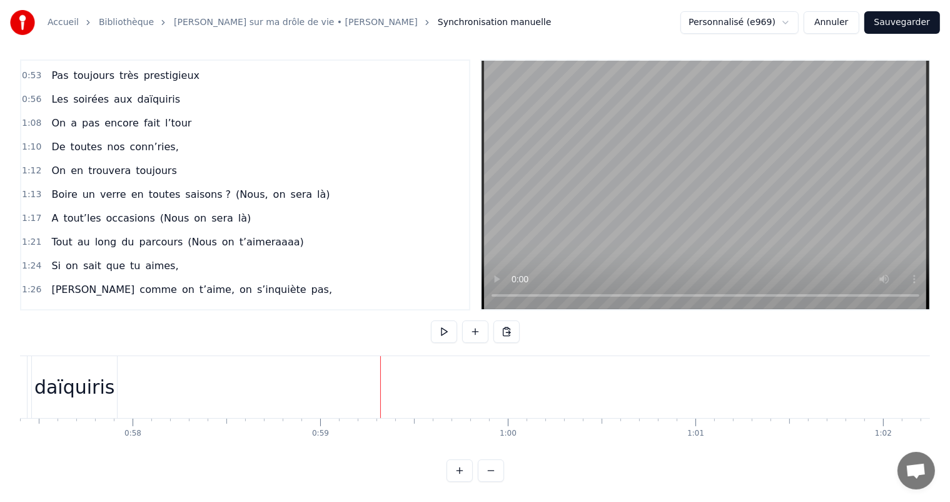
click at [143, 116] on span "fait" at bounding box center [152, 123] width 19 height 14
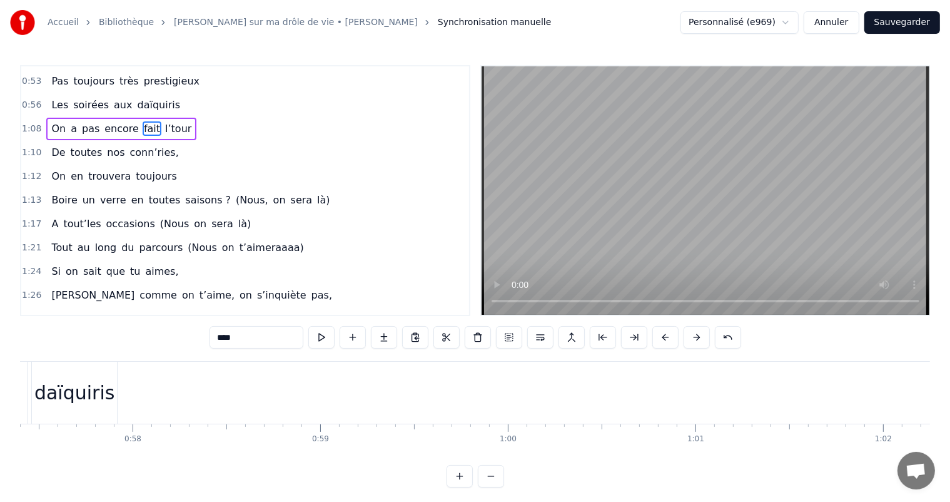
scroll to position [393, 0]
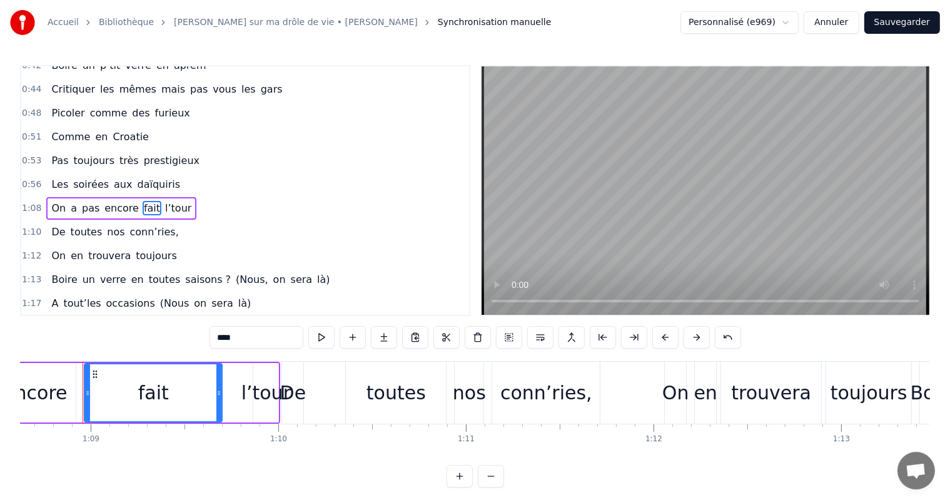
click at [31, 202] on span "1:08" at bounding box center [31, 208] width 19 height 13
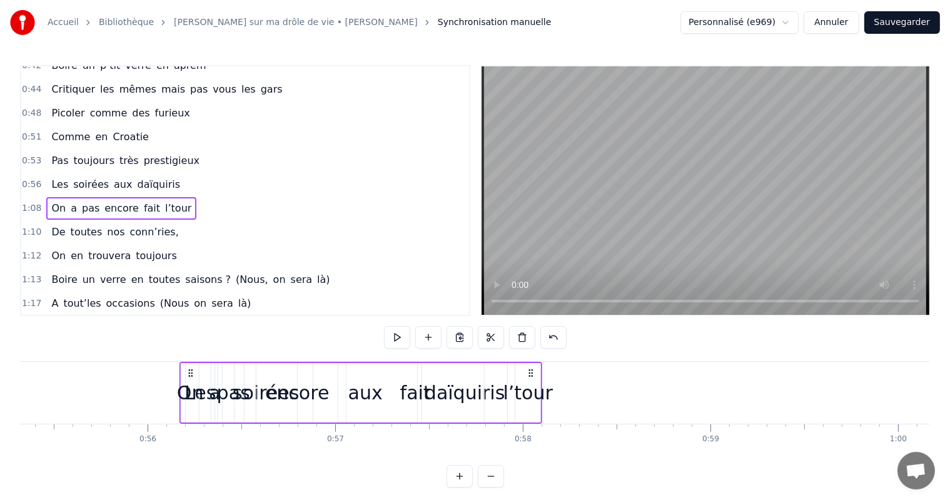
scroll to position [0, 10377]
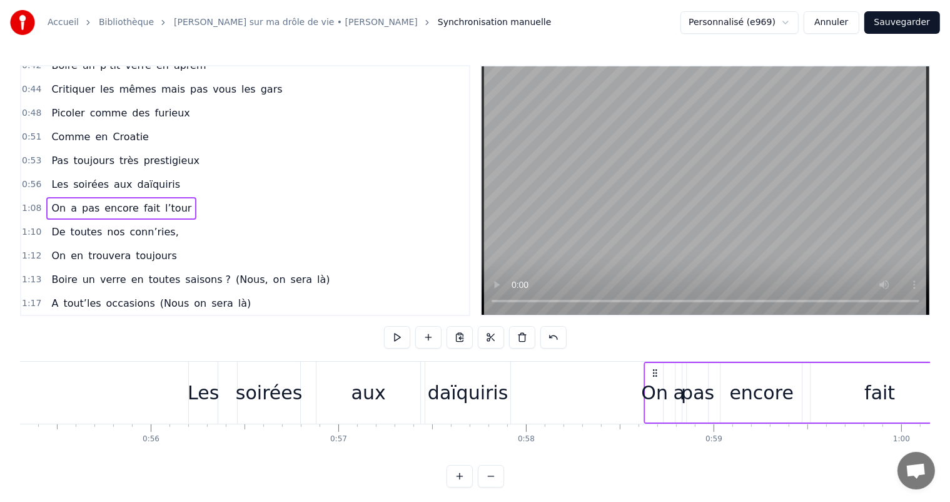
drag, startPoint x: 95, startPoint y: 370, endPoint x: 656, endPoint y: 387, distance: 561.3
click at [656, 387] on div "On a pas encore fait l’tour" at bounding box center [825, 393] width 363 height 62
click at [58, 360] on div "0:00 Votre relation est faite 0:03 Pour durer une vie 0:05 Mais pour en faire u…" at bounding box center [475, 276] width 910 height 422
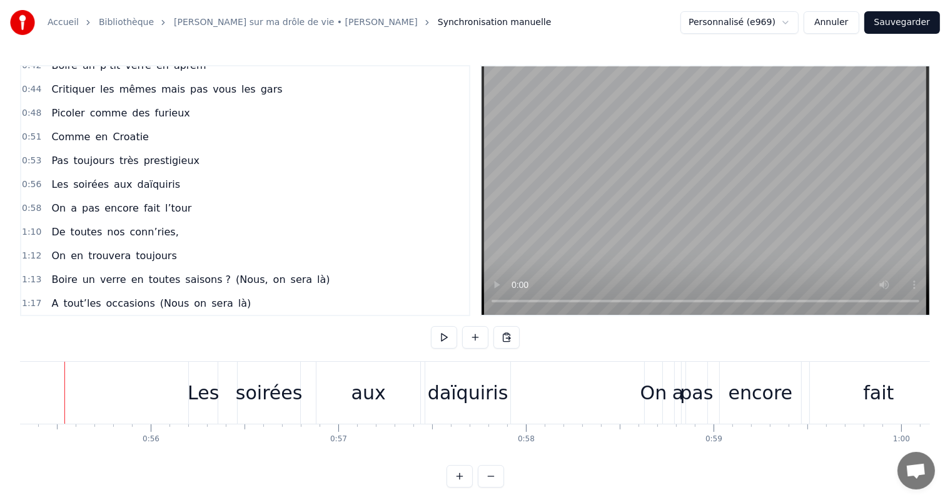
scroll to position [0, 10358]
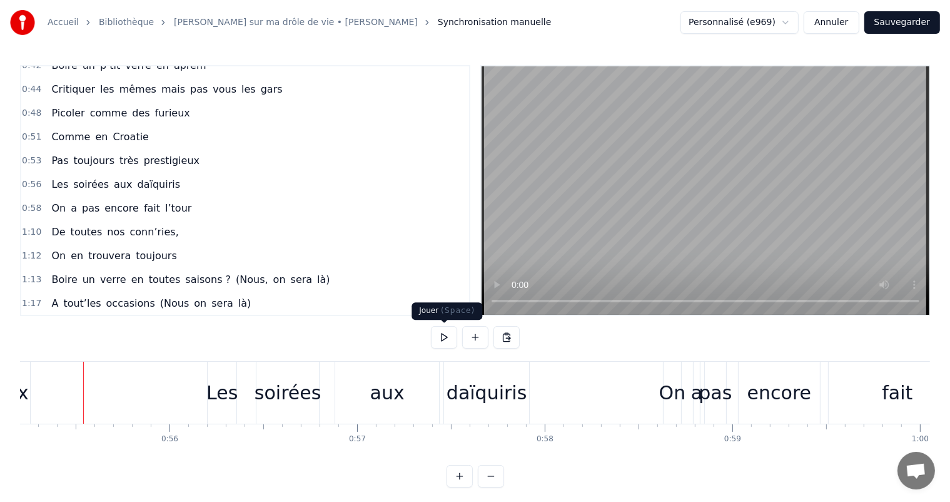
click at [444, 343] on button at bounding box center [444, 337] width 26 height 23
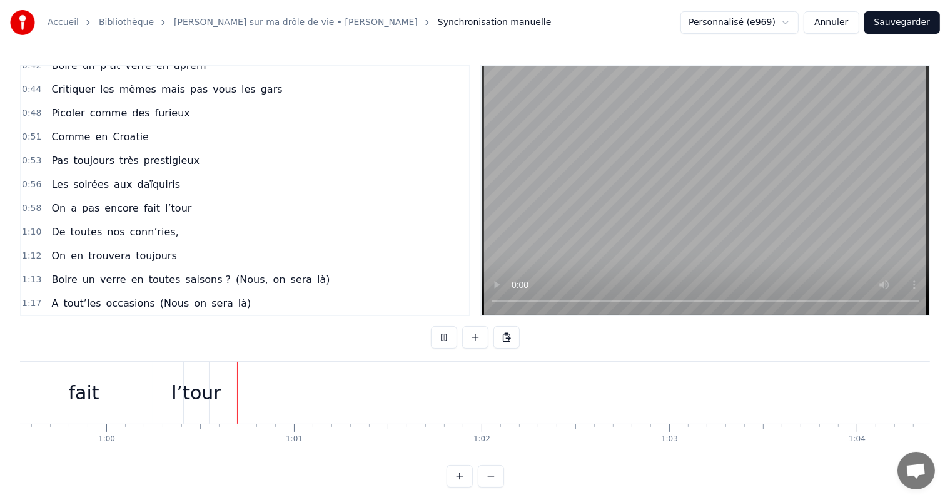
scroll to position [0, 11196]
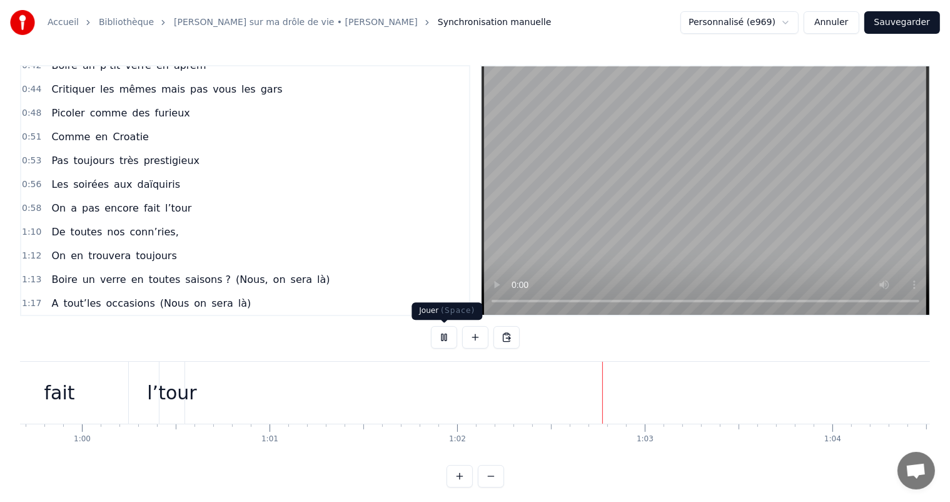
click at [433, 341] on button at bounding box center [444, 337] width 26 height 23
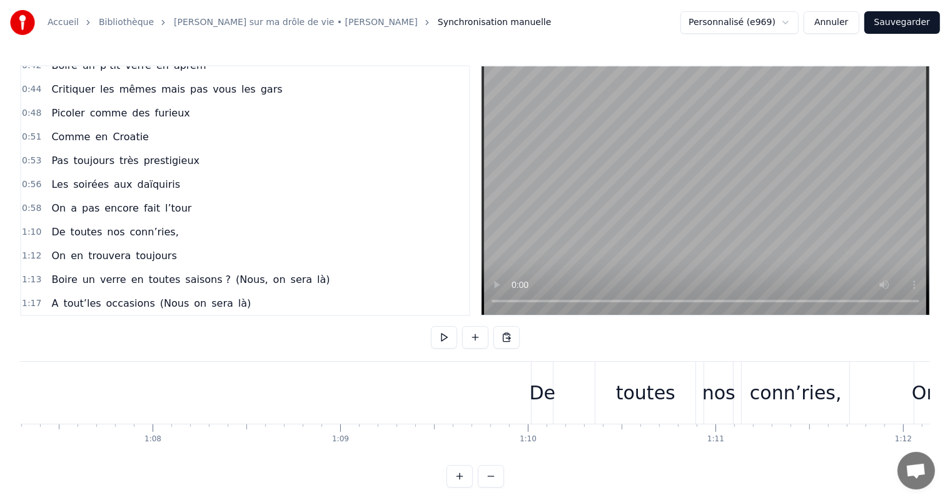
scroll to position [0, 12913]
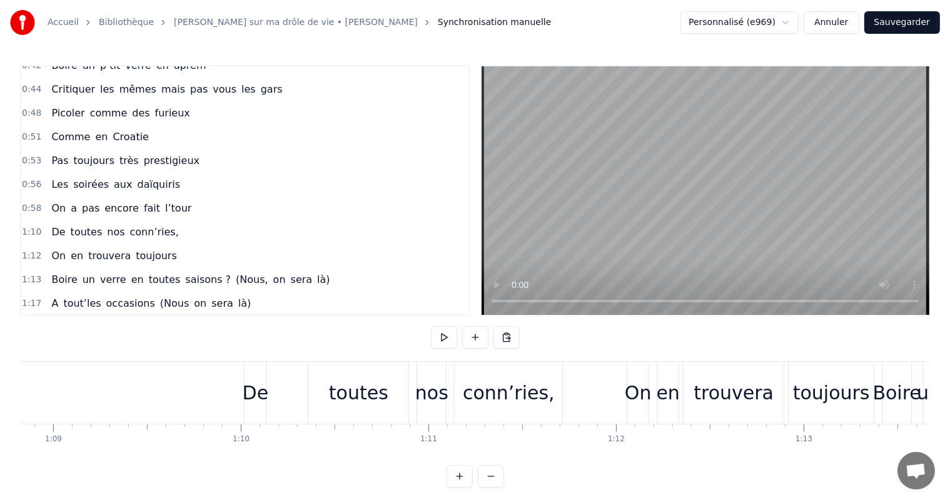
click at [295, 388] on div "De toutes nos conn’ries," at bounding box center [404, 393] width 321 height 62
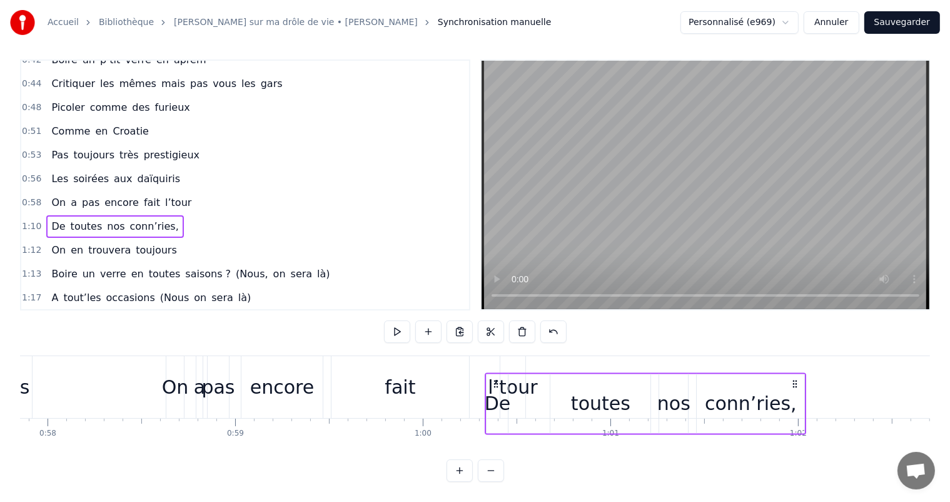
scroll to position [16, 0]
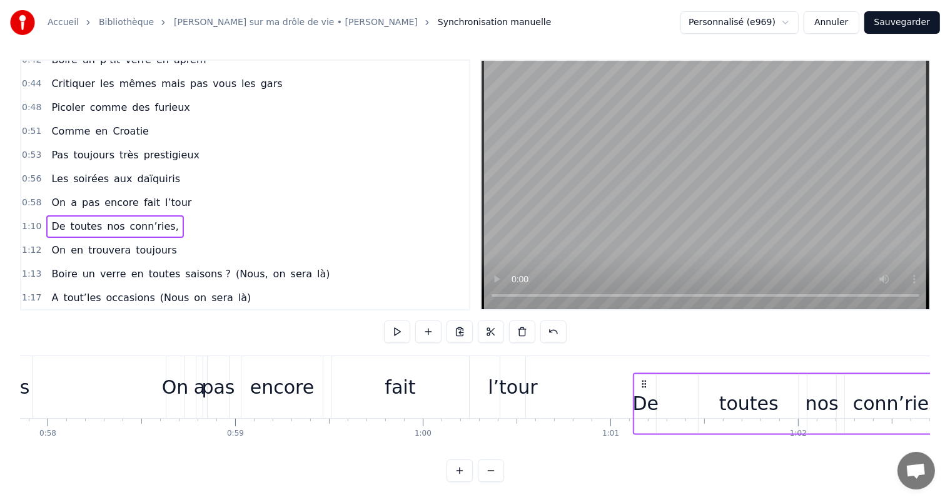
drag, startPoint x: 258, startPoint y: 367, endPoint x: 646, endPoint y: 383, distance: 388.7
click at [646, 383] on div "De toutes nos conn’ries," at bounding box center [794, 403] width 321 height 62
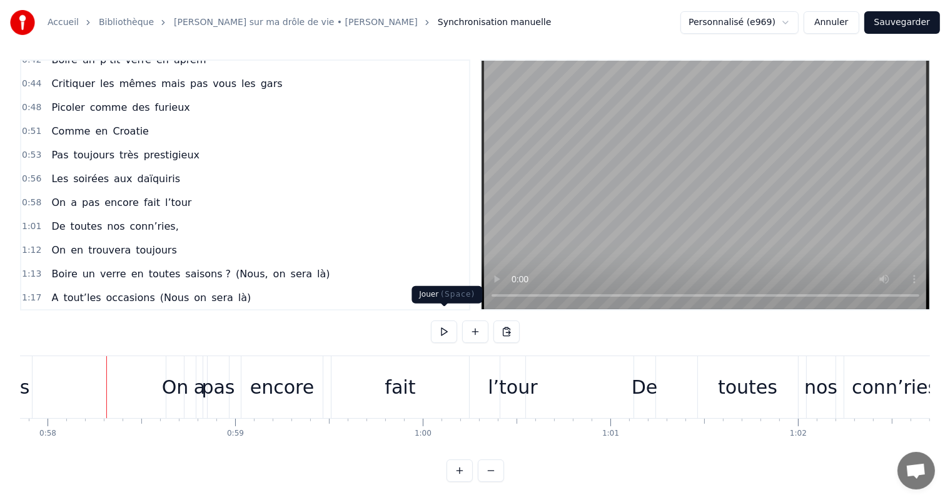
click at [445, 321] on button at bounding box center [444, 331] width 26 height 23
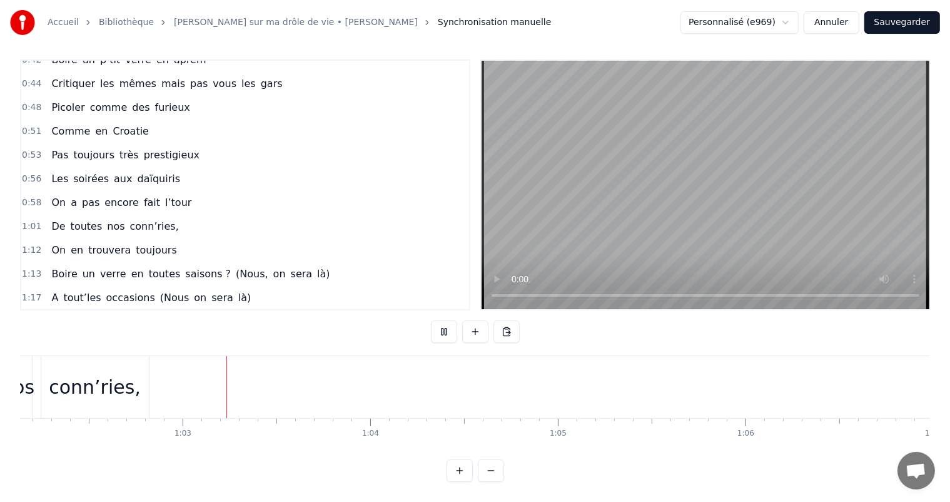
scroll to position [0, 11669]
click at [445, 321] on button at bounding box center [444, 331] width 26 height 23
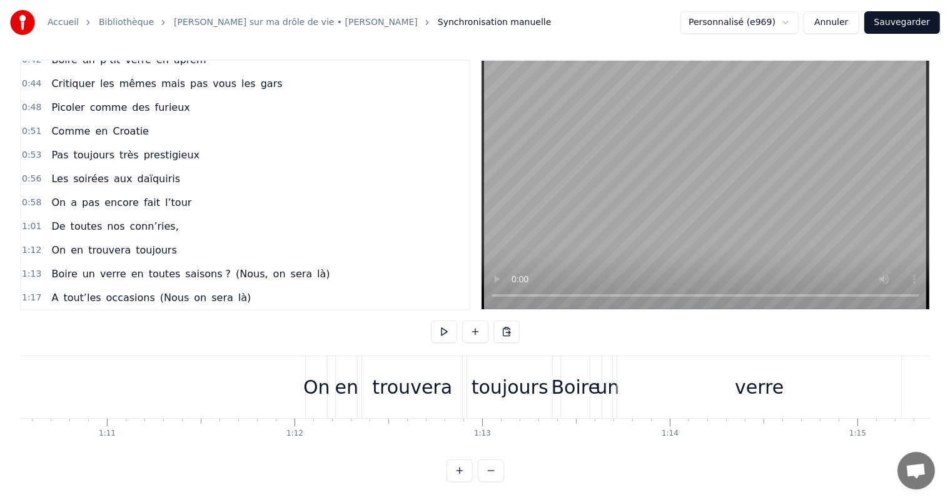
scroll to position [0, 13252]
click at [321, 356] on div "en" at bounding box center [329, 387] width 21 height 62
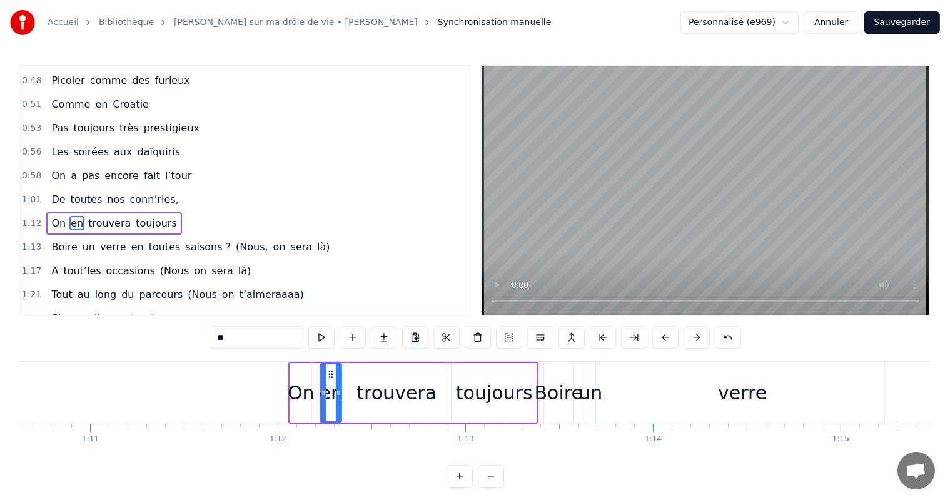
scroll to position [439, 0]
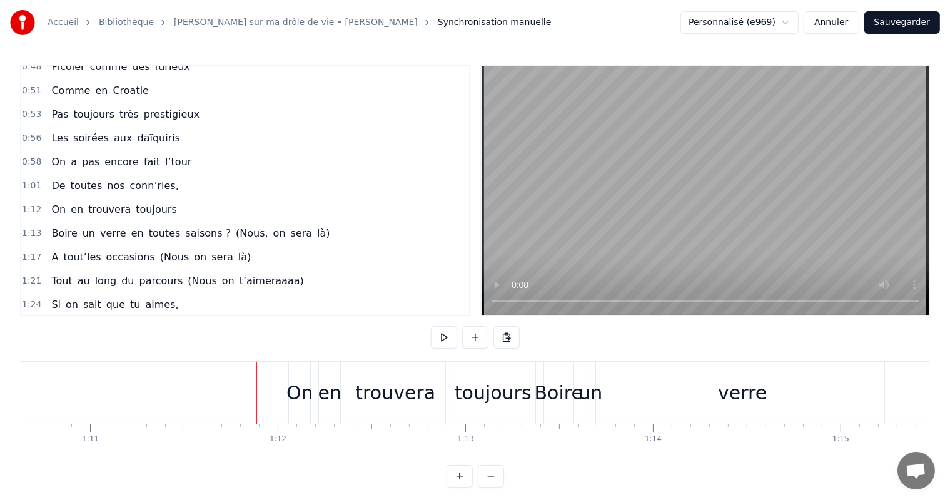
click at [344, 418] on div "On en trouvera toujours" at bounding box center [413, 393] width 250 height 62
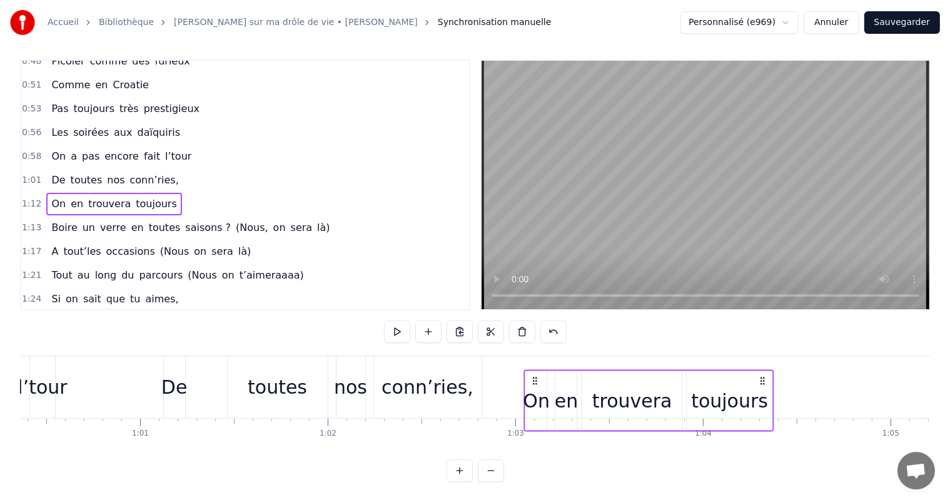
scroll to position [16, 0]
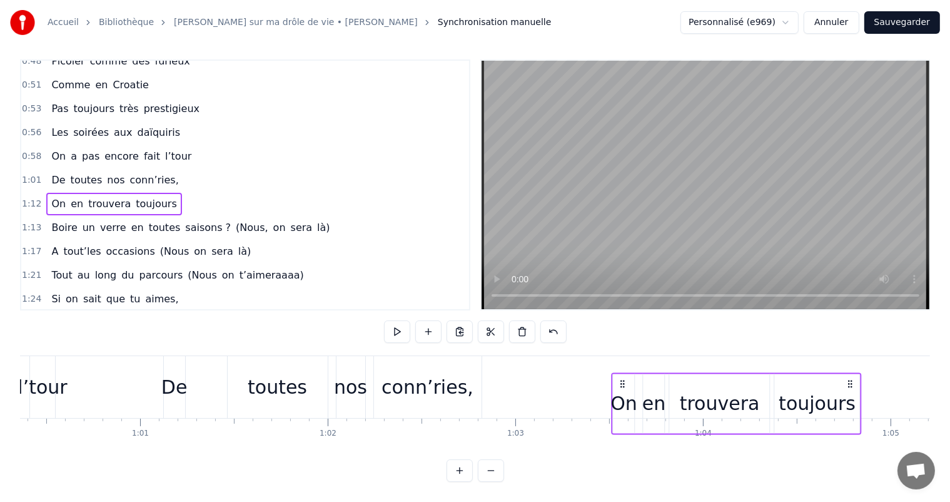
drag, startPoint x: 298, startPoint y: 373, endPoint x: 620, endPoint y: 381, distance: 322.8
click at [620, 381] on div "On en trouvera toujours" at bounding box center [737, 403] width 250 height 62
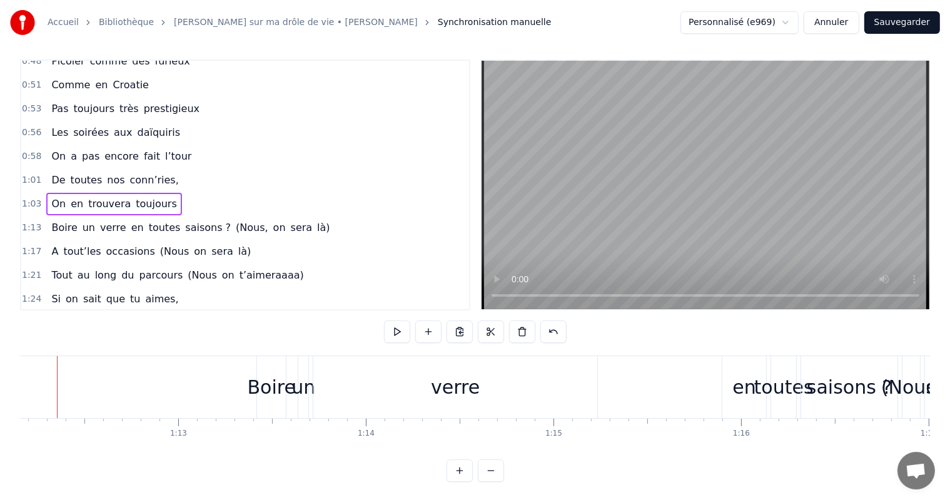
scroll to position [0, 13556]
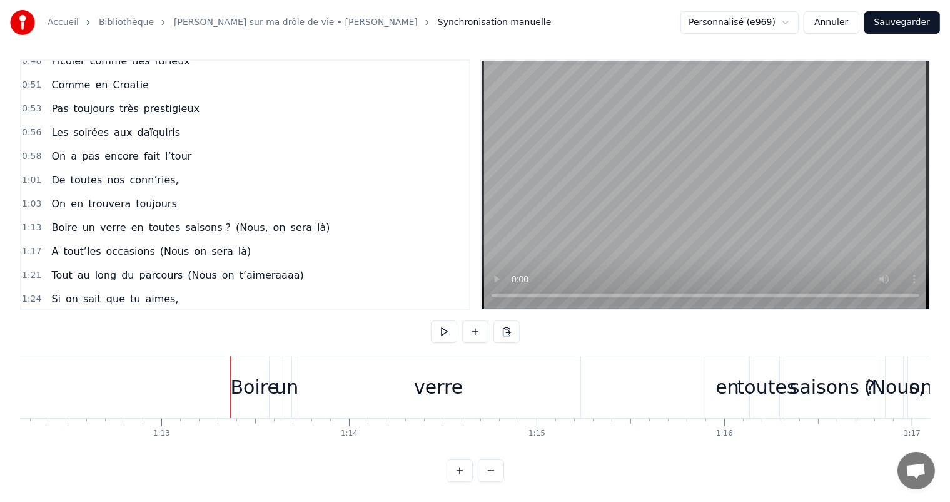
click at [542, 405] on div "verre" at bounding box center [438, 387] width 285 height 62
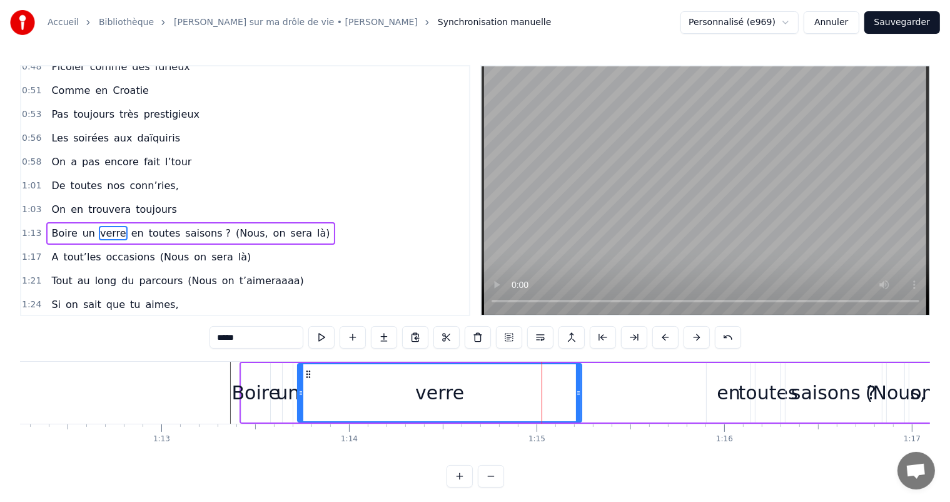
scroll to position [462, 0]
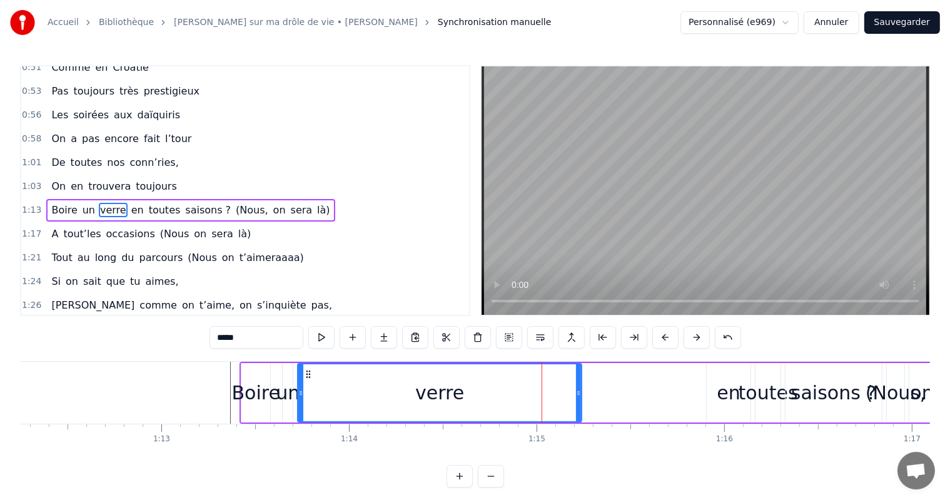
click at [175, 347] on div "0:00 Votre relation est faite 0:03 Pour durer une vie 0:05 Mais pour en faire u…" at bounding box center [475, 276] width 910 height 422
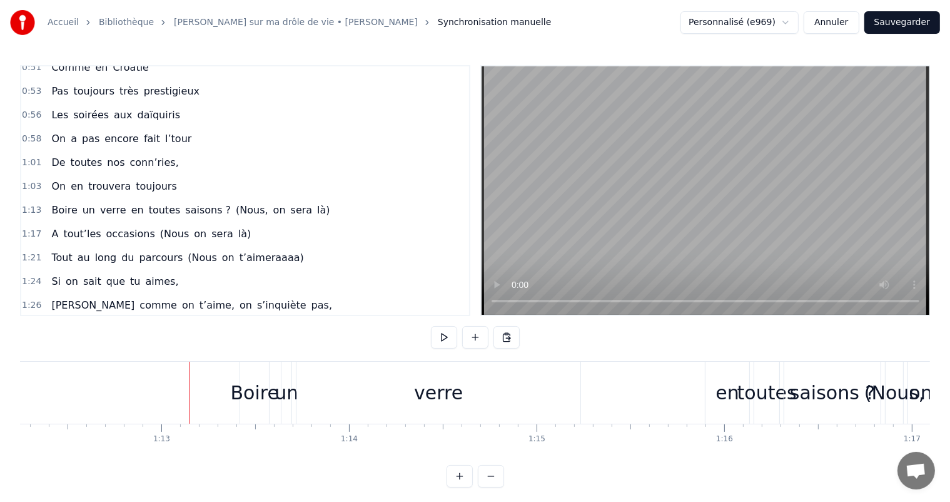
click at [270, 368] on div "Boire un verre en toutes saisons ? (Nous, on sera là)" at bounding box center [633, 393] width 787 height 62
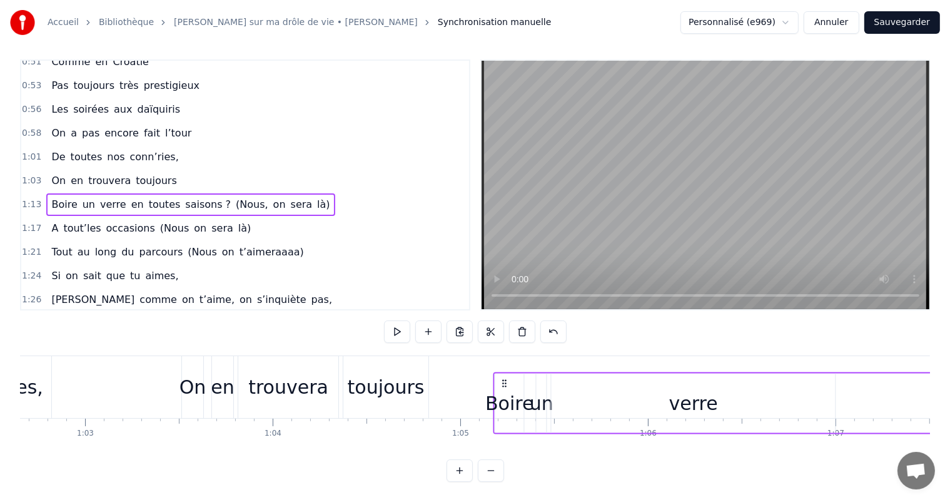
scroll to position [16, 0]
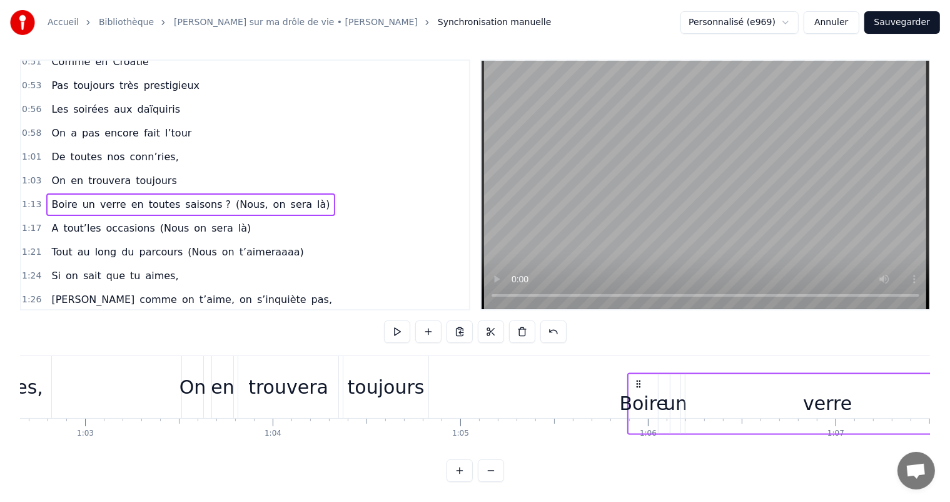
drag, startPoint x: 251, startPoint y: 371, endPoint x: 639, endPoint y: 373, distance: 388.4
click at [639, 378] on icon at bounding box center [639, 383] width 10 height 10
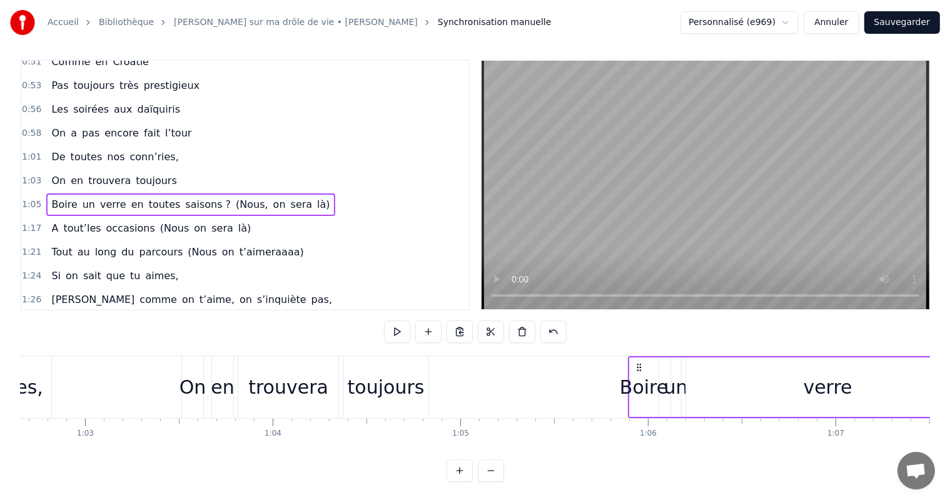
drag, startPoint x: 392, startPoint y: 449, endPoint x: 380, endPoint y: 445, distance: 12.5
click at [380, 445] on div "0:00 Votre relation est faite 0:03 Pour durer une vie 0:05 Mais pour en faire u…" at bounding box center [475, 270] width 910 height 422
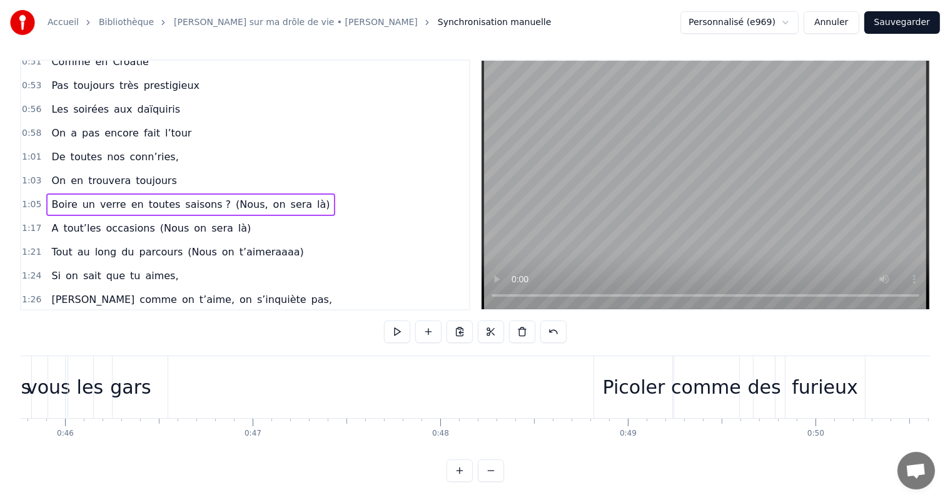
scroll to position [0, 8518]
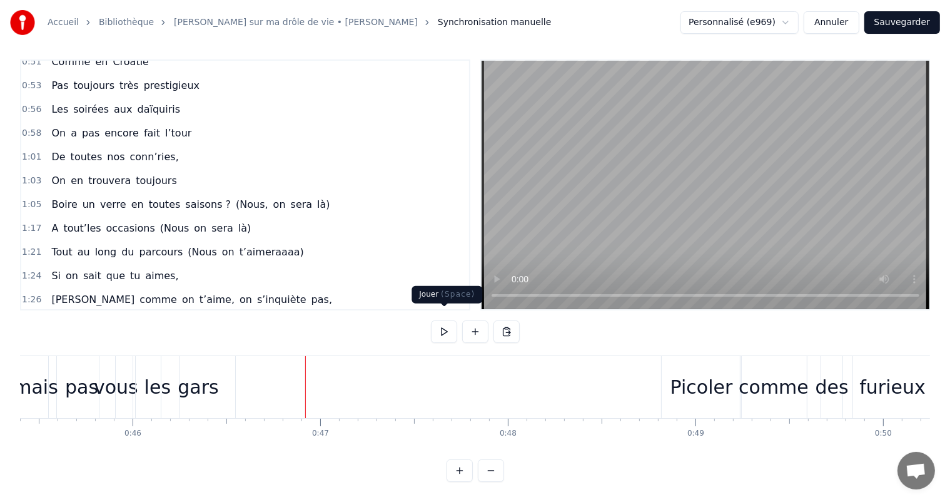
click at [437, 326] on button at bounding box center [444, 331] width 26 height 23
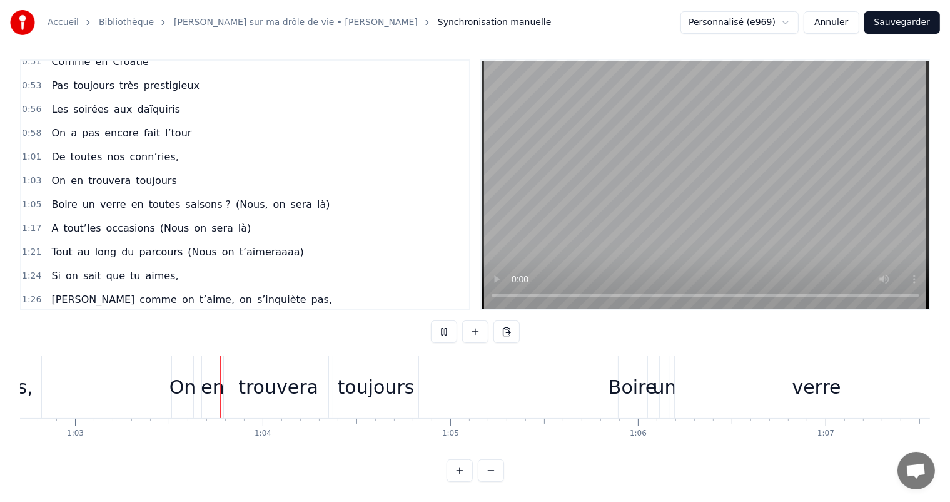
scroll to position [0, 11773]
click at [437, 325] on button at bounding box center [444, 331] width 26 height 23
click at [450, 320] on button at bounding box center [444, 331] width 26 height 23
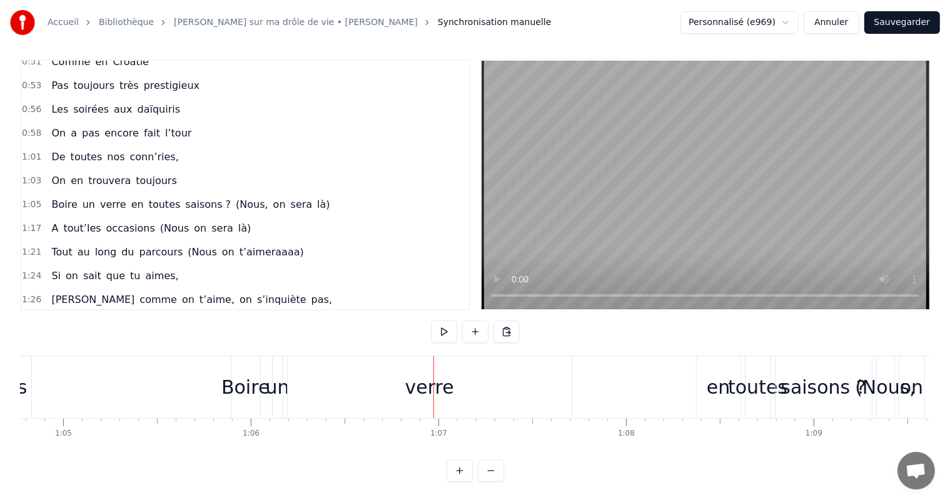
scroll to position [0, 12170]
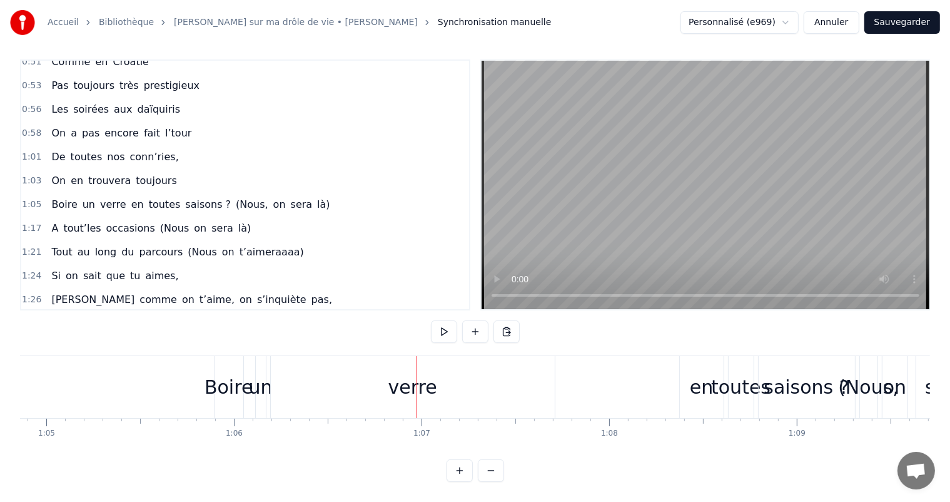
click at [288, 368] on div "verre" at bounding box center [413, 387] width 284 height 62
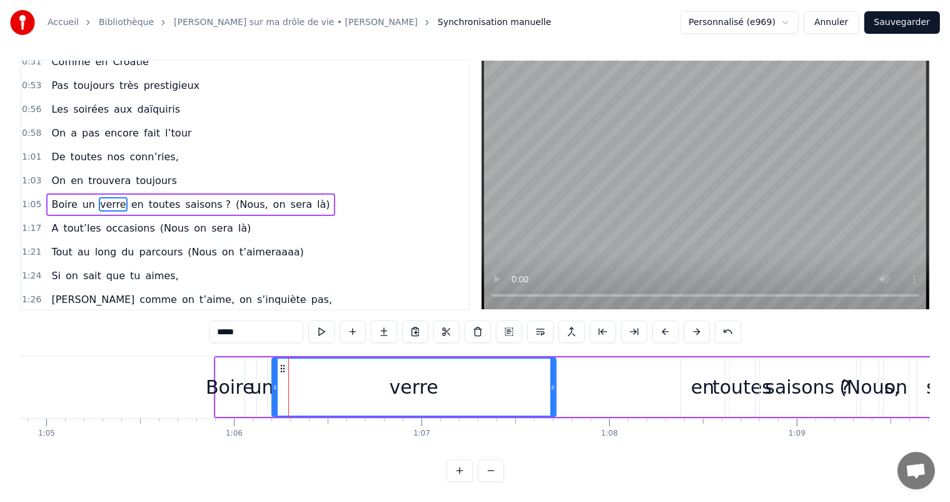
scroll to position [0, 0]
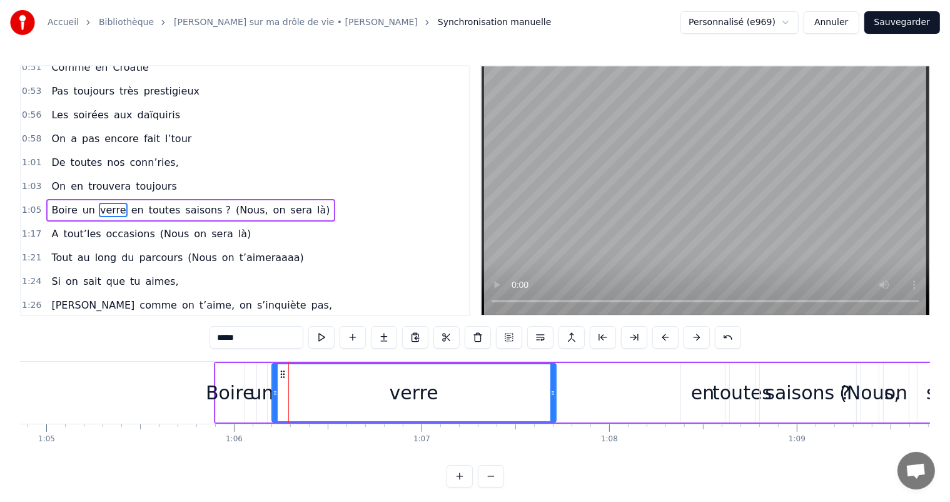
click at [198, 352] on div "0:00 Votre relation est faite 0:03 Pour durer une vie 0:05 Mais pour en faire u…" at bounding box center [475, 276] width 910 height 422
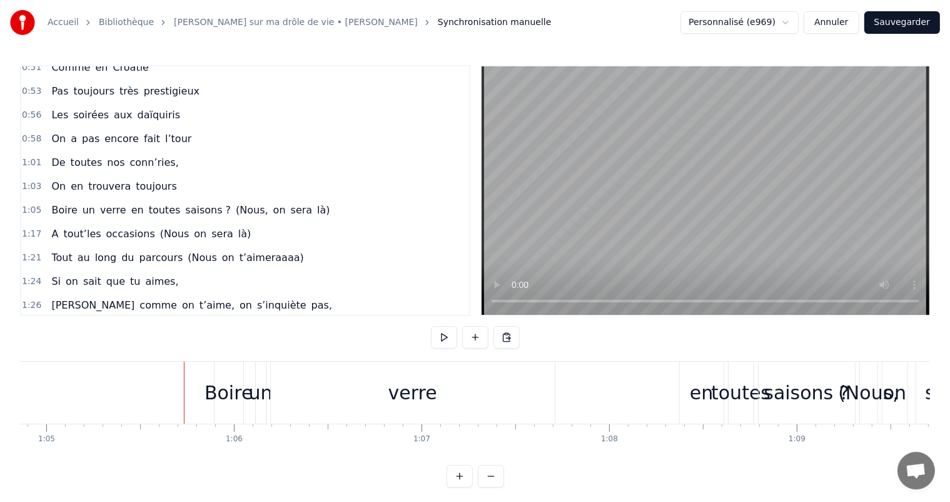
click at [267, 408] on div "Boire un verre en toutes saisons ? (Nous, on sera là)" at bounding box center [607, 393] width 787 height 62
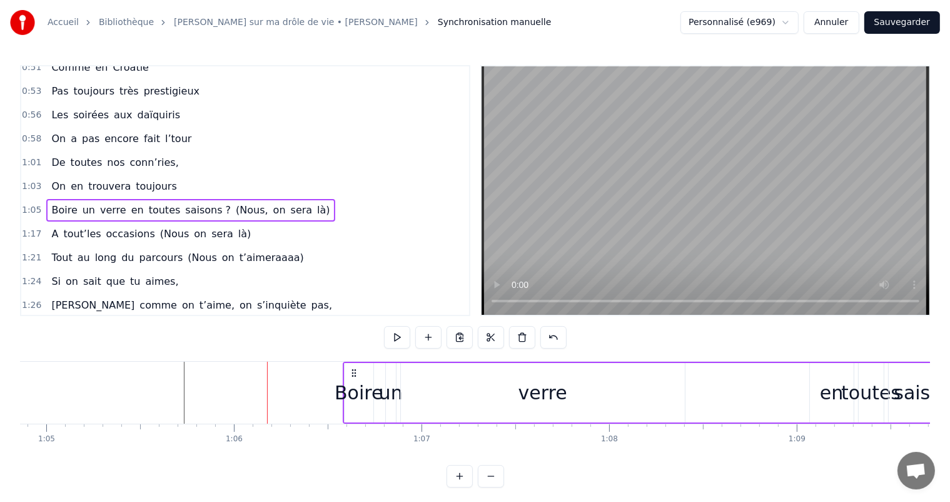
drag, startPoint x: 226, startPoint y: 369, endPoint x: 355, endPoint y: 381, distance: 129.4
click at [355, 381] on div "Boire un verre en toutes saisons ? (Nous, on sera là)" at bounding box center [735, 393] width 787 height 62
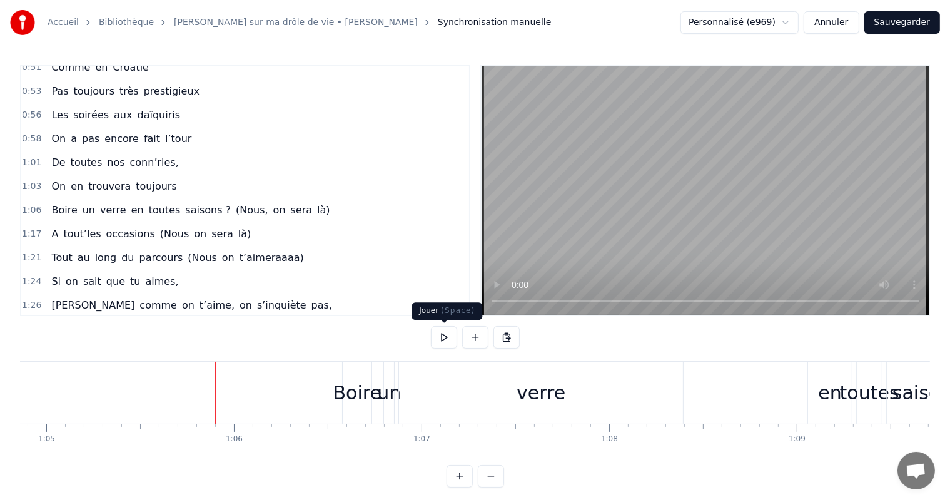
click at [433, 343] on button at bounding box center [444, 337] width 26 height 23
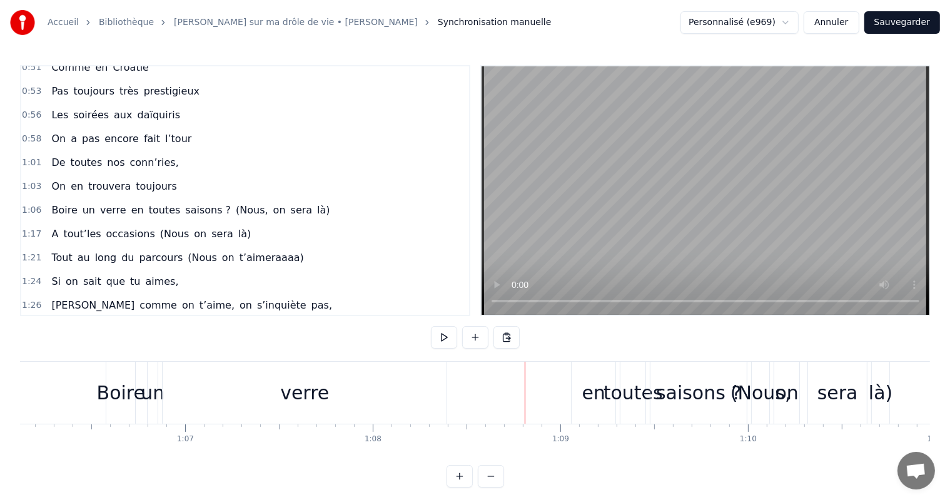
scroll to position [0, 12440]
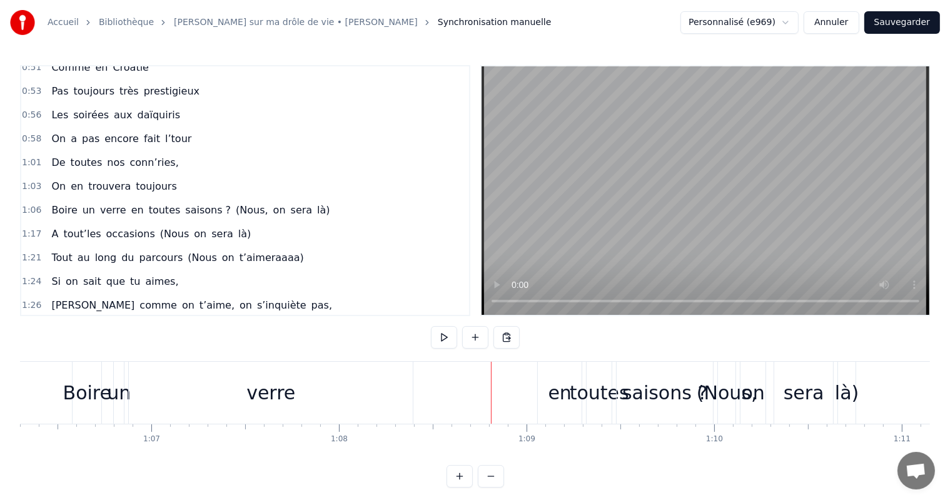
click at [288, 390] on div "verre" at bounding box center [270, 392] width 49 height 28
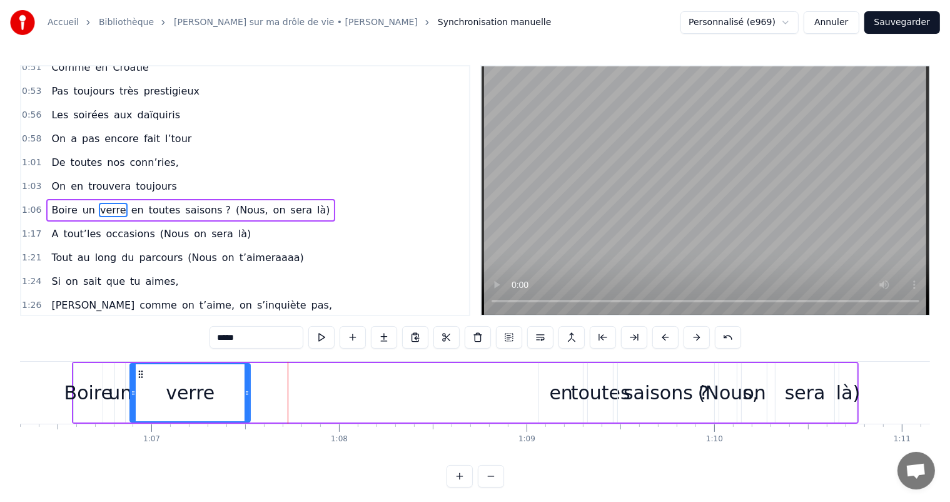
drag, startPoint x: 409, startPoint y: 392, endPoint x: 245, endPoint y: 383, distance: 164.1
click at [245, 383] on div at bounding box center [247, 392] width 5 height 57
click at [550, 407] on div "en" at bounding box center [561, 392] width 44 height 59
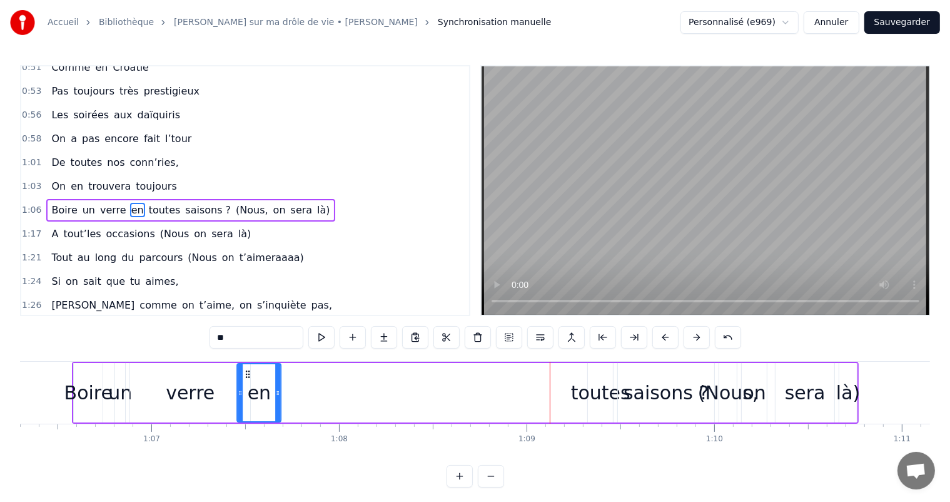
drag, startPoint x: 546, startPoint y: 373, endPoint x: 244, endPoint y: 355, distance: 302.6
click at [244, 355] on div "0:00 Votre relation est faite 0:03 Pour durer une vie 0:05 Mais pour en faire u…" at bounding box center [475, 276] width 910 height 422
click at [597, 417] on div "toutes" at bounding box center [600, 392] width 25 height 59
type input "******"
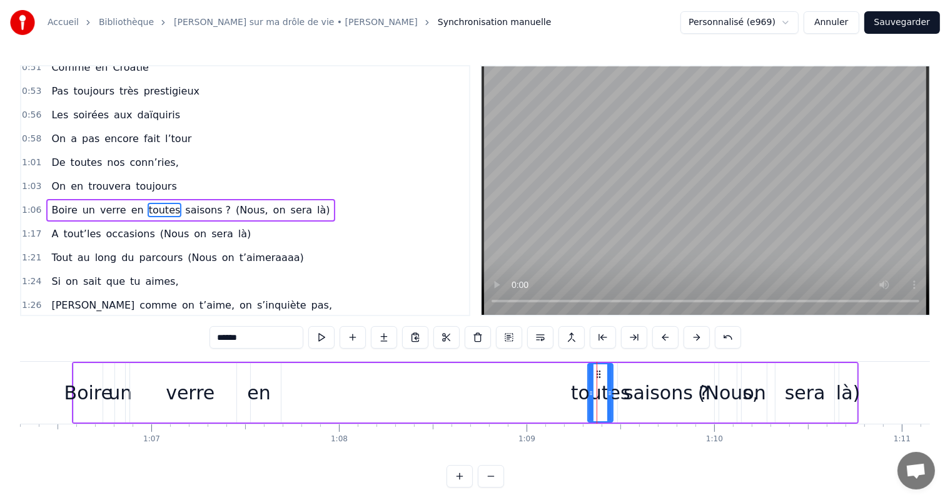
click at [580, 397] on div "toutes" at bounding box center [600, 392] width 59 height 28
click at [579, 390] on div "toutes" at bounding box center [600, 392] width 59 height 28
drag, startPoint x: 589, startPoint y: 392, endPoint x: 578, endPoint y: 392, distance: 10.6
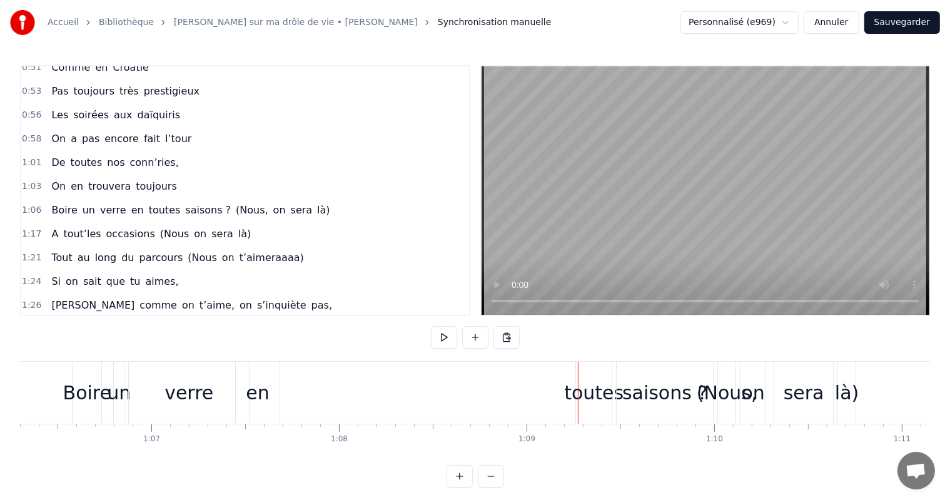
click at [585, 373] on div "toutes" at bounding box center [594, 393] width 36 height 62
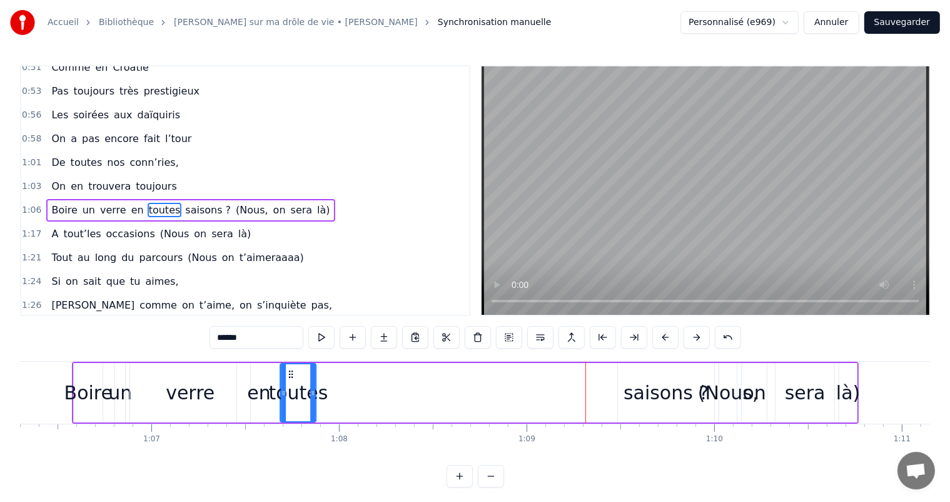
drag, startPoint x: 588, startPoint y: 373, endPoint x: 291, endPoint y: 364, distance: 297.2
click at [291, 364] on div "toutes" at bounding box center [298, 392] width 34 height 57
click at [620, 403] on div "saisons ?" at bounding box center [666, 392] width 96 height 59
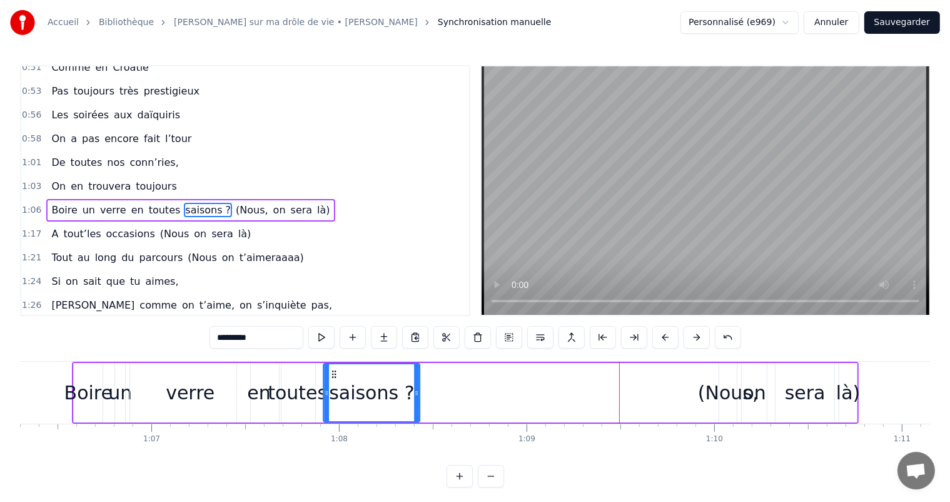
drag, startPoint x: 625, startPoint y: 374, endPoint x: 331, endPoint y: 378, distance: 294.6
click at [331, 378] on div "saisons ?" at bounding box center [371, 392] width 95 height 57
click at [709, 392] on div "(Nous," at bounding box center [728, 392] width 61 height 28
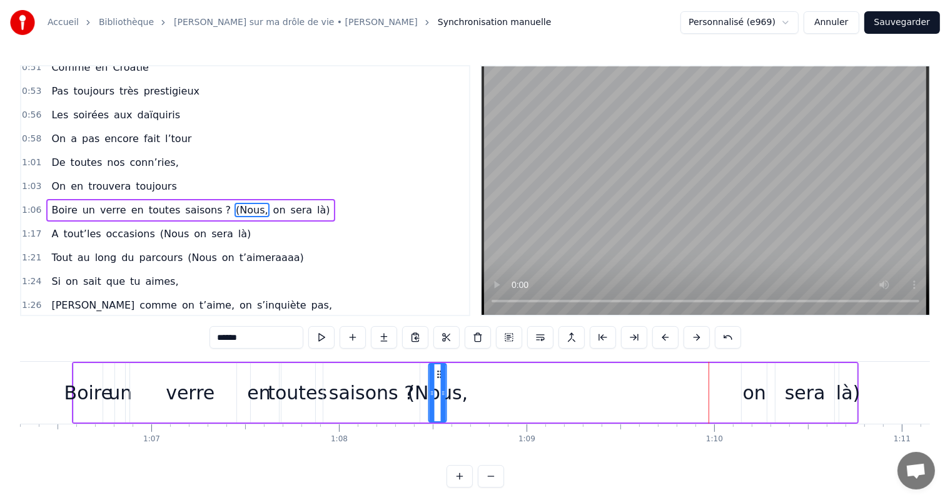
drag, startPoint x: 728, startPoint y: 375, endPoint x: 438, endPoint y: 385, distance: 290.4
click at [438, 385] on div "(Nous," at bounding box center [437, 392] width 16 height 57
click at [758, 395] on div "on" at bounding box center [754, 392] width 23 height 28
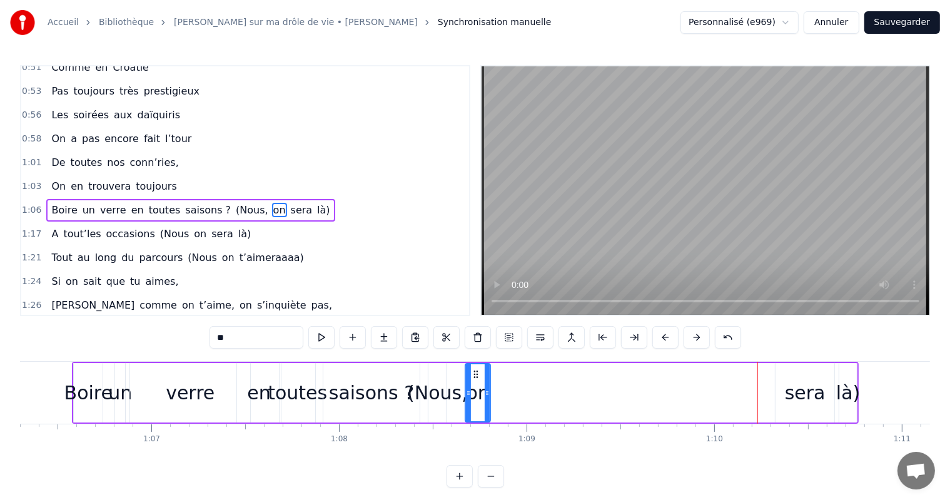
drag, startPoint x: 754, startPoint y: 375, endPoint x: 477, endPoint y: 384, distance: 277.2
click at [477, 384] on div "on" at bounding box center [478, 392] width 24 height 57
click at [807, 403] on div "sera" at bounding box center [805, 392] width 41 height 28
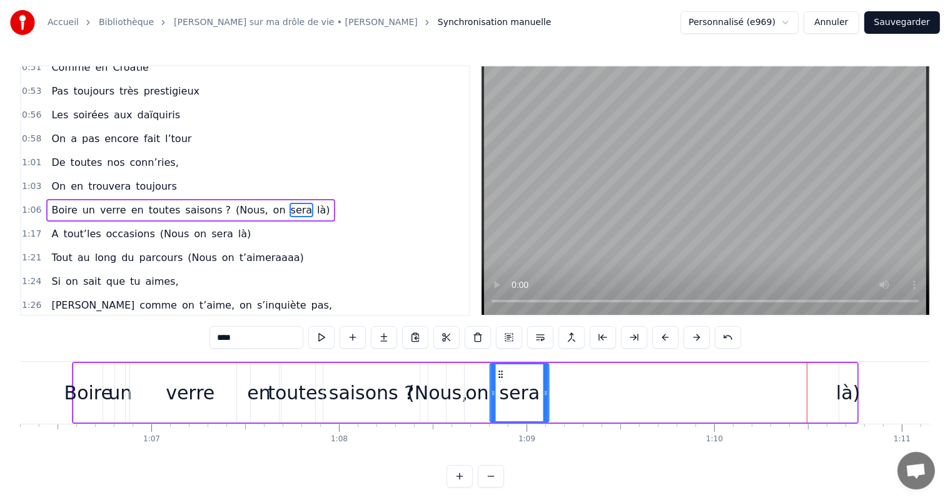
drag, startPoint x: 784, startPoint y: 370, endPoint x: 498, endPoint y: 385, distance: 286.2
click at [498, 385] on div "sera" at bounding box center [519, 392] width 58 height 57
click at [841, 402] on div "là)" at bounding box center [848, 392] width 24 height 28
type input "***"
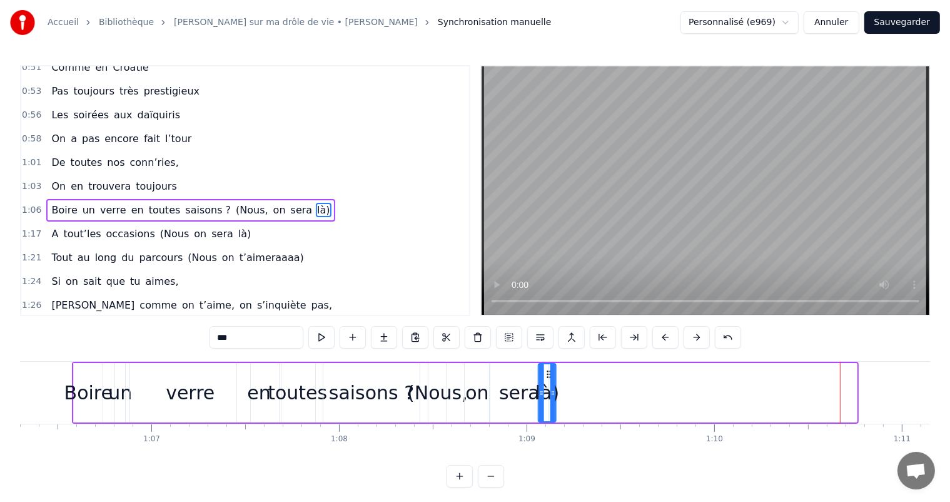
drag, startPoint x: 848, startPoint y: 375, endPoint x: 547, endPoint y: 385, distance: 301.0
click at [547, 385] on div "là)" at bounding box center [547, 392] width 16 height 57
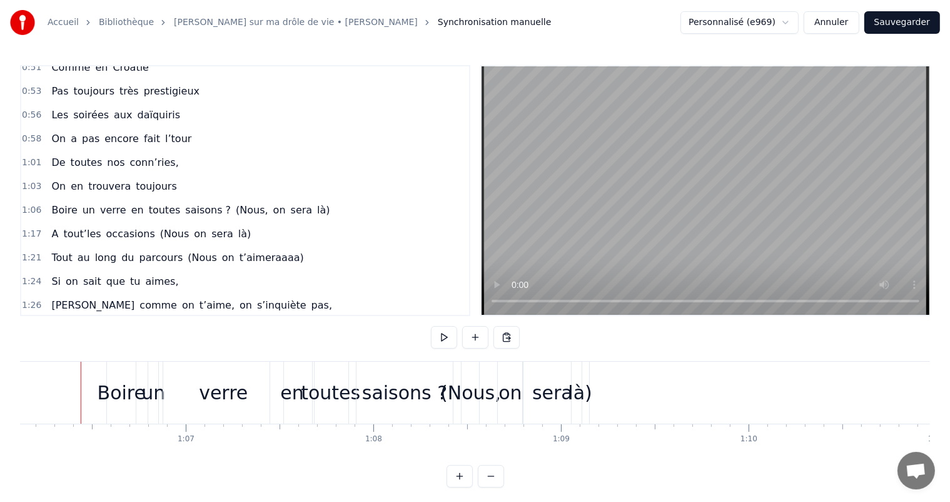
scroll to position [0, 12404]
click at [445, 333] on button at bounding box center [444, 337] width 26 height 23
click at [443, 333] on button at bounding box center [444, 337] width 26 height 23
click at [228, 393] on div "verre" at bounding box center [225, 392] width 49 height 28
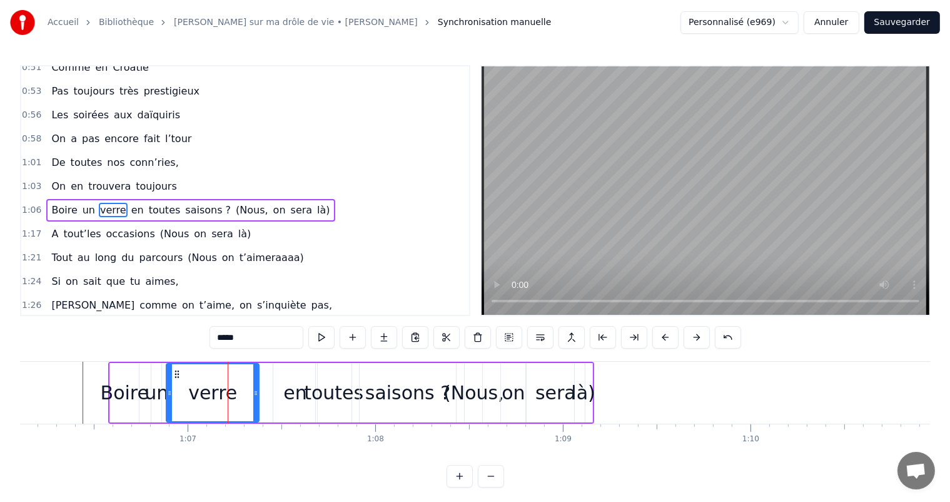
drag, startPoint x: 281, startPoint y: 385, endPoint x: 253, endPoint y: 385, distance: 28.1
click at [253, 385] on div at bounding box center [255, 392] width 5 height 57
click at [306, 395] on div "en" at bounding box center [295, 392] width 44 height 59
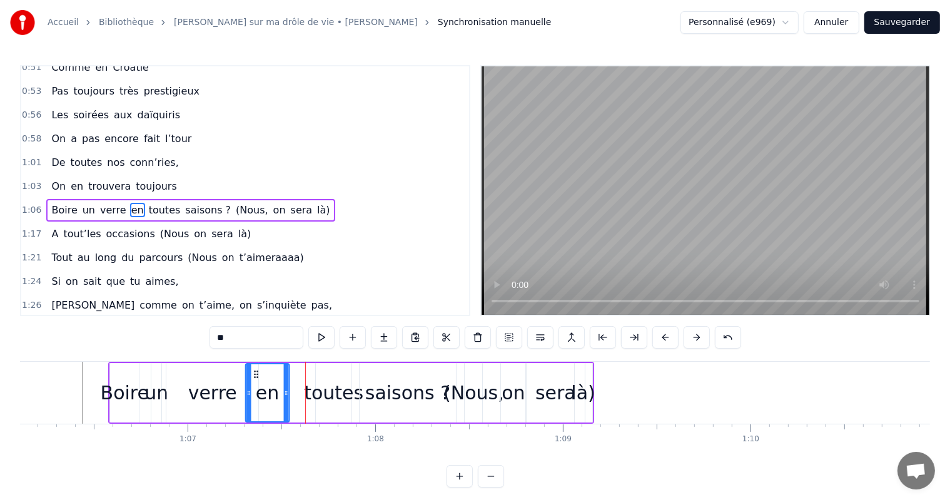
drag, startPoint x: 283, startPoint y: 368, endPoint x: 253, endPoint y: 370, distance: 29.5
click at [253, 370] on icon at bounding box center [256, 374] width 10 height 10
click at [340, 389] on div "toutes" at bounding box center [333, 392] width 59 height 28
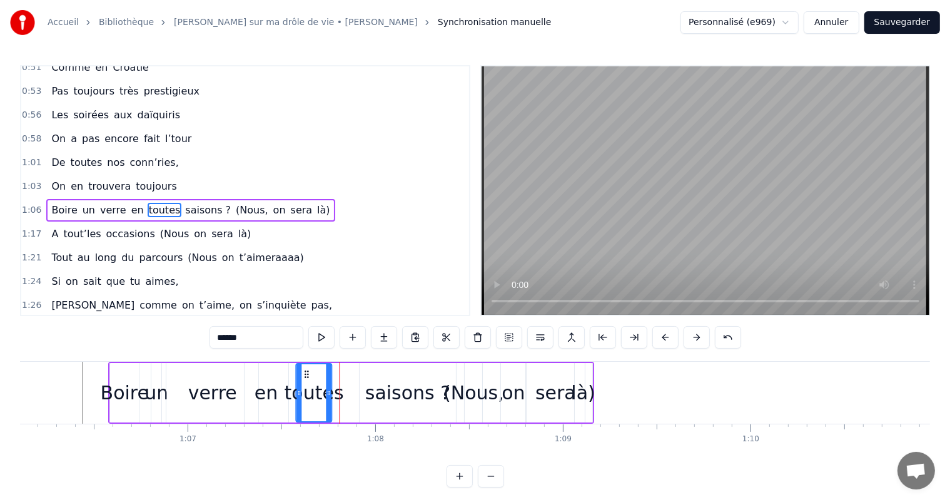
drag, startPoint x: 325, startPoint y: 368, endPoint x: 305, endPoint y: 371, distance: 19.5
click at [305, 371] on icon at bounding box center [306, 374] width 10 height 10
click at [375, 403] on div "saisons ?" at bounding box center [407, 392] width 85 height 28
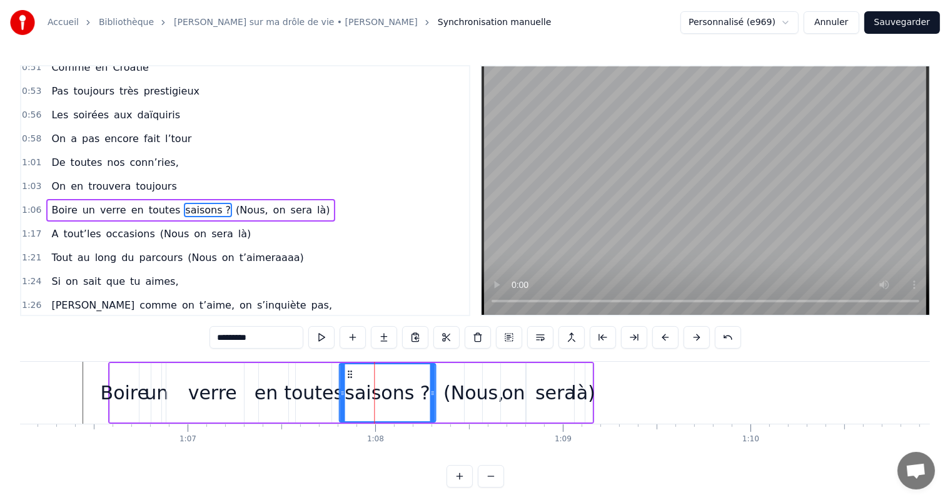
drag, startPoint x: 368, startPoint y: 368, endPoint x: 345, endPoint y: 370, distance: 22.7
click at [345, 370] on icon at bounding box center [350, 374] width 10 height 10
click at [318, 398] on div "toutes" at bounding box center [313, 392] width 59 height 28
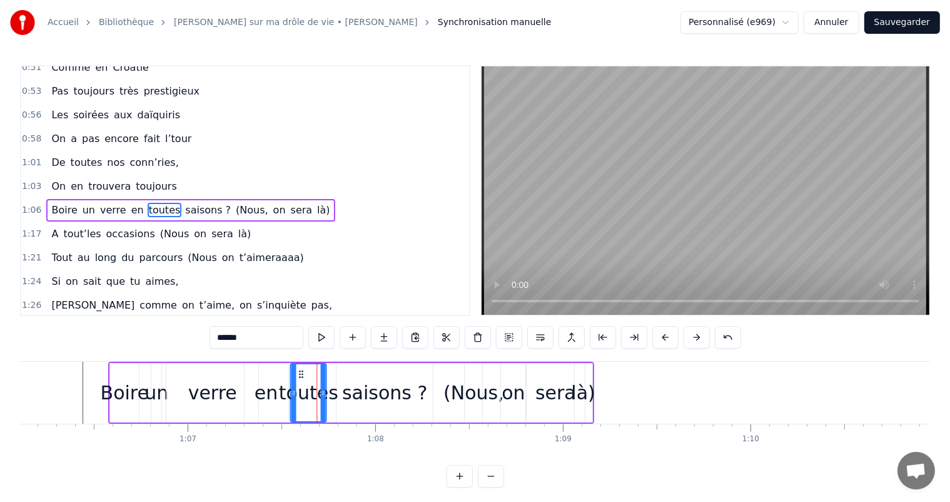
click at [300, 371] on icon at bounding box center [301, 374] width 10 height 10
click at [362, 391] on div "saisons ?" at bounding box center [384, 392] width 85 height 28
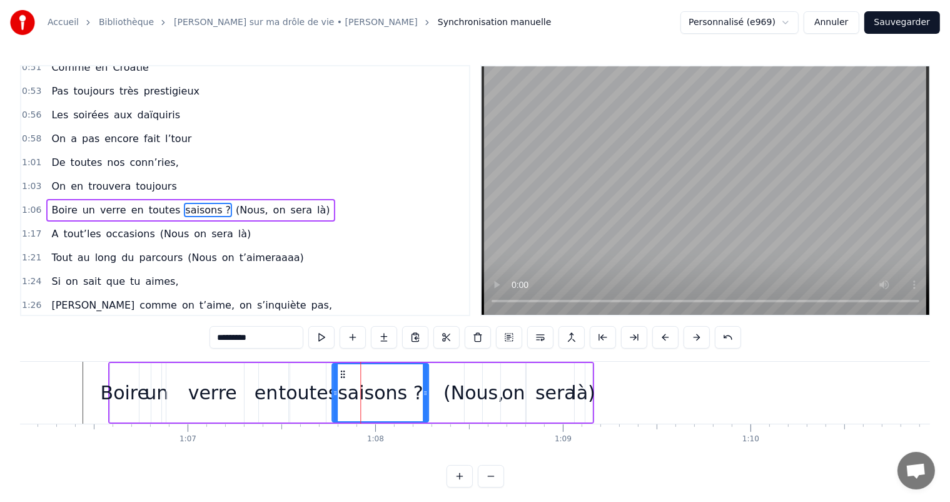
click at [341, 371] on icon at bounding box center [343, 374] width 10 height 10
click at [473, 393] on div "(Nous," at bounding box center [473, 392] width 61 height 28
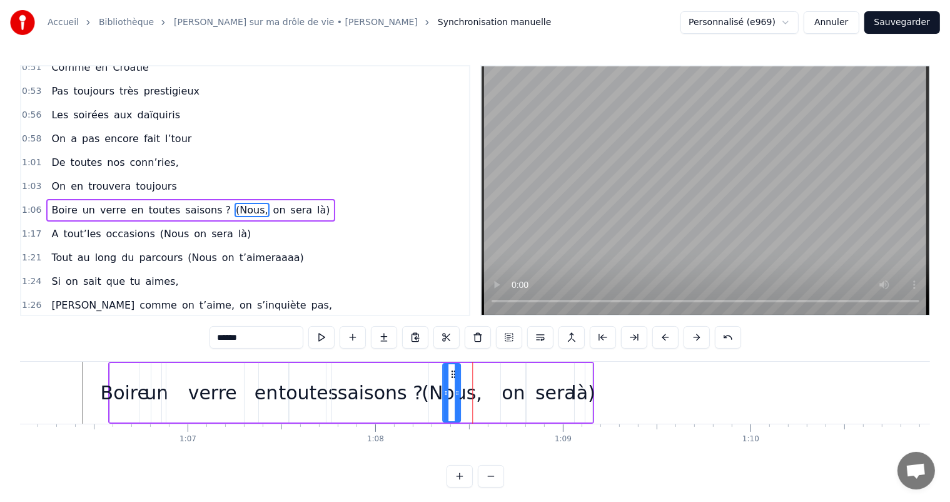
drag, startPoint x: 475, startPoint y: 373, endPoint x: 453, endPoint y: 375, distance: 22.6
click at [453, 375] on icon at bounding box center [453, 374] width 10 height 10
click at [515, 384] on div "on" at bounding box center [513, 392] width 23 height 28
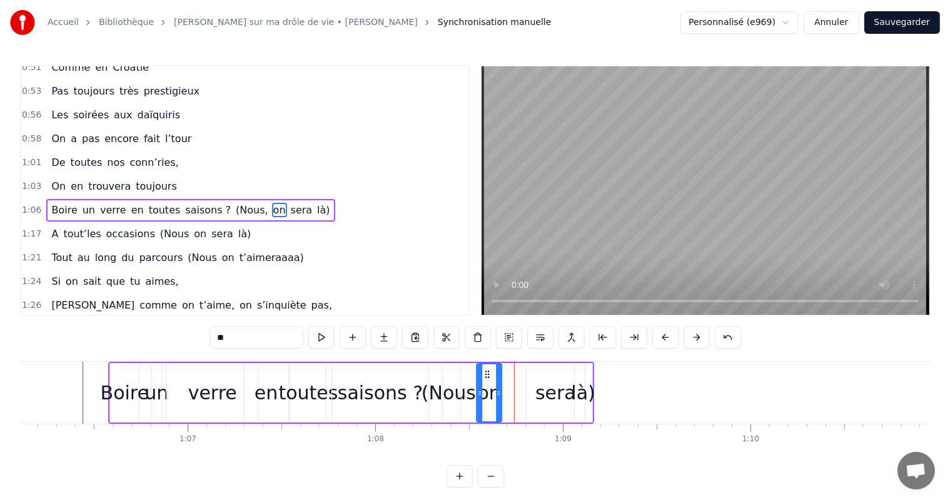
drag, startPoint x: 510, startPoint y: 371, endPoint x: 486, endPoint y: 373, distance: 24.5
click at [486, 373] on icon at bounding box center [487, 374] width 10 height 10
click at [544, 388] on div "sera" at bounding box center [555, 392] width 41 height 28
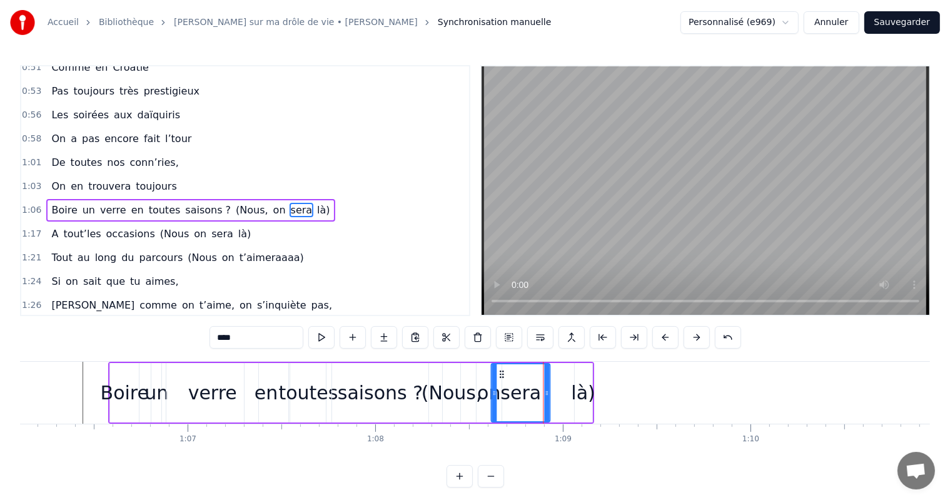
drag, startPoint x: 535, startPoint y: 369, endPoint x: 500, endPoint y: 373, distance: 35.2
click at [500, 373] on icon at bounding box center [502, 374] width 10 height 10
click at [581, 390] on div "là)" at bounding box center [583, 392] width 24 height 28
type input "***"
drag, startPoint x: 583, startPoint y: 369, endPoint x: 548, endPoint y: 372, distance: 35.1
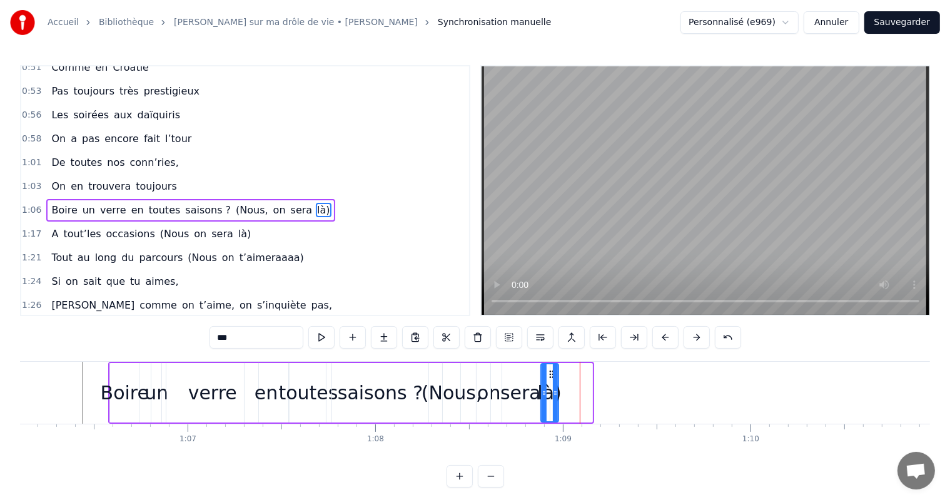
click at [548, 372] on icon at bounding box center [551, 374] width 10 height 10
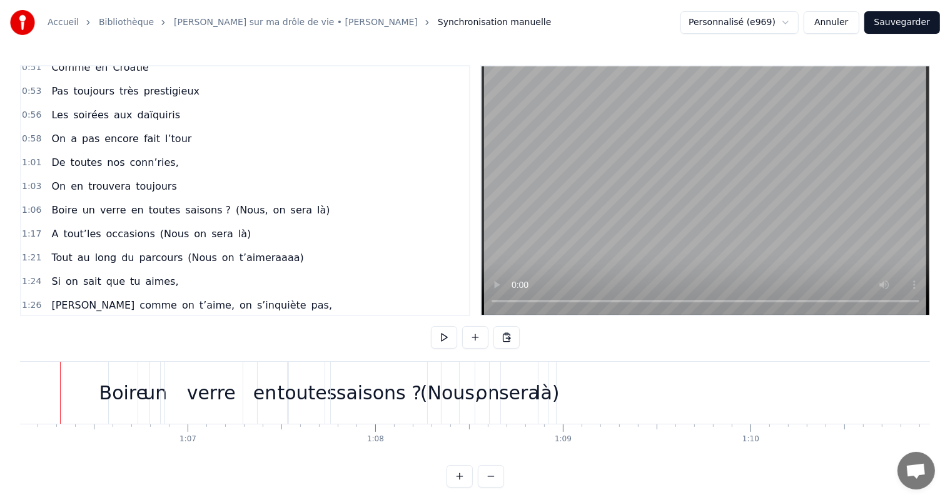
scroll to position [0, 12381]
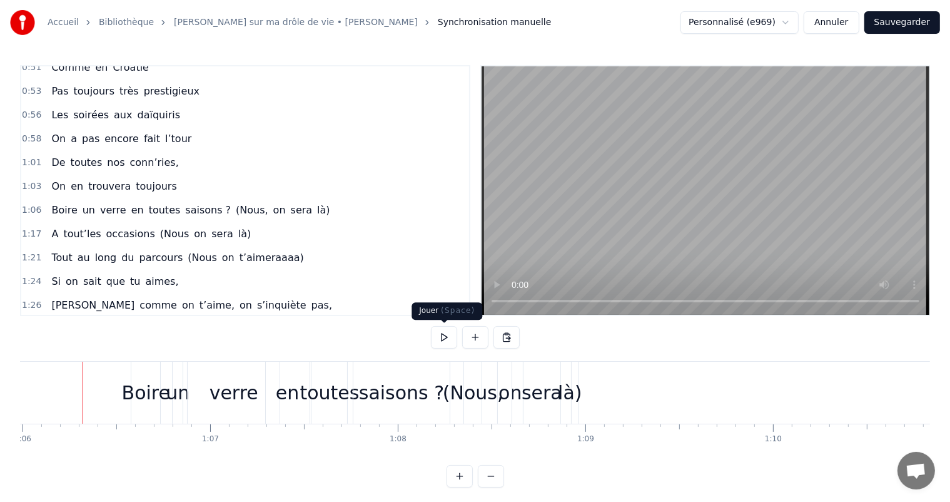
click at [454, 335] on button at bounding box center [444, 337] width 26 height 23
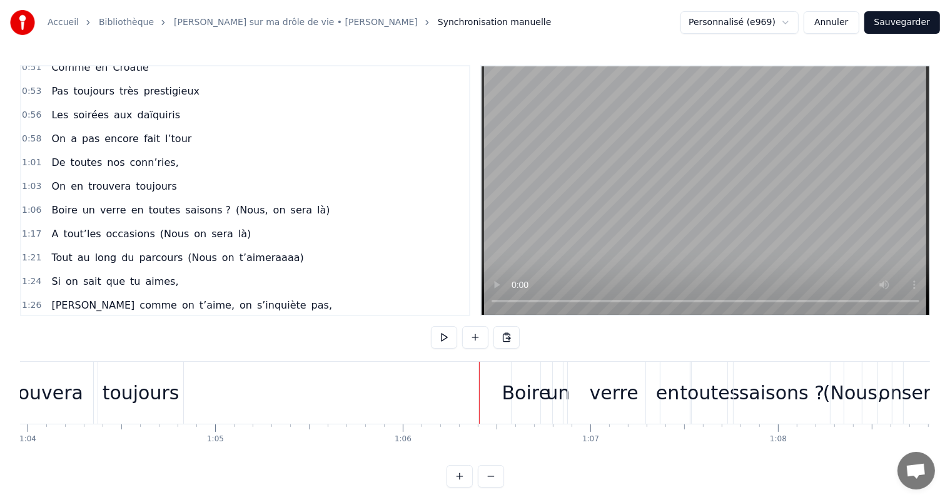
click at [448, 334] on button at bounding box center [444, 337] width 26 height 23
click at [601, 390] on div "verre" at bounding box center [614, 392] width 49 height 28
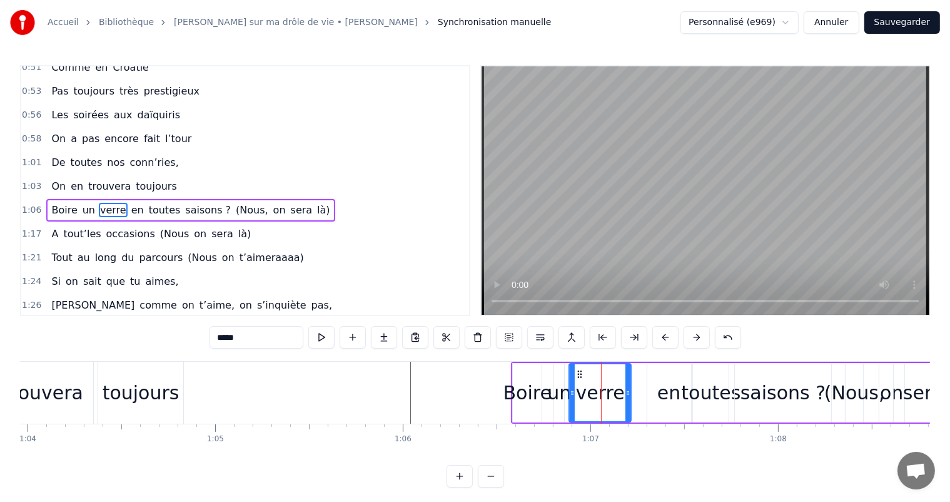
drag, startPoint x: 658, startPoint y: 387, endPoint x: 628, endPoint y: 390, distance: 30.3
click at [628, 390] on div at bounding box center [627, 392] width 5 height 57
click at [678, 401] on div "en" at bounding box center [668, 392] width 23 height 28
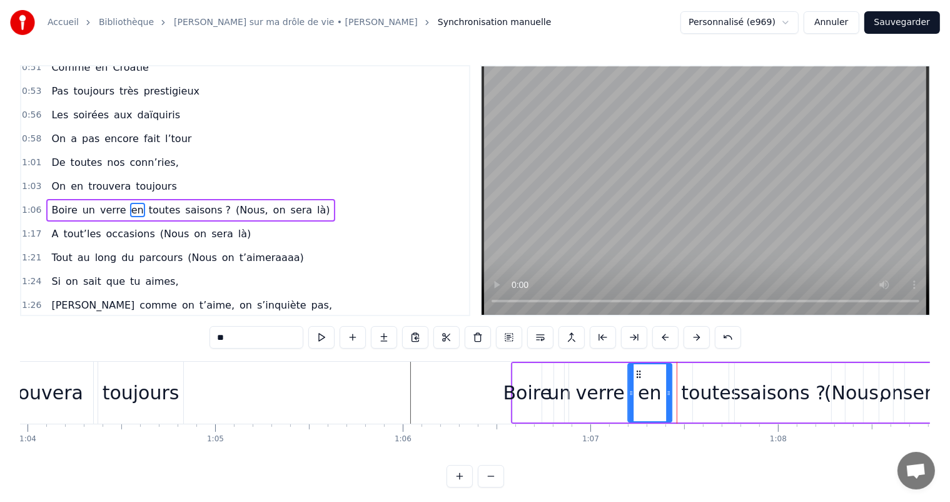
drag, startPoint x: 658, startPoint y: 371, endPoint x: 638, endPoint y: 372, distance: 20.1
click at [638, 372] on icon at bounding box center [638, 374] width 10 height 10
click at [695, 390] on div "toutes" at bounding box center [710, 392] width 59 height 28
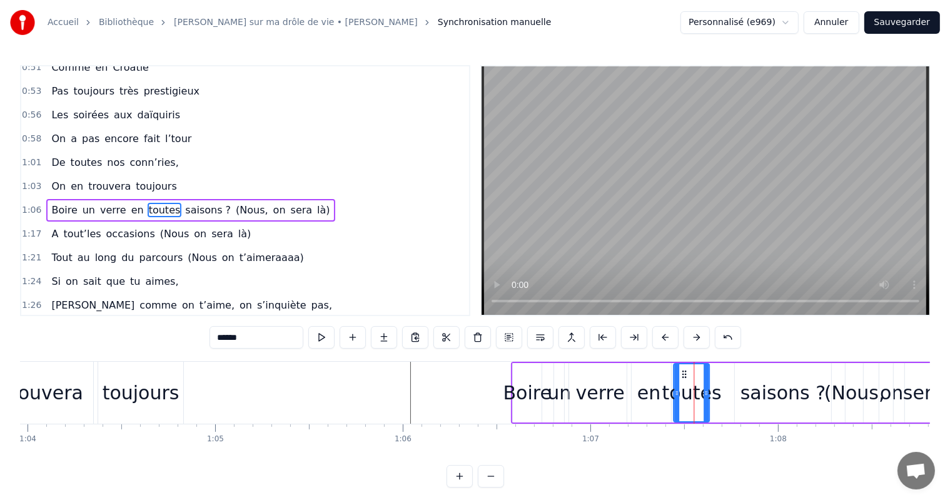
drag, startPoint x: 700, startPoint y: 373, endPoint x: 681, endPoint y: 373, distance: 19.4
click at [681, 373] on icon at bounding box center [684, 374] width 10 height 10
click at [739, 395] on div "saisons ?" at bounding box center [783, 392] width 96 height 59
type input "*********"
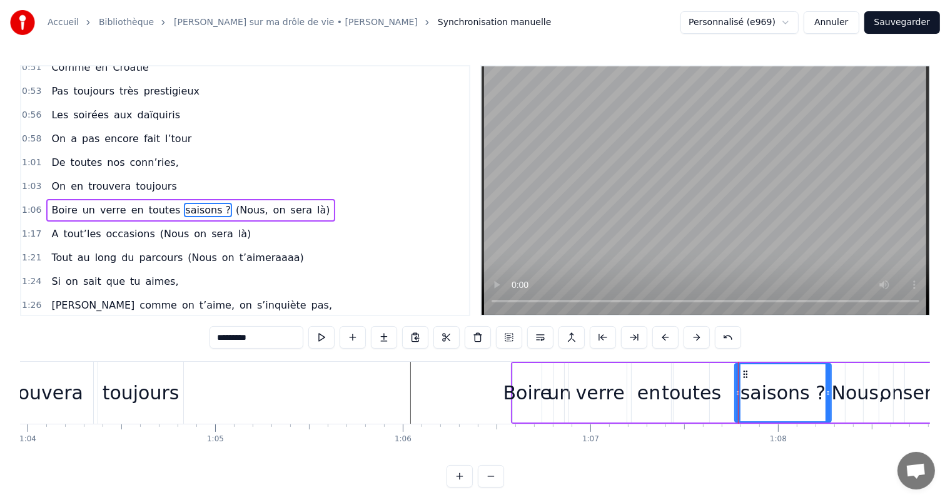
drag, startPoint x: 745, startPoint y: 367, endPoint x: 709, endPoint y: 373, distance: 36.7
click at [709, 373] on div "Boire un verre en toutes saisons ? (Nous, on sera là)" at bounding box center [736, 393] width 451 height 62
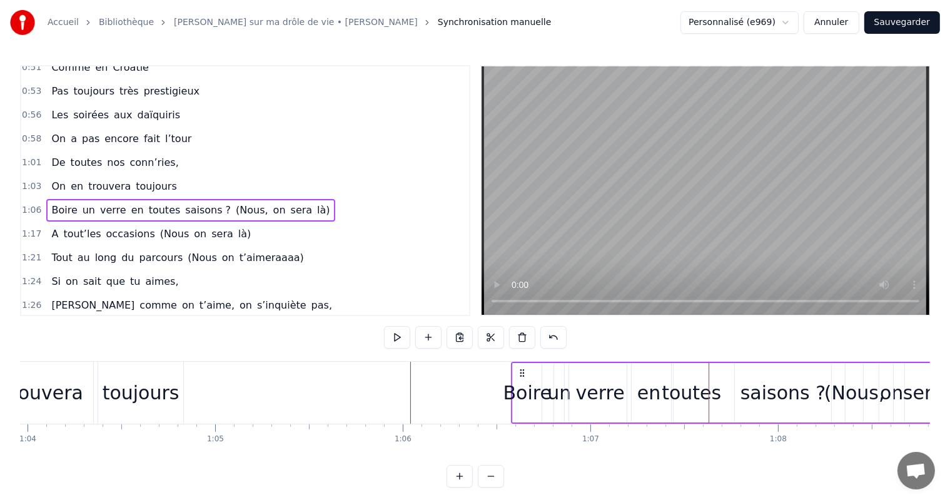
click at [742, 374] on div "saisons ?" at bounding box center [783, 392] width 96 height 59
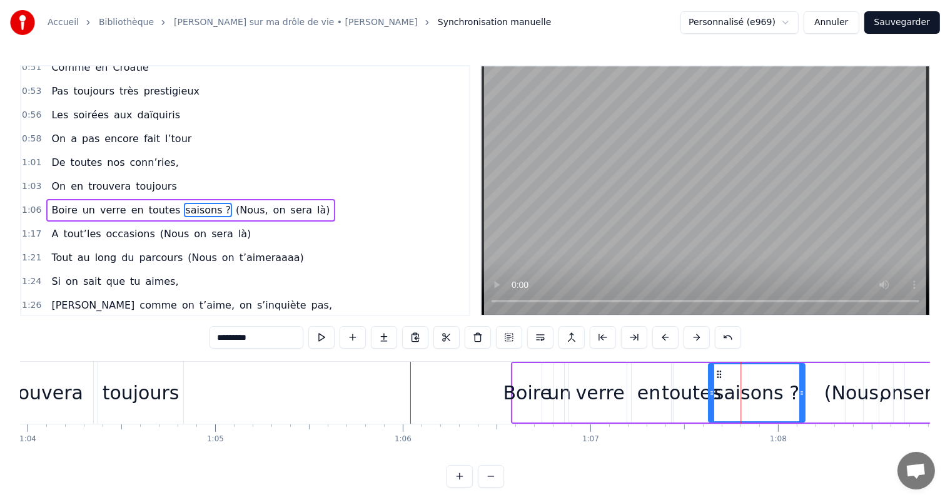
drag, startPoint x: 744, startPoint y: 373, endPoint x: 717, endPoint y: 375, distance: 26.4
click at [717, 375] on icon at bounding box center [719, 374] width 10 height 10
click at [606, 405] on div "verre" at bounding box center [600, 392] width 49 height 28
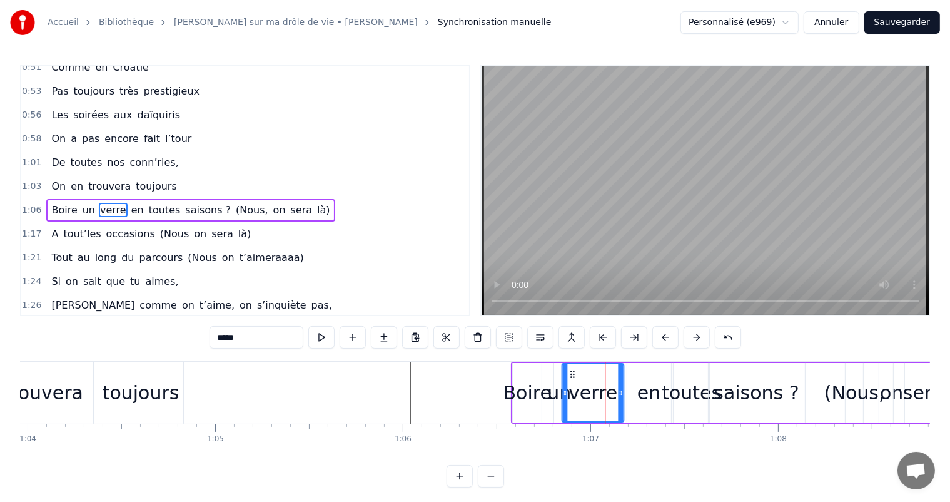
drag, startPoint x: 580, startPoint y: 371, endPoint x: 573, endPoint y: 371, distance: 7.5
click at [573, 371] on icon at bounding box center [572, 374] width 10 height 10
click at [655, 392] on div "en" at bounding box center [648, 392] width 23 height 28
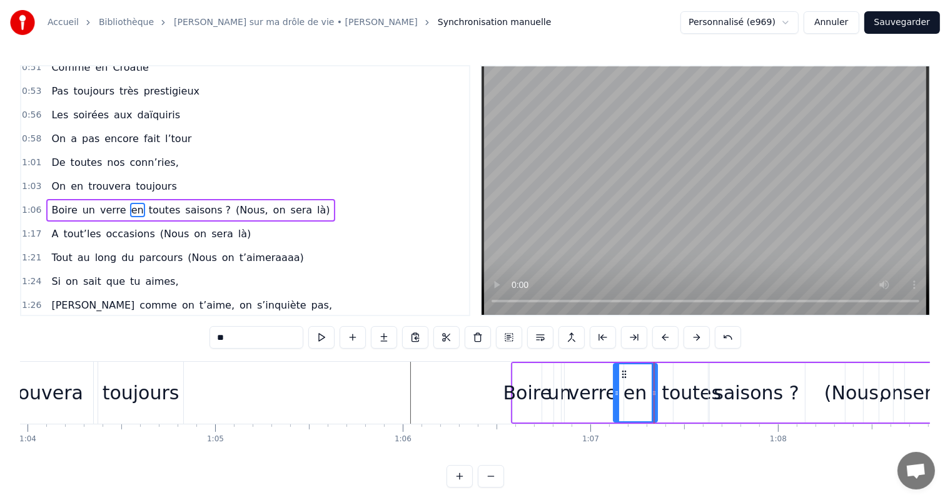
drag, startPoint x: 635, startPoint y: 370, endPoint x: 620, endPoint y: 372, distance: 14.6
click at [620, 372] on icon at bounding box center [624, 374] width 10 height 10
click at [678, 410] on div "toutes" at bounding box center [692, 392] width 36 height 59
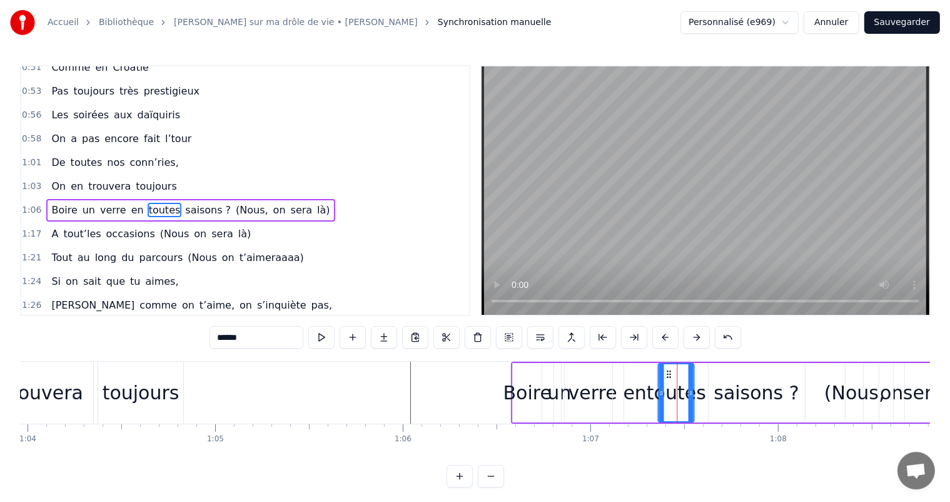
drag, startPoint x: 684, startPoint y: 370, endPoint x: 668, endPoint y: 370, distance: 15.6
click at [668, 370] on icon at bounding box center [669, 374] width 10 height 10
click at [734, 389] on div "saisons ?" at bounding box center [756, 392] width 85 height 28
type input "*********"
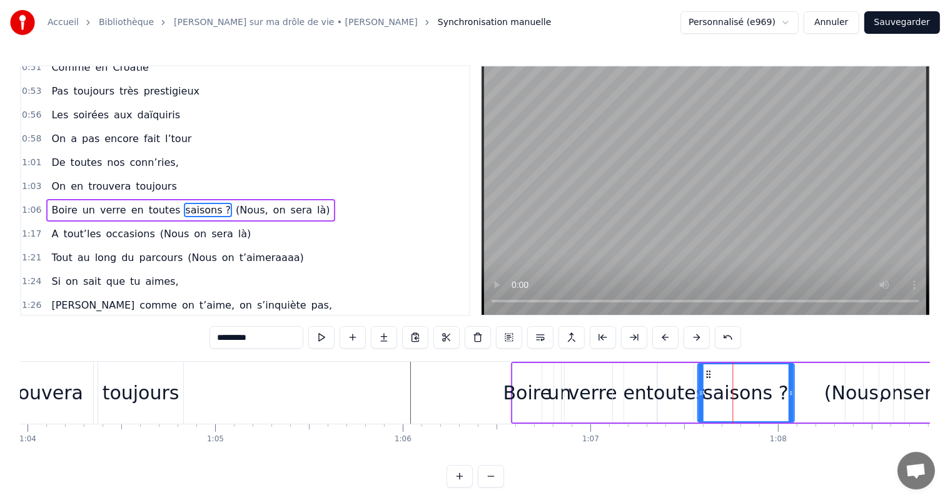
drag, startPoint x: 714, startPoint y: 372, endPoint x: 703, endPoint y: 375, distance: 11.5
click at [703, 375] on icon at bounding box center [708, 374] width 10 height 10
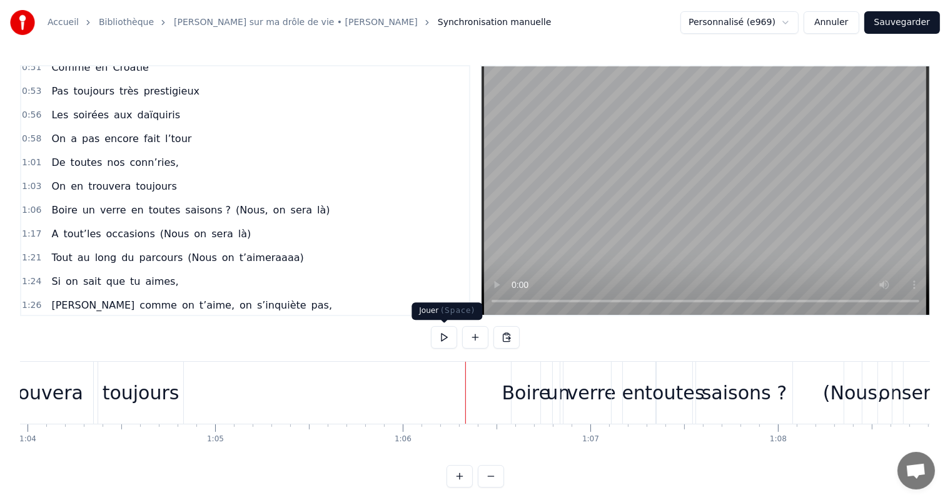
click at [443, 333] on button at bounding box center [444, 337] width 26 height 23
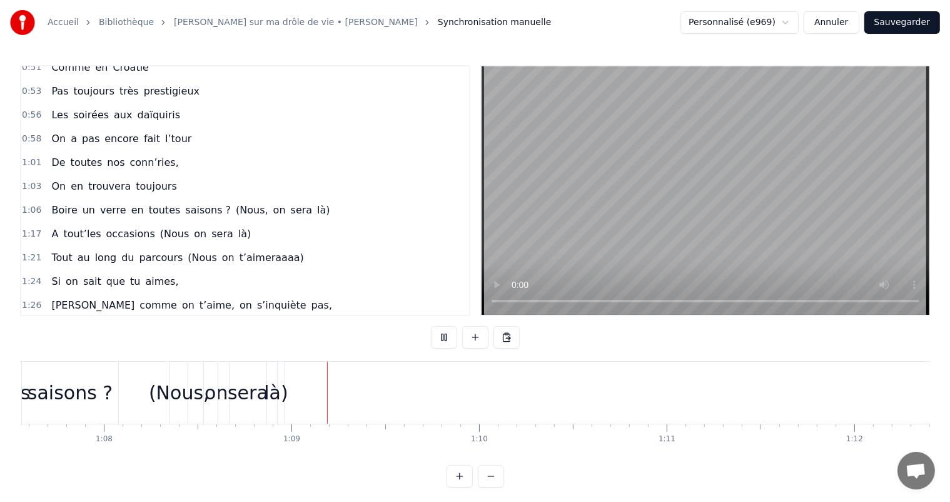
scroll to position [0, 12805]
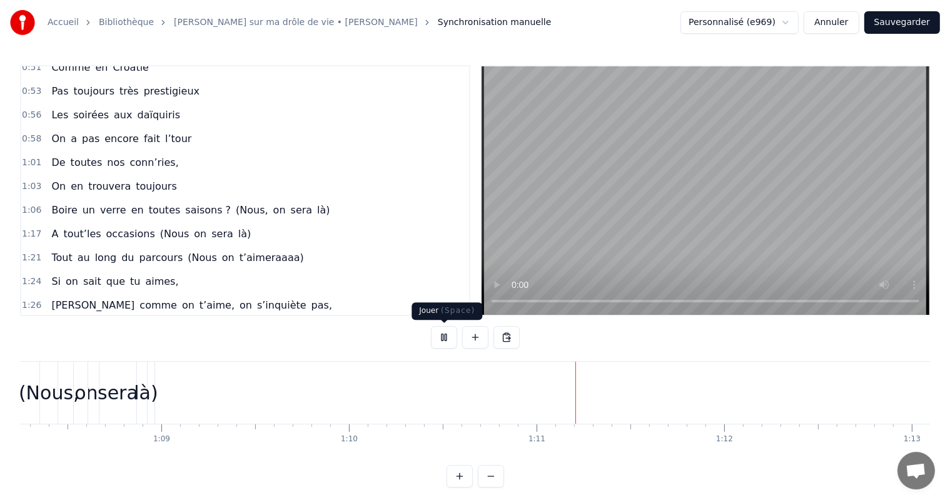
click at [440, 343] on button at bounding box center [444, 337] width 26 height 23
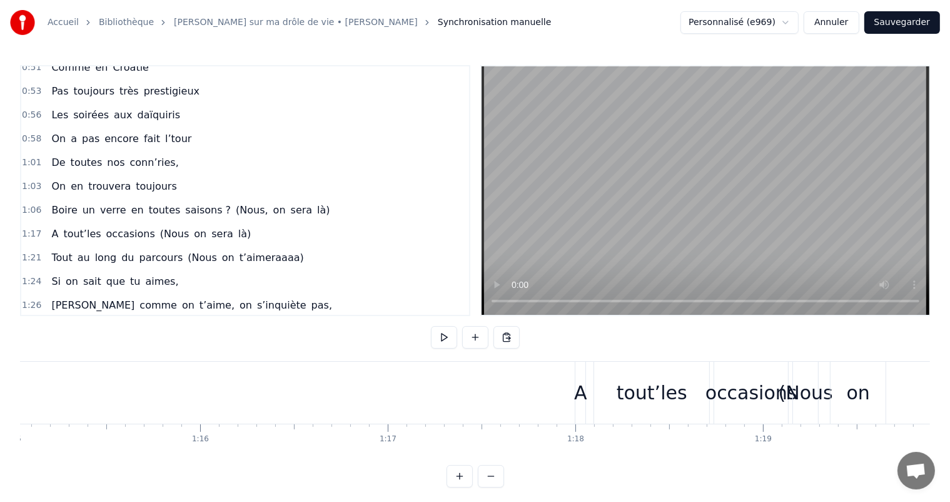
scroll to position [0, 14249]
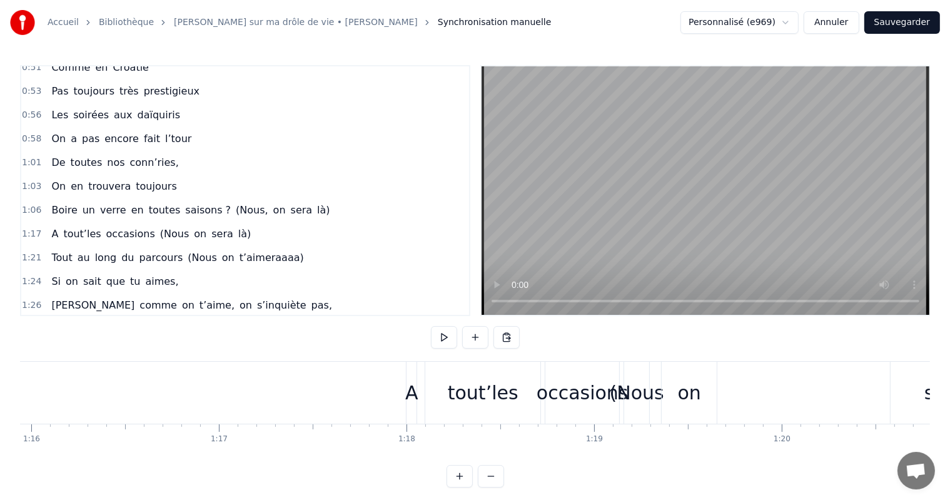
click at [437, 374] on div "tout’les" at bounding box center [482, 393] width 115 height 62
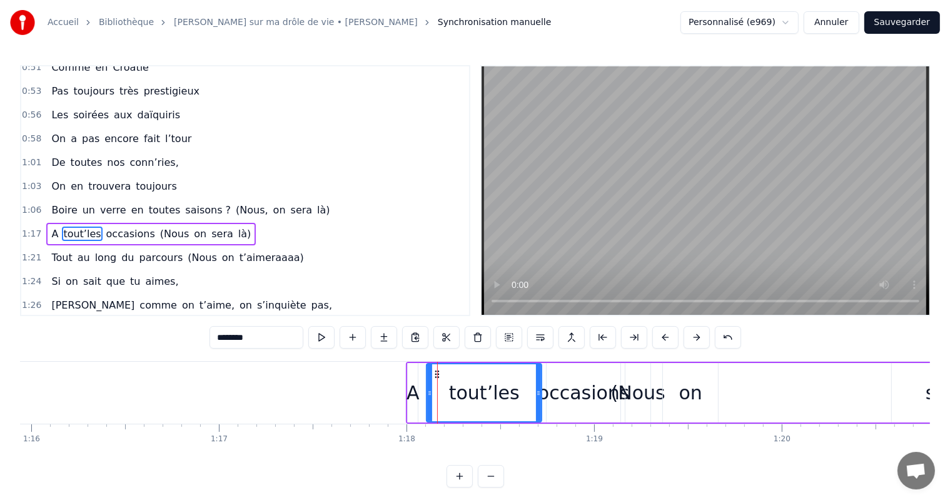
scroll to position [485, 0]
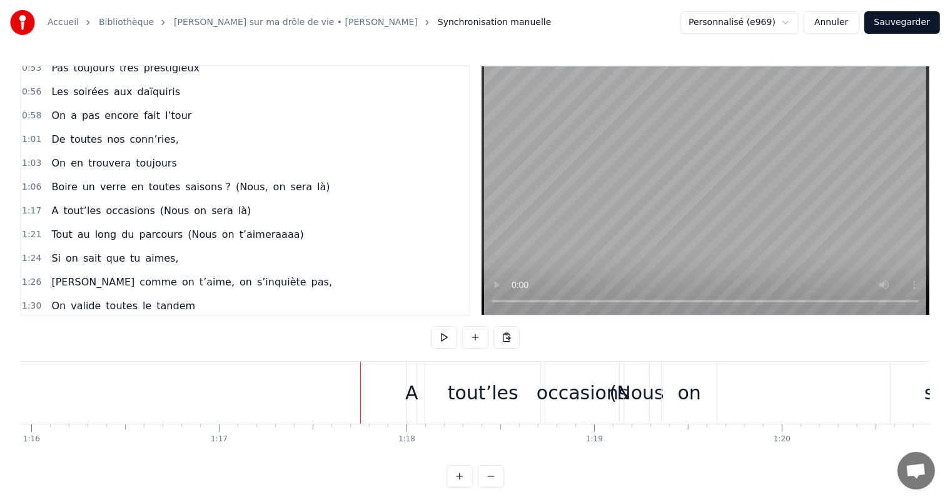
click at [421, 383] on div "A tout’les occasions (Nous on sera là)" at bounding box center [717, 393] width 622 height 62
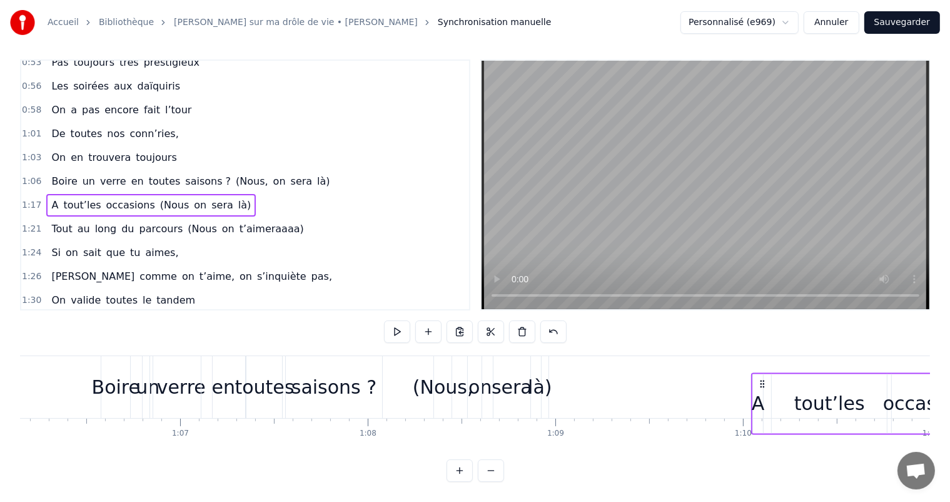
scroll to position [0, 12414]
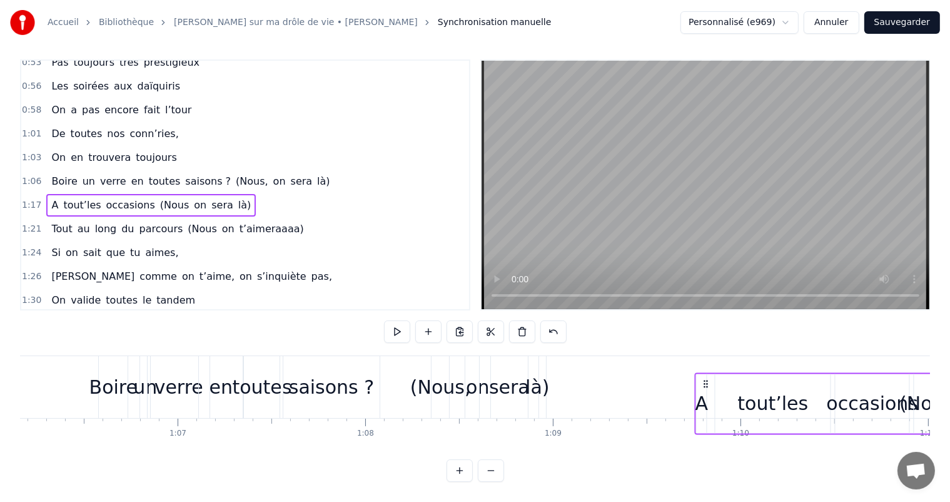
drag, startPoint x: 415, startPoint y: 375, endPoint x: 703, endPoint y: 356, distance: 289.0
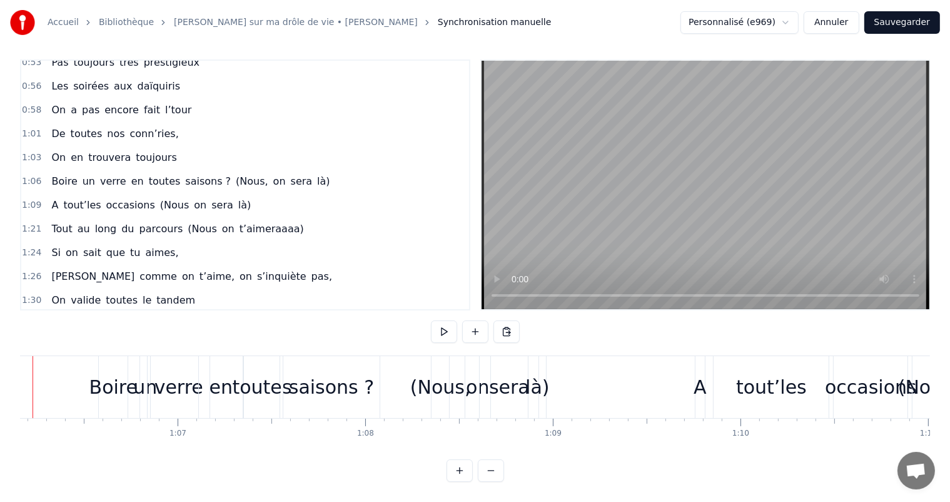
scroll to position [0, 12363]
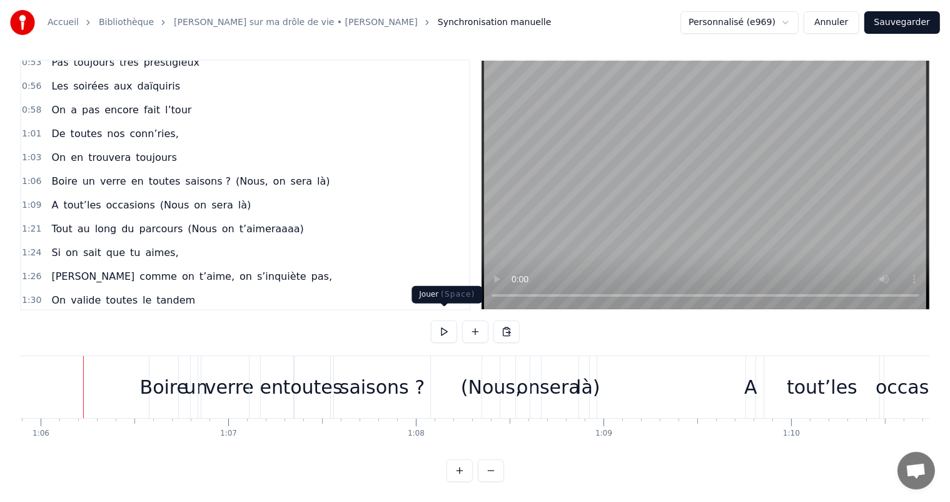
click at [450, 320] on button at bounding box center [444, 331] width 26 height 23
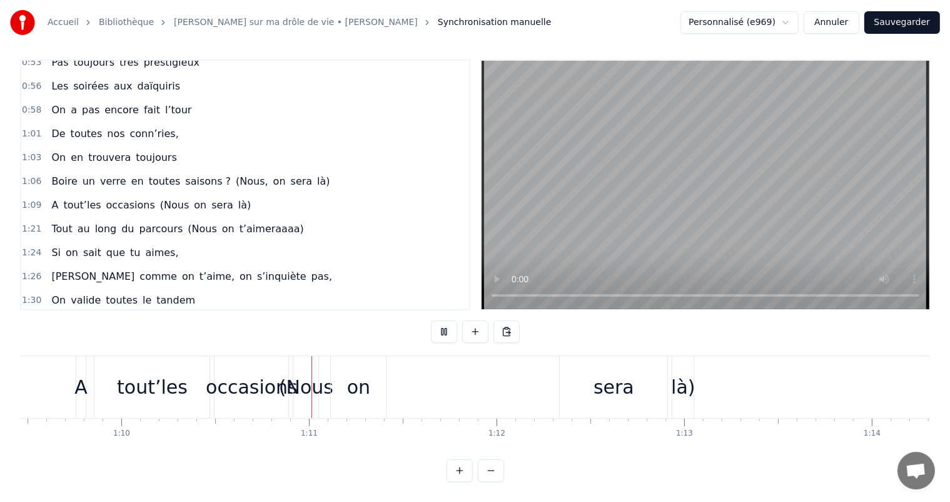
scroll to position [0, 13153]
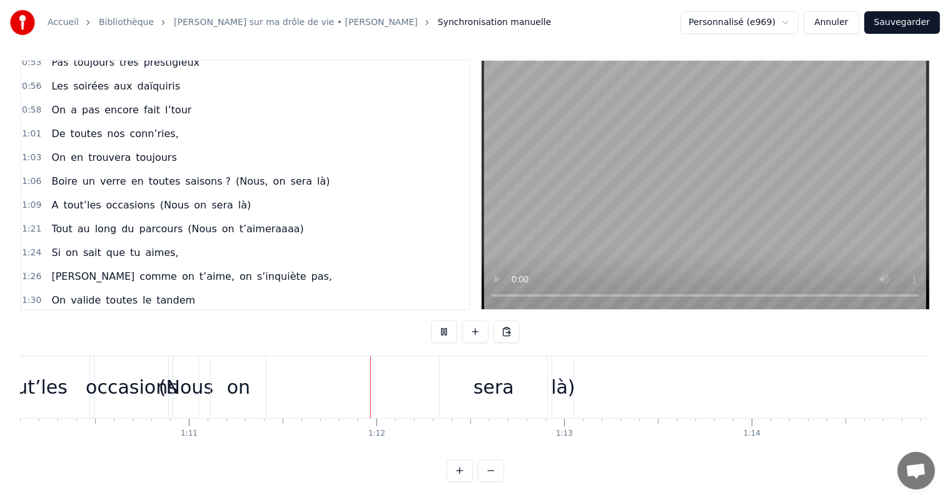
click at [450, 320] on button at bounding box center [444, 331] width 26 height 23
click at [452, 380] on div "sera" at bounding box center [494, 387] width 108 height 62
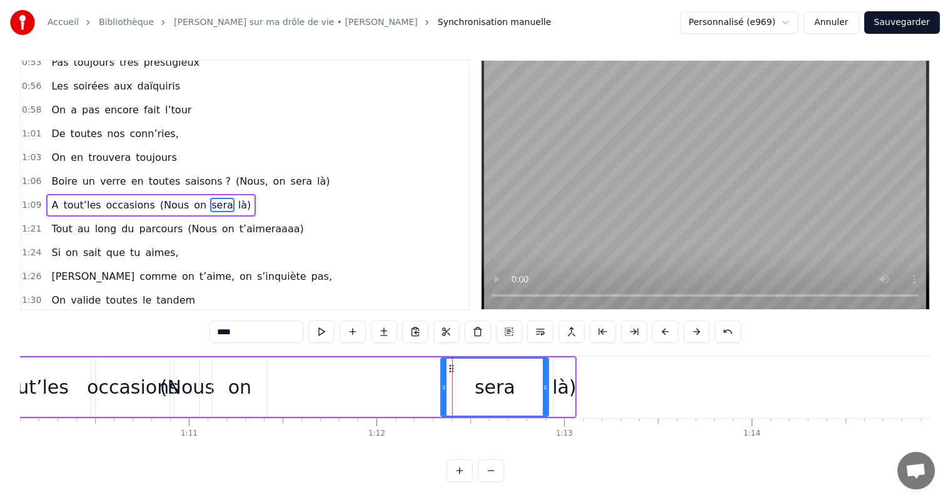
scroll to position [0, 0]
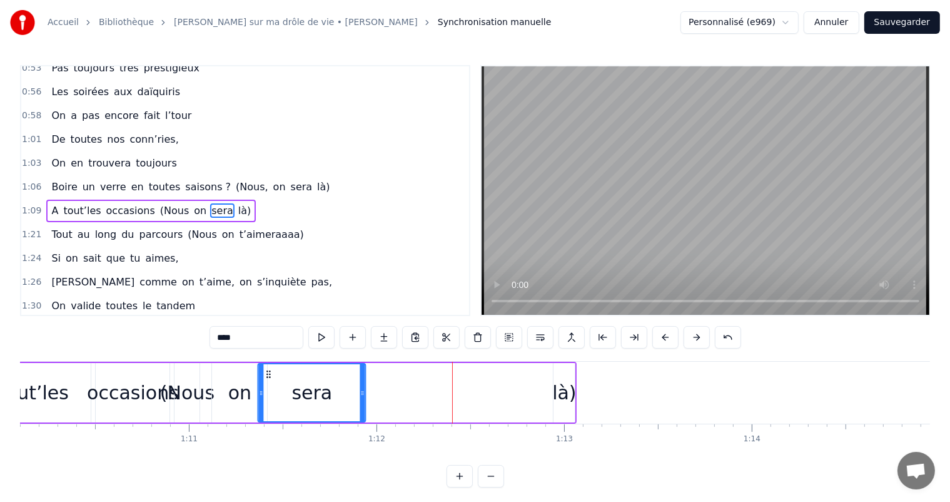
drag, startPoint x: 447, startPoint y: 368, endPoint x: 263, endPoint y: 383, distance: 184.5
click at [263, 383] on div "sera" at bounding box center [312, 392] width 106 height 57
drag, startPoint x: 361, startPoint y: 384, endPoint x: 318, endPoint y: 387, distance: 42.6
click at [324, 387] on div at bounding box center [326, 392] width 5 height 57
click at [557, 380] on div "là)" at bounding box center [564, 392] width 24 height 28
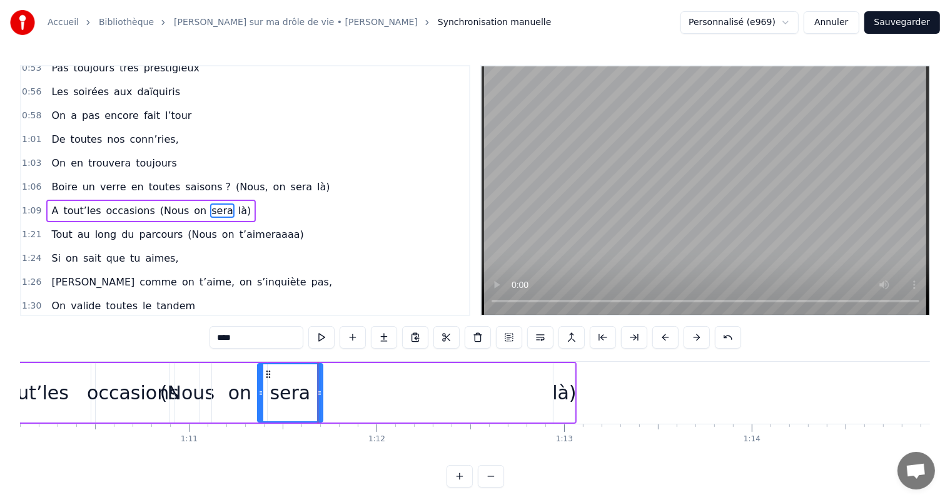
type input "***"
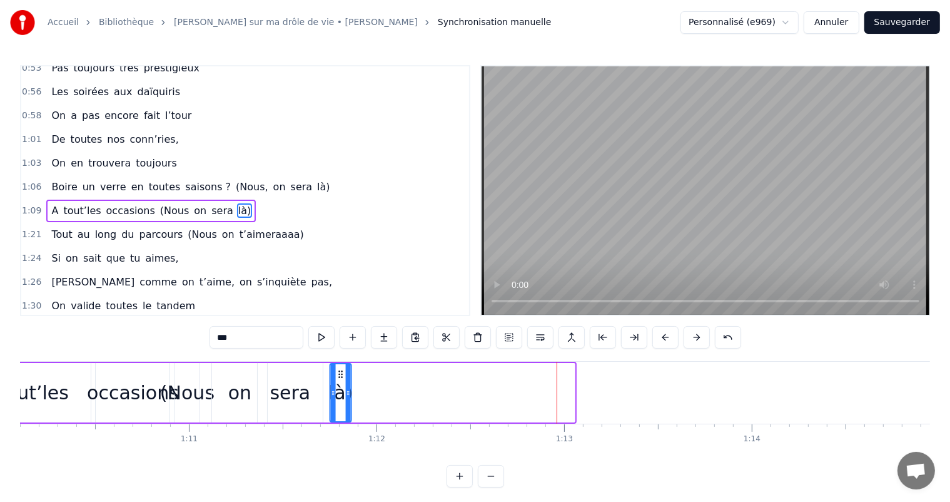
drag, startPoint x: 560, startPoint y: 370, endPoint x: 336, endPoint y: 388, distance: 224.6
click at [336, 388] on div "là)" at bounding box center [341, 392] width 20 height 57
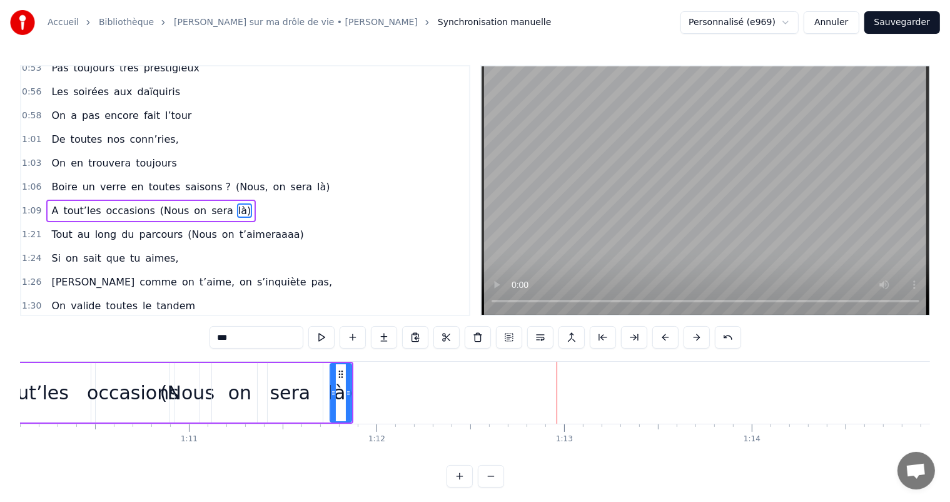
drag, startPoint x: 440, startPoint y: 454, endPoint x: 423, endPoint y: 455, distance: 17.6
click at [423, 455] on div "Votre relation est faite Pour durer une vie Mais pour en faire une belle fête I…" at bounding box center [475, 408] width 910 height 94
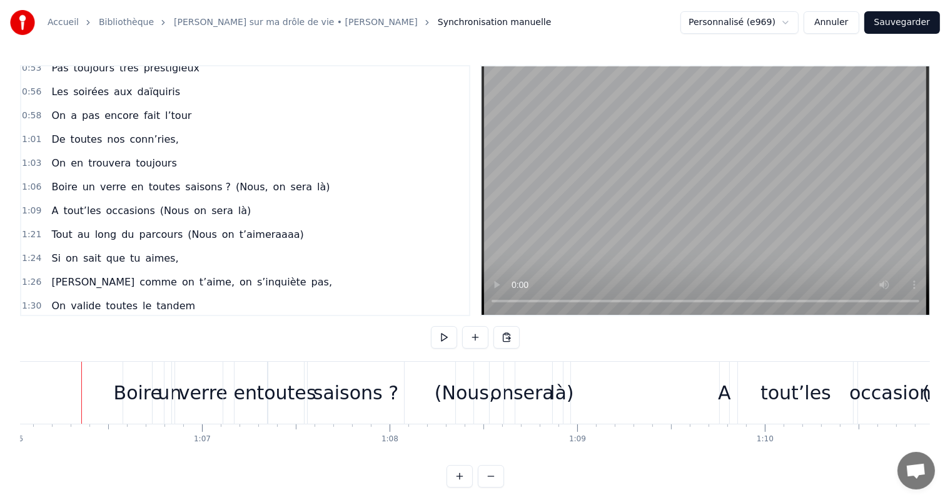
scroll to position [0, 12388]
click at [447, 335] on button at bounding box center [444, 337] width 26 height 23
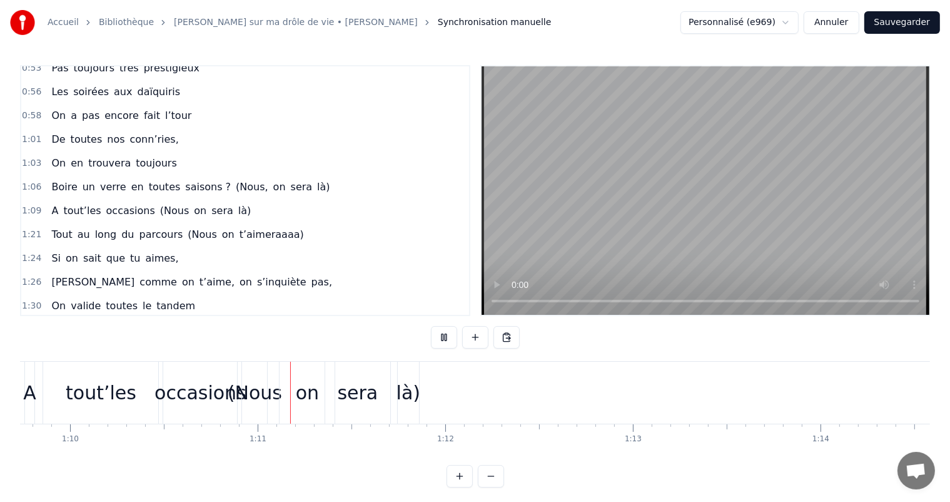
scroll to position [0, 13187]
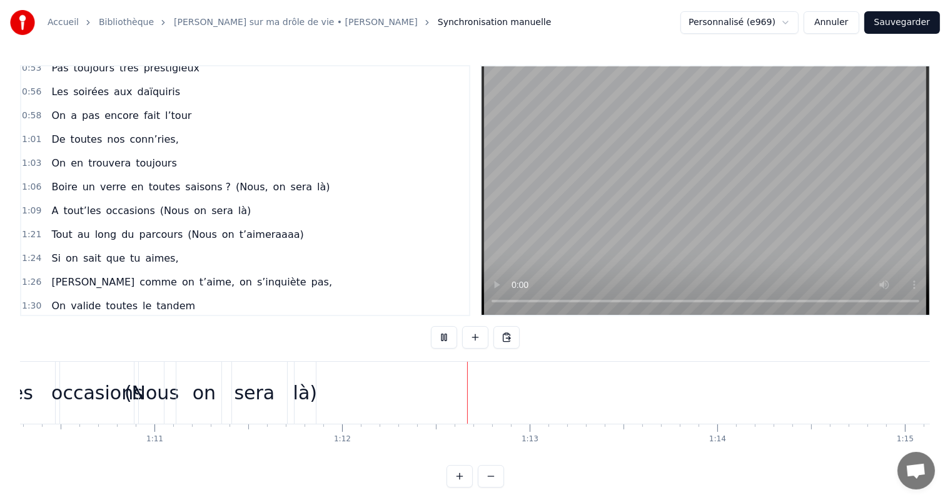
click at [447, 335] on button at bounding box center [444, 337] width 26 height 23
click at [308, 391] on div "là)" at bounding box center [305, 392] width 24 height 28
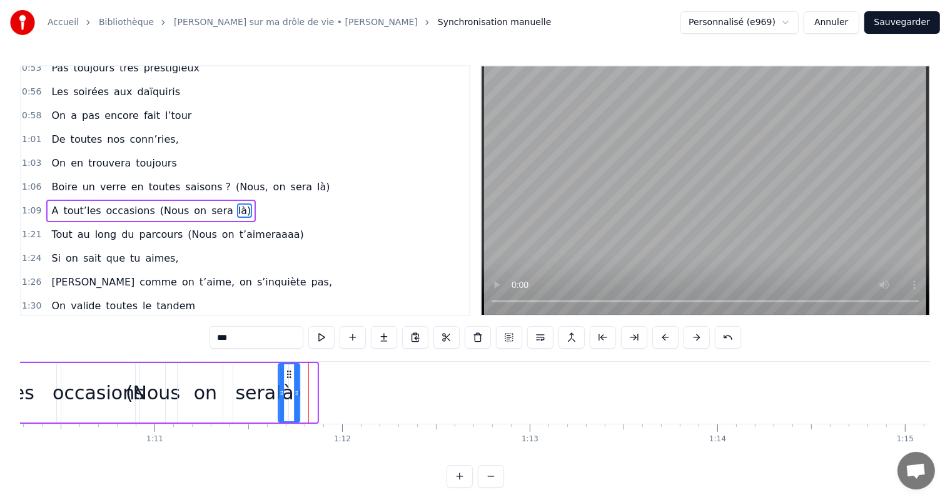
drag, startPoint x: 303, startPoint y: 373, endPoint x: 285, endPoint y: 373, distance: 17.5
click at [285, 373] on icon at bounding box center [289, 374] width 10 height 10
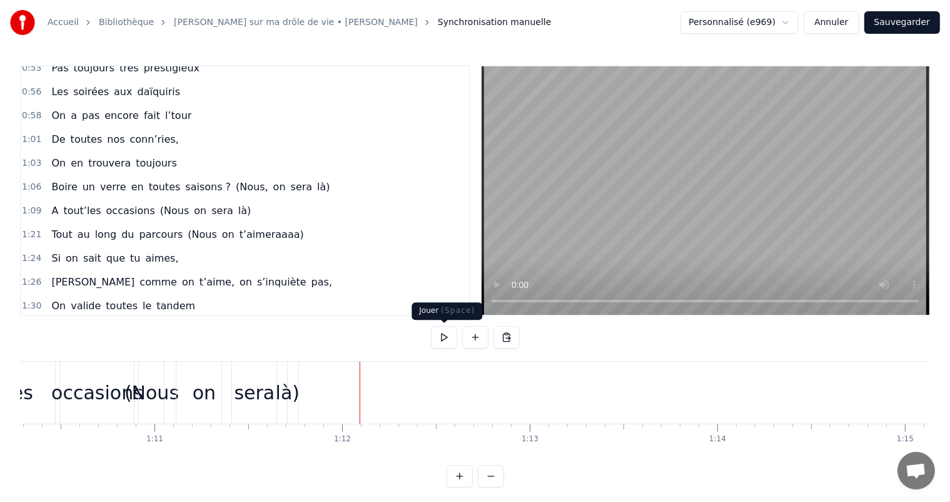
click at [447, 333] on button at bounding box center [444, 337] width 26 height 23
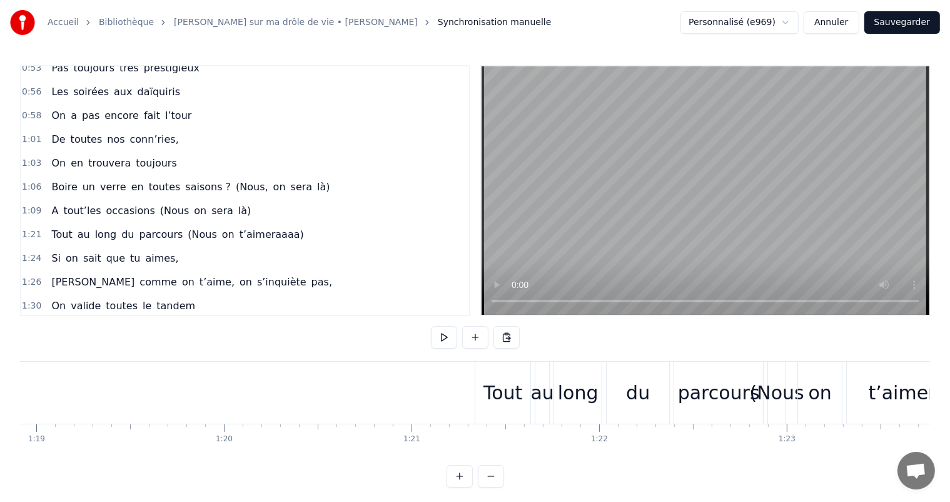
scroll to position [0, 14874]
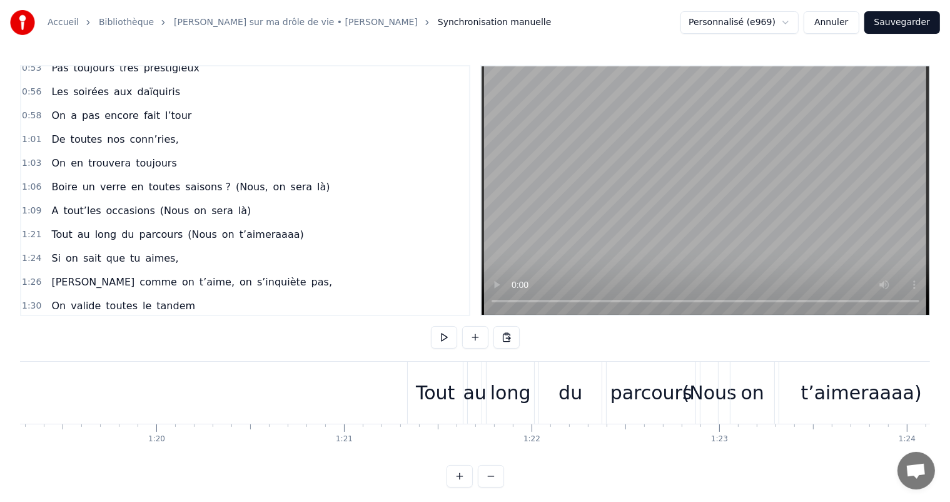
click at [463, 372] on div "Tout au long du parcours (Nous on t’aimeraaaa)" at bounding box center [676, 393] width 539 height 62
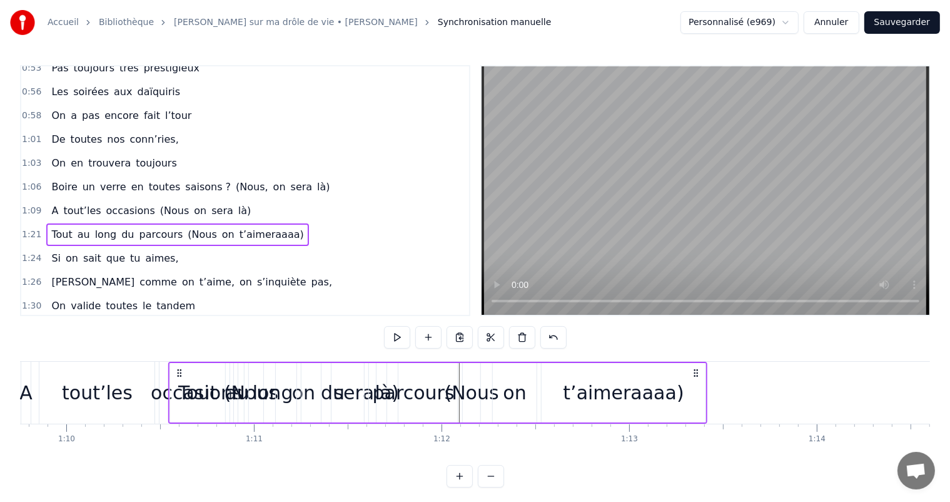
scroll to position [0, 13074]
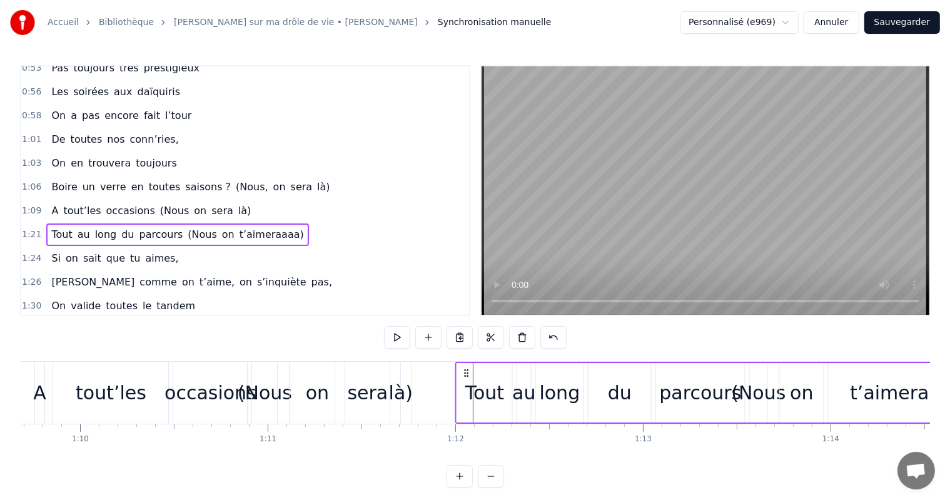
drag, startPoint x: 418, startPoint y: 371, endPoint x: 466, endPoint y: 367, distance: 48.4
click at [466, 367] on div "Tout au long du parcours (Nous on t’aimeraaaa)" at bounding box center [724, 393] width 539 height 62
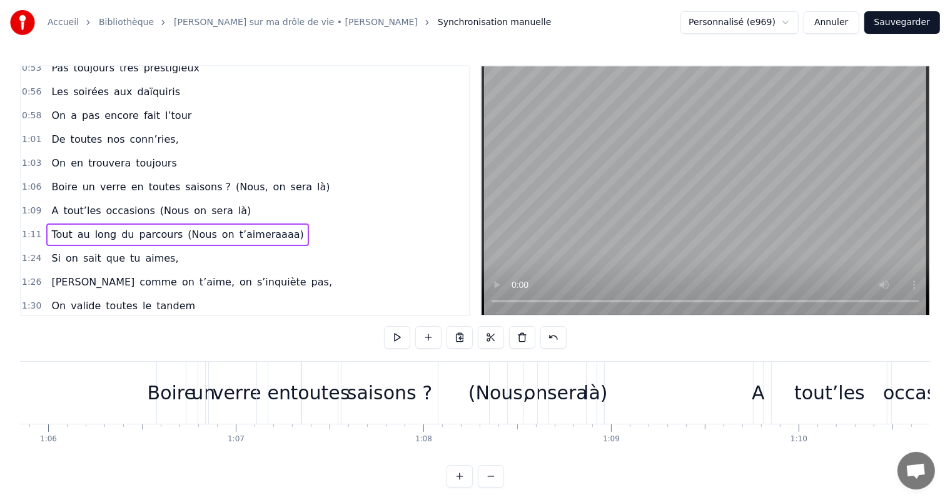
scroll to position [0, 12204]
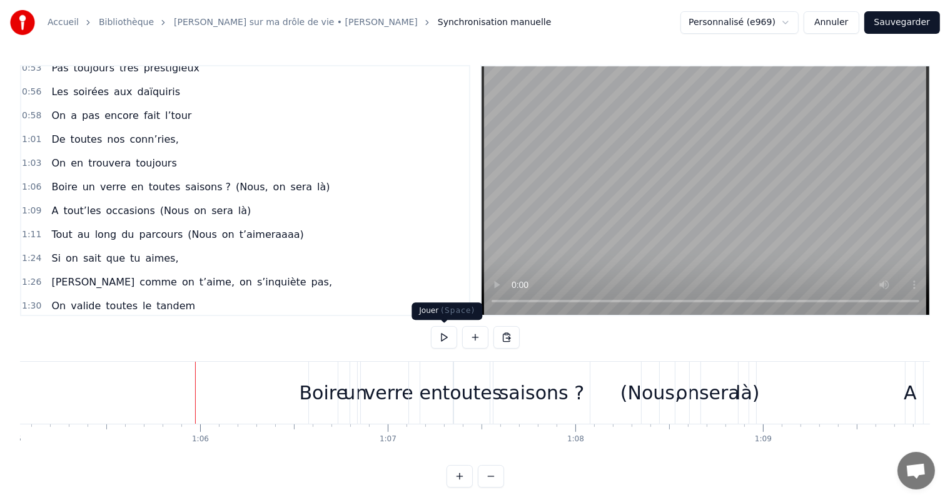
click at [440, 338] on button at bounding box center [444, 337] width 26 height 23
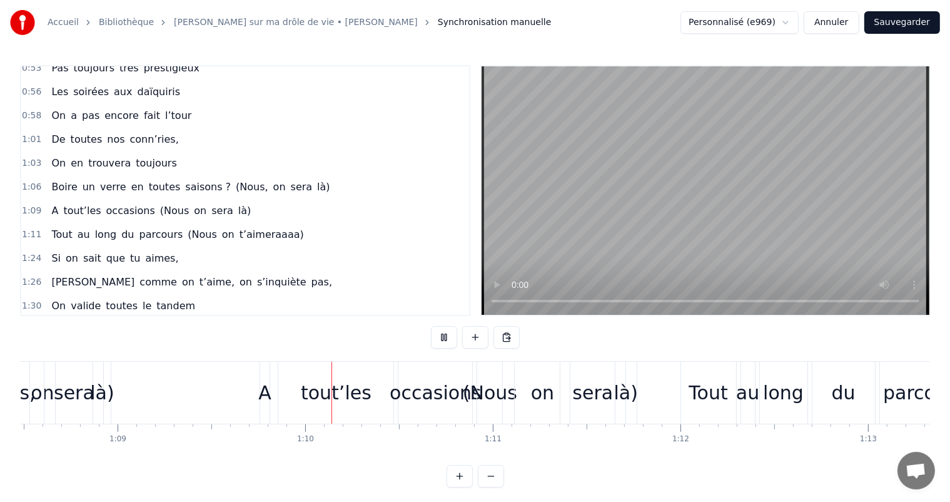
scroll to position [0, 12992]
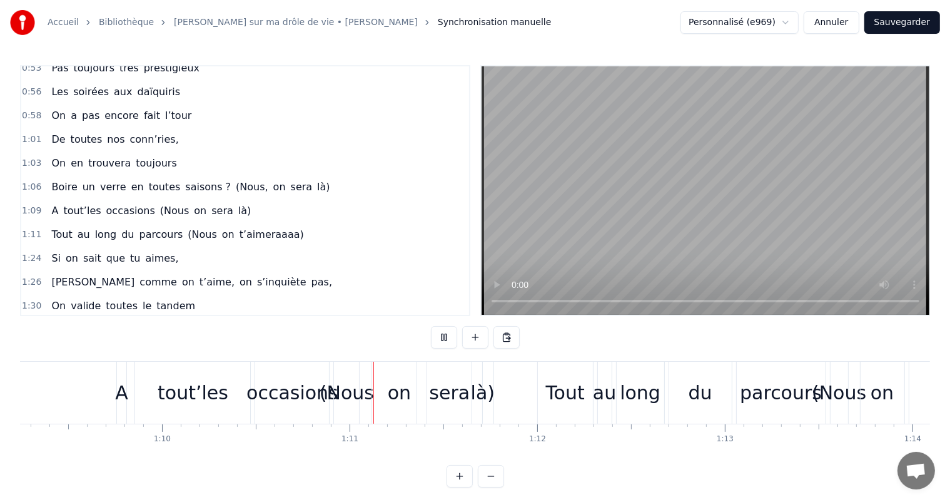
click at [440, 338] on button at bounding box center [444, 337] width 26 height 23
click at [283, 405] on div "occasions" at bounding box center [292, 392] width 92 height 28
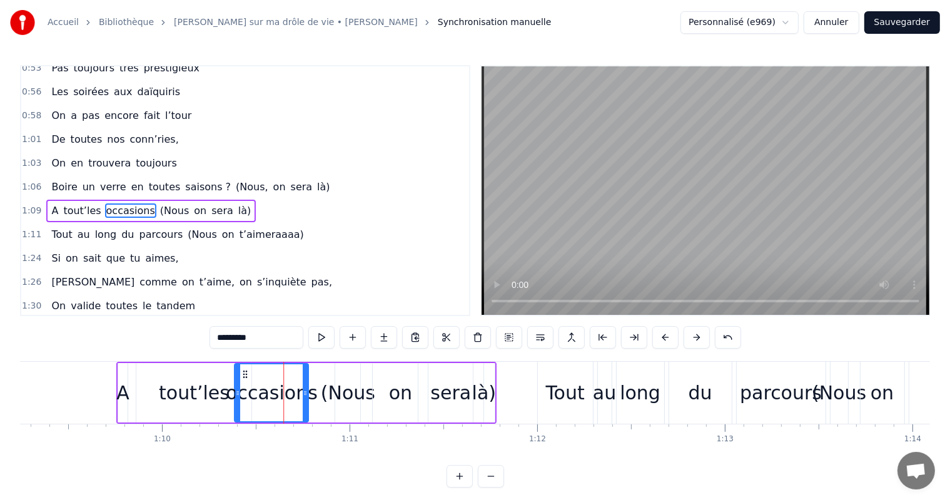
drag, startPoint x: 264, startPoint y: 370, endPoint x: 242, endPoint y: 373, distance: 22.2
click at [242, 373] on icon at bounding box center [245, 374] width 10 height 10
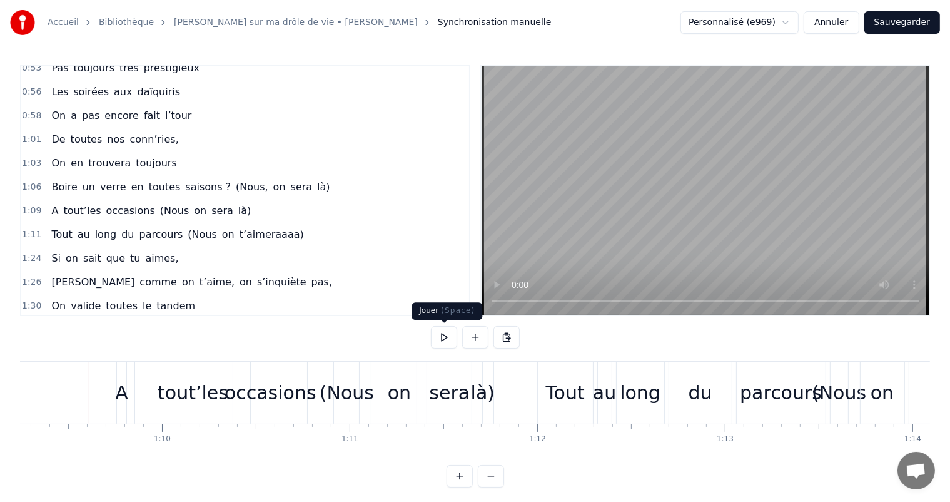
click at [448, 336] on button at bounding box center [444, 337] width 26 height 23
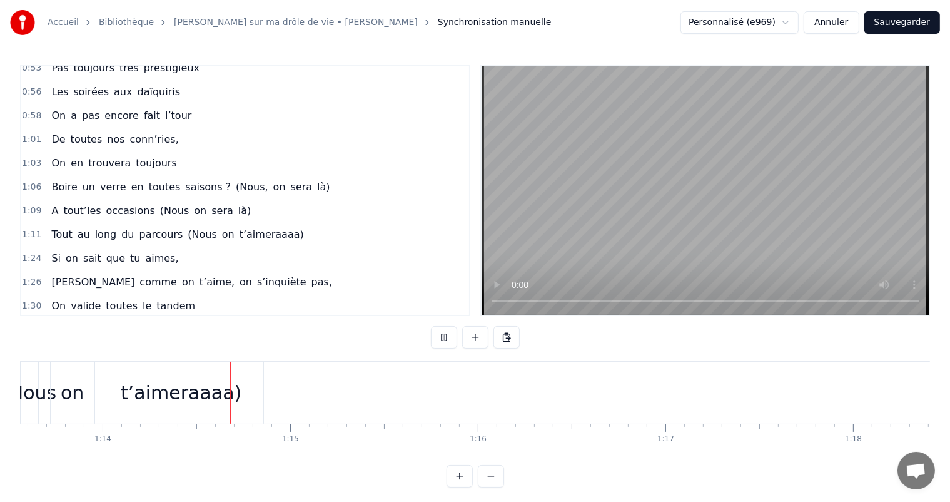
scroll to position [0, 13804]
click at [448, 336] on button at bounding box center [444, 337] width 26 height 23
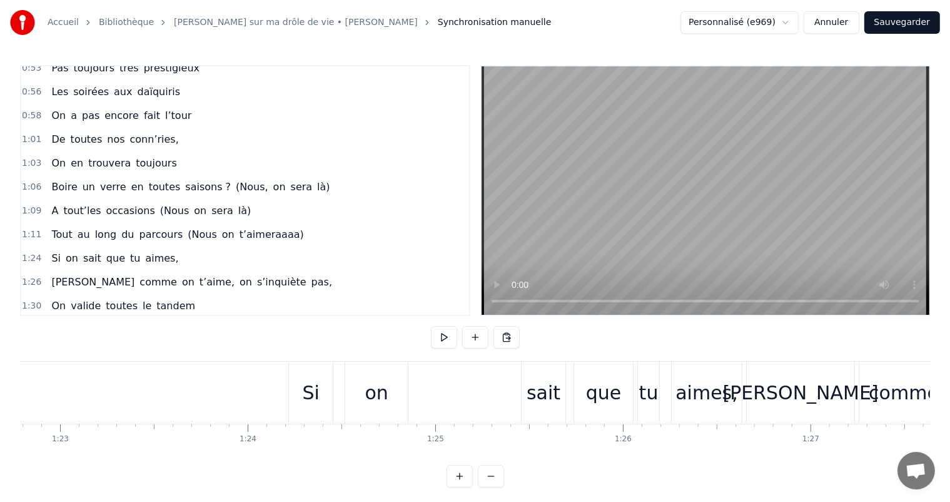
scroll to position [0, 15652]
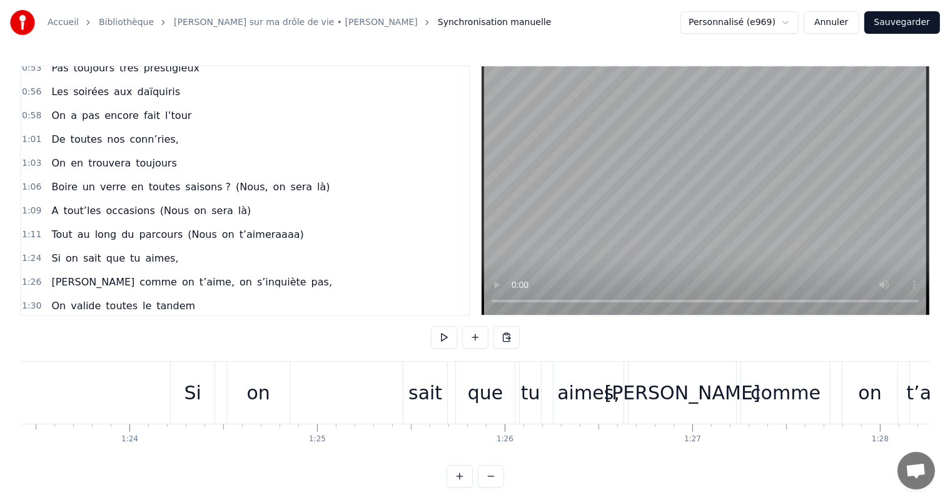
click at [172, 370] on div "Si" at bounding box center [193, 393] width 44 height 62
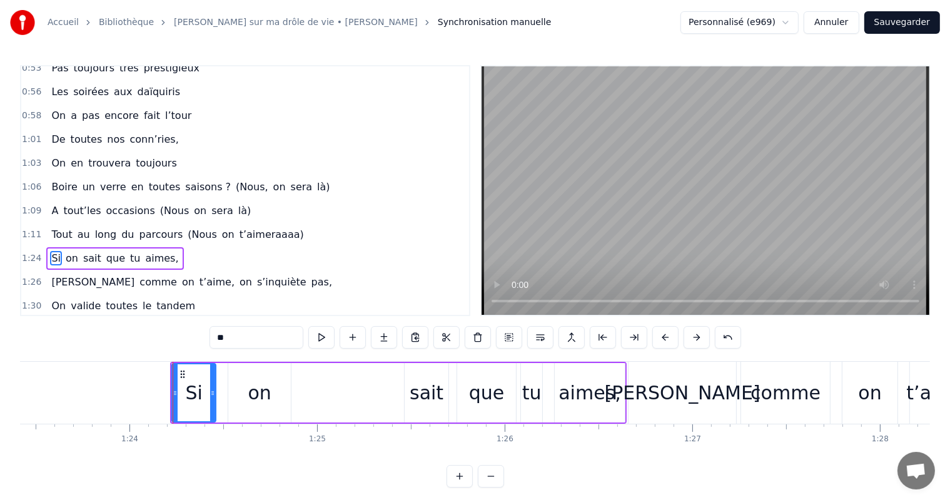
scroll to position [531, 0]
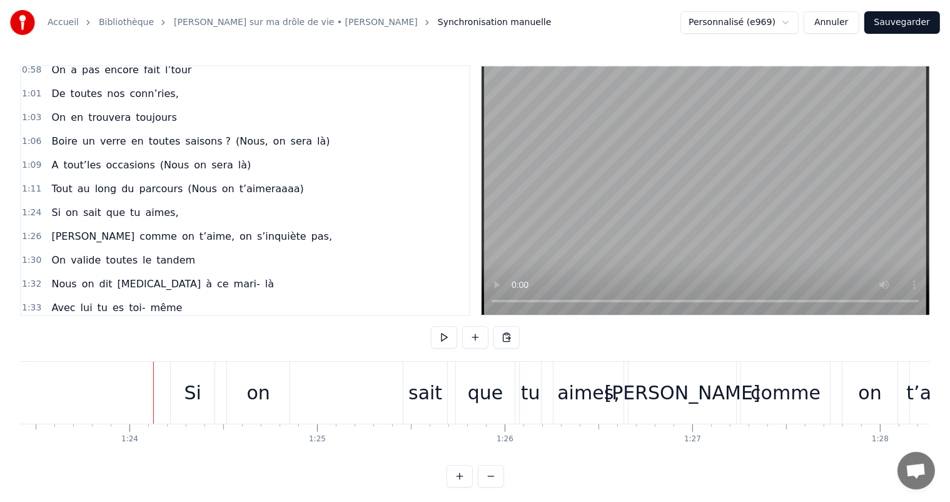
click at [291, 383] on div "Si on sait que tu aimes," at bounding box center [398, 393] width 457 height 62
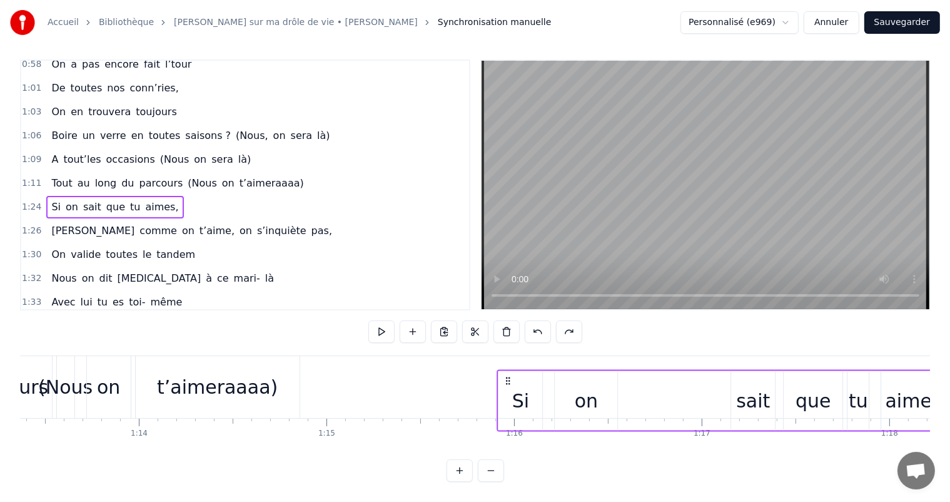
scroll to position [16, 0]
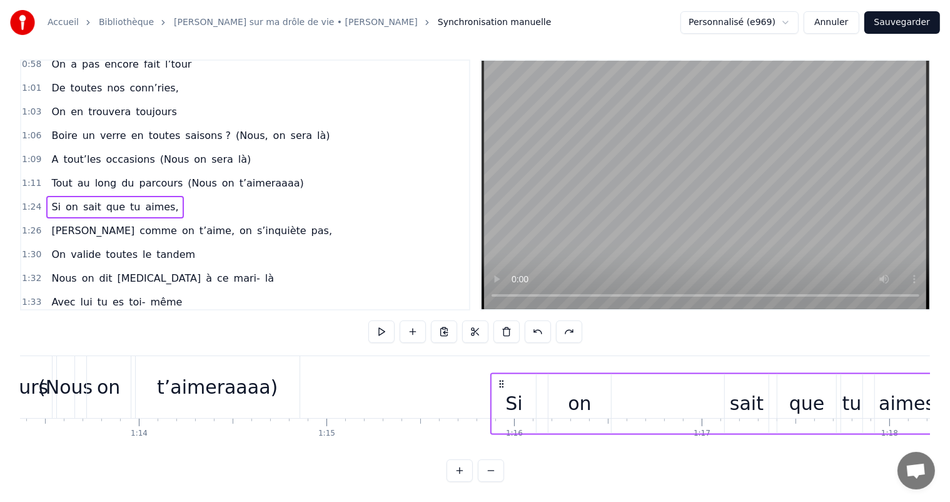
click at [503, 386] on circle at bounding box center [502, 386] width 1 height 1
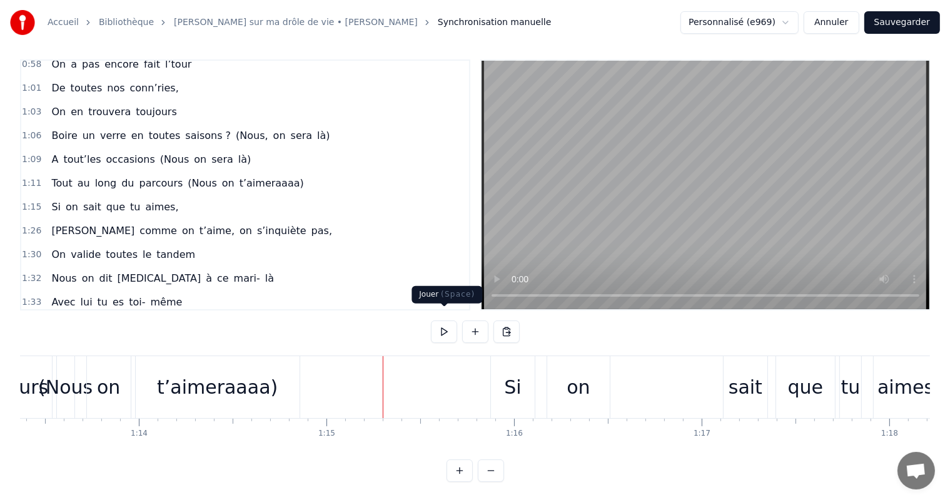
click at [433, 320] on button at bounding box center [444, 331] width 26 height 23
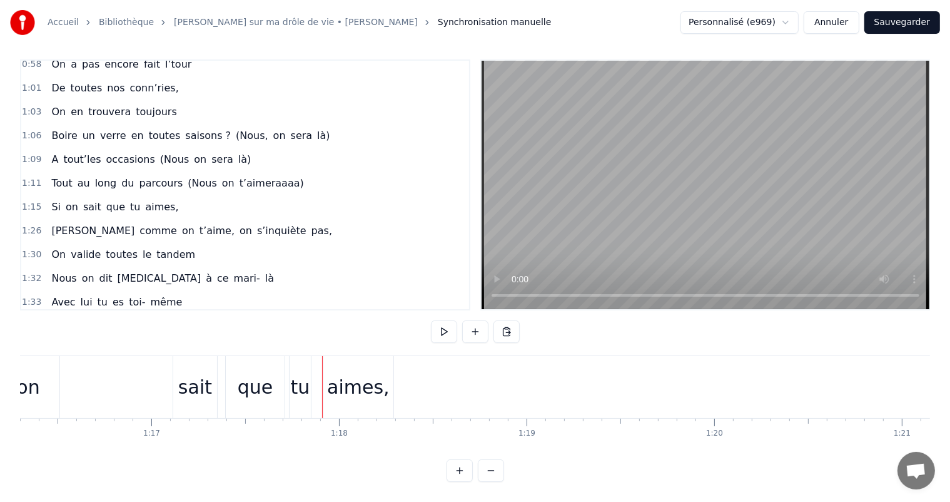
scroll to position [0, 14181]
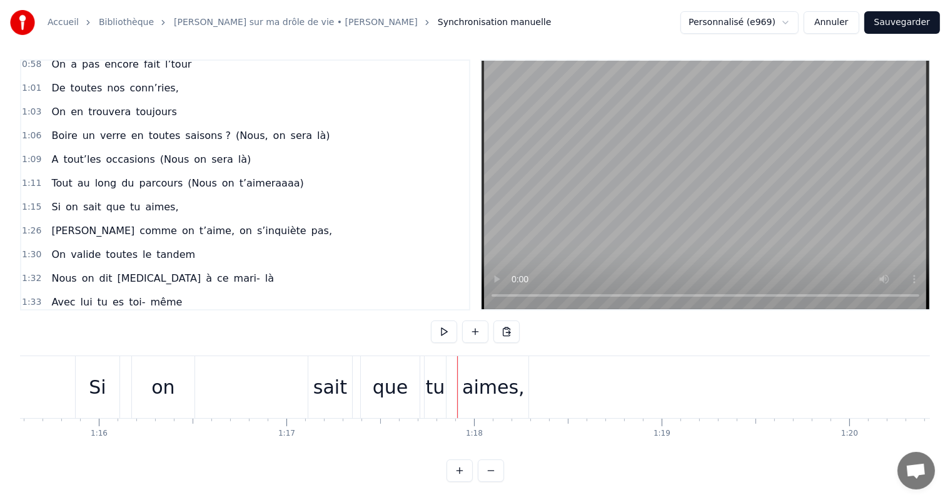
click at [326, 380] on div "sait" at bounding box center [330, 387] width 34 height 28
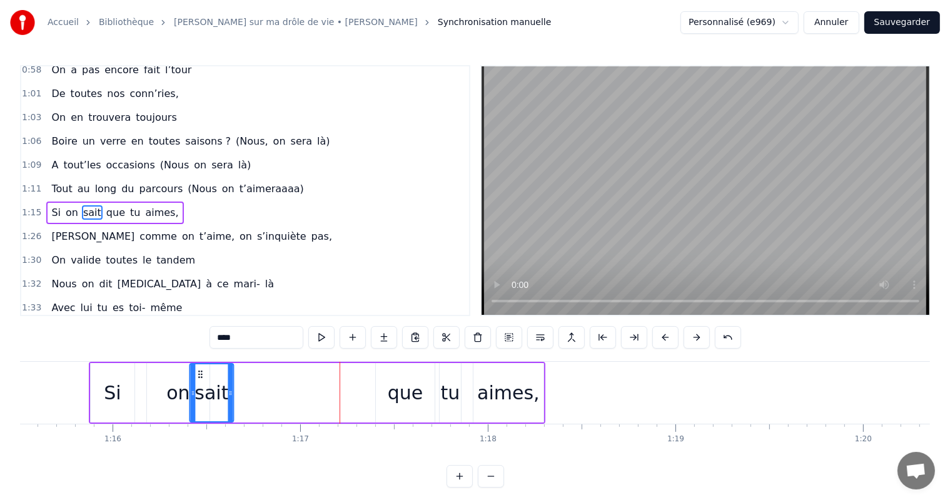
drag, startPoint x: 318, startPoint y: 370, endPoint x: 200, endPoint y: 378, distance: 118.5
click at [200, 378] on div "sait" at bounding box center [211, 392] width 43 height 57
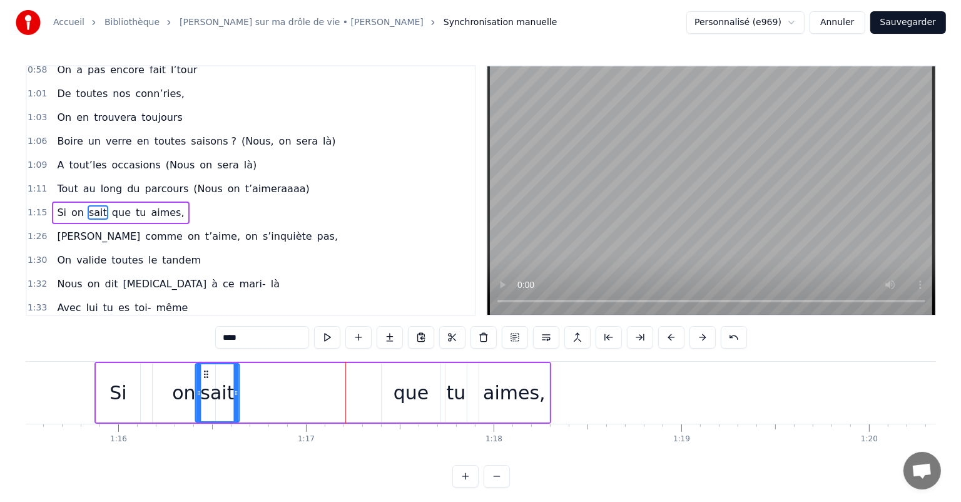
scroll to position [0, 14165]
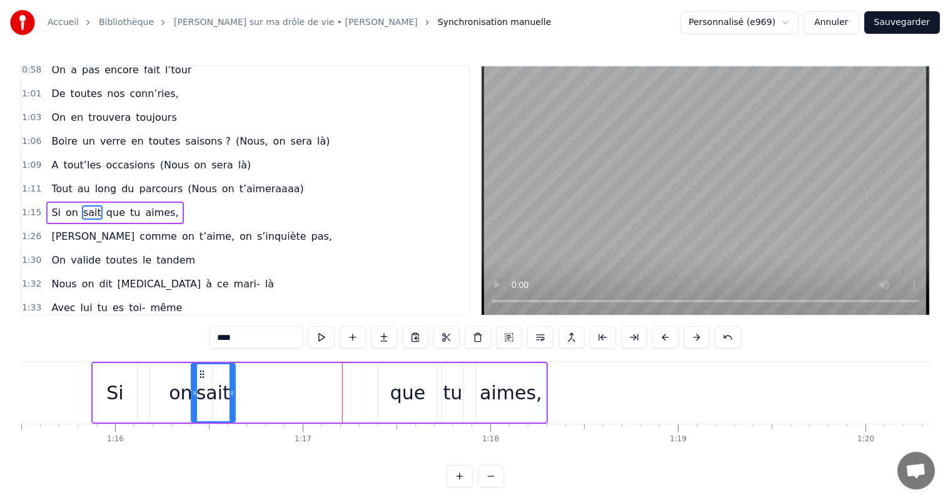
click at [412, 387] on div "que" at bounding box center [408, 392] width 36 height 28
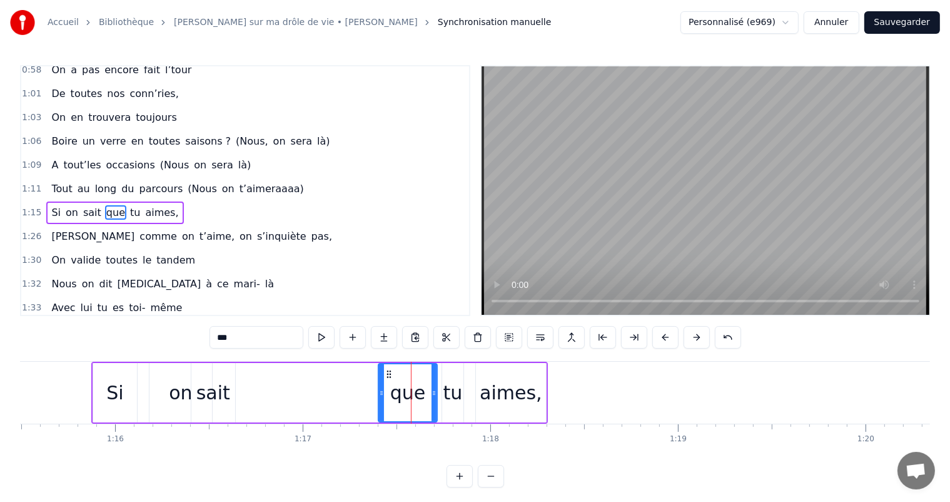
click at [382, 370] on div at bounding box center [381, 392] width 5 height 57
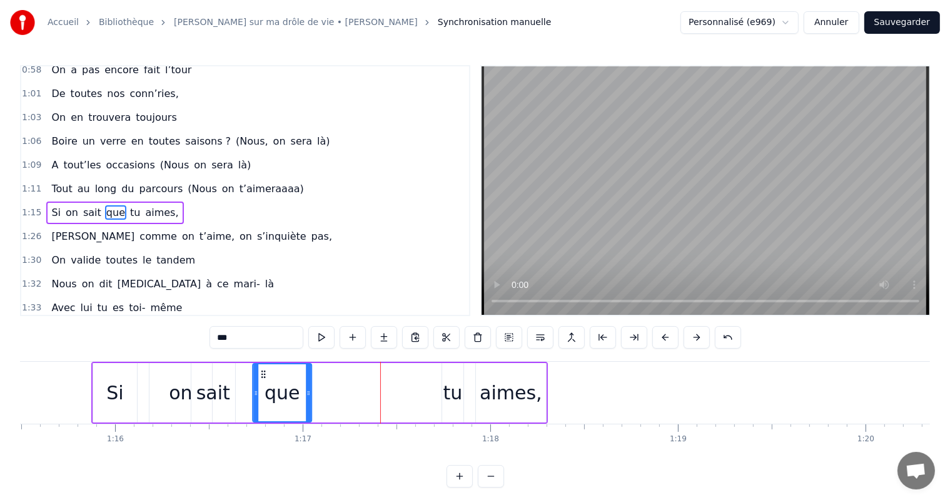
drag, startPoint x: 385, startPoint y: 370, endPoint x: 258, endPoint y: 375, distance: 126.4
click at [258, 375] on icon at bounding box center [263, 374] width 10 height 10
click at [455, 389] on div "tu" at bounding box center [452, 392] width 19 height 28
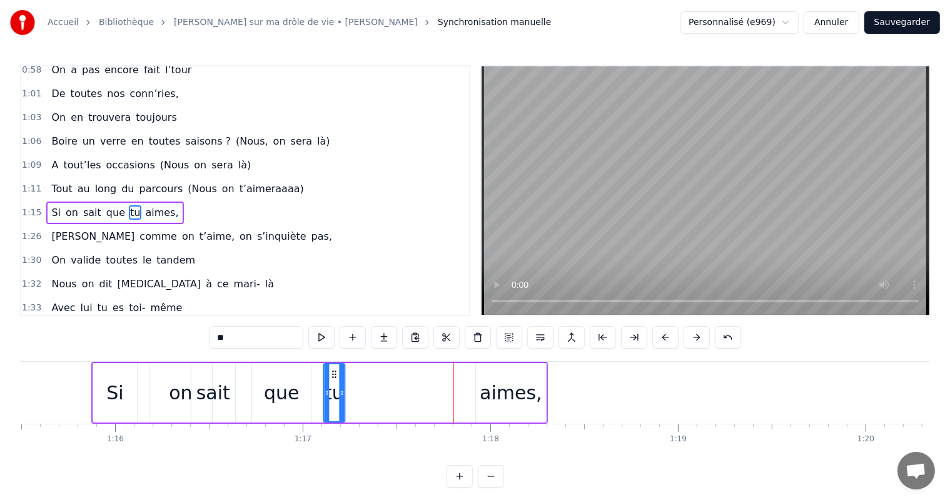
drag, startPoint x: 449, startPoint y: 371, endPoint x: 326, endPoint y: 370, distance: 123.2
click at [329, 370] on icon at bounding box center [334, 374] width 10 height 10
click at [514, 395] on div "aimes," at bounding box center [511, 392] width 63 height 28
type input "******"
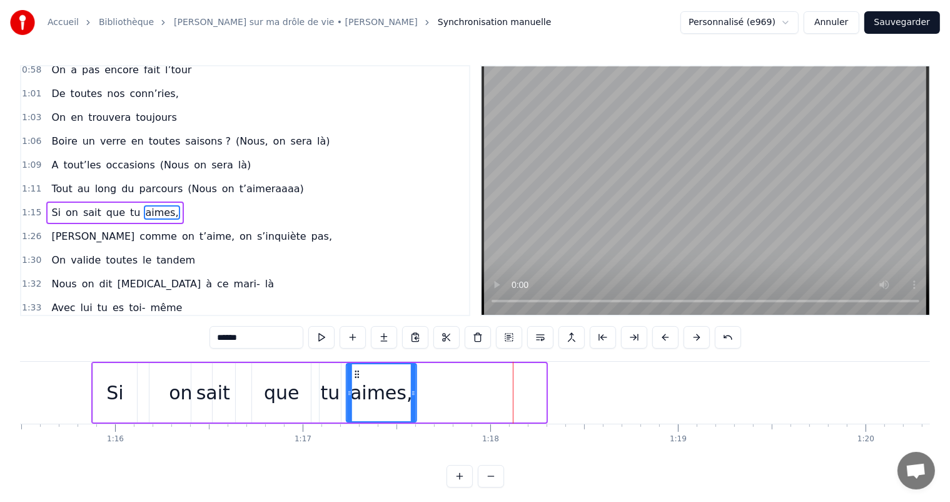
drag, startPoint x: 488, startPoint y: 371, endPoint x: 358, endPoint y: 390, distance: 130.9
click at [358, 390] on div "aimes," at bounding box center [381, 392] width 69 height 57
click at [923, 25] on button "Sauvegarder" at bounding box center [902, 22] width 76 height 23
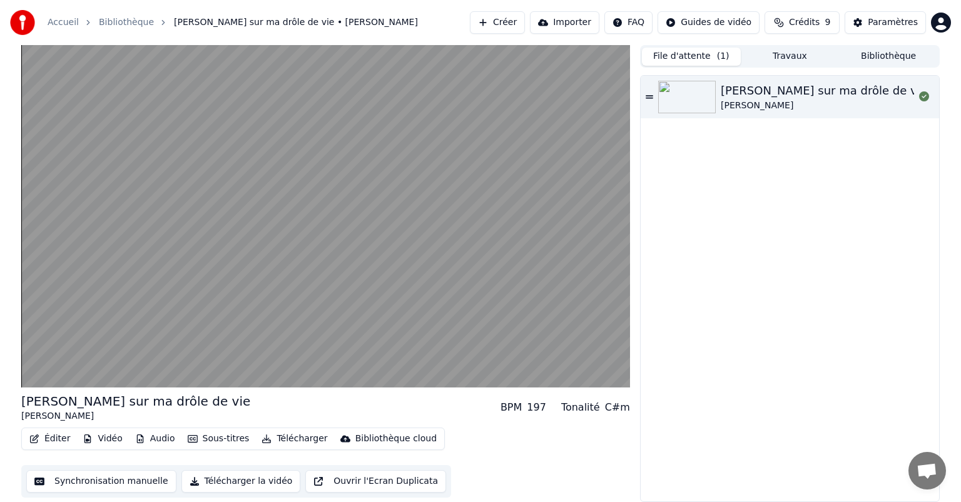
click at [896, 328] on div "[PERSON_NAME] sur ma drôle de vie [PERSON_NAME]" at bounding box center [789, 288] width 298 height 425
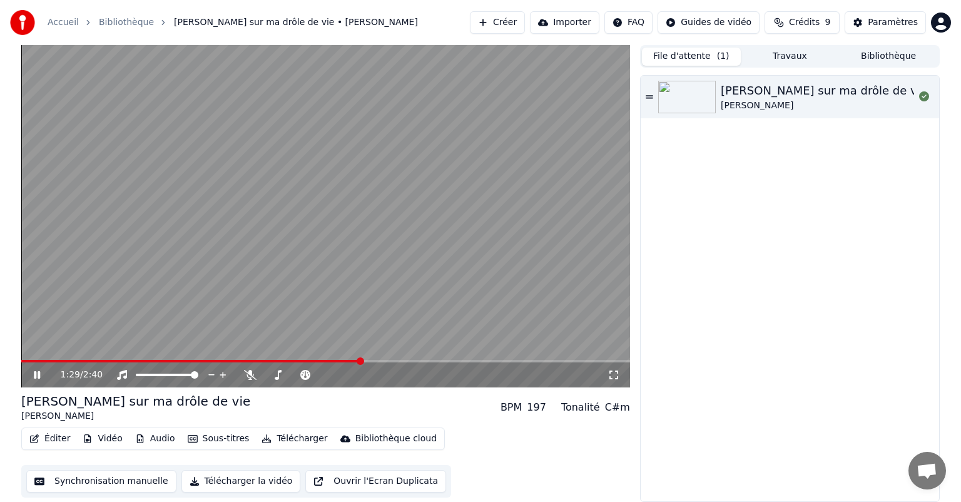
click at [31, 370] on icon at bounding box center [45, 375] width 29 height 10
